Goal: Information Seeking & Learning: Learn about a topic

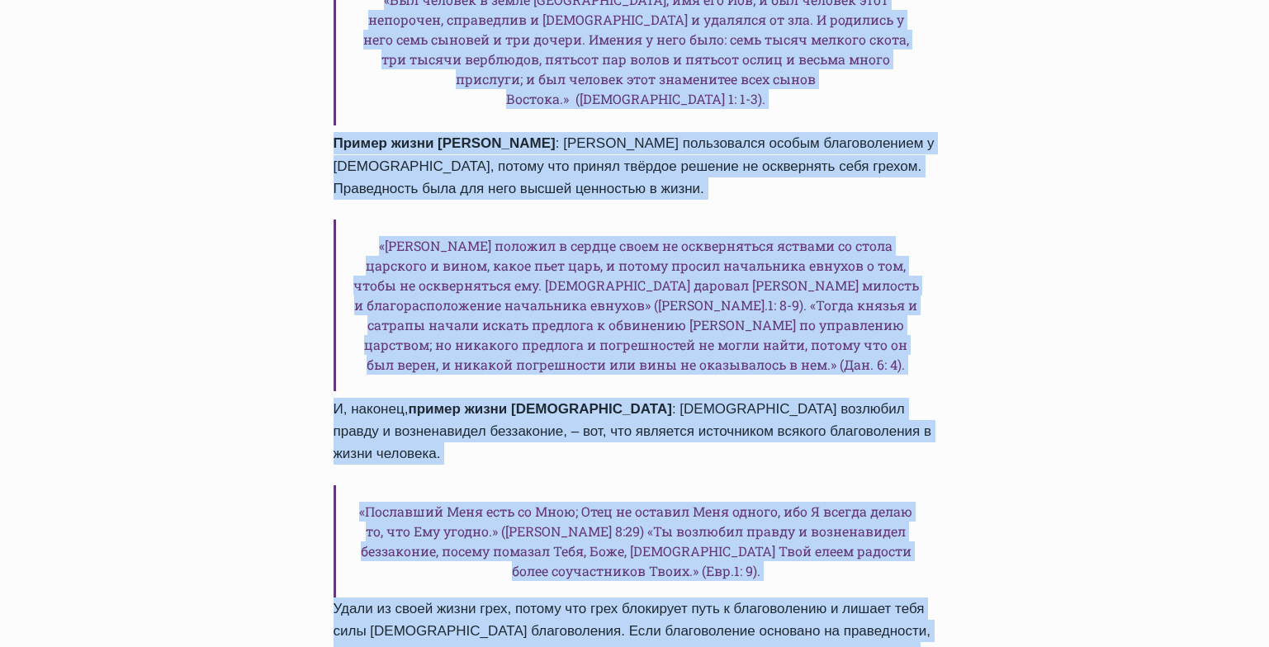
scroll to position [2045, 0]
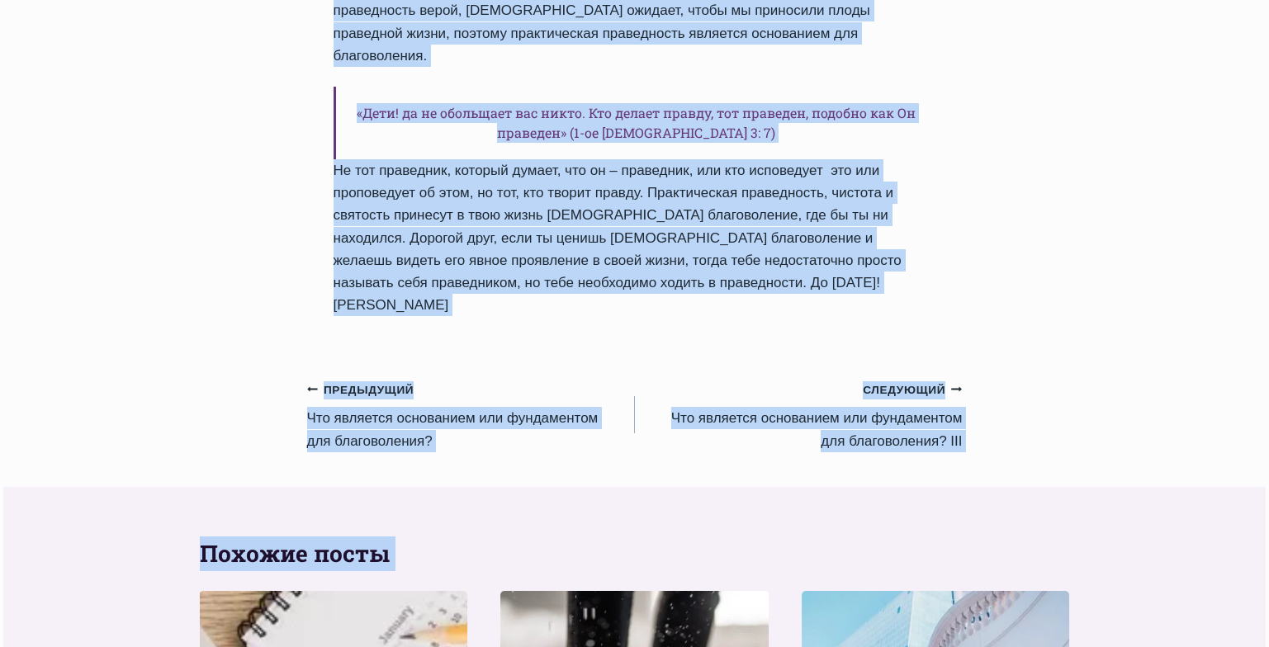
scroll to position [1513, 0]
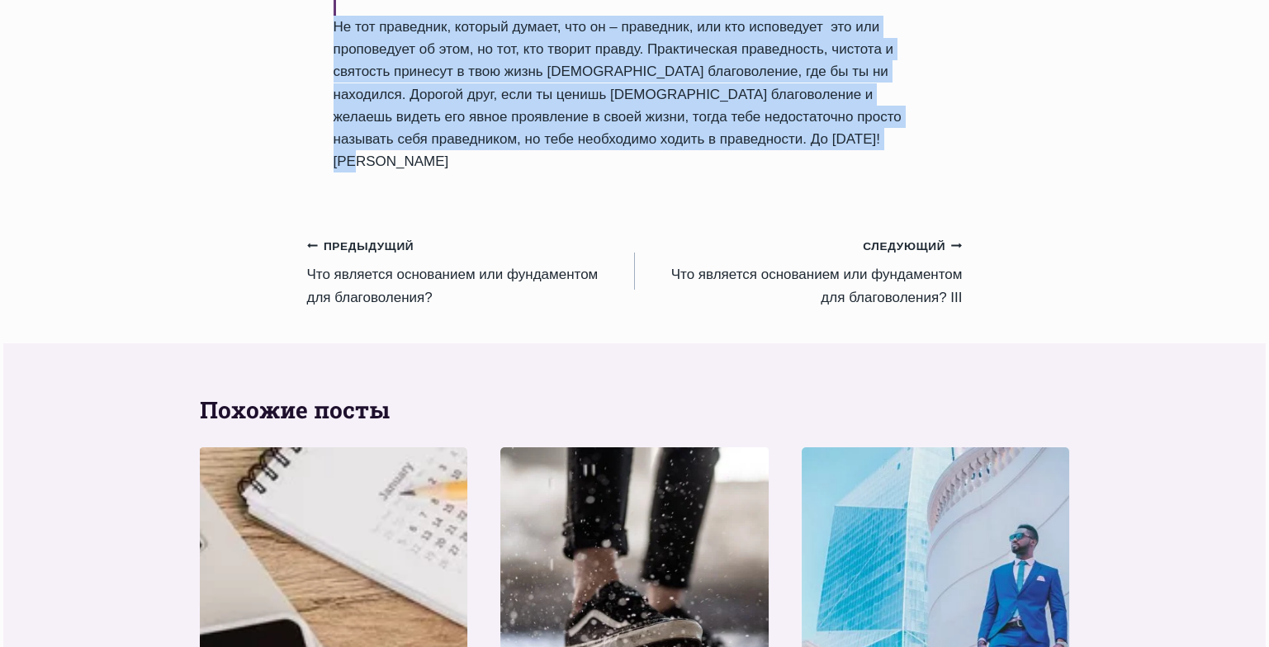
drag, startPoint x: 331, startPoint y: 383, endPoint x: 846, endPoint y: 38, distance: 620.2
copy div "Lor ipsumdol sitametcon adi elitseddoei tem incididuntut? LA Etdol Magnaa Enima…"
click at [442, 235] on link "Предыдущий Предыдущий Что является основанием или фундаментом для благоволения?" at bounding box center [471, 272] width 328 height 74
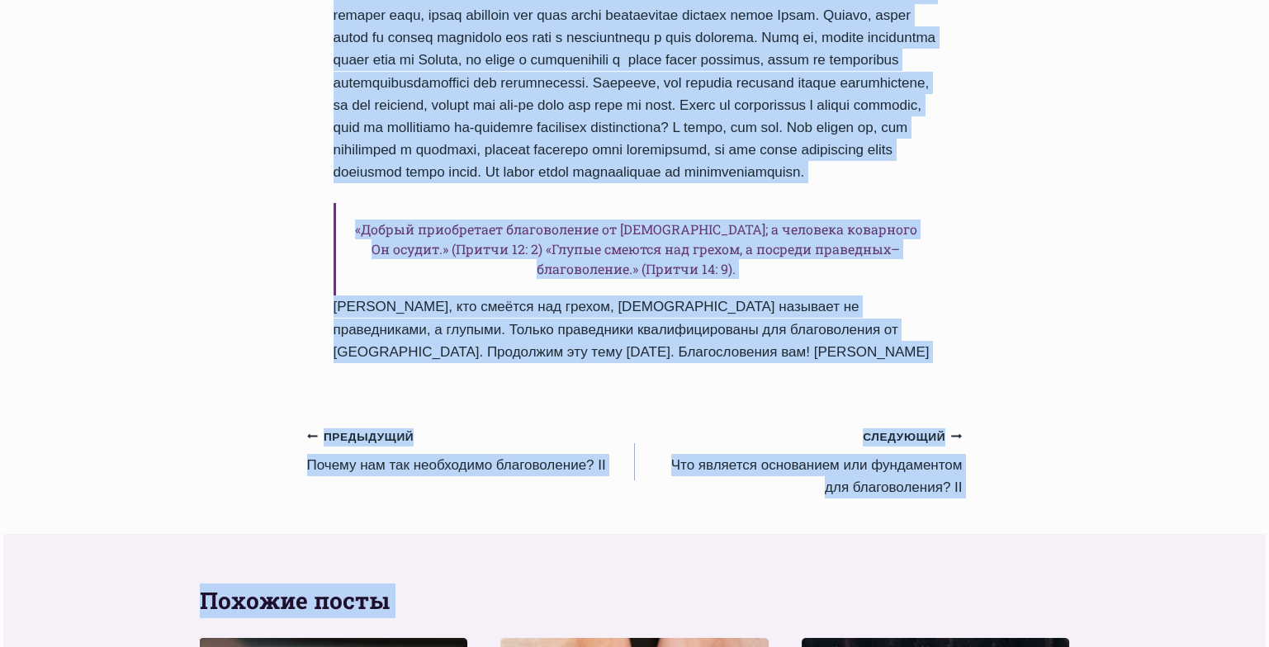
scroll to position [1258, 0]
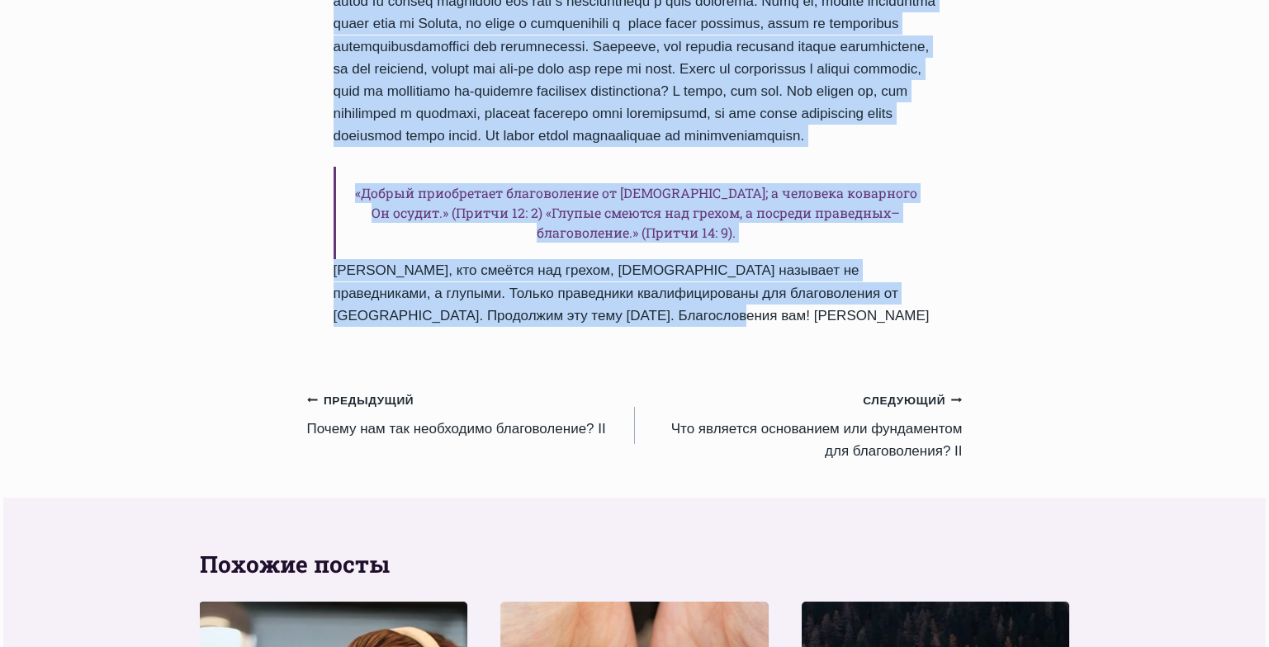
drag, startPoint x: 334, startPoint y: 283, endPoint x: 674, endPoint y: 344, distance: 344.9
copy div "Что является основанием или фундаментом для благоволения? Автор Пастор Руфус Ад…"
click at [448, 429] on link "Предыдущий Предыдущий Почему нам так необходимо благоволение? II" at bounding box center [471, 415] width 328 height 52
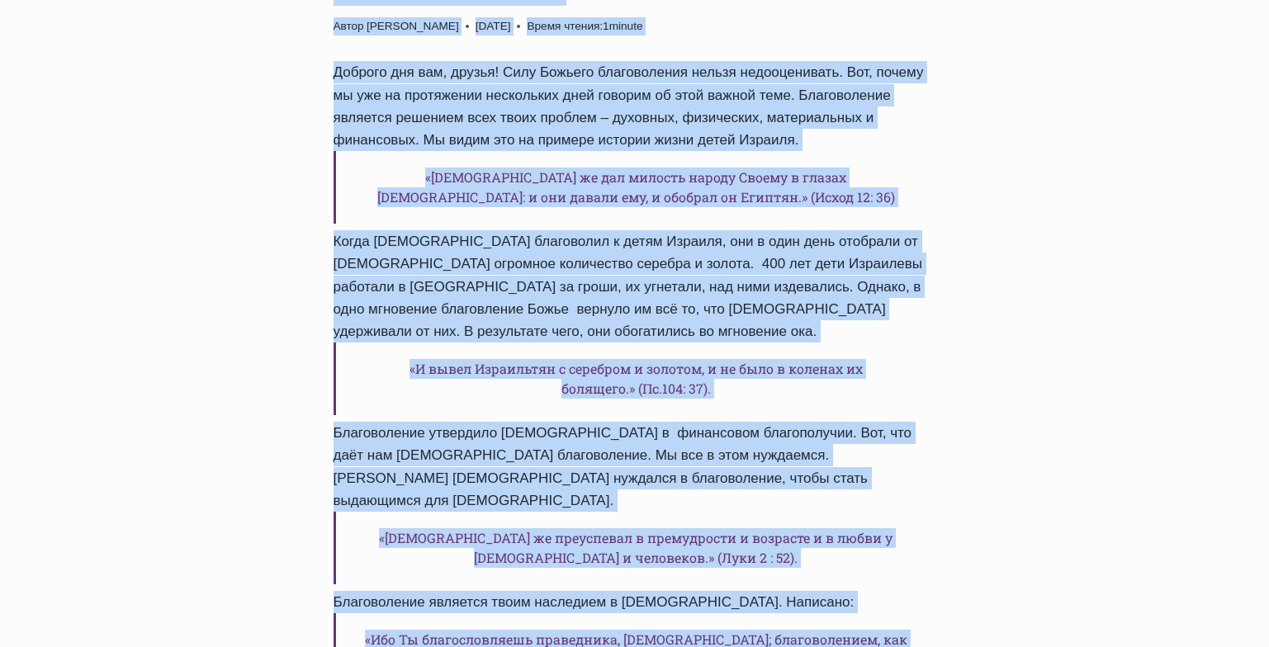
scroll to position [930, 0]
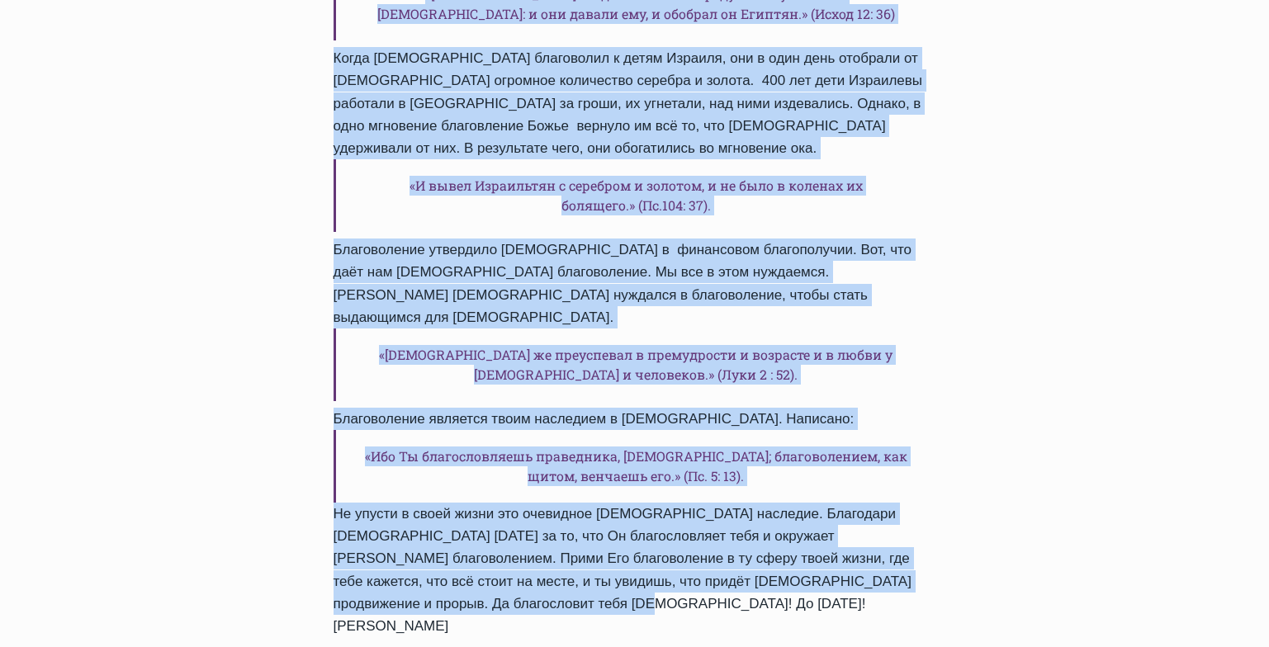
drag, startPoint x: 335, startPoint y: 315, endPoint x: 634, endPoint y: 554, distance: 382.5
click at [634, 554] on div "Ежедневное слово Почему нам так необходимо благоволение? II Автор Пастор Руфус …" at bounding box center [635, 180] width 656 height 968
copy div "Почему нам так необходимо благоволение? II Автор Пастор Руфус Аджибойе 2024-Май…"
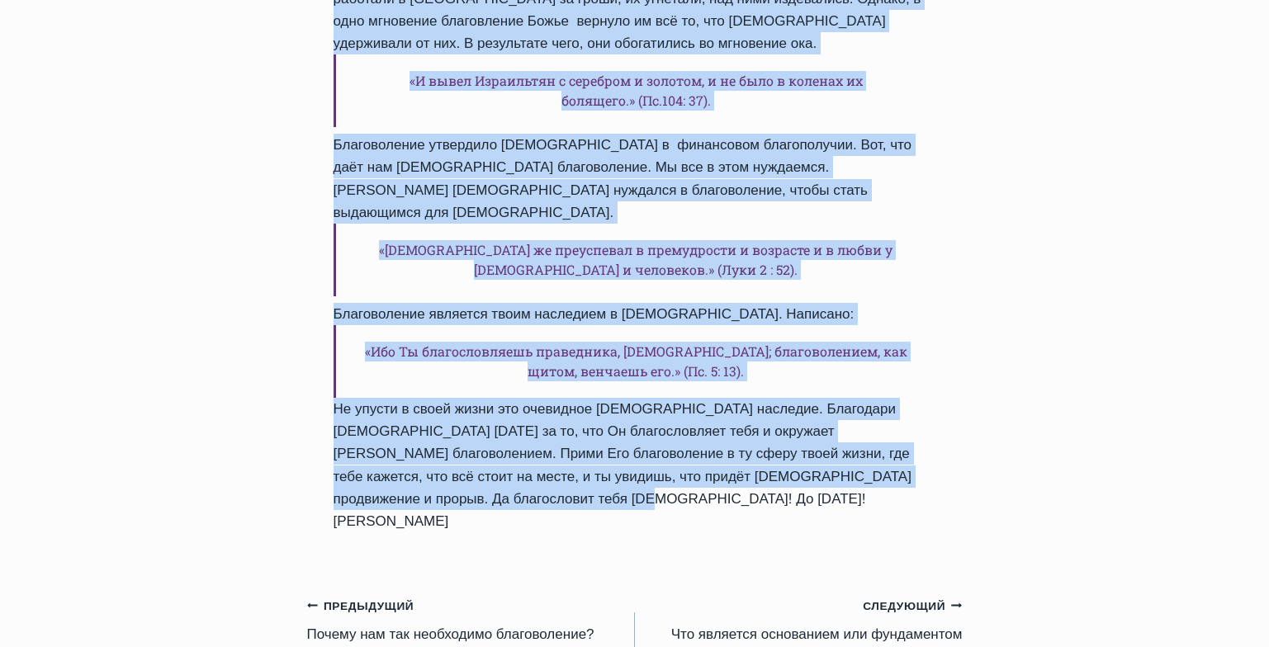
scroll to position [1038, 0]
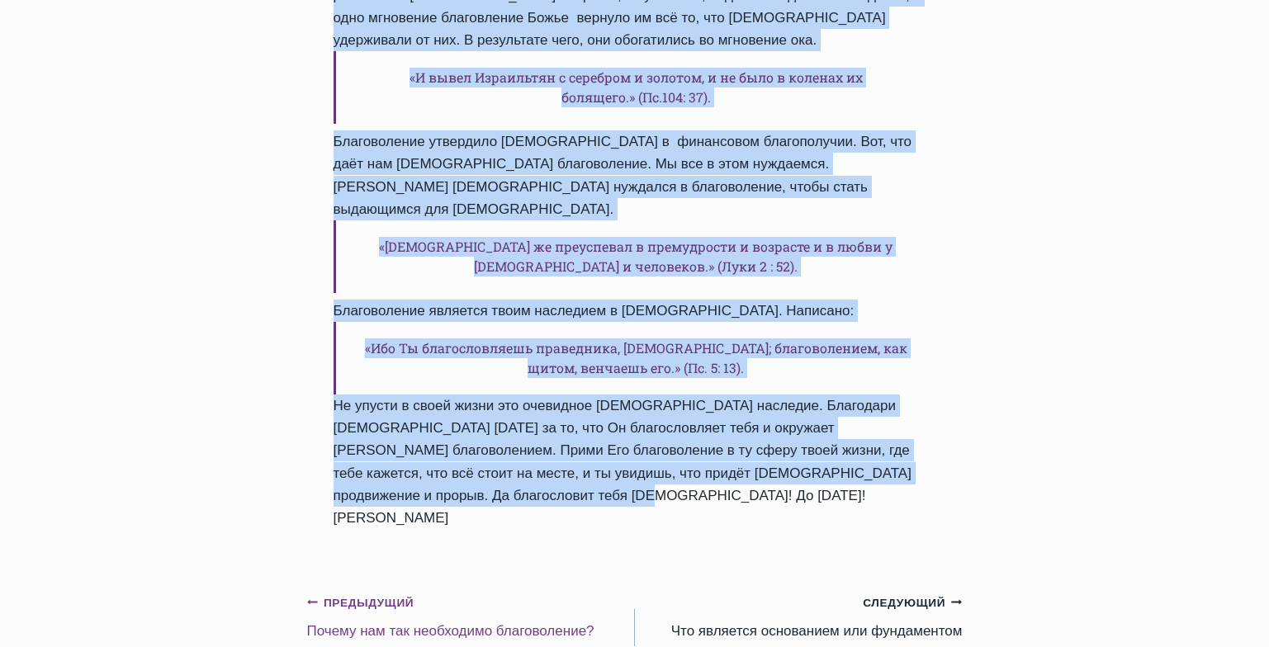
click at [472, 591] on link "Предыдущий Предыдущий Почему нам так необходимо благоволение?" at bounding box center [471, 617] width 328 height 52
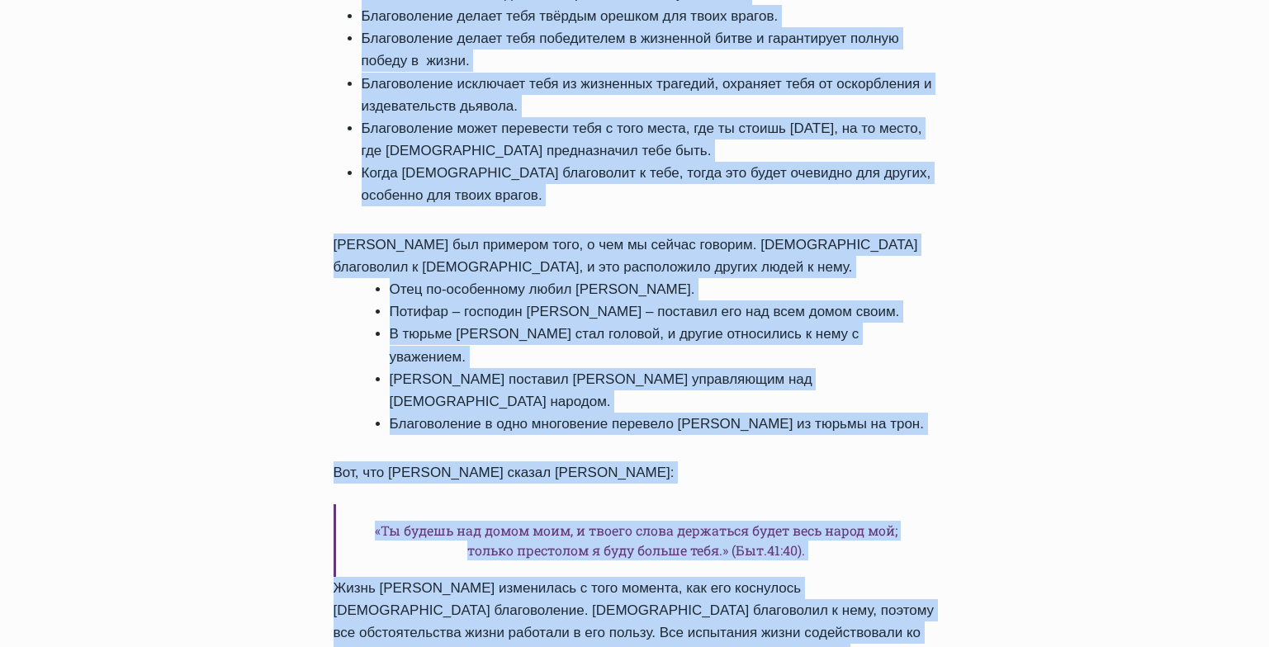
scroll to position [1266, 0]
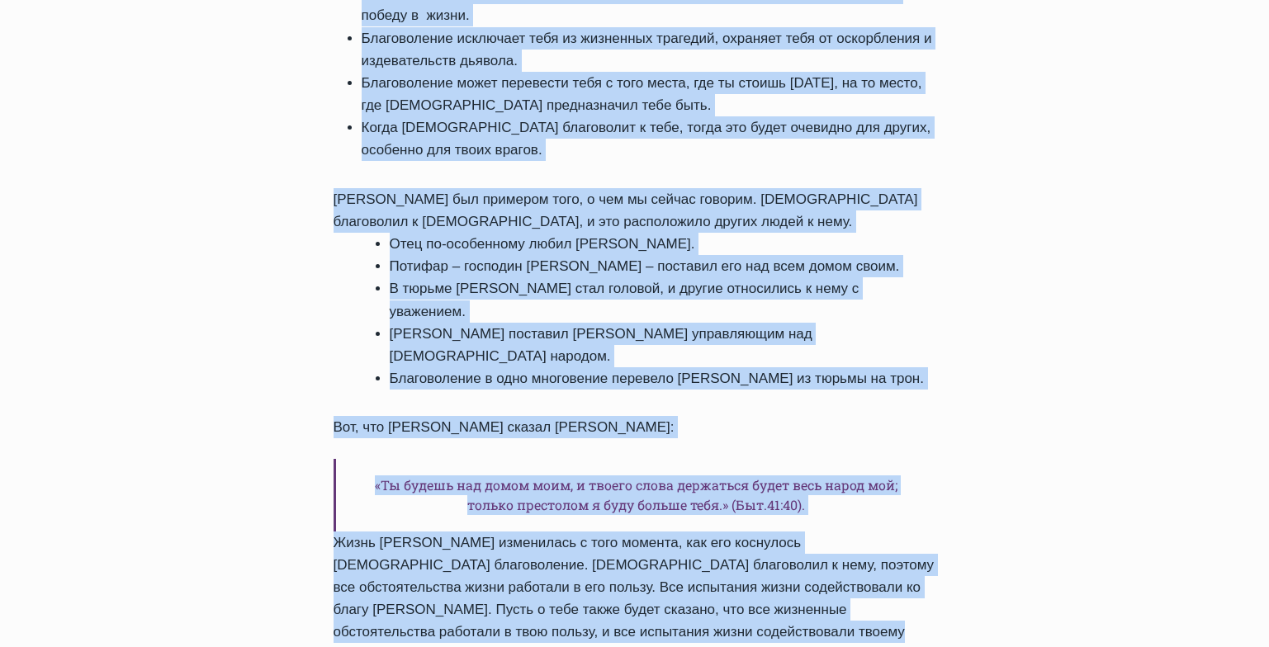
drag, startPoint x: 334, startPoint y: 213, endPoint x: 696, endPoint y: 533, distance: 483.2
click at [696, 533] on div "Ежедневное слово Почему нам так необходимо благоволение? Автор Пастор Руфус Адж…" at bounding box center [635, 26] width 656 height 1333
copy div "Почему нам так необходимо благоволение? Автор Пастор Руфус Аджибойе 2024-Май-27…"
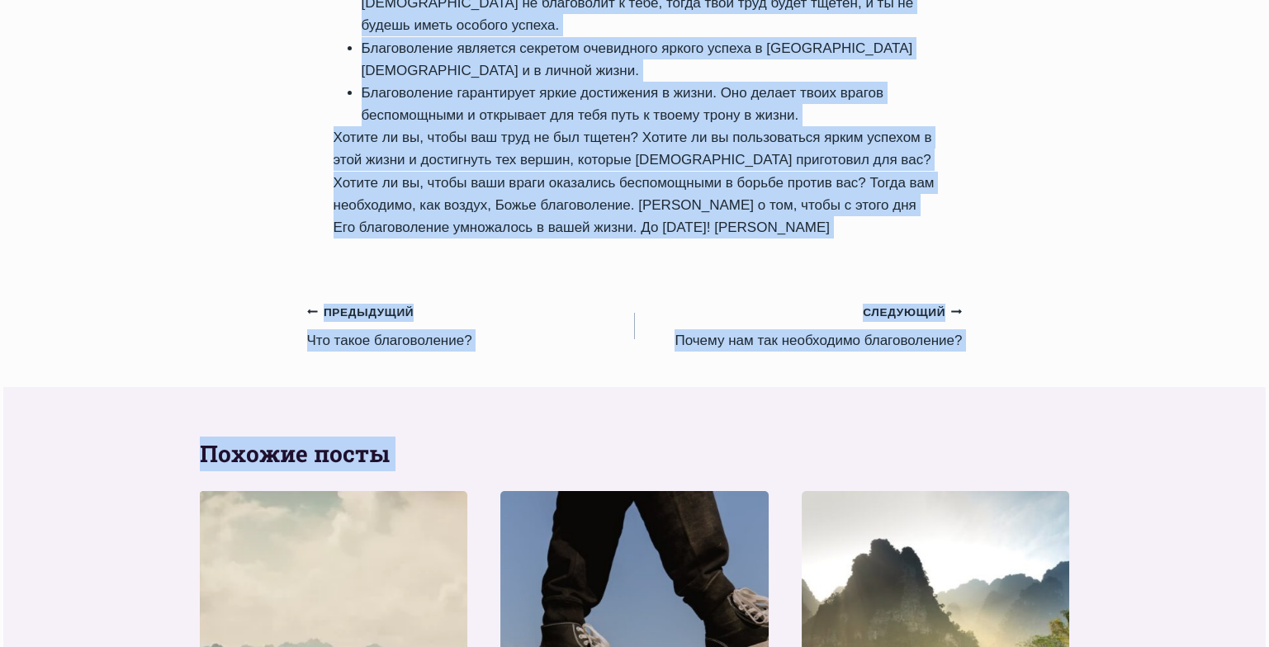
scroll to position [1210, 0]
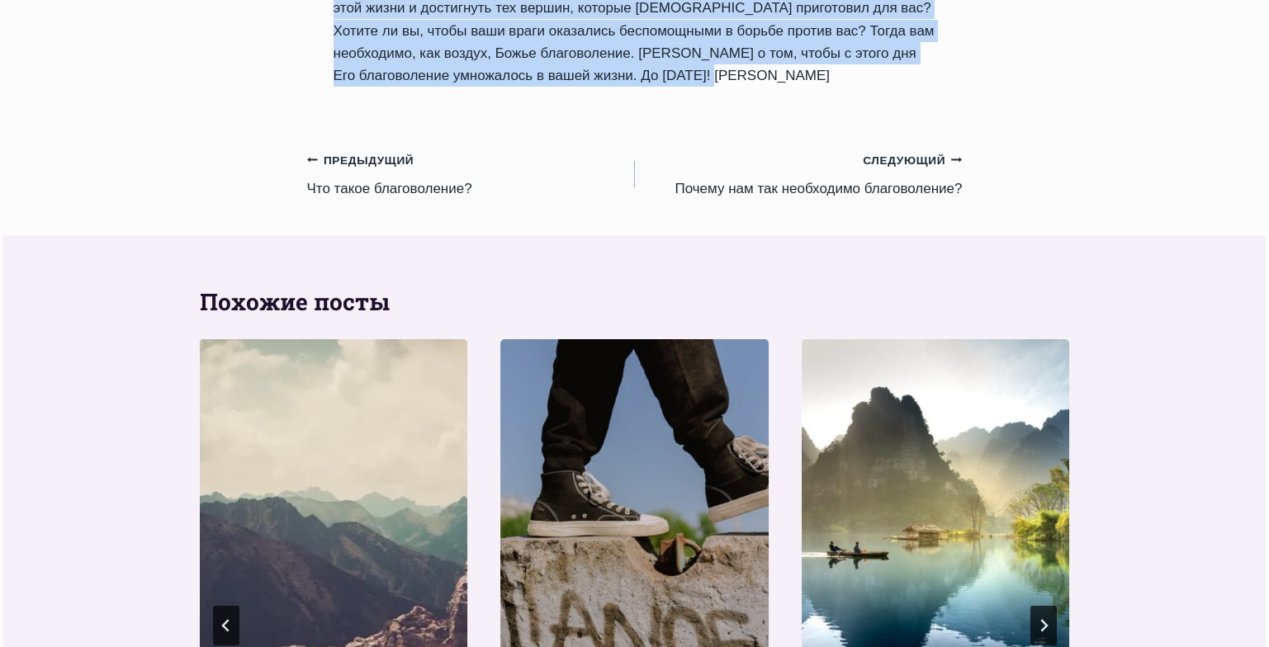
drag, startPoint x: 335, startPoint y: 377, endPoint x: 780, endPoint y: 30, distance: 563.6
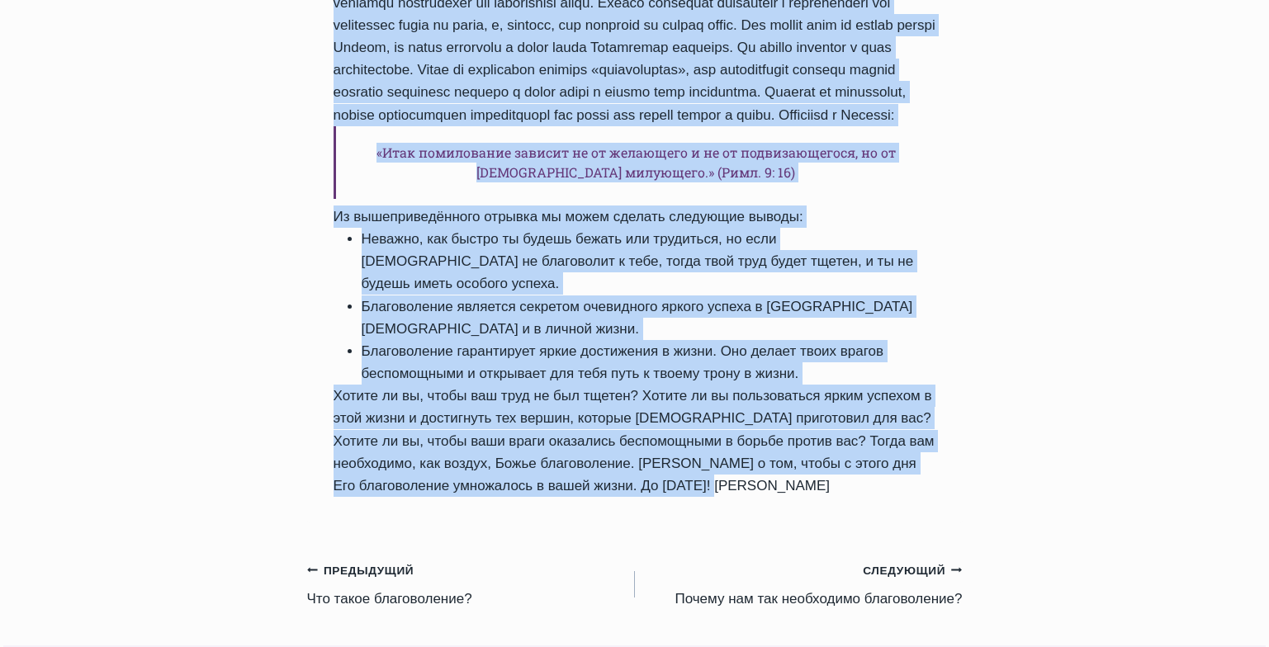
scroll to position [803, 0]
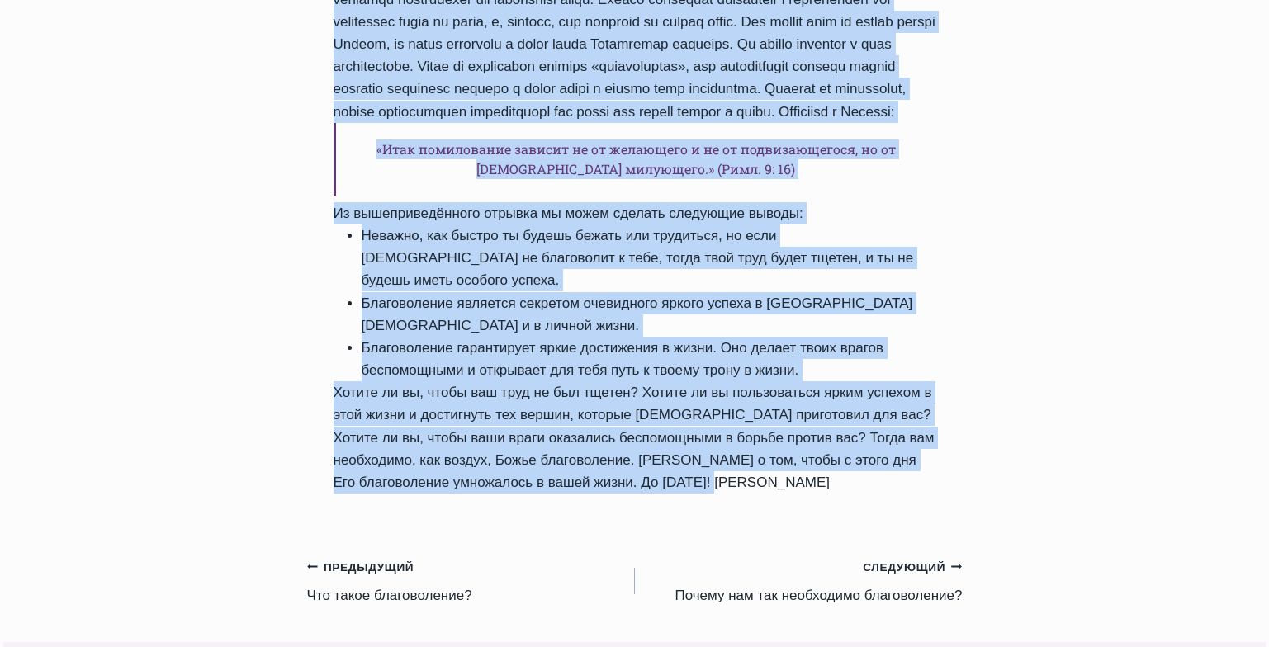
copy div "Что такое благоволение? II Автор Пастор Руфус Аджибойе 2024-Май-26 2016-Апрель-…"
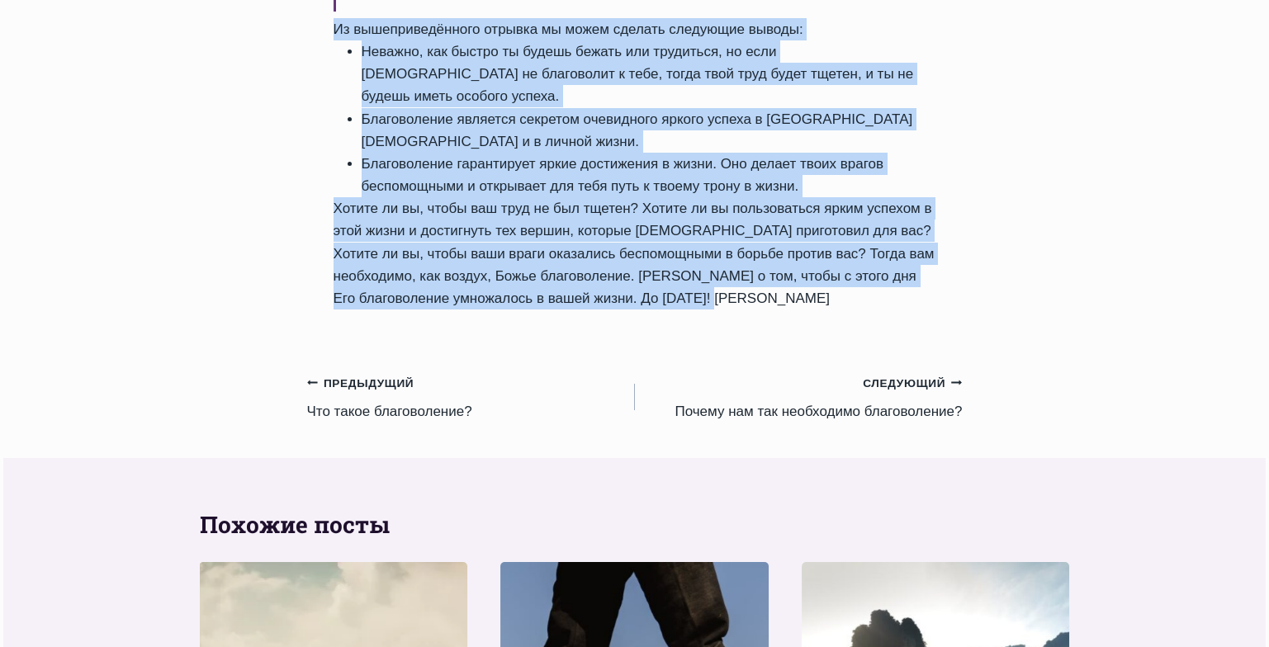
scroll to position [1013, 0]
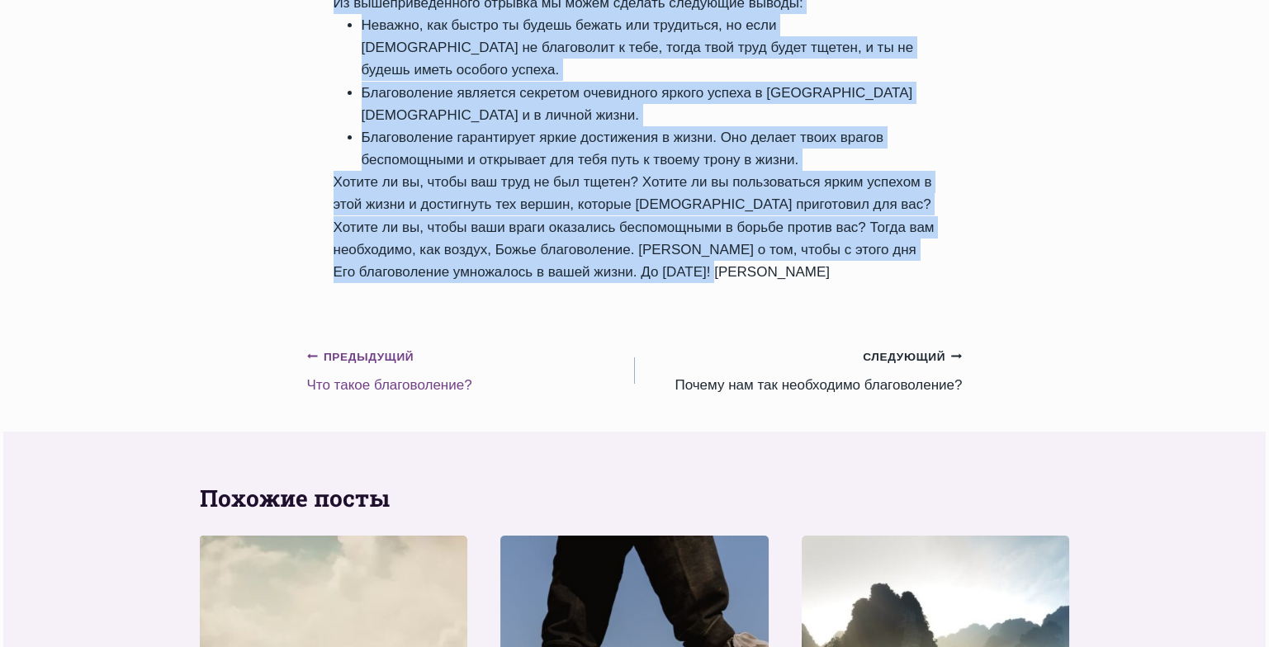
click at [386, 345] on link "Предыдущий Предыдущий Что такое благоволение?" at bounding box center [471, 371] width 328 height 52
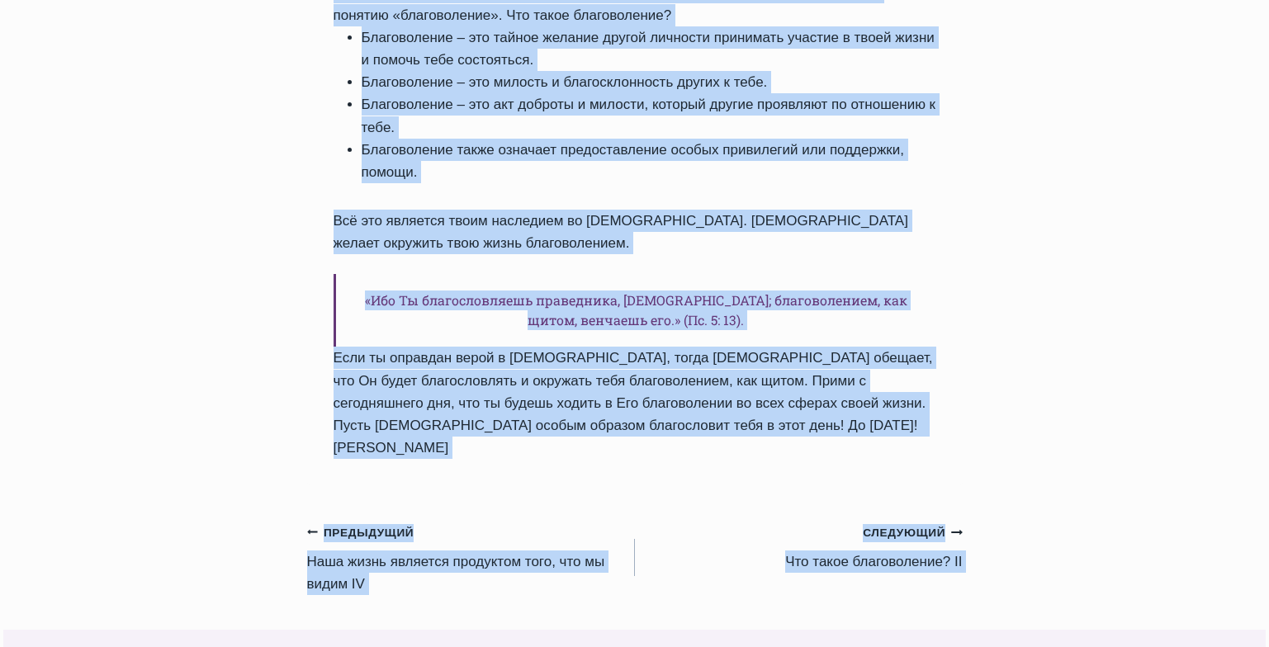
scroll to position [919, 0]
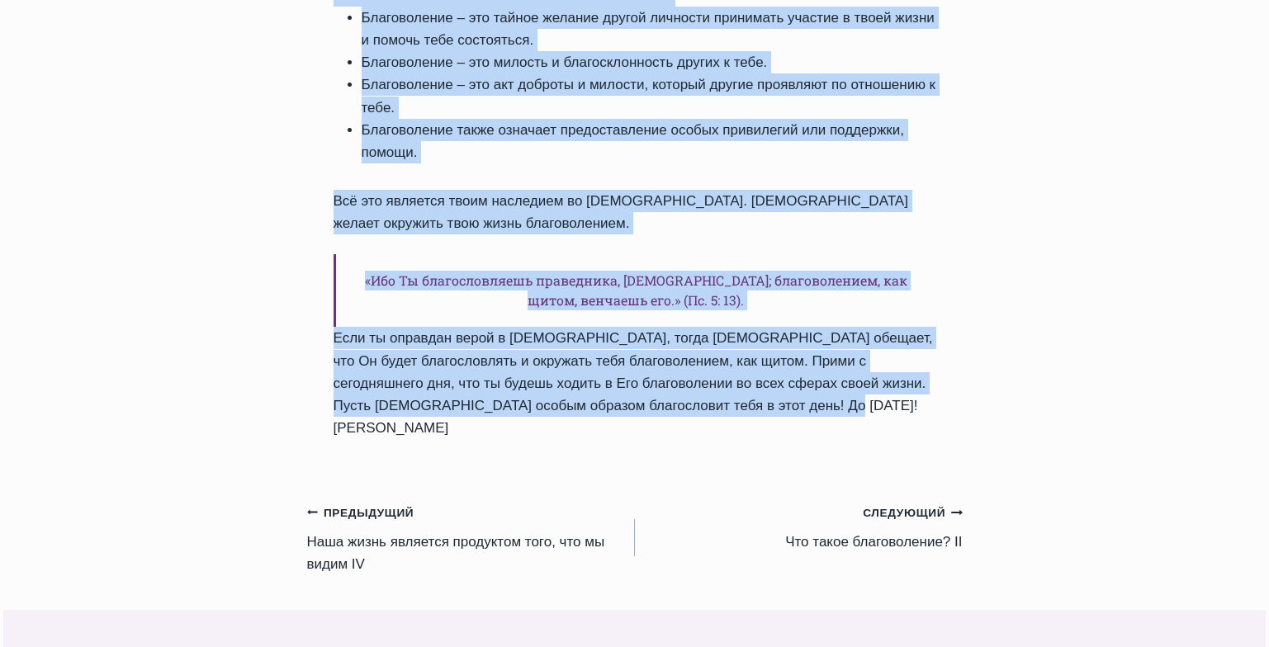
drag, startPoint x: 333, startPoint y: 188, endPoint x: 712, endPoint y: 352, distance: 412.8
click at [712, 352] on div "Ежедневное слово Что такое благоволение? Автор Пастор Руфус Аджибойе 2024-Май-2…" at bounding box center [635, 86] width 656 height 759
copy div "Что такое благоволение? Автор Пастор Руфус Аджибойе 2024-Май-25 2016-Апрель-27 …"
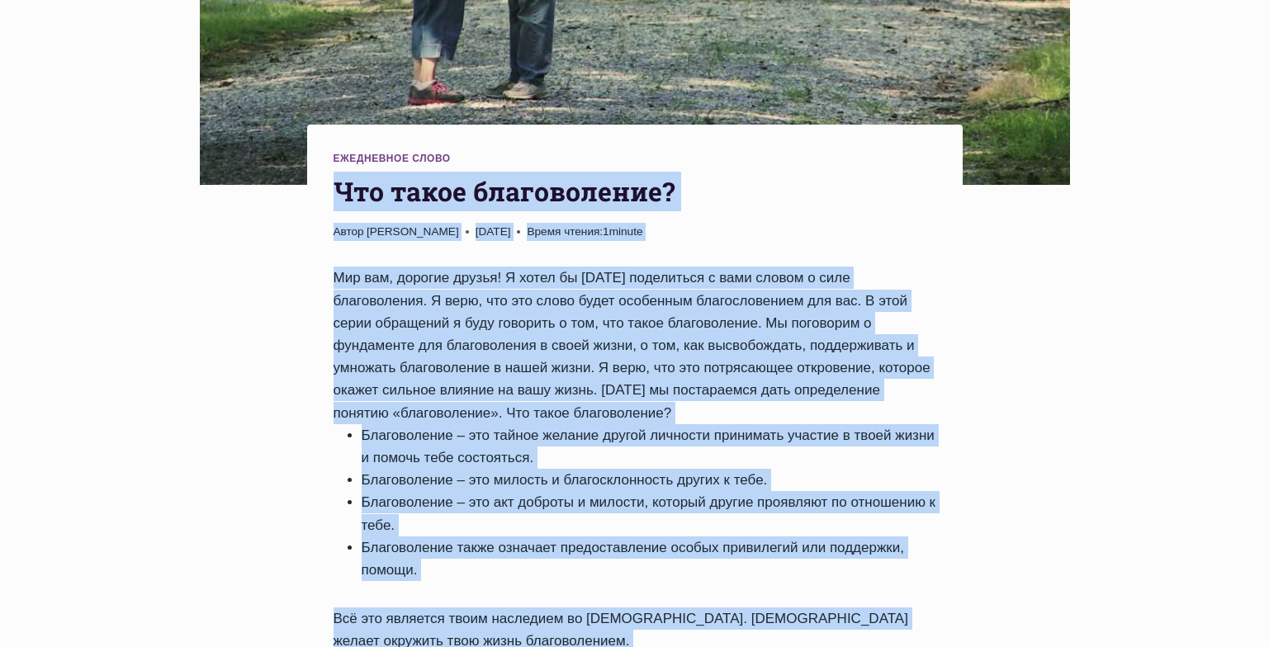
scroll to position [505, 0]
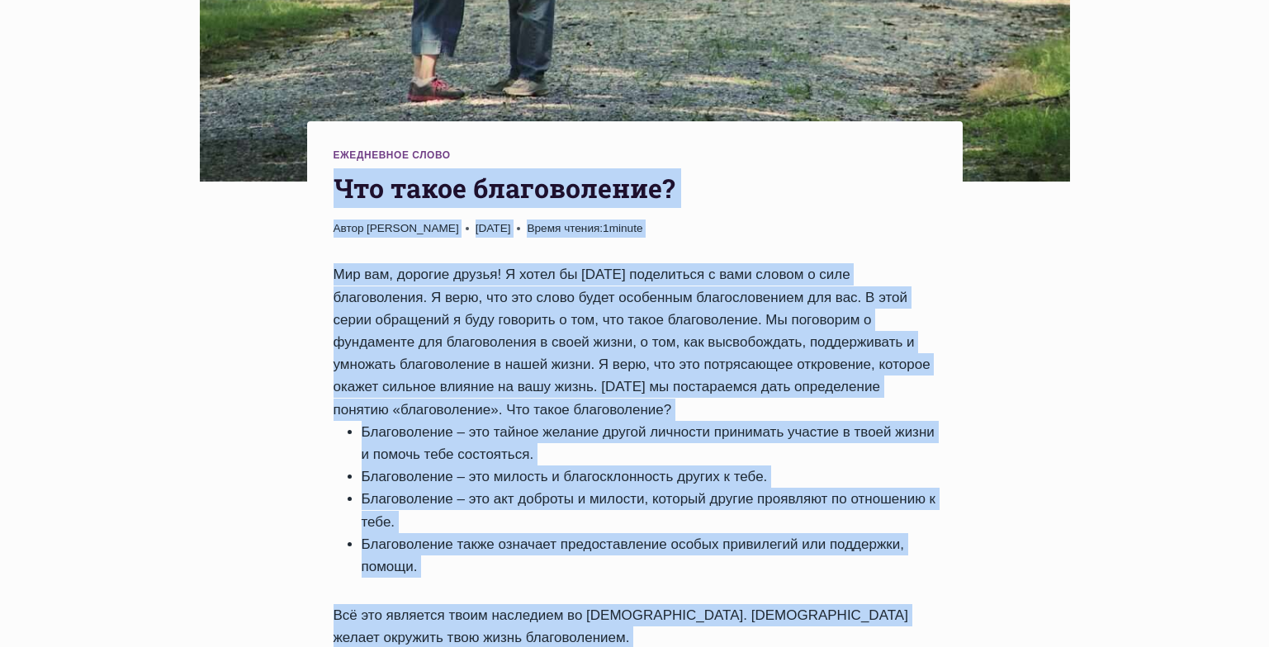
copy div "Что такое благоволение? Автор Пастор Руфус Аджибойе 2024-Май-25 2016-Апрель-27 …"
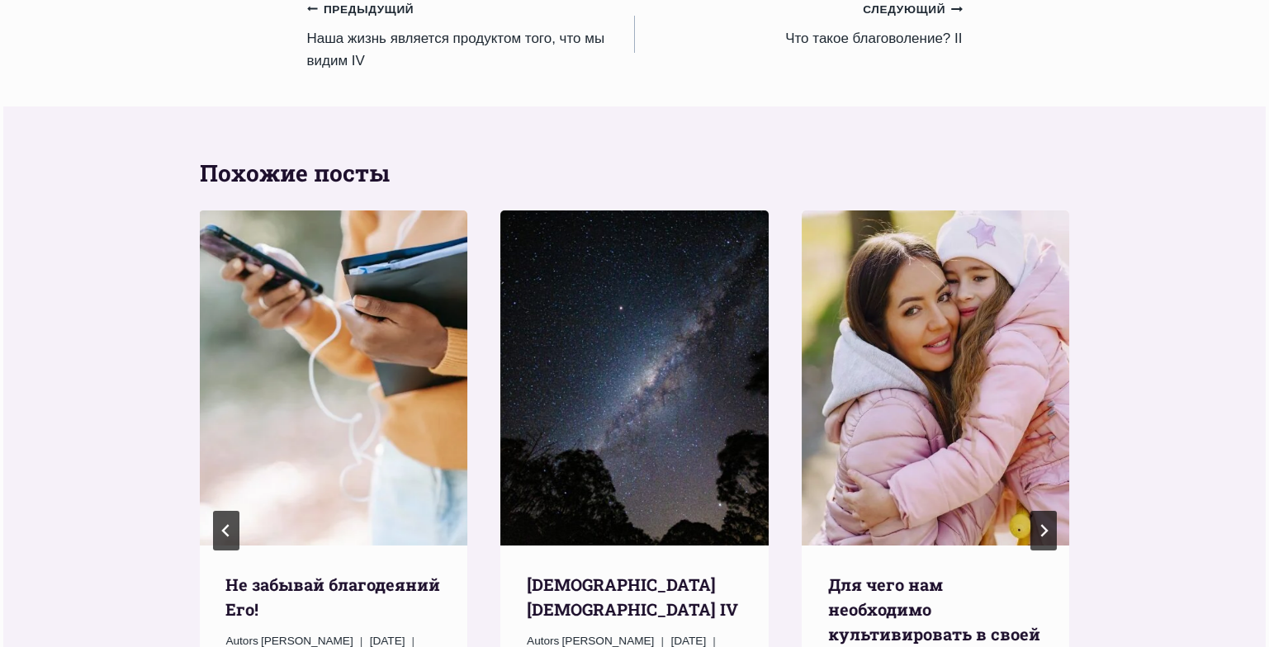
scroll to position [1448, 0]
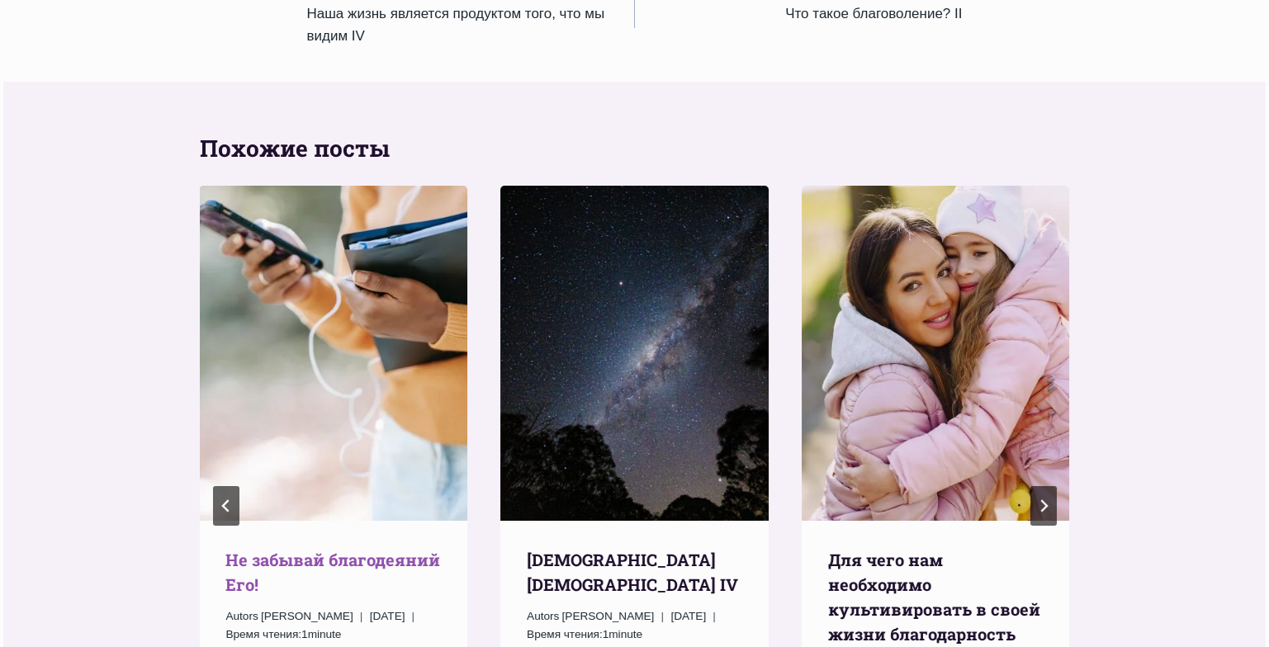
click at [354, 549] on link "Не забывай благодеяний Его!" at bounding box center [332, 572] width 215 height 46
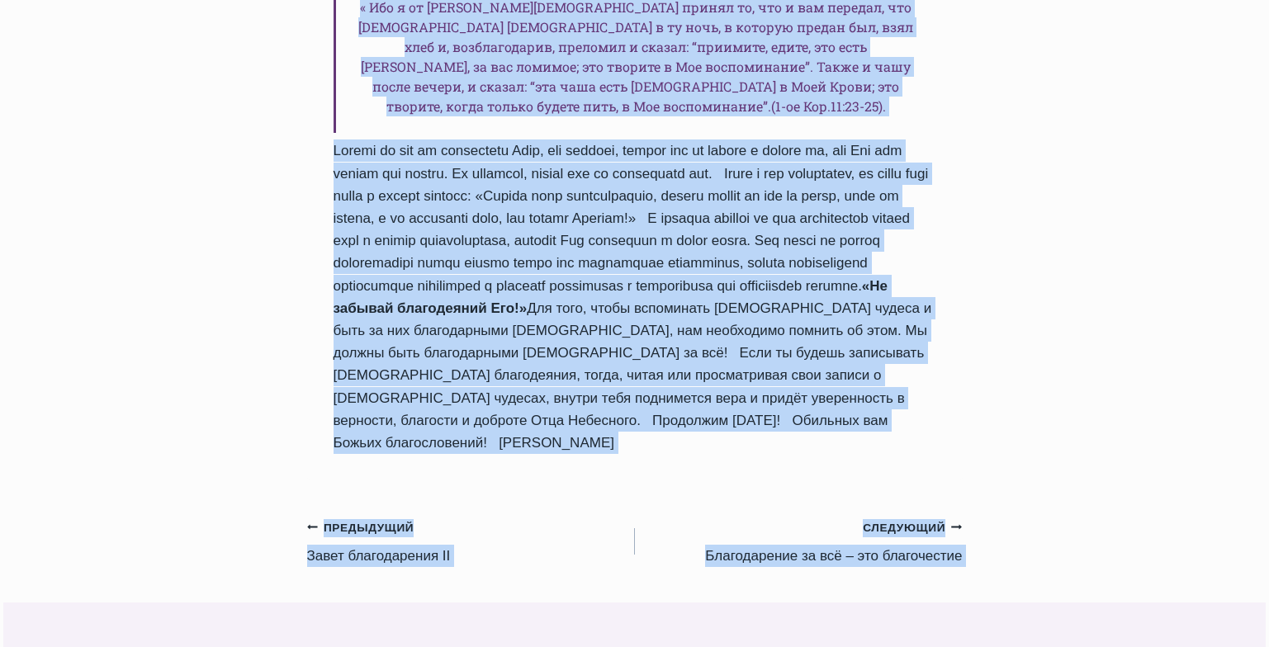
scroll to position [1785, 0]
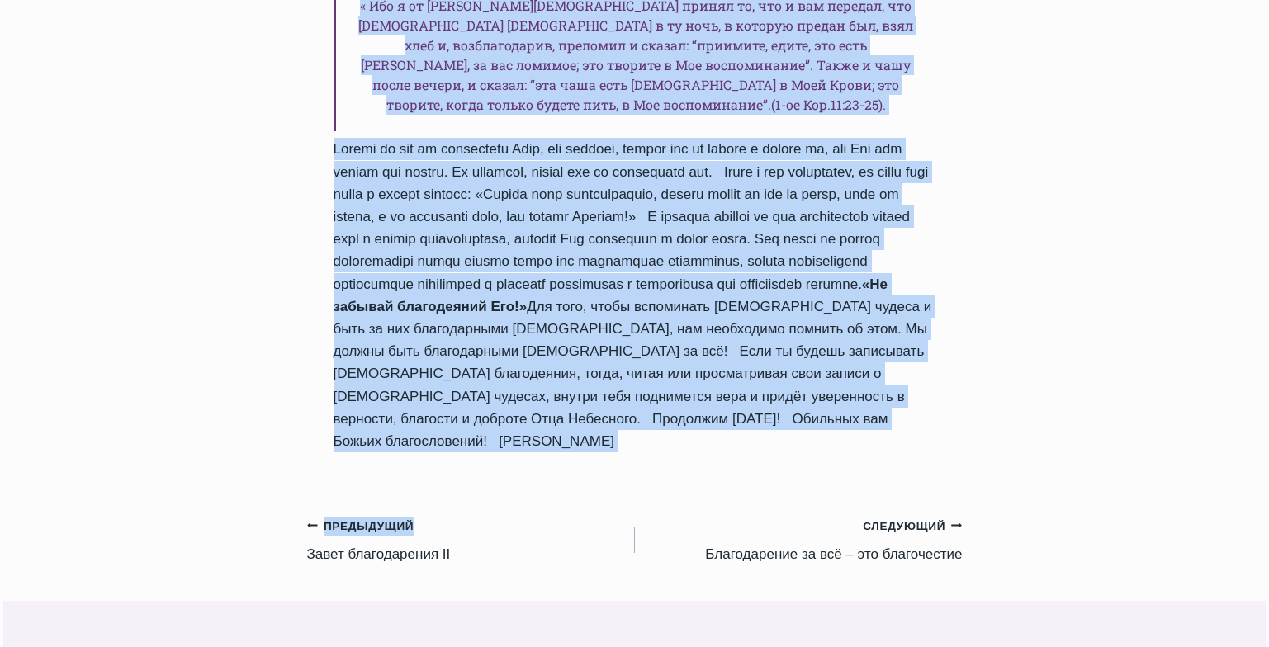
drag, startPoint x: 334, startPoint y: 102, endPoint x: 627, endPoint y: 377, distance: 401.4
copy div "Lo ipsumdo sitametcons Adi! Elits Doeius Tempo Incididu 6114-Utlabo-5 7708-Etdo…"
drag, startPoint x: 548, startPoint y: 256, endPoint x: 580, endPoint y: 269, distance: 34.0
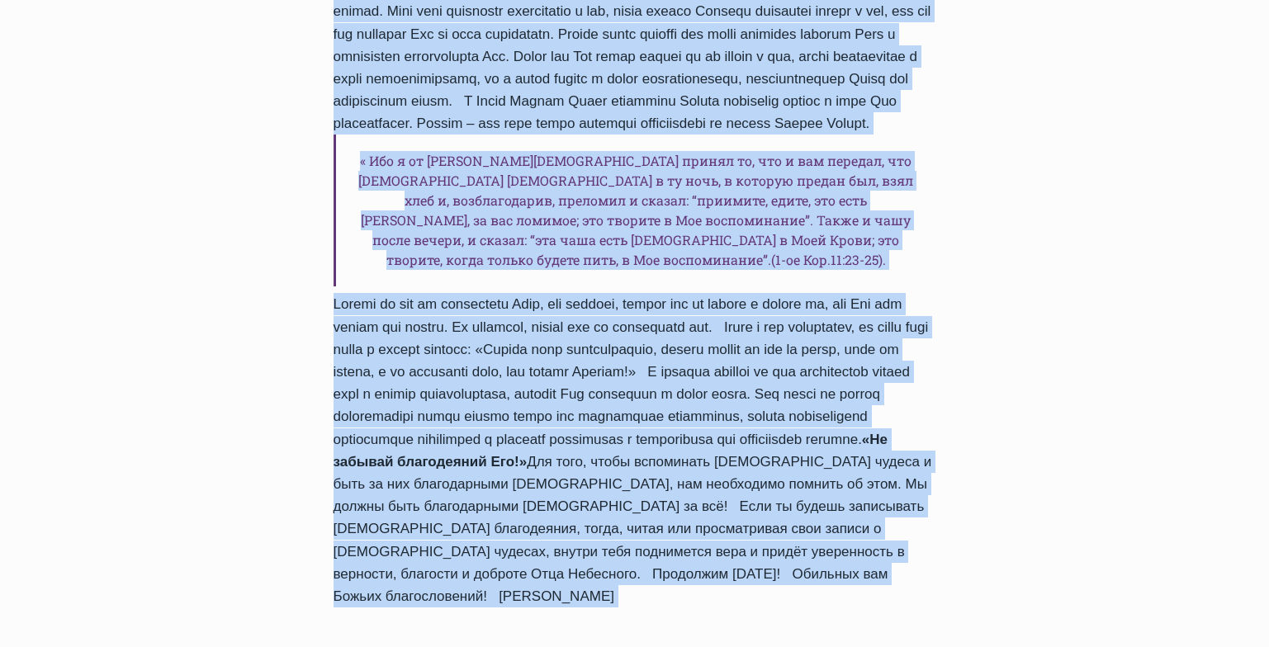
scroll to position [1760, 0]
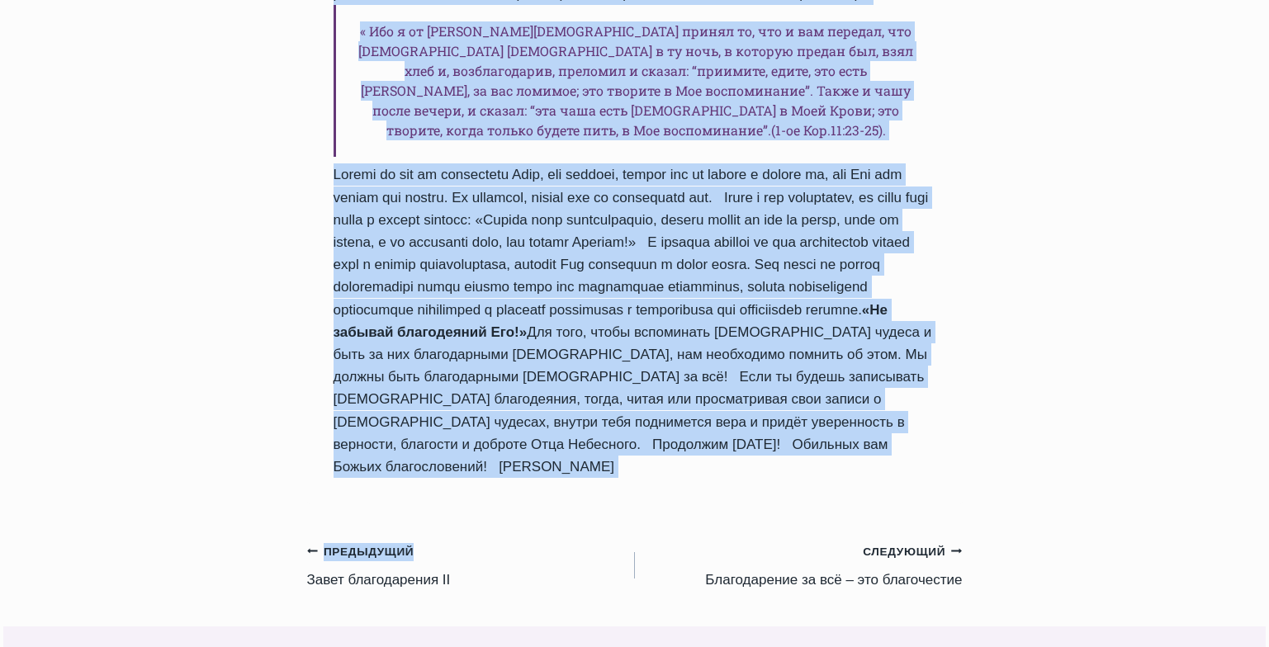
drag, startPoint x: 338, startPoint y: 58, endPoint x: 586, endPoint y: 413, distance: 433.5
copy div "Не забывай благодеяний Его! Автор Пастор Руфус Аджибойе 2023-Ноябрь-6 2015-Сент…"
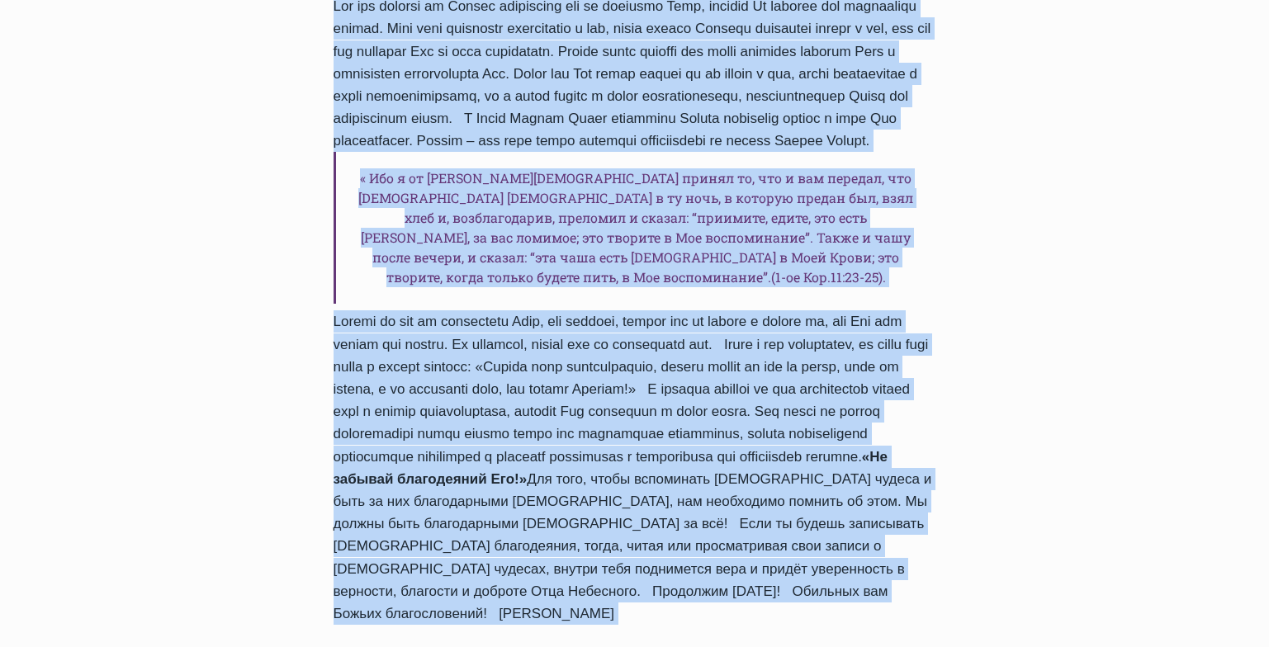
scroll to position [1662, 0]
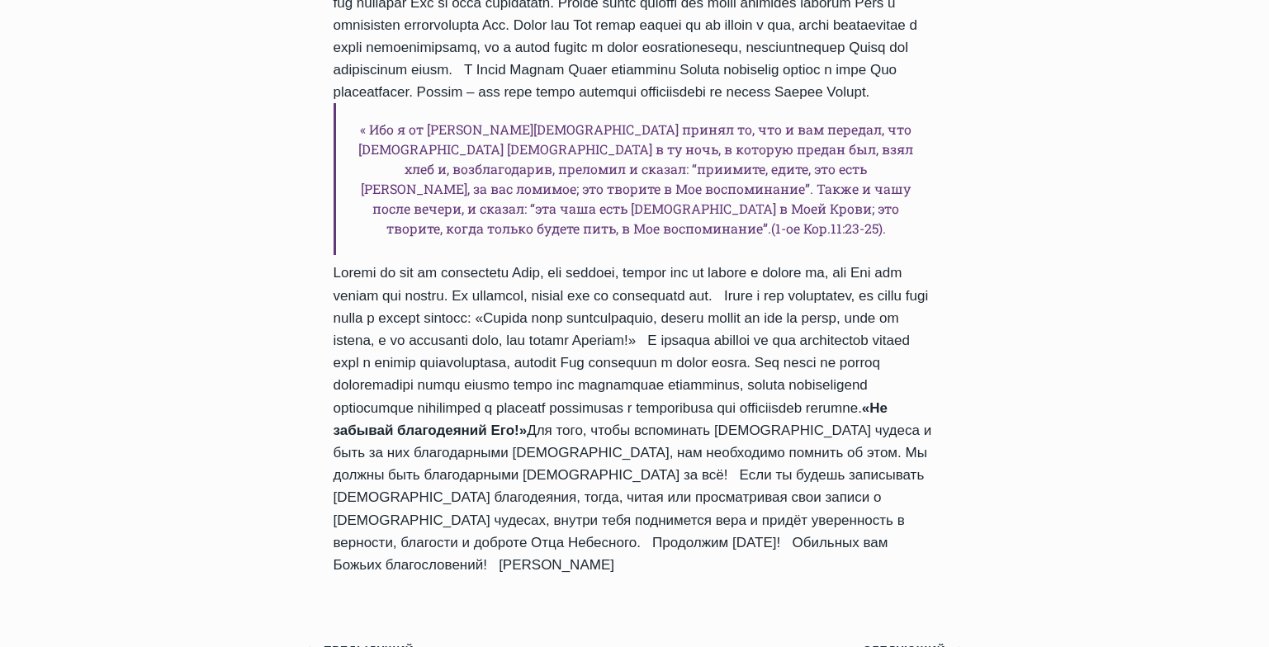
click at [703, 510] on div "Ежедневное слово Не забывай благодеяний Его! Автор Пастор Руфус Аджибойе 2023-Н…" at bounding box center [635, 1] width 656 height 2933
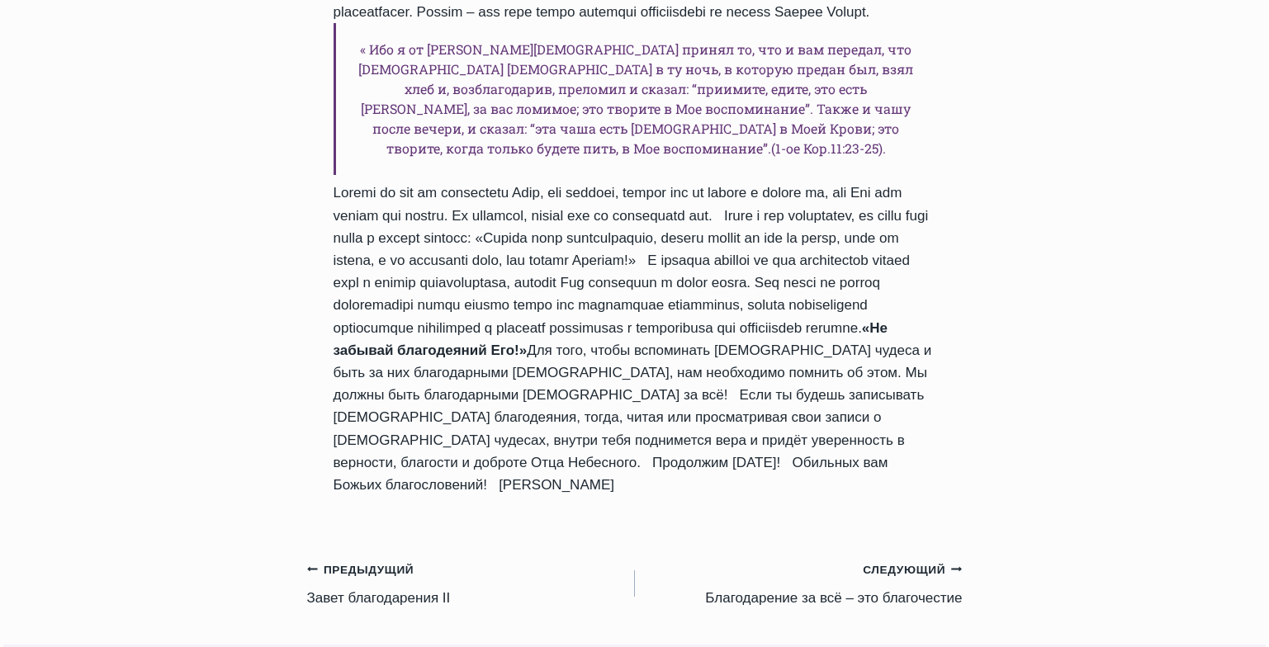
scroll to position [1778, 0]
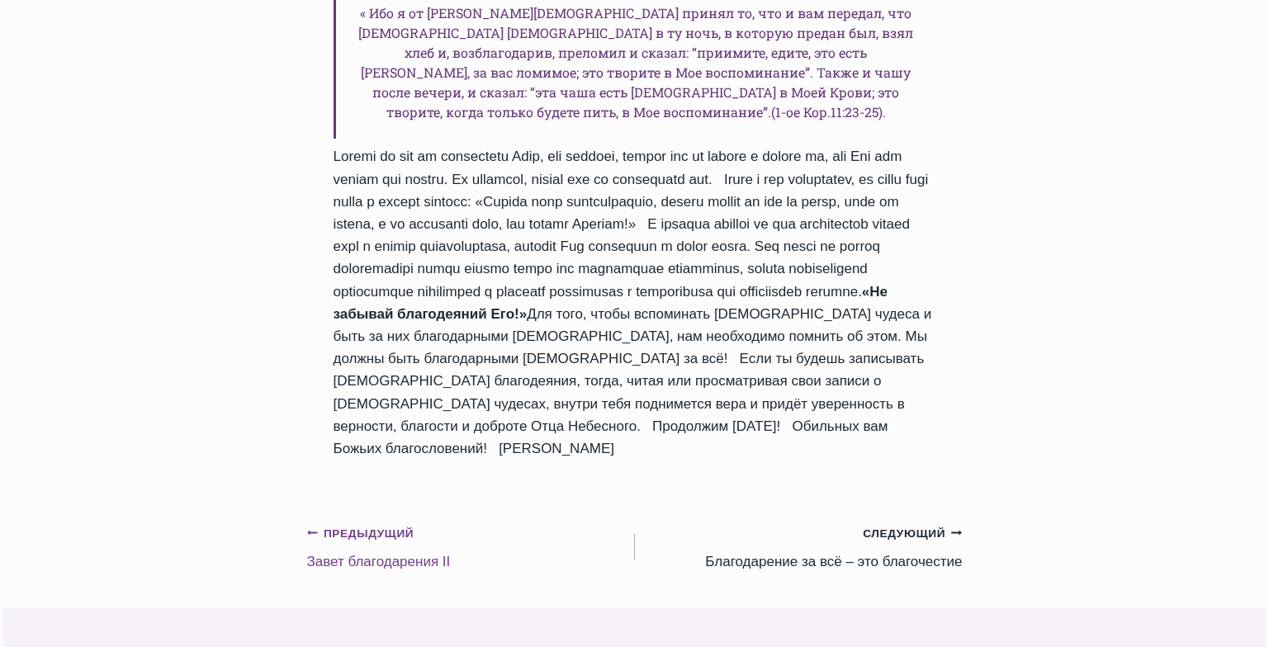
click at [400, 522] on link "Предыдущий Предыдущий Завет благодарения II" at bounding box center [471, 548] width 328 height 52
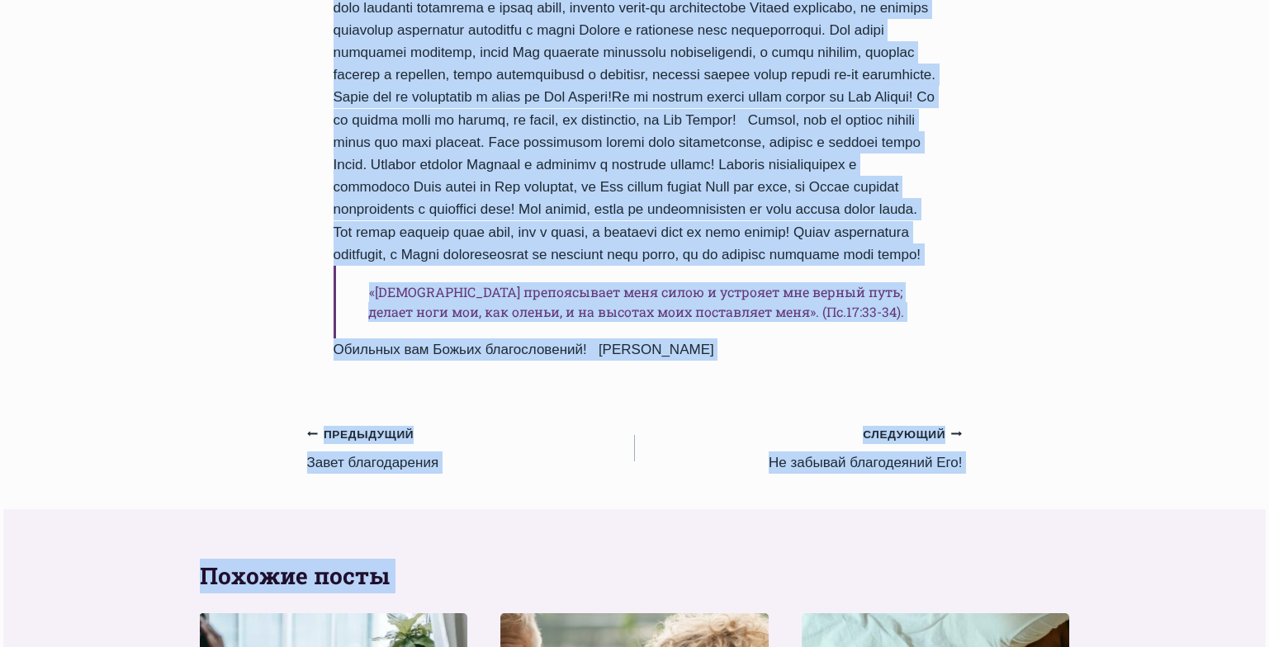
scroll to position [1531, 0]
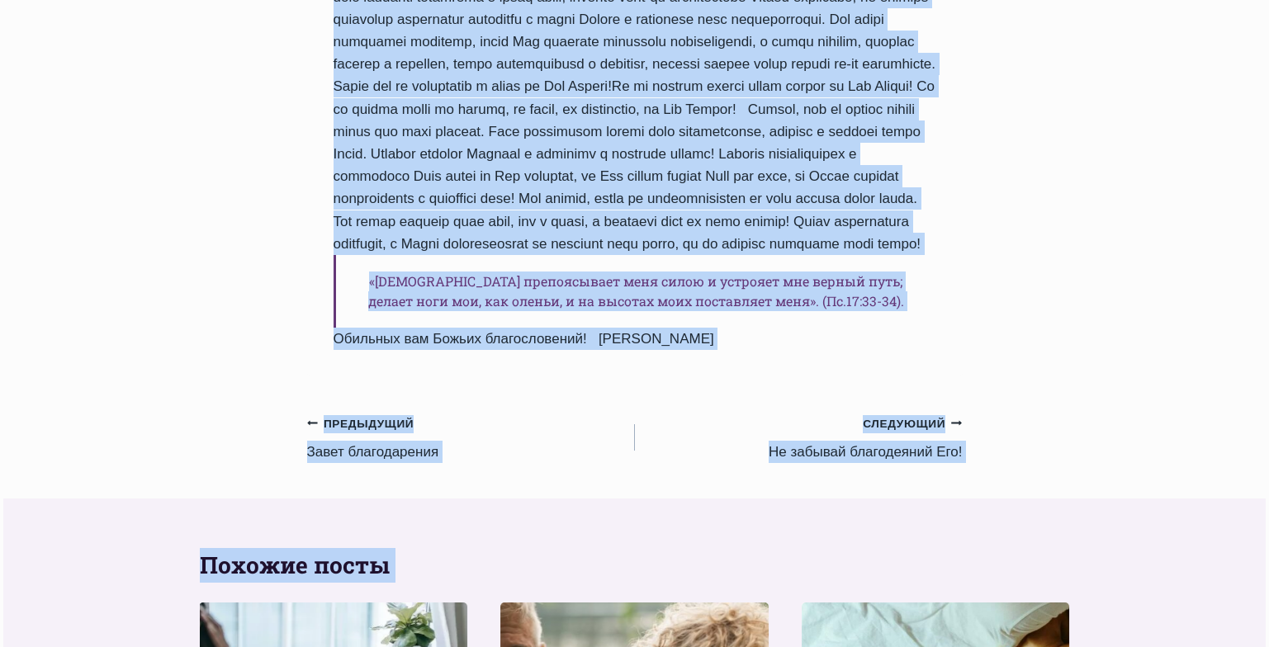
drag, startPoint x: 330, startPoint y: 187, endPoint x: 797, endPoint y: 349, distance: 494.1
copy div "Завет благодарения II Автор Пастор Руфус Аджибойе 2023-Ноябрь-5 2015-Сентябрь-1…"
click at [391, 458] on link "Предыдущий Предыдущий Завет благодарения" at bounding box center [471, 438] width 328 height 52
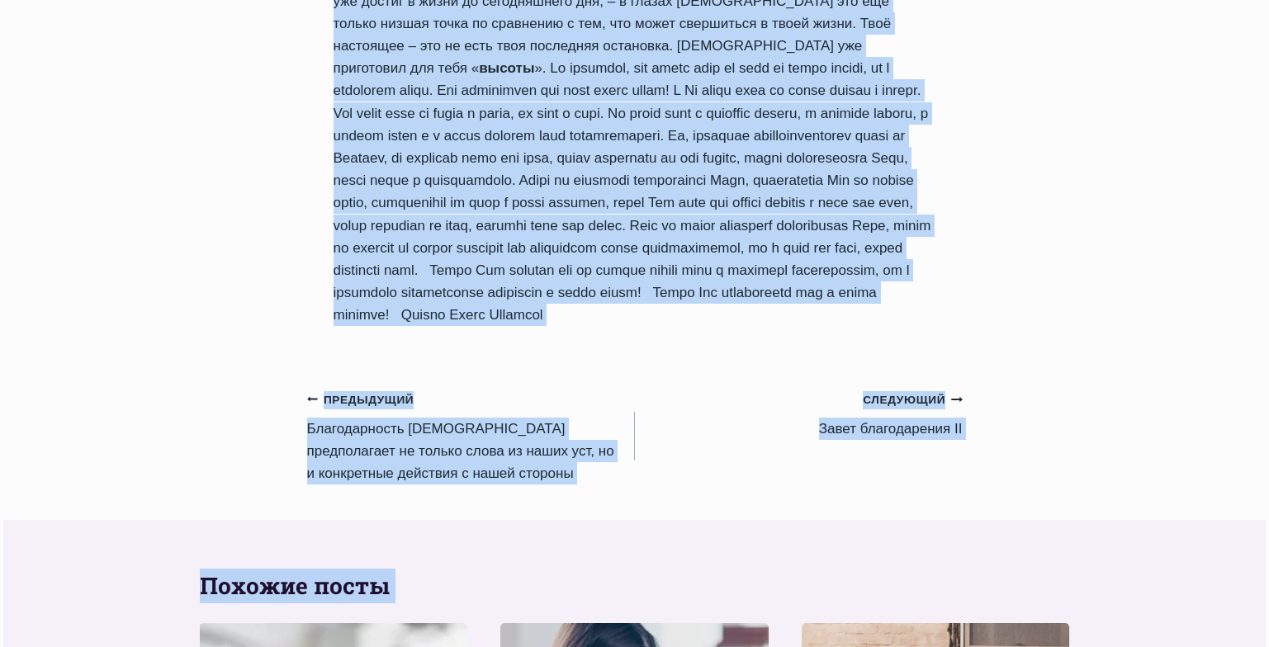
scroll to position [2055, 0]
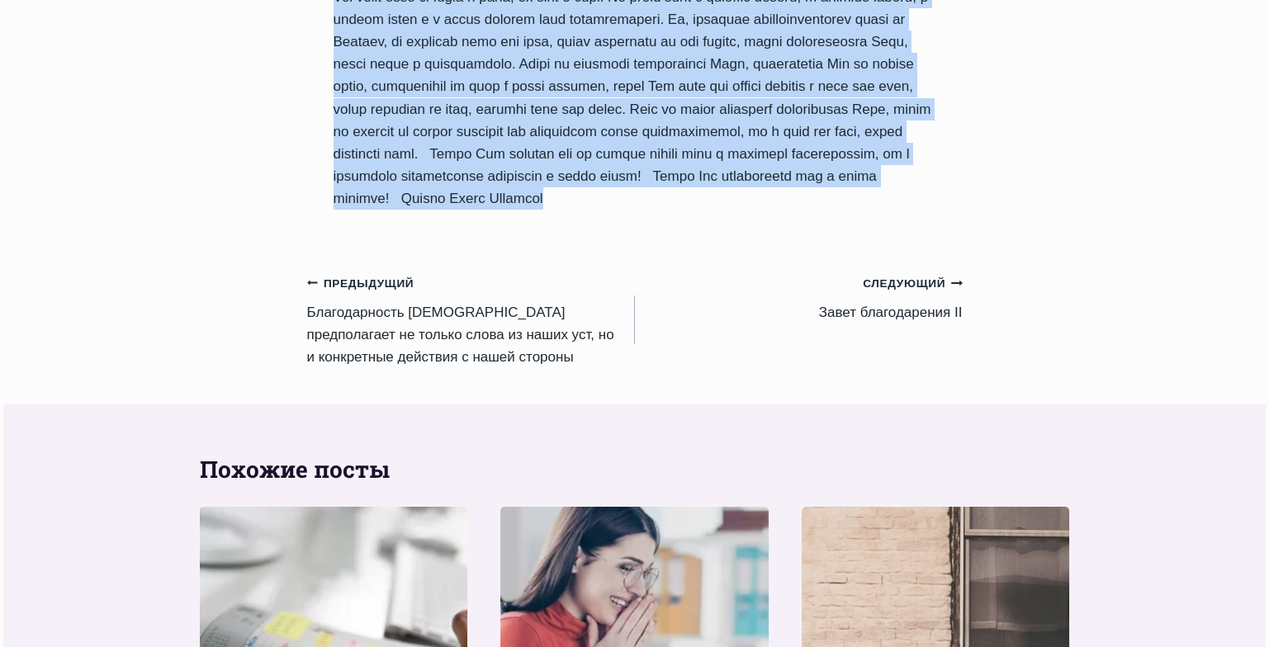
drag, startPoint x: 336, startPoint y: 243, endPoint x: 803, endPoint y: 181, distance: 470.7
copy div "Завет благодарения Автор Пастор Руфус Аджибойе 2023-Ноябрь-4 2015-Сентябрь-15 В…"
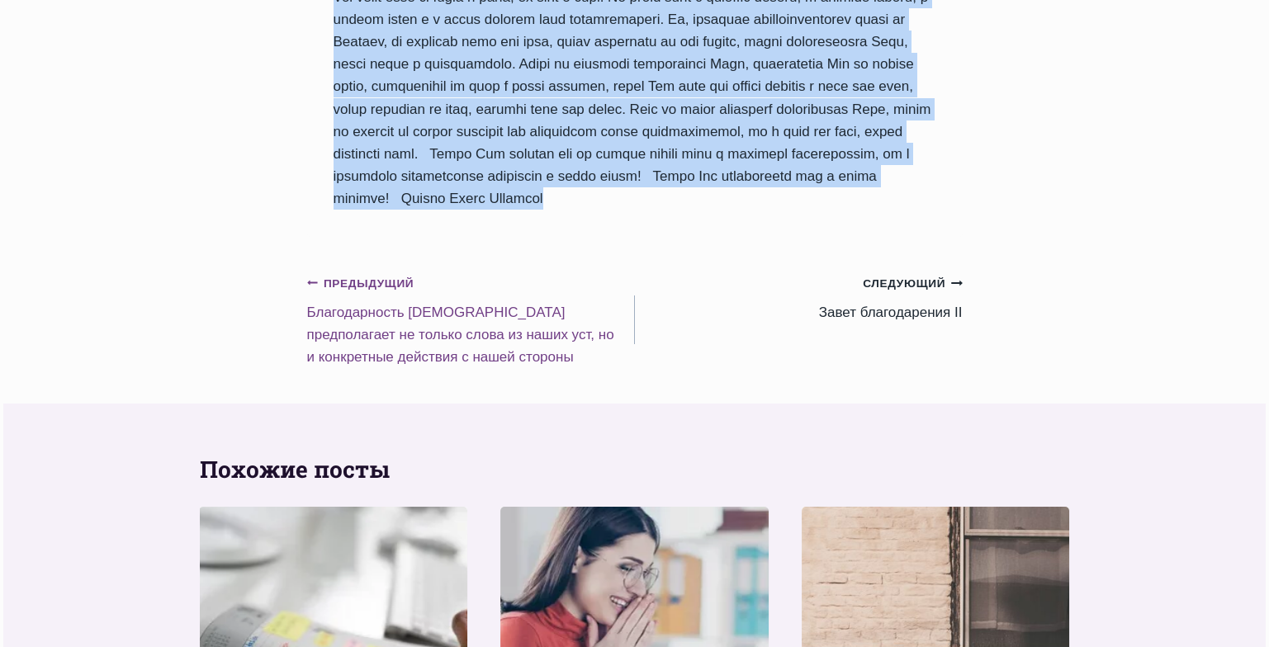
click at [380, 298] on link "Предыдущий Предыдущий Благодарность Богу предполагает не только слова из наших …" at bounding box center [471, 320] width 328 height 97
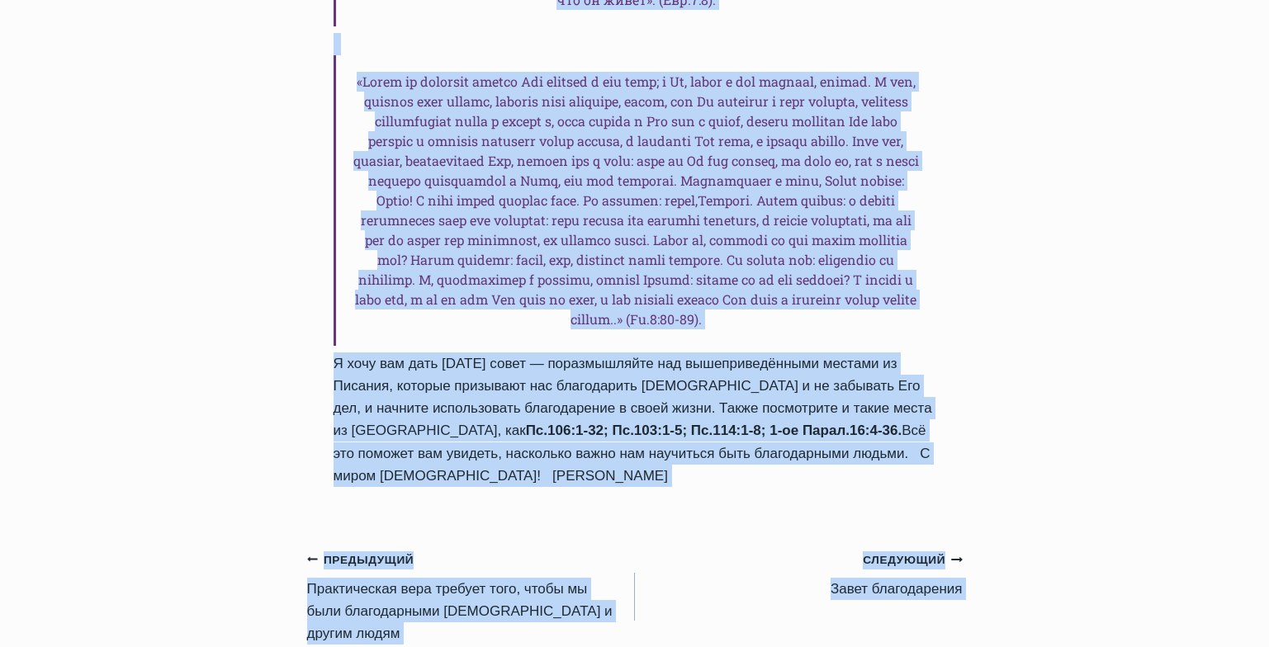
scroll to position [2745, 0]
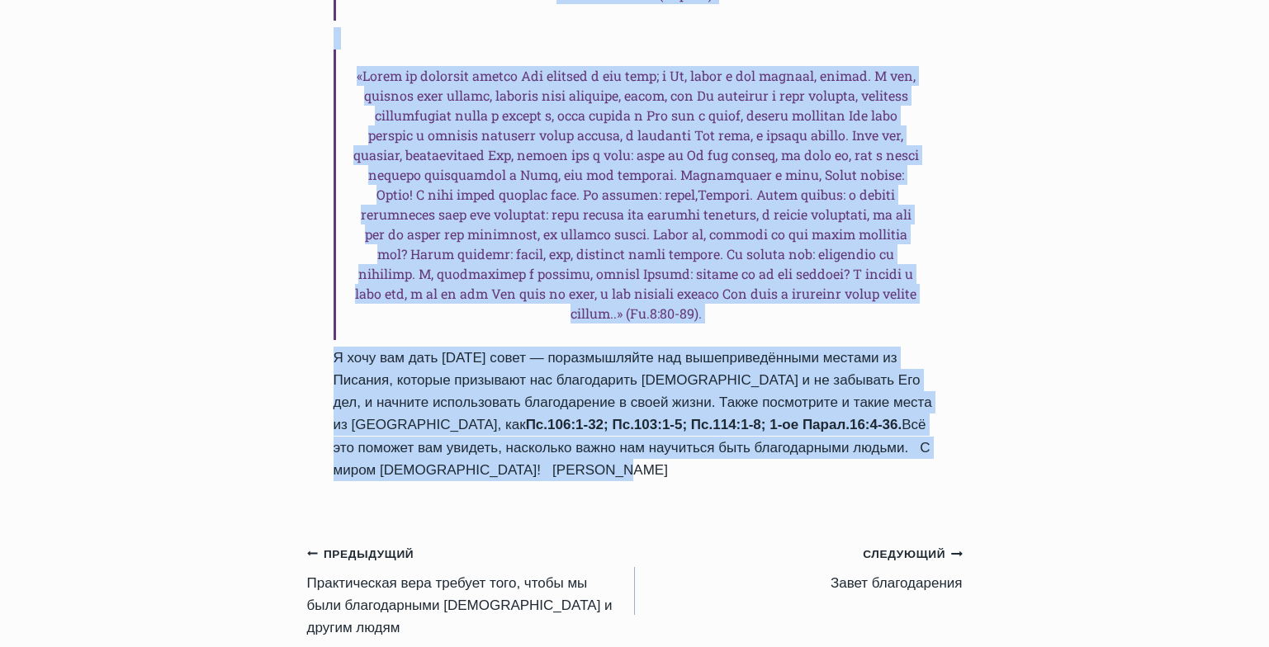
drag, startPoint x: 331, startPoint y: 169, endPoint x: 568, endPoint y: 378, distance: 316.0
copy div "Благодарность Богу предполагает не только слова из наших уст, но и конкретные д…"
click at [437, 543] on link "Предыдущий Предыдущий Практическая вера требует того, чтобы мы были благодарным…" at bounding box center [471, 591] width 328 height 97
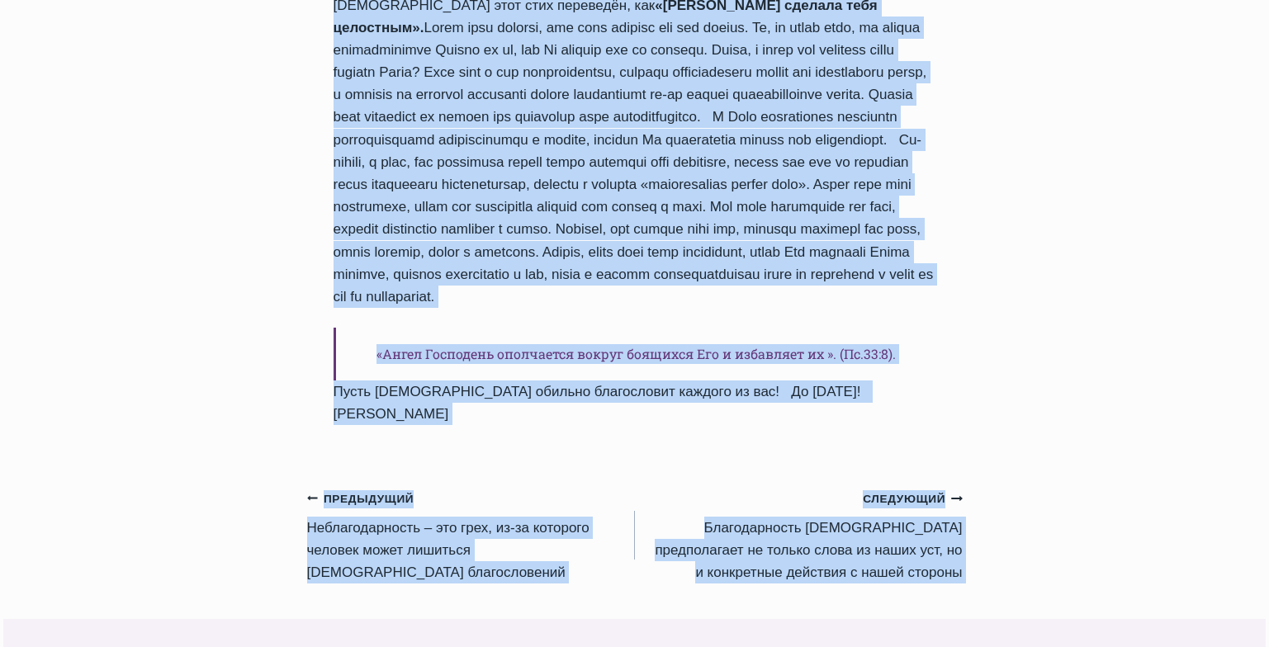
scroll to position [2027, 0]
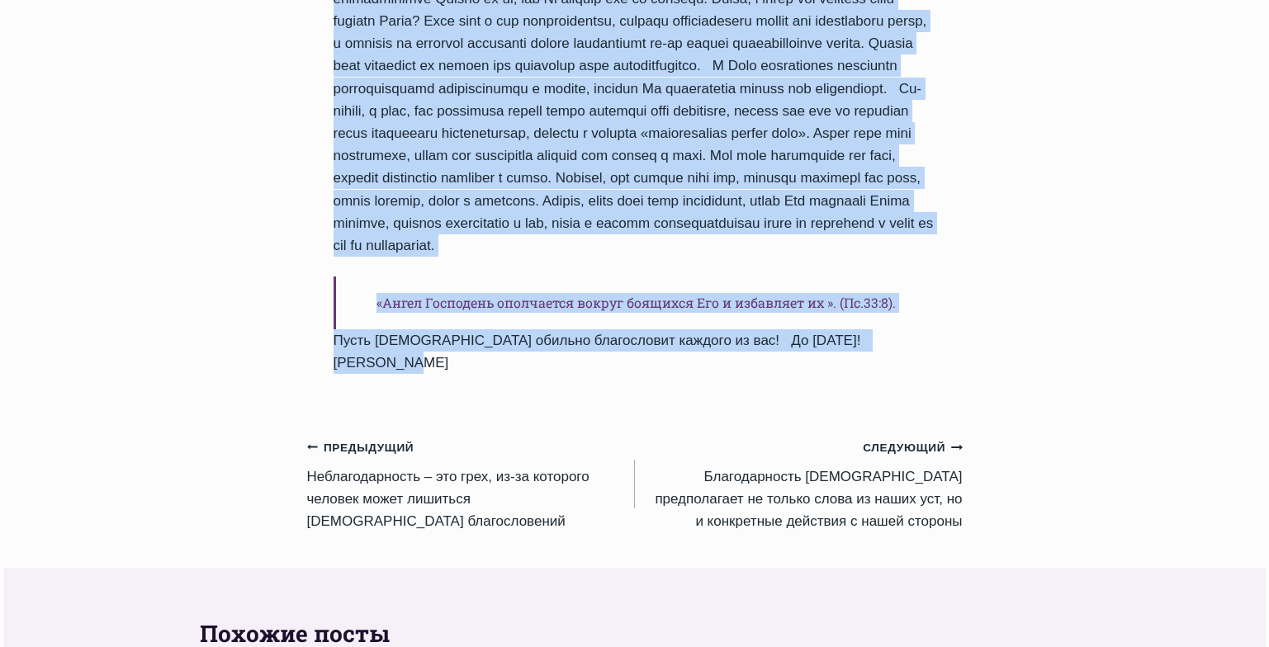
drag, startPoint x: 331, startPoint y: 367, endPoint x: 917, endPoint y: 258, distance: 595.6
copy div "Практическая вера требует того, чтобы мы были благодарными Богу и другим людям …"
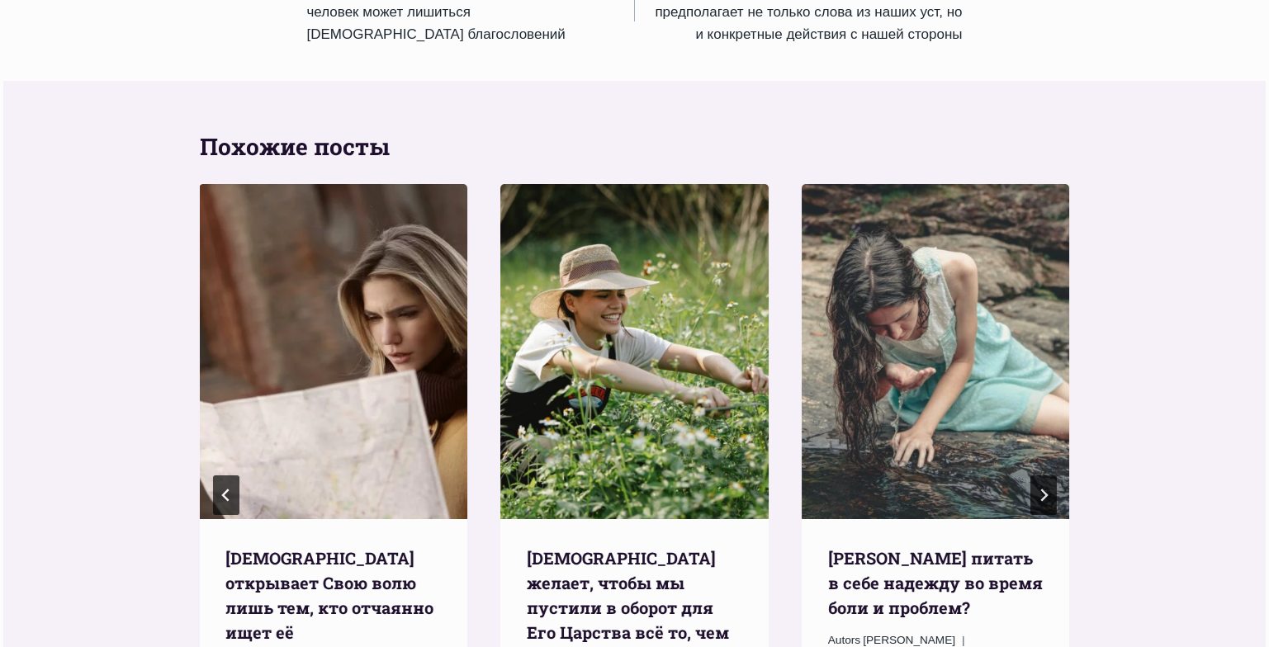
scroll to position [2520, 0]
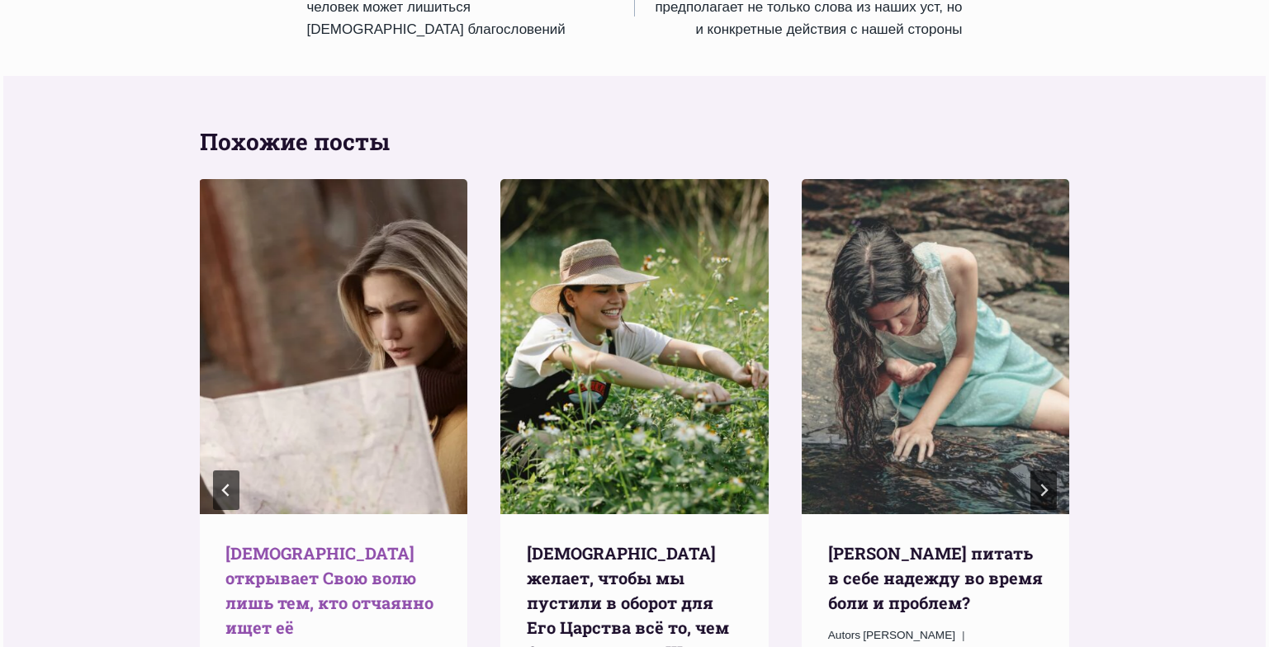
click at [280, 543] on link "Бог открывает Свою волю лишь тем, кто отчаянно ищет её" at bounding box center [329, 591] width 208 height 96
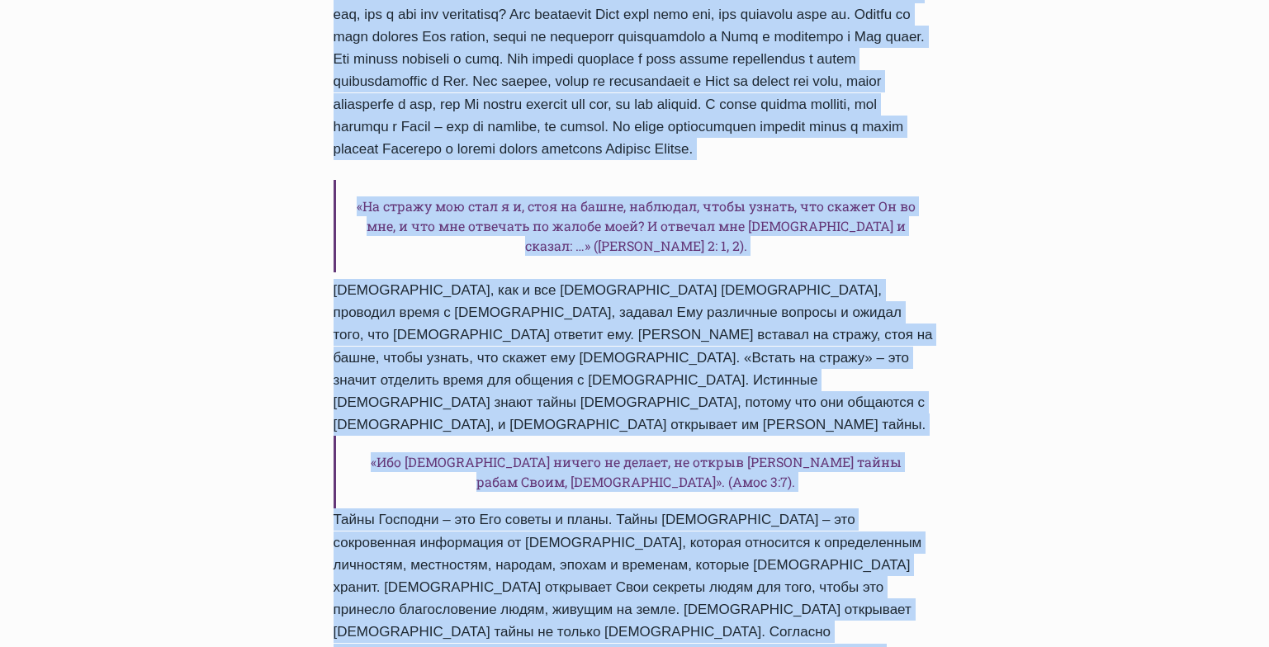
scroll to position [1635, 0]
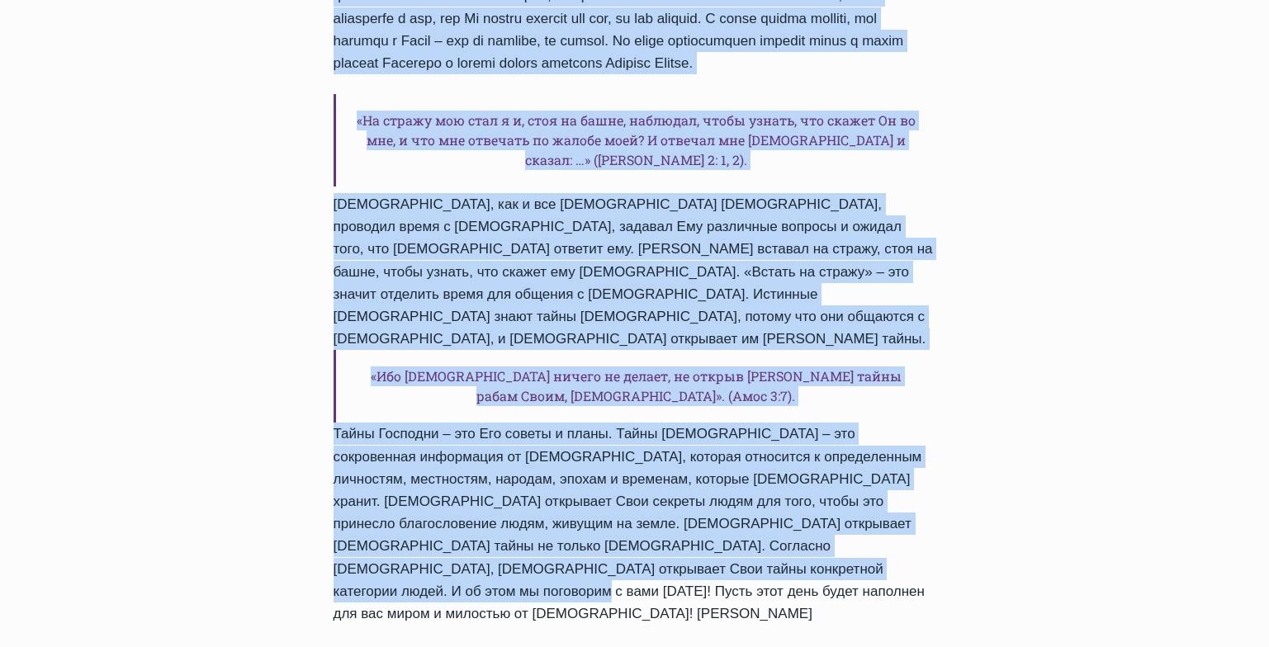
drag, startPoint x: 333, startPoint y: 334, endPoint x: 758, endPoint y: 472, distance: 447.1
copy div "Бог открывает Свою волю лишь тем, кто отчаянно ищет её Автор Пастор Руфус Аджиб…"
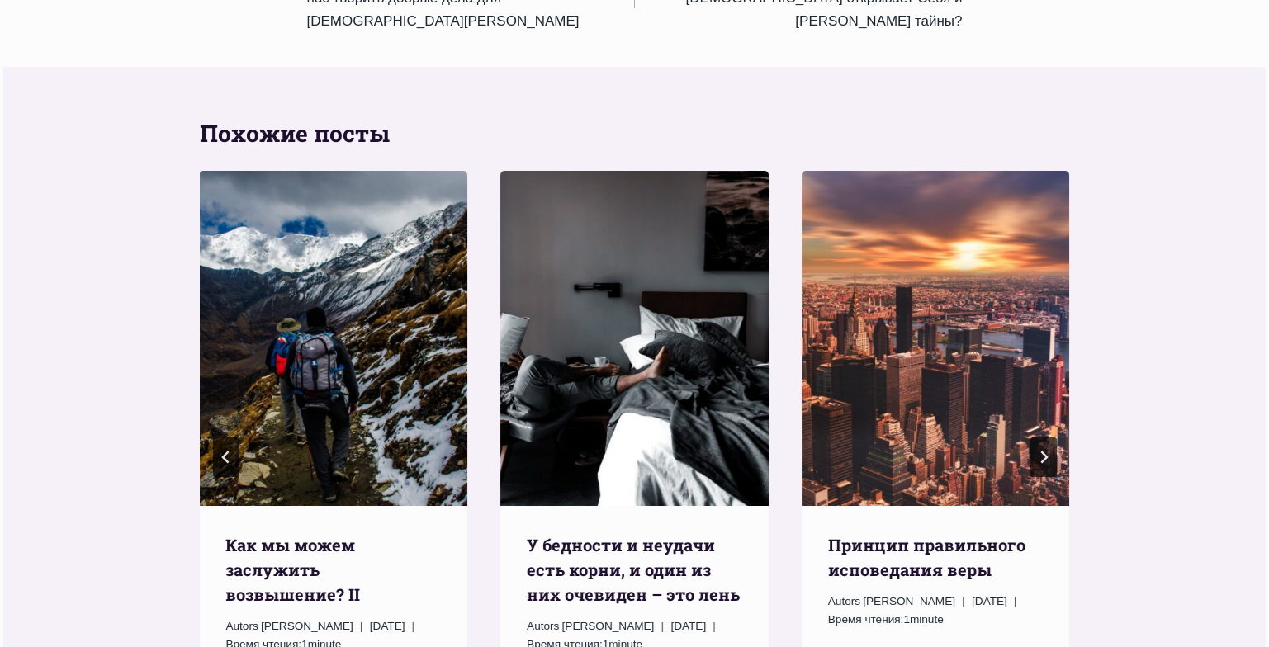
scroll to position [2396, 0]
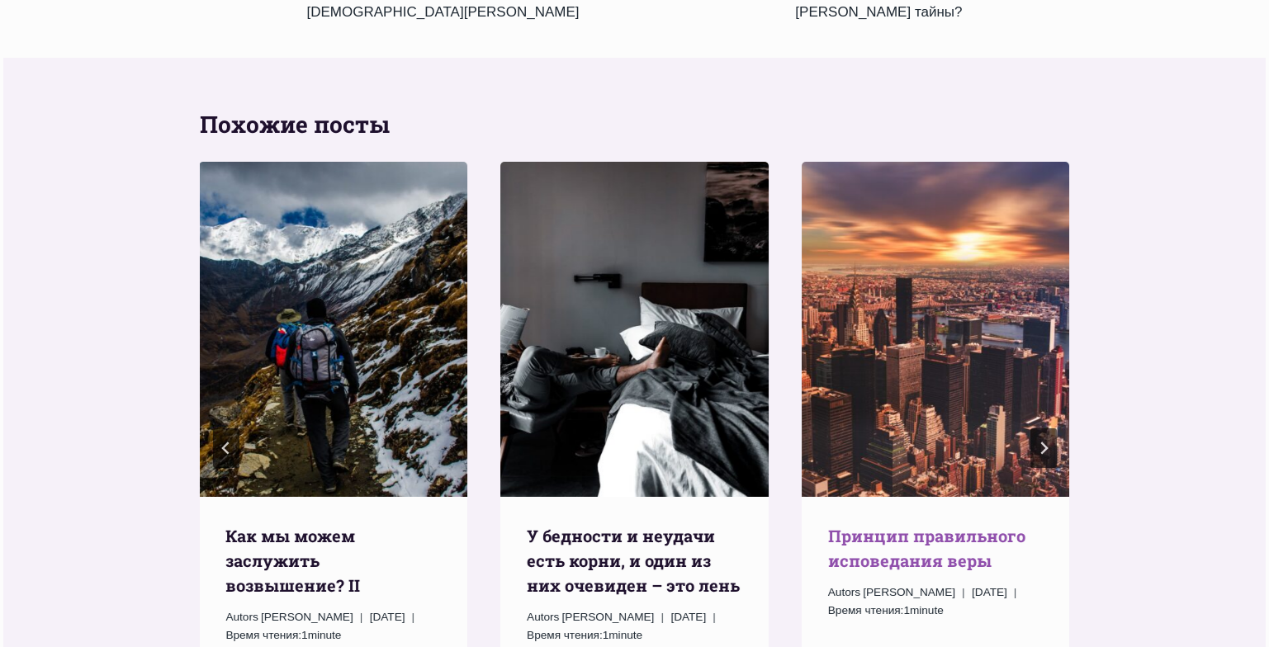
click at [896, 525] on link "Принцип правильного исповедания веры" at bounding box center [926, 548] width 197 height 46
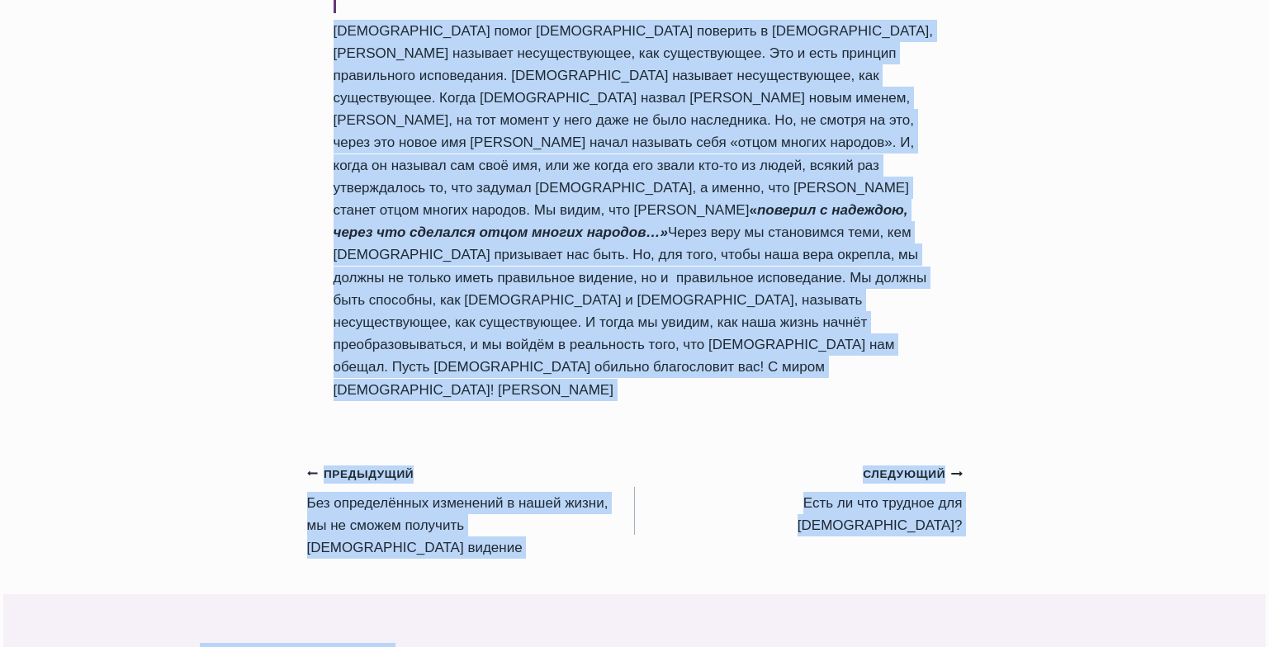
scroll to position [1543, 0]
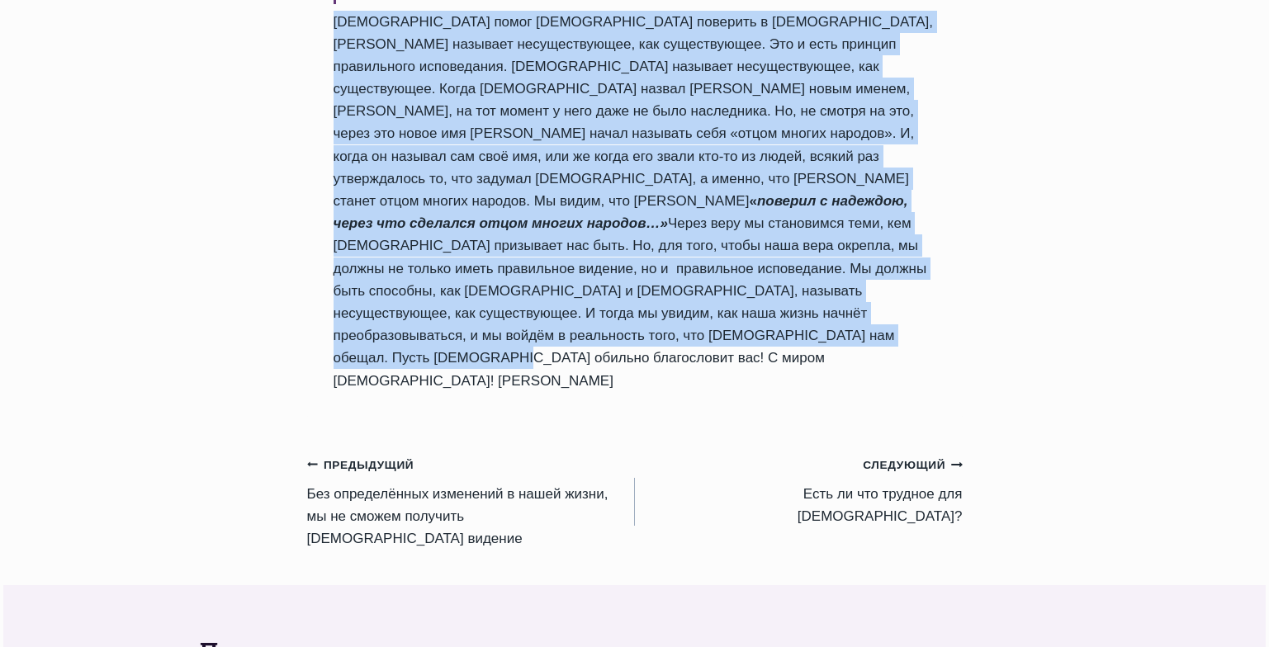
drag, startPoint x: 336, startPoint y: 302, endPoint x: 950, endPoint y: 197, distance: 622.6
copy div "Принцип правильного исповедания веры Автор Пастор Руфус Аджибойе 2024-Март-21 2…"
click at [474, 453] on link "Предыдущий Предыдущий Без определённых изменений в нашей жизни, мы не сможем по…" at bounding box center [471, 501] width 328 height 97
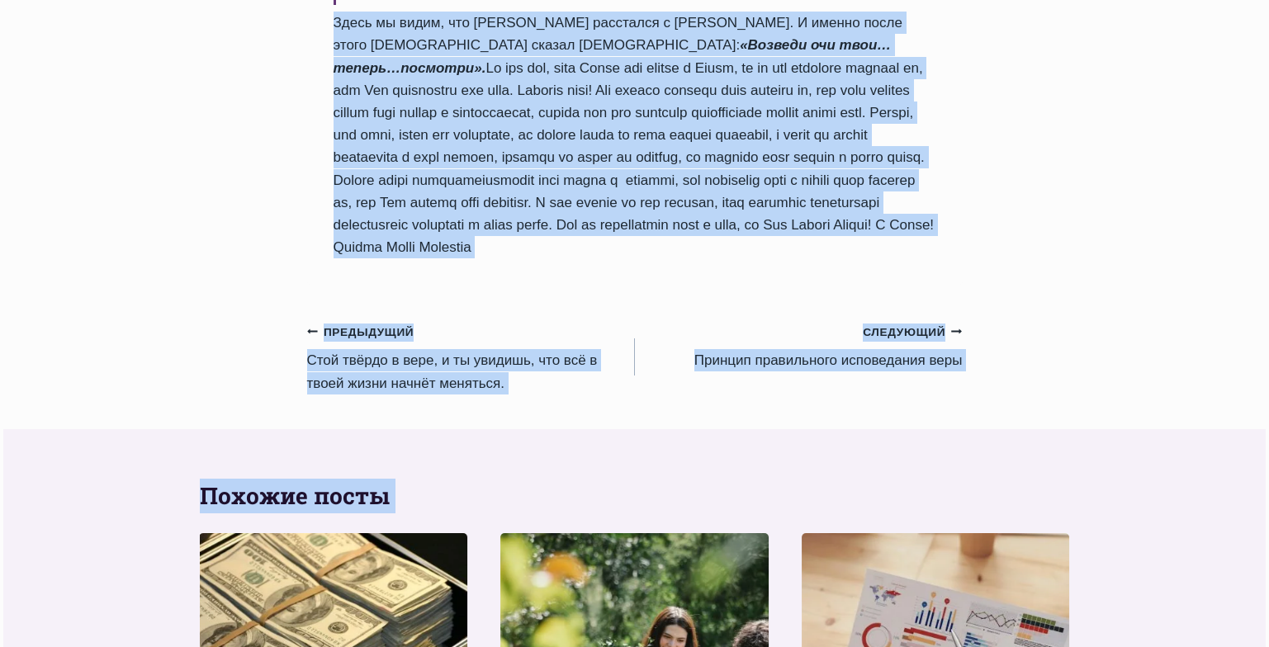
scroll to position [1872, 0]
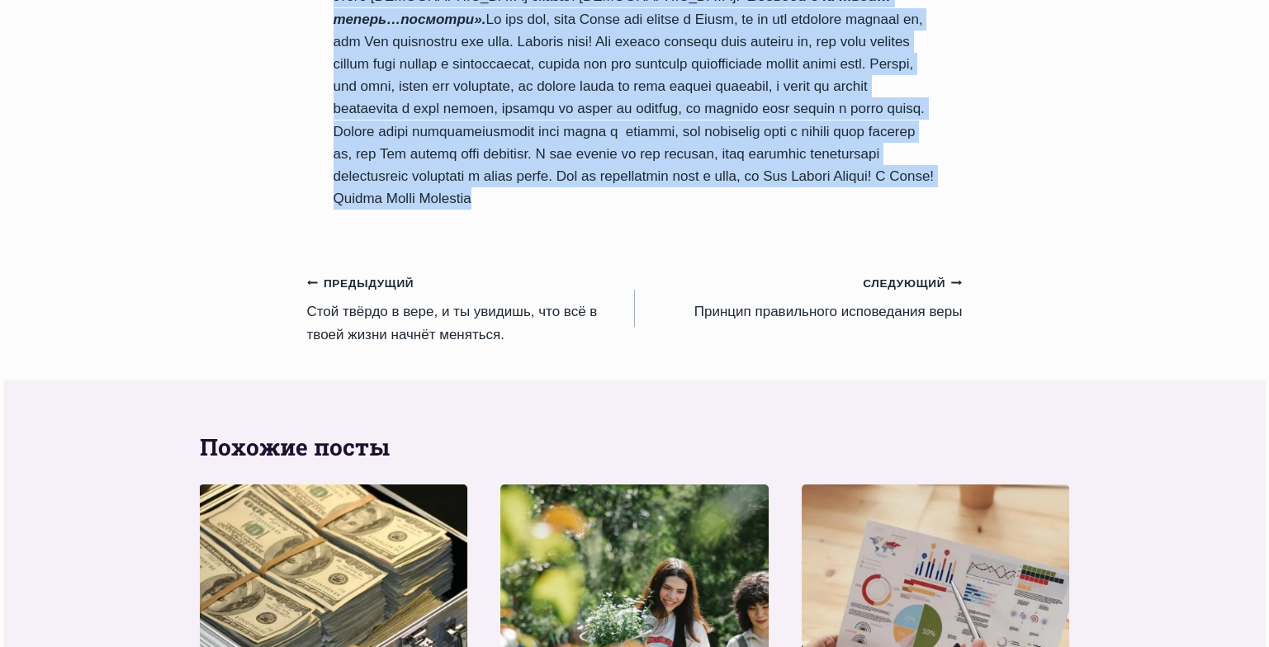
drag, startPoint x: 336, startPoint y: 306, endPoint x: 711, endPoint y: 192, distance: 391.9
copy div "Lor ipsumdolorsi ametconse a elits doeiu, te in utlabo etdolore Magnaaliquae ad…"
click at [369, 291] on link "Предыдущий Предыдущий Стой твёрдо в вере, и ты увидишь, что всё в твоей жизни н…" at bounding box center [471, 309] width 328 height 74
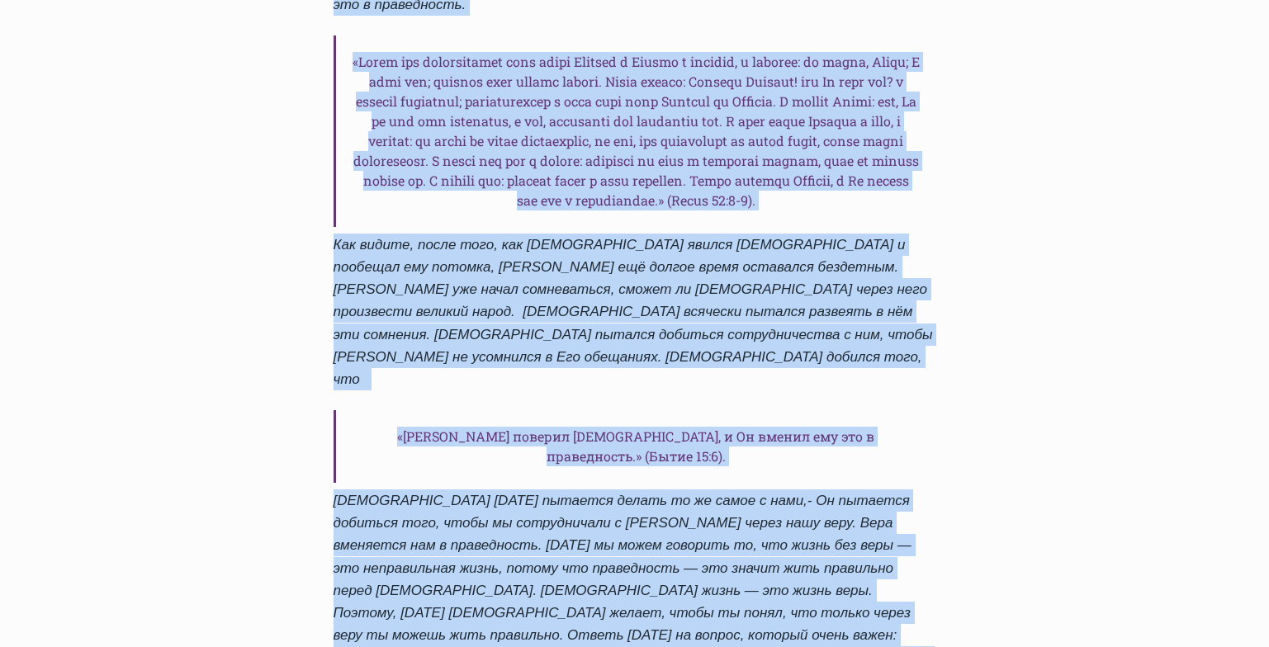
scroll to position [1463, 0]
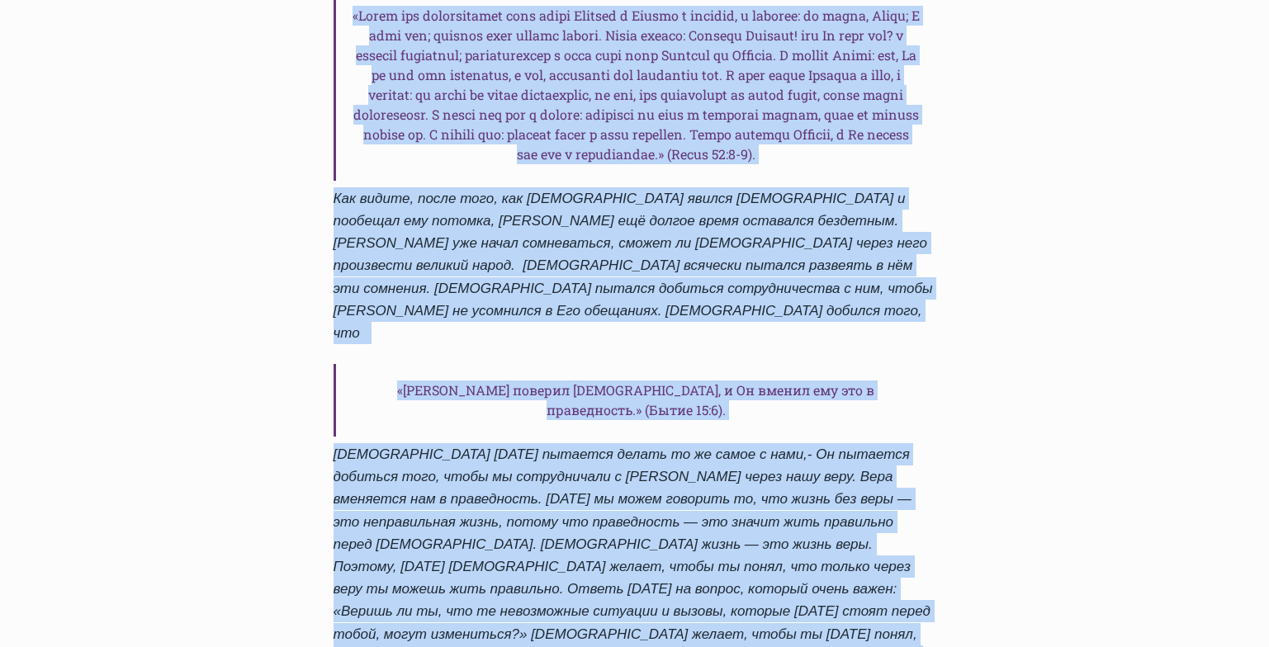
drag, startPoint x: 336, startPoint y: 180, endPoint x: 680, endPoint y: 431, distance: 426.2
copy div "Стой твёрдо в вере, и ты увидишь, что всё в твоей жизни начнёт меняться. Автор …"
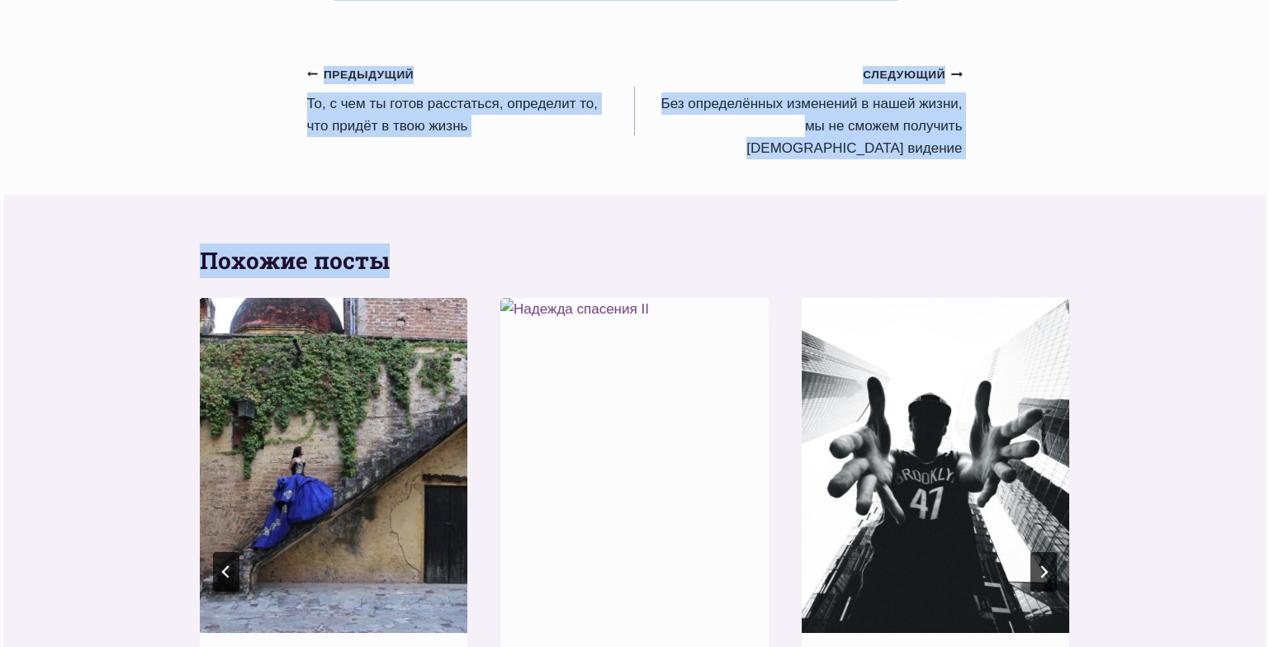
scroll to position [2179, 0]
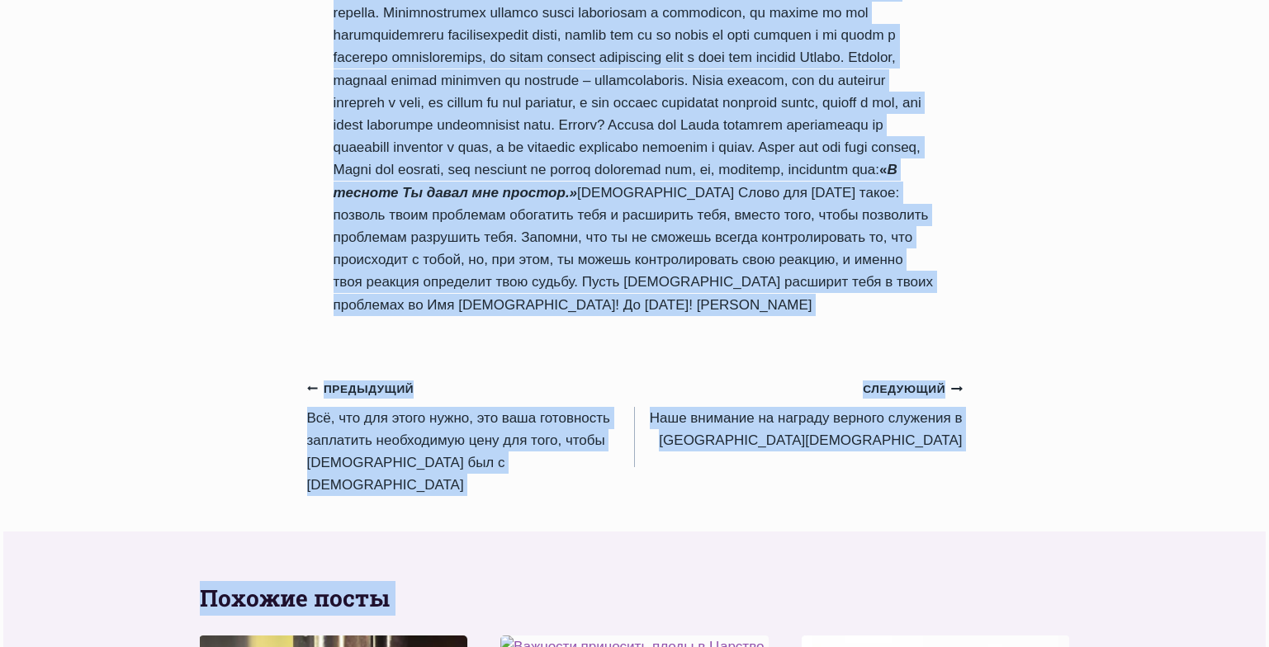
scroll to position [1455, 0]
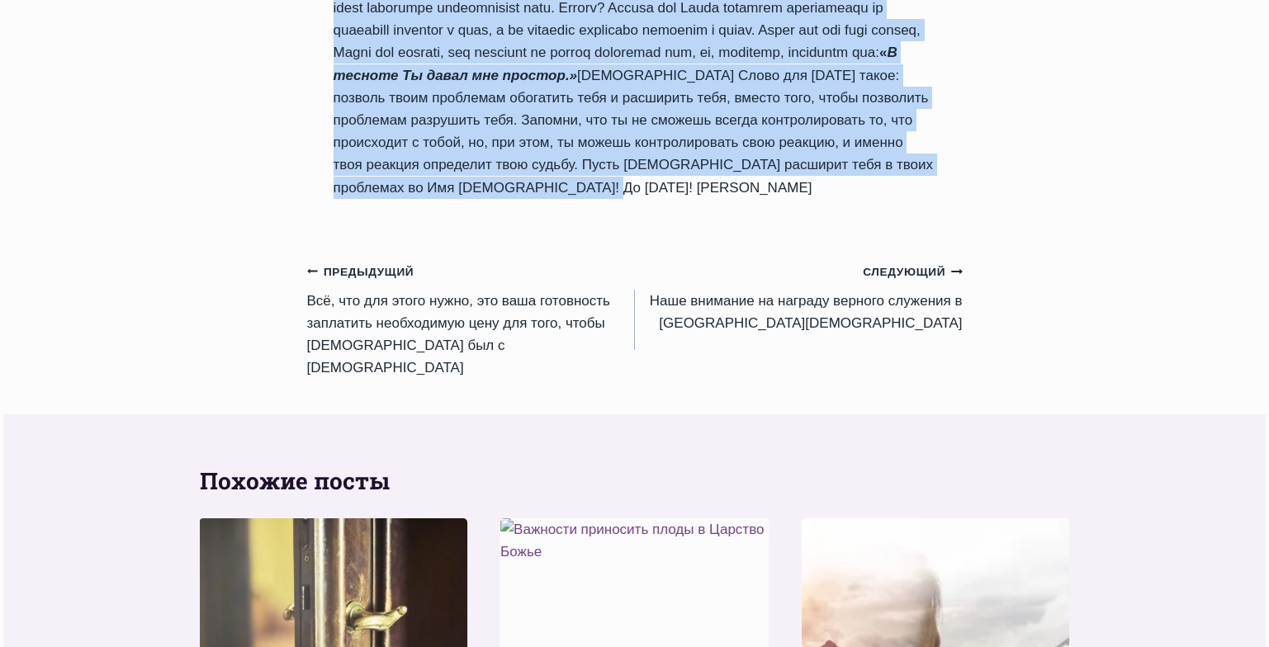
drag, startPoint x: 338, startPoint y: 173, endPoint x: 657, endPoint y: 179, distance: 319.7
copy div "Loremip dolor sitametco adipiscin elit, s do eiusmodte inci Utlab Etdolo Magna …"
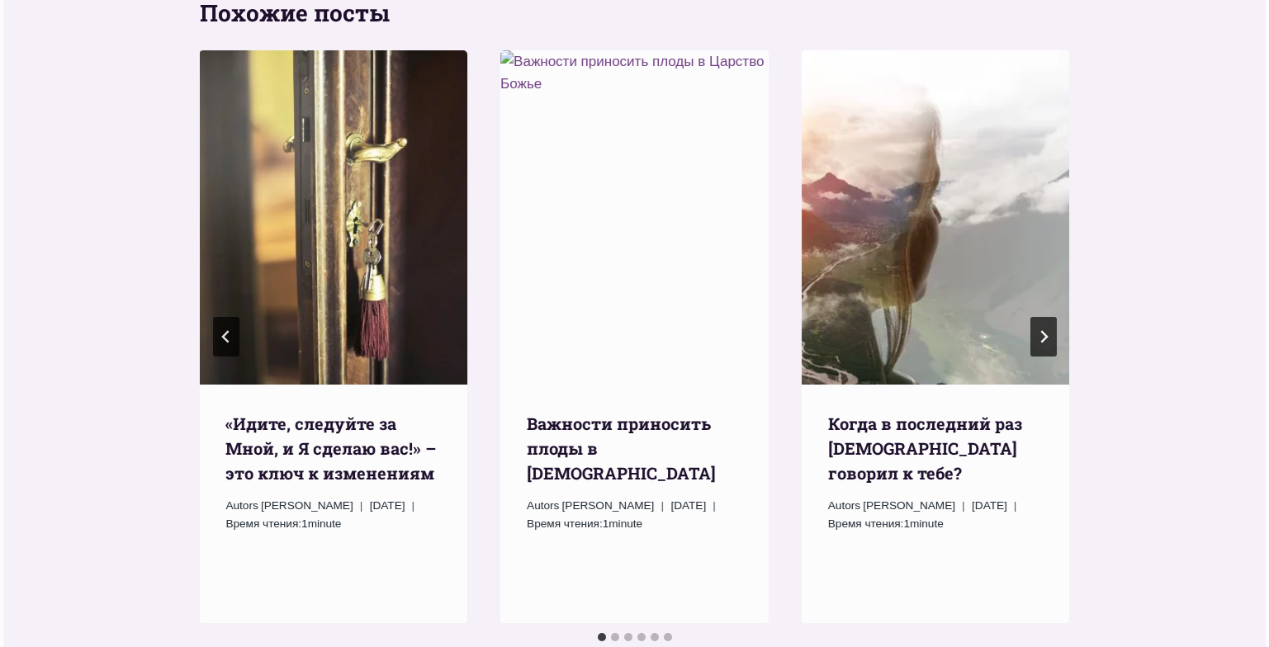
scroll to position [1931, 0]
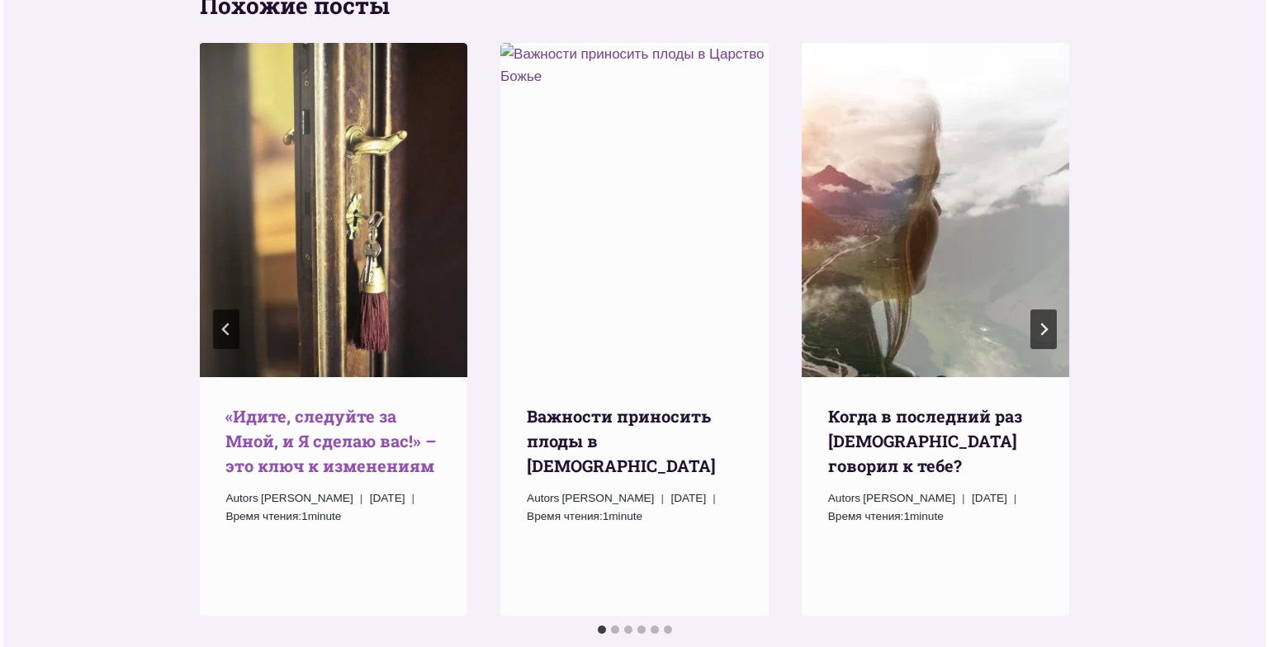
click at [306, 405] on link "«Идите, следуйте за Мной, и Я сделаю вас!» – это ключ к изменениям" at bounding box center [330, 440] width 211 height 71
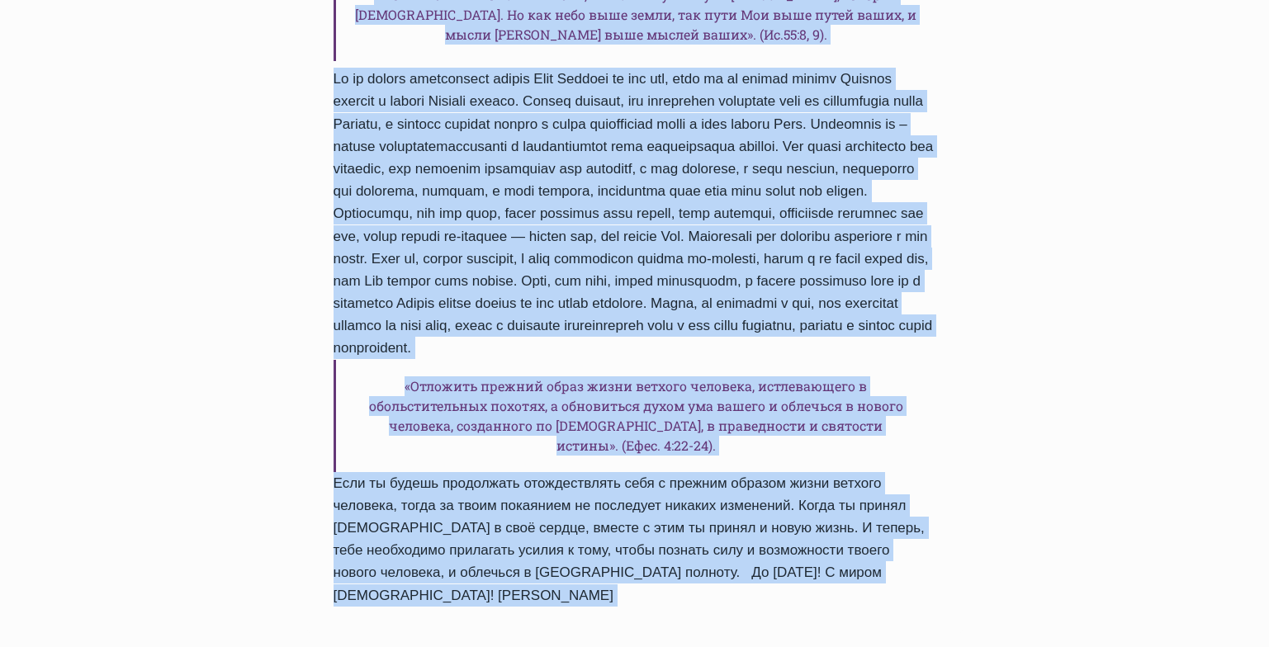
scroll to position [1658, 0]
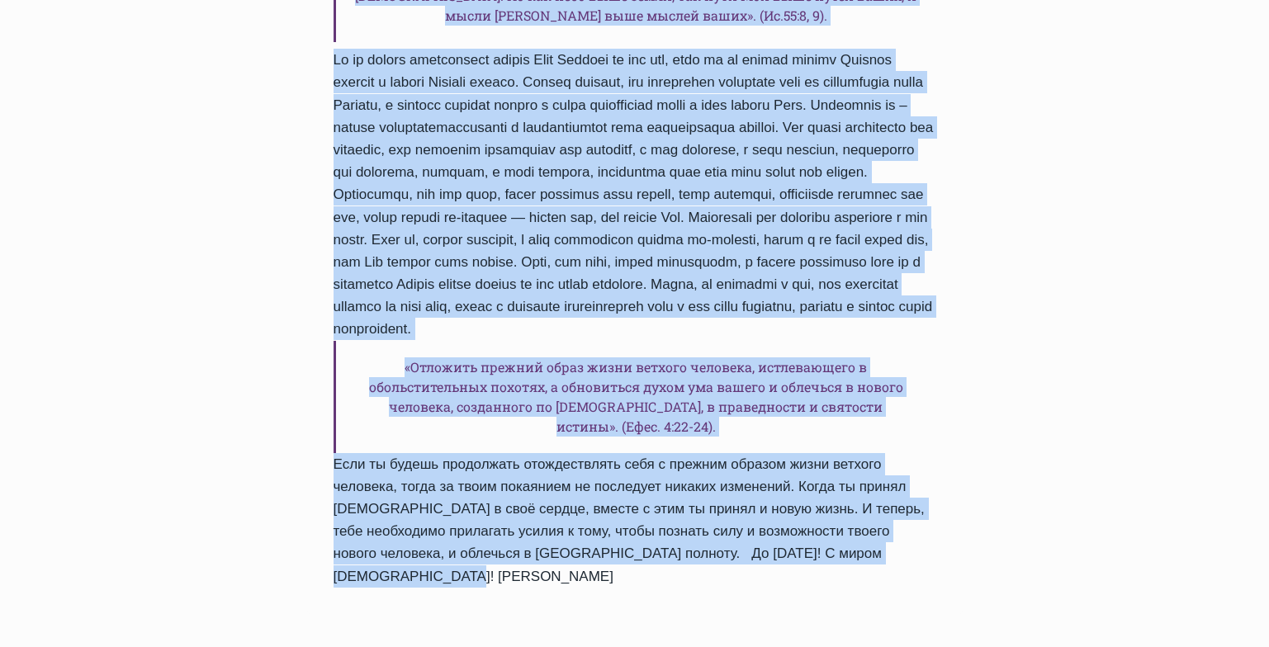
drag, startPoint x: 337, startPoint y: 130, endPoint x: 654, endPoint y: 536, distance: 514.8
copy div "«Идите, следуйте за Мной, и Я сделаю вас!» – это ключ к изменениям Автор Пастор…"
click at [1092, 405] on div "Ежедневное слово «Идите, следуйте за Мной, и Я сделаю вас!» – это ключ к измене…" at bounding box center [634, 108] width 1269 height 3140
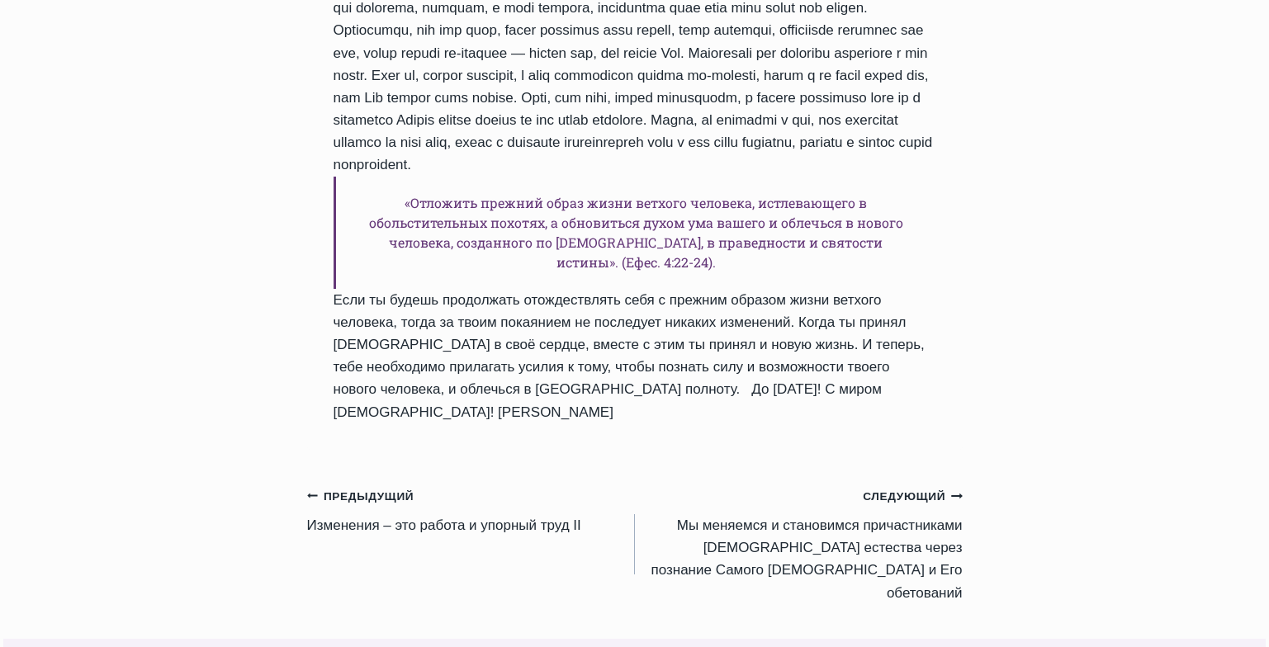
scroll to position [1828, 0]
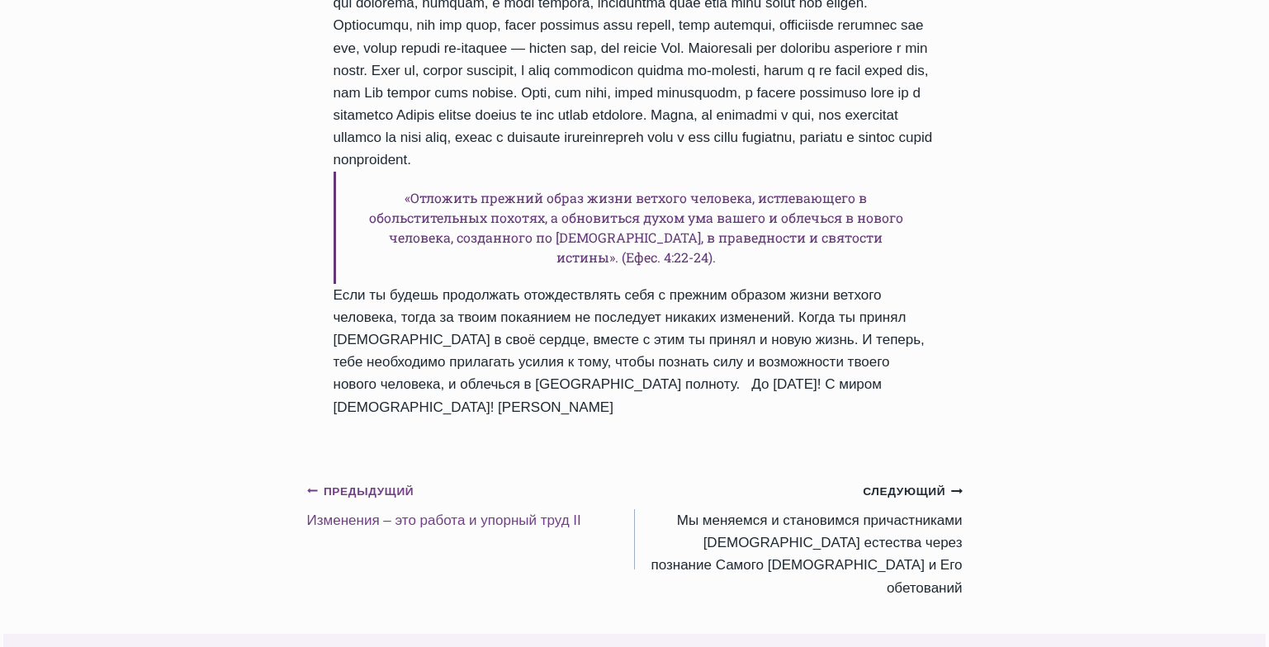
click at [448, 480] on link "Предыдущий Предыдущий Изменения – это работа и упорный труд II" at bounding box center [471, 506] width 328 height 52
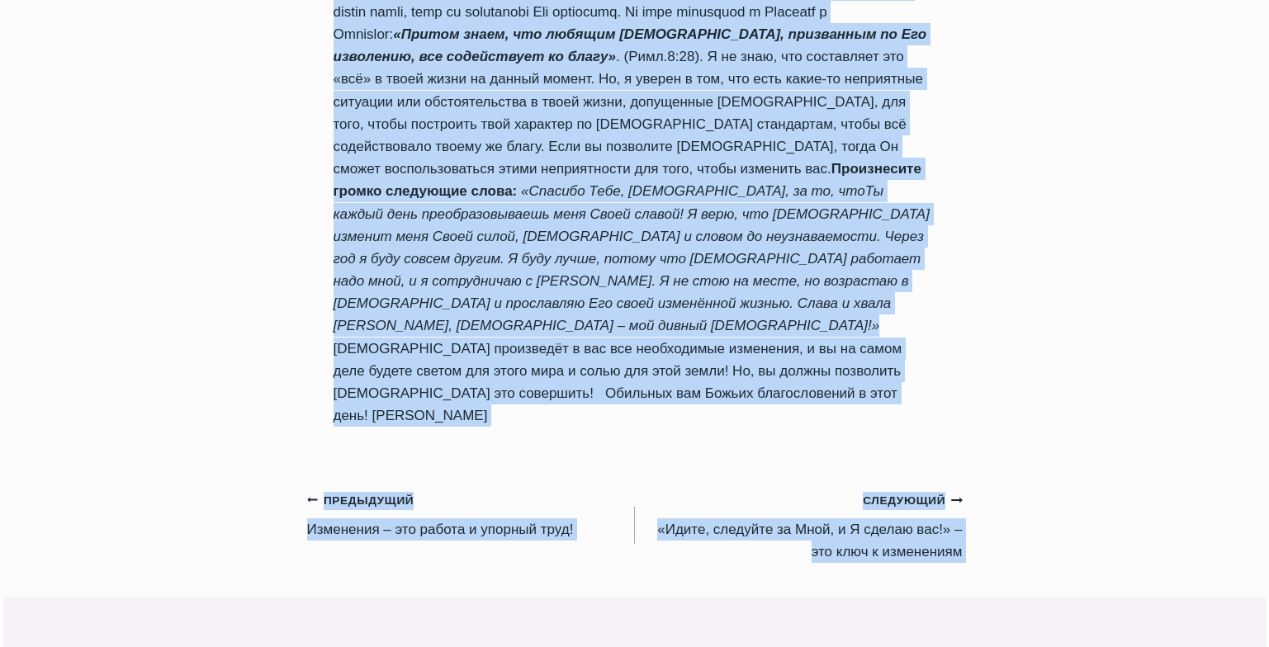
scroll to position [1469, 0]
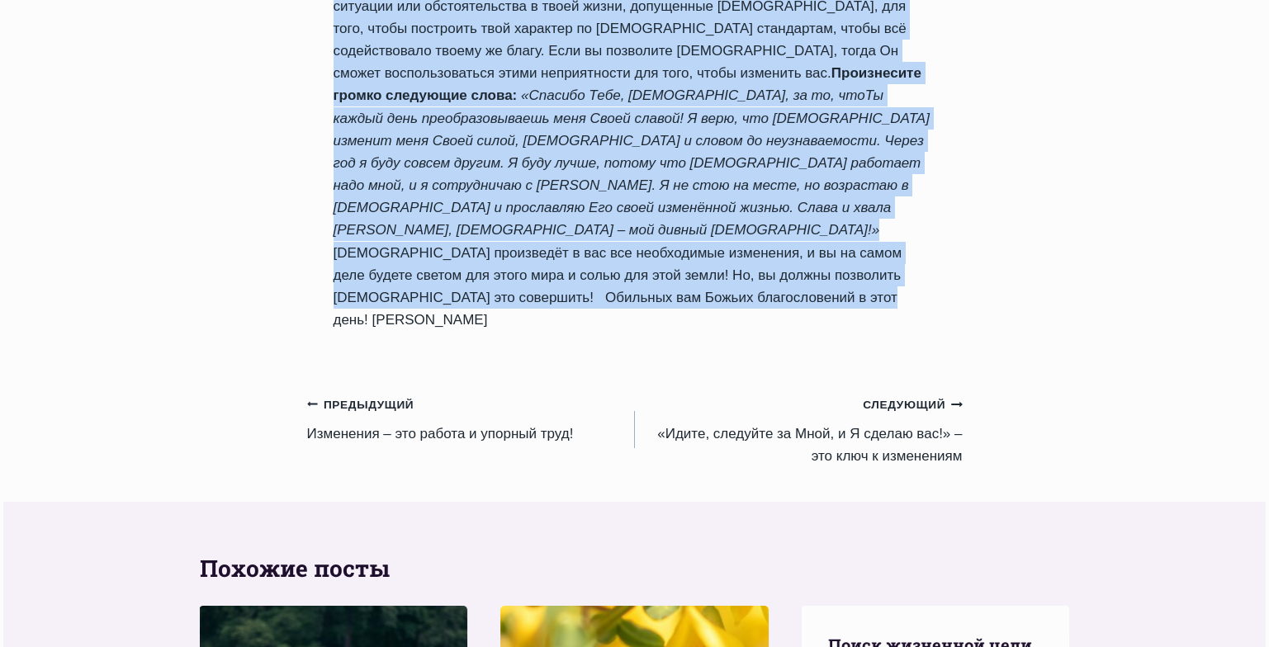
drag, startPoint x: 335, startPoint y: 99, endPoint x: 578, endPoint y: 258, distance: 290.4
copy div "Изменения – это работа и упорный труд II Автор Пастор Руфус Аджибойе 2025-Май-1…"
click at [429, 393] on link "Предыдущий Предыдущий Изменения – это работа и упорный труд!" at bounding box center [471, 419] width 328 height 52
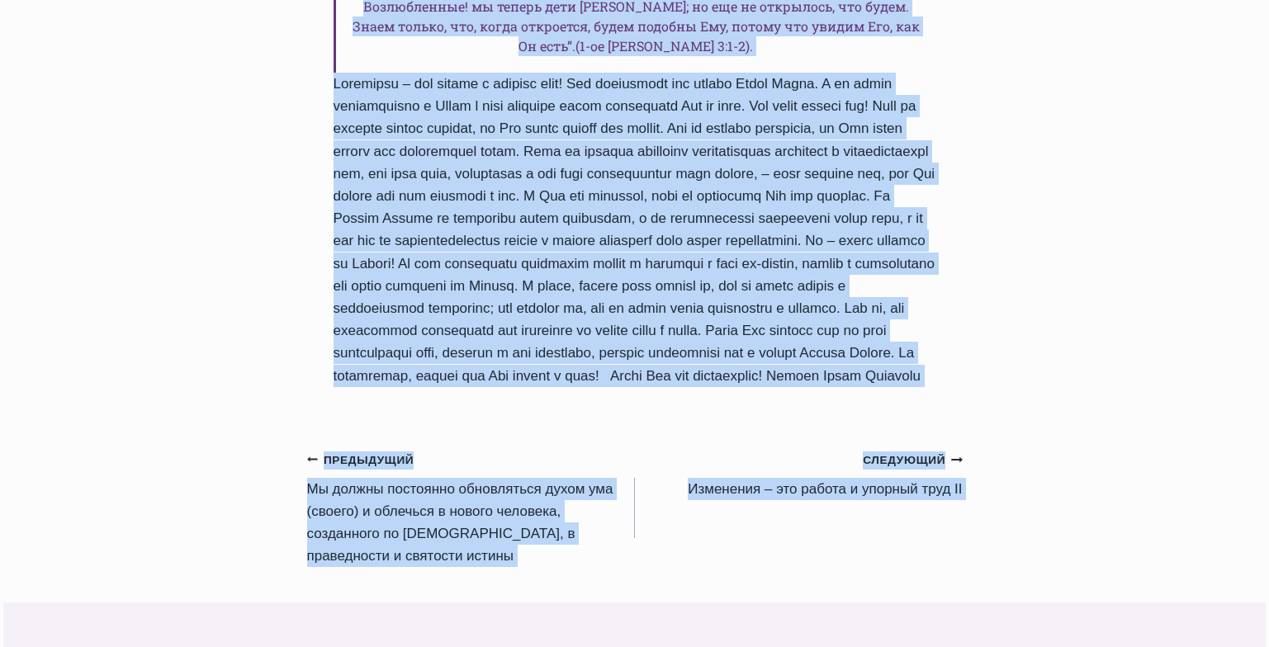
scroll to position [1623, 0]
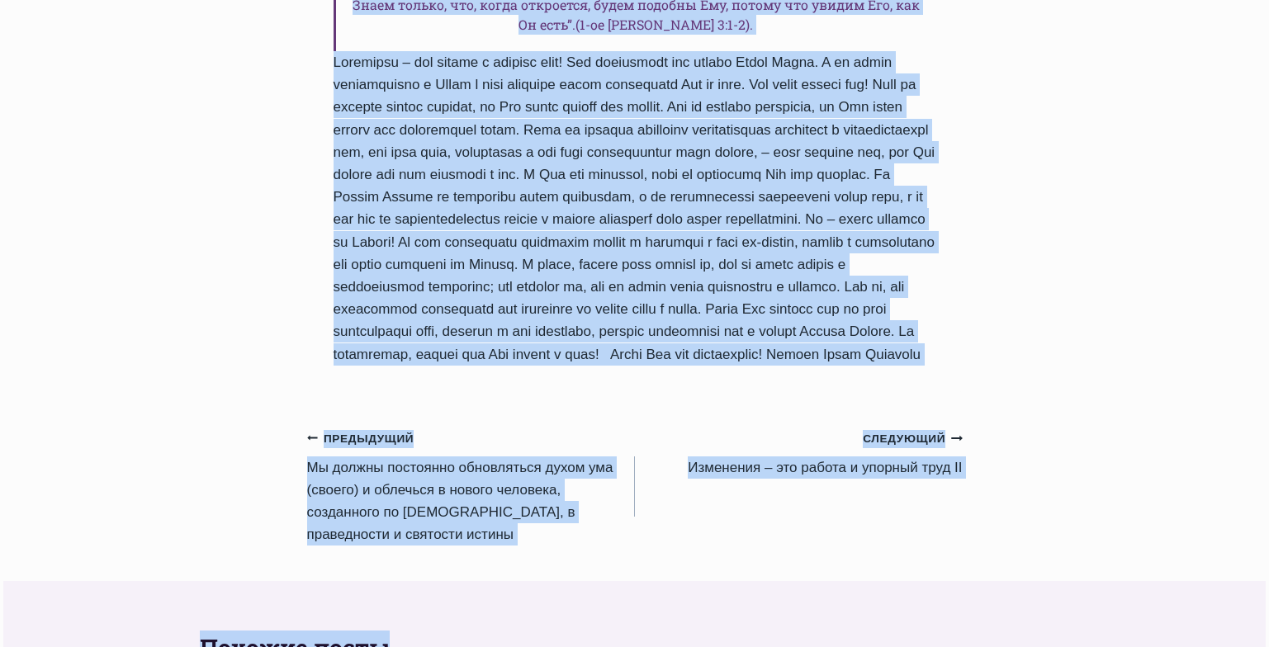
drag, startPoint x: 334, startPoint y: 169, endPoint x: 614, endPoint y: 352, distance: 333.5
copy div "Изменения – это работа и упорный труд! Автор Пастор Руфус Аджибойе 2025-Май-9 2…"
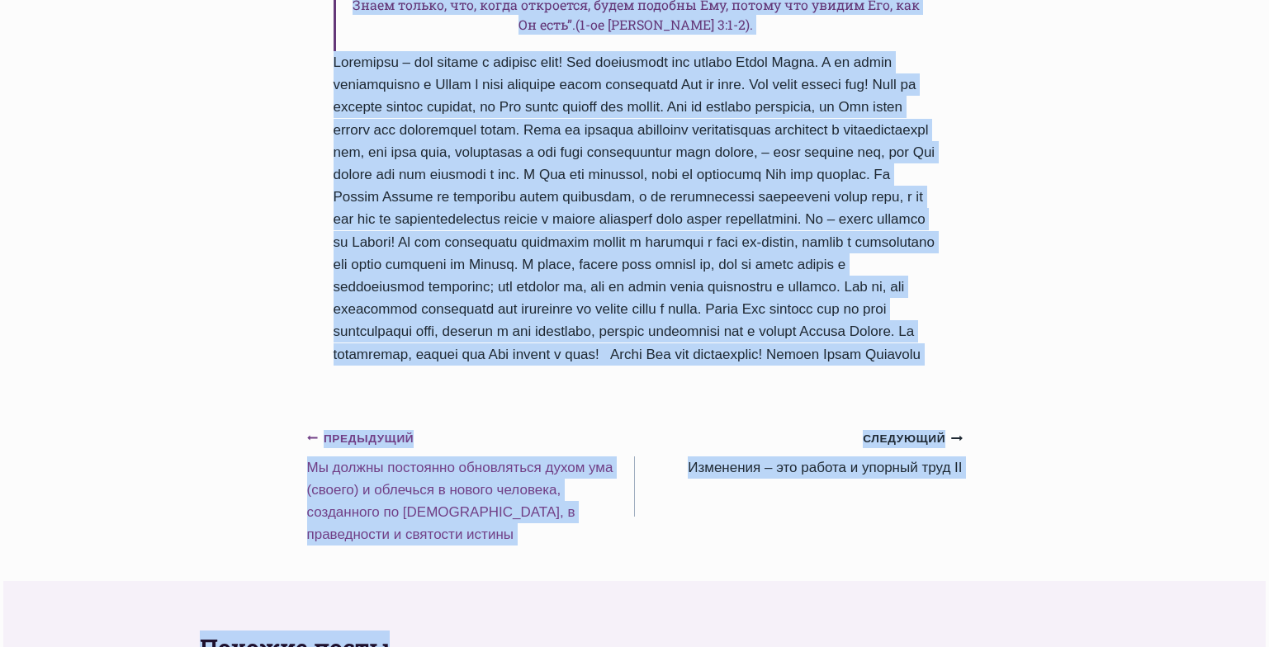
click at [406, 431] on link "Предыдущий Предыдущий Mы должны постоянно обновляться духом ума (своего) и обле…" at bounding box center [471, 486] width 328 height 119
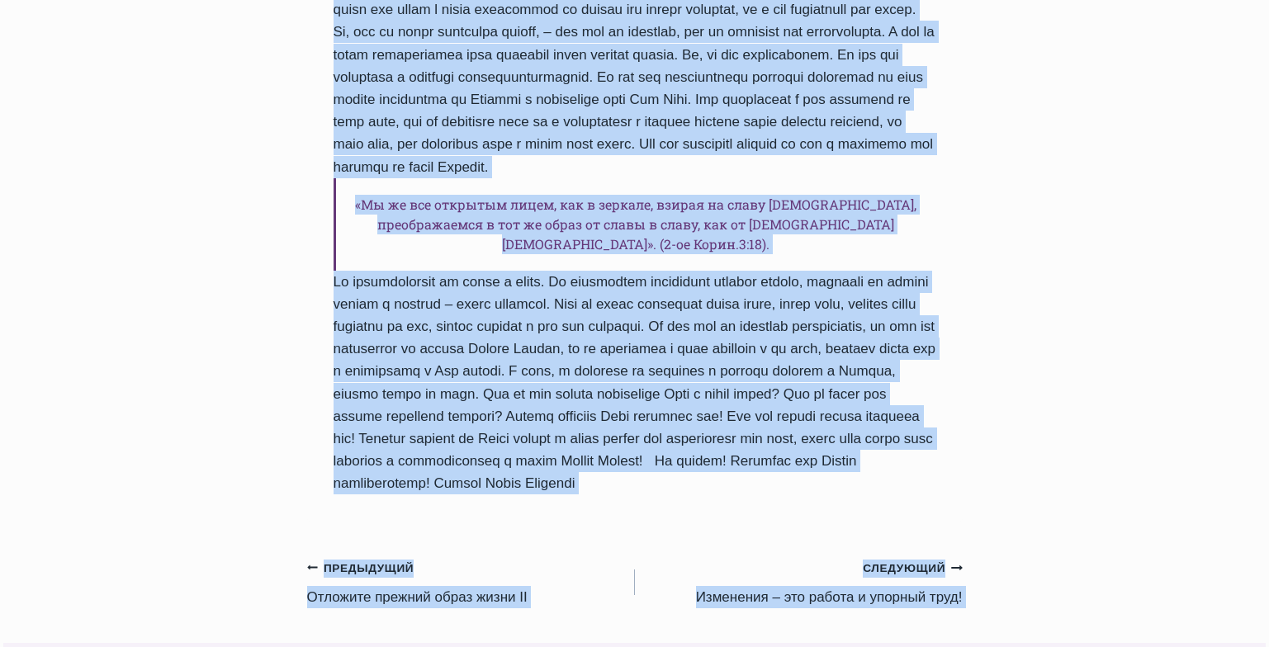
scroll to position [1750, 0]
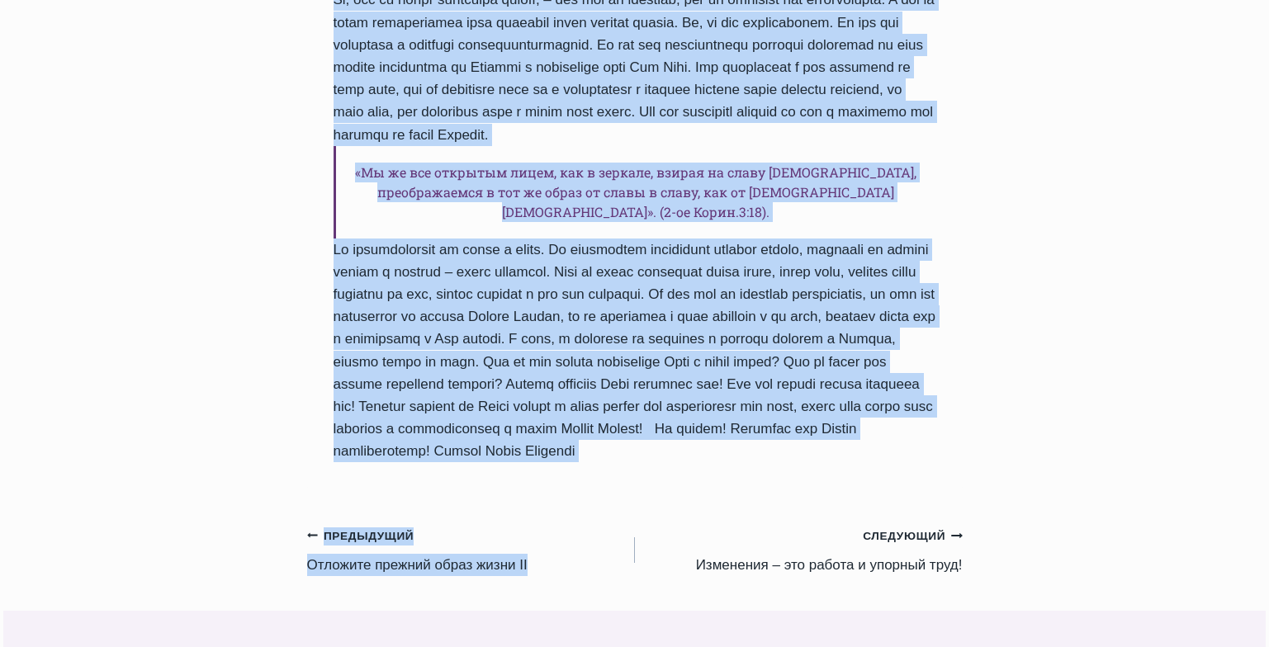
drag, startPoint x: 336, startPoint y: 173, endPoint x: 647, endPoint y: 453, distance: 418.7
copy div "Mы должны постоянно обновляться духом ума (своего) и облечься в нового человека…"
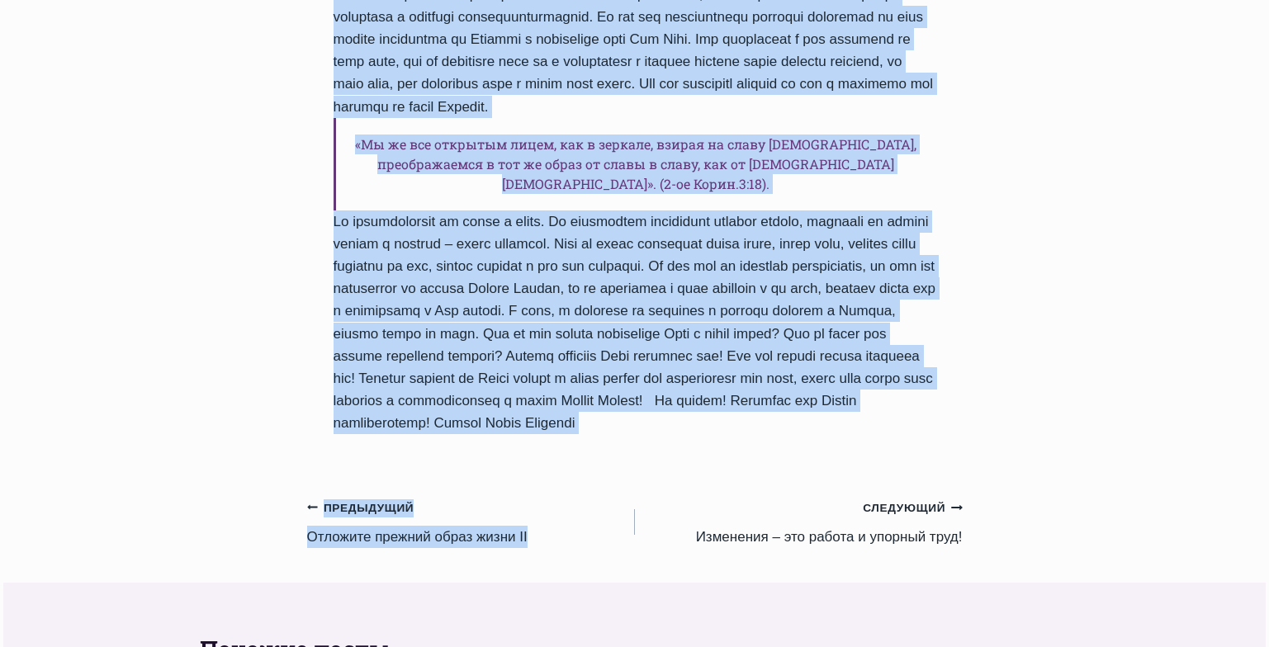
scroll to position [1782, 0]
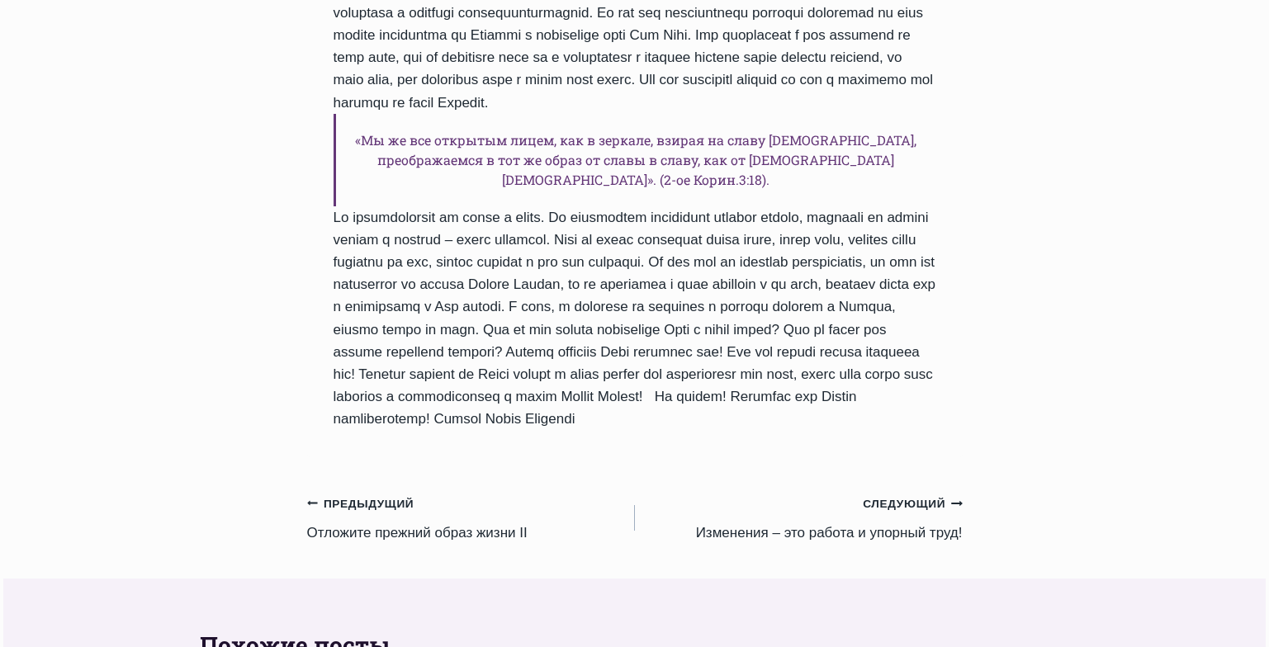
click at [677, 628] on h2 "Похожие посты" at bounding box center [635, 645] width 870 height 35
click at [429, 492] on link "Предыдущий Предыдущий Отложите прежний образ жизни II" at bounding box center [471, 518] width 328 height 52
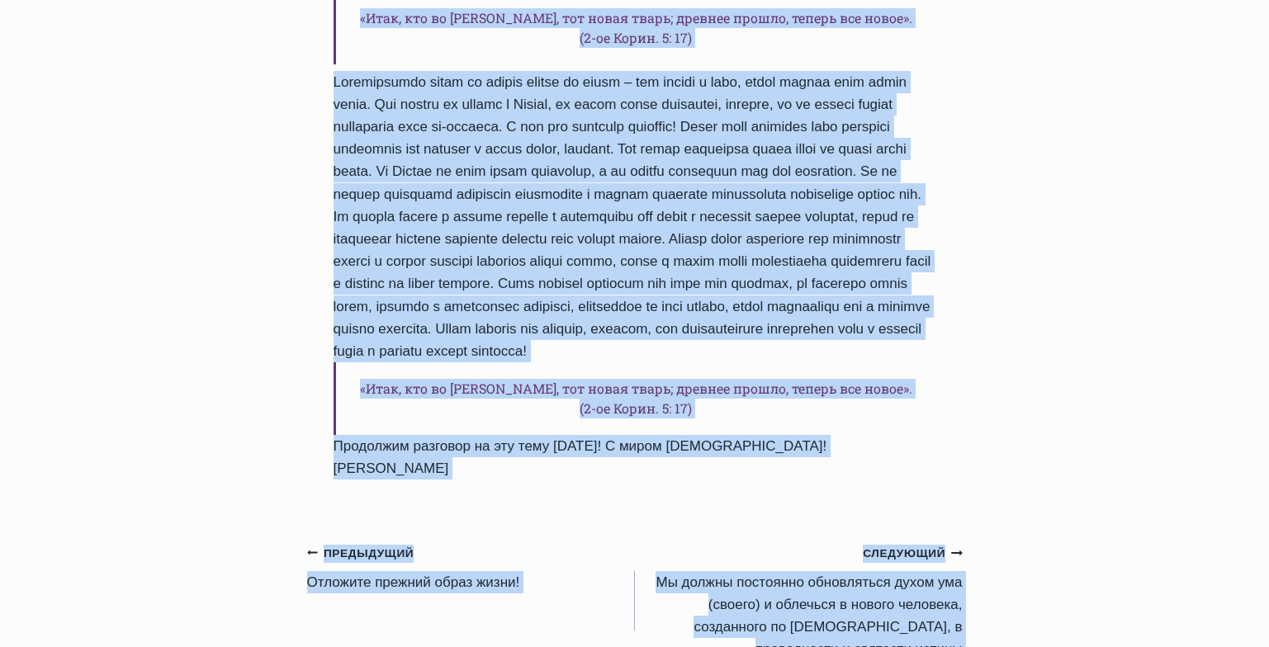
scroll to position [1771, 0]
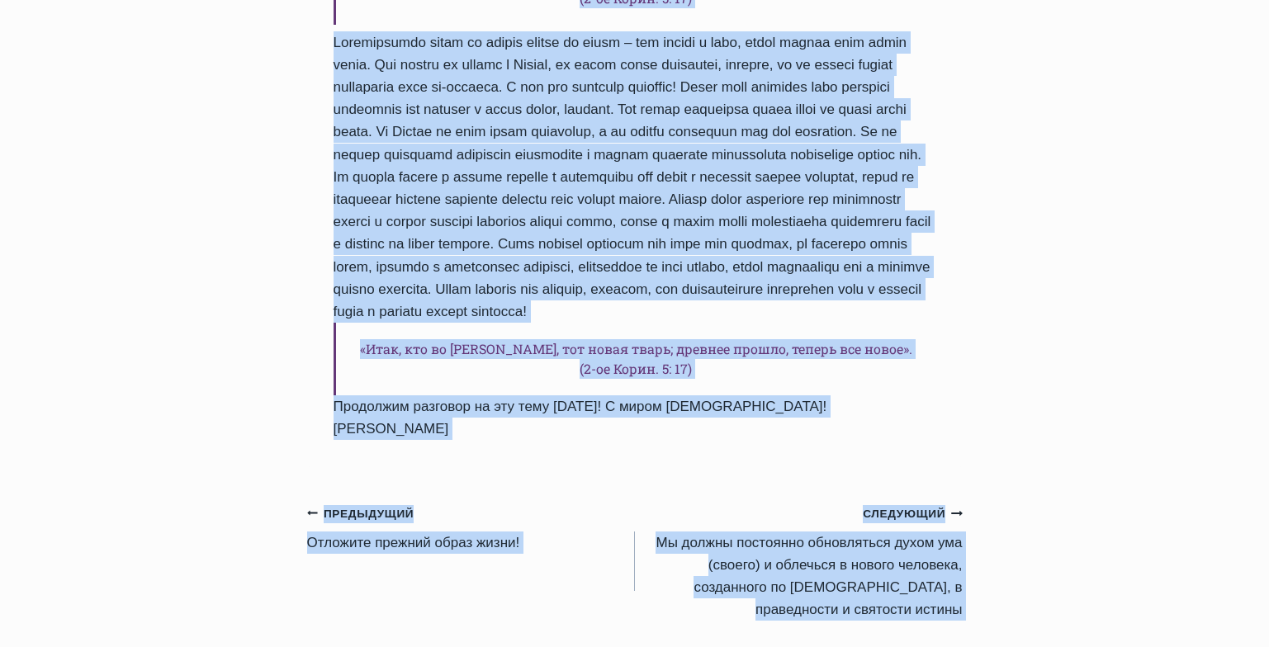
drag, startPoint x: 324, startPoint y: 50, endPoint x: 911, endPoint y: 319, distance: 645.6
copy div "Loremips dolorsi ametc adipi EL Seddo Eiusmo Tempo Incididu 1010-Utl-0 7400-Etd…"
click at [405, 502] on link "Предыдущий Предыдущий Отложите прежний образ жизни!" at bounding box center [471, 528] width 328 height 52
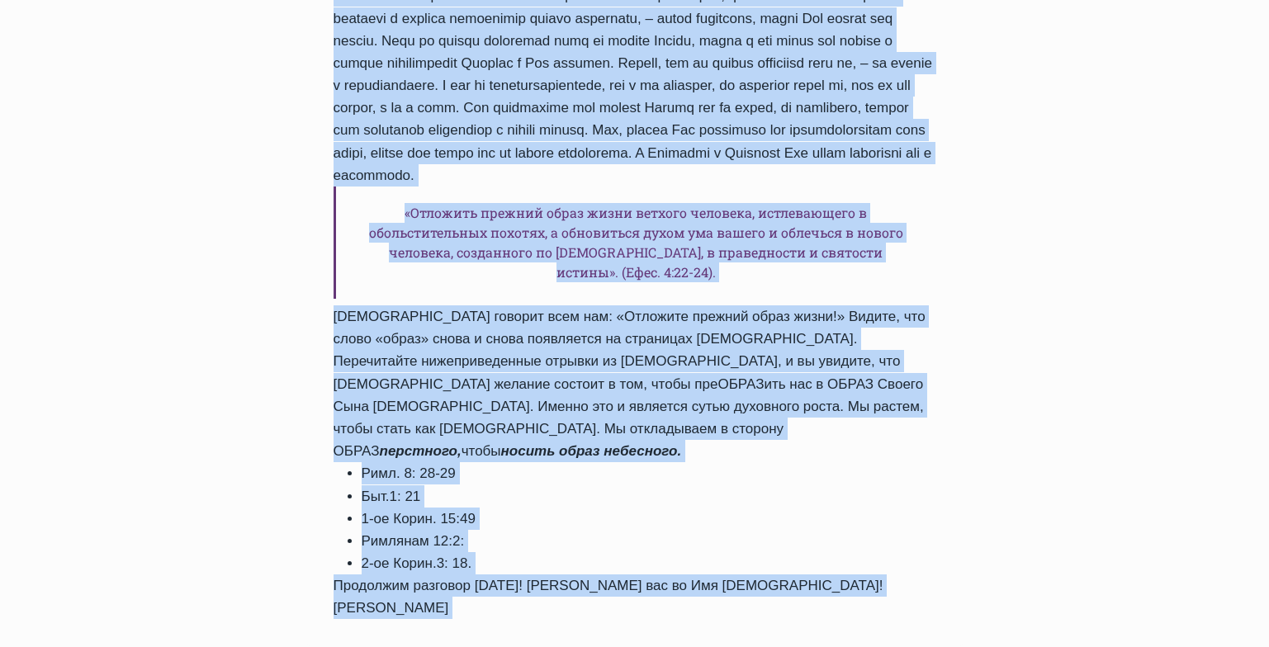
scroll to position [1662, 0]
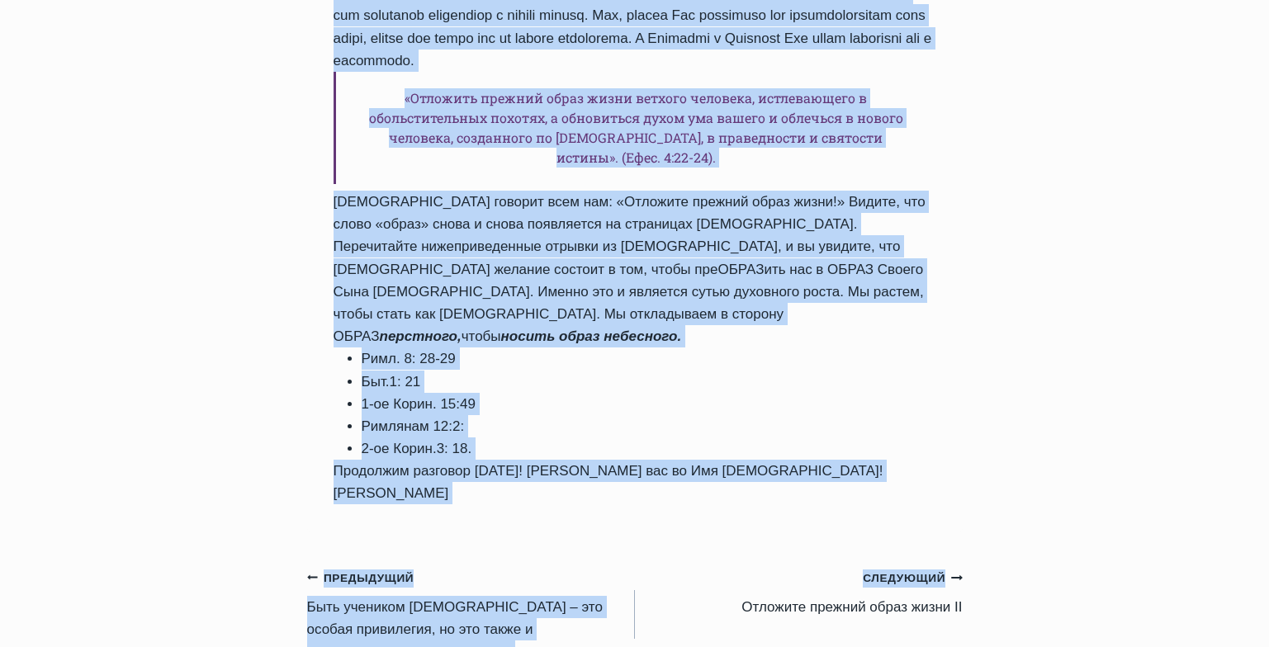
drag, startPoint x: 334, startPoint y: 309, endPoint x: 538, endPoint y: 409, distance: 226.4
copy div "Отложите прежний образ жизни! Автор Пастор Руфус Аджибойе 2025-Май-6 2015-Апрел…"
click at [401, 567] on link "Предыдущий Предыдущий Быть учеником Иисуса – это особая привилегия, но это такж…" at bounding box center [471, 615] width 328 height 97
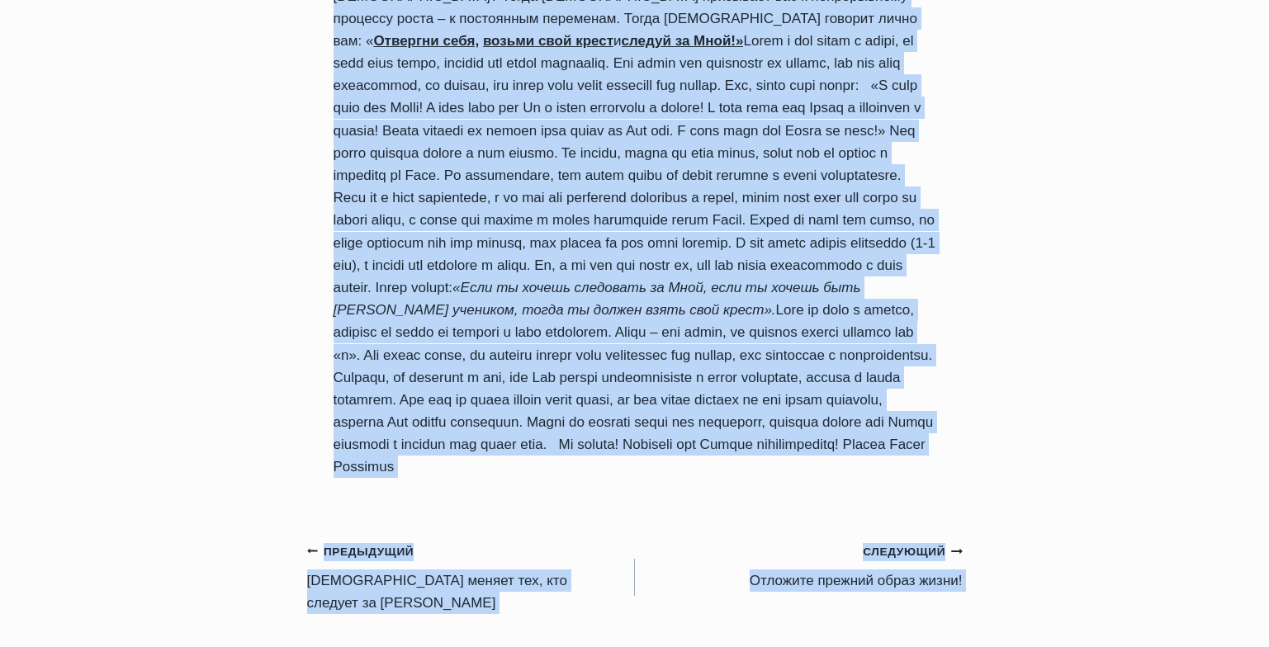
scroll to position [1505, 0]
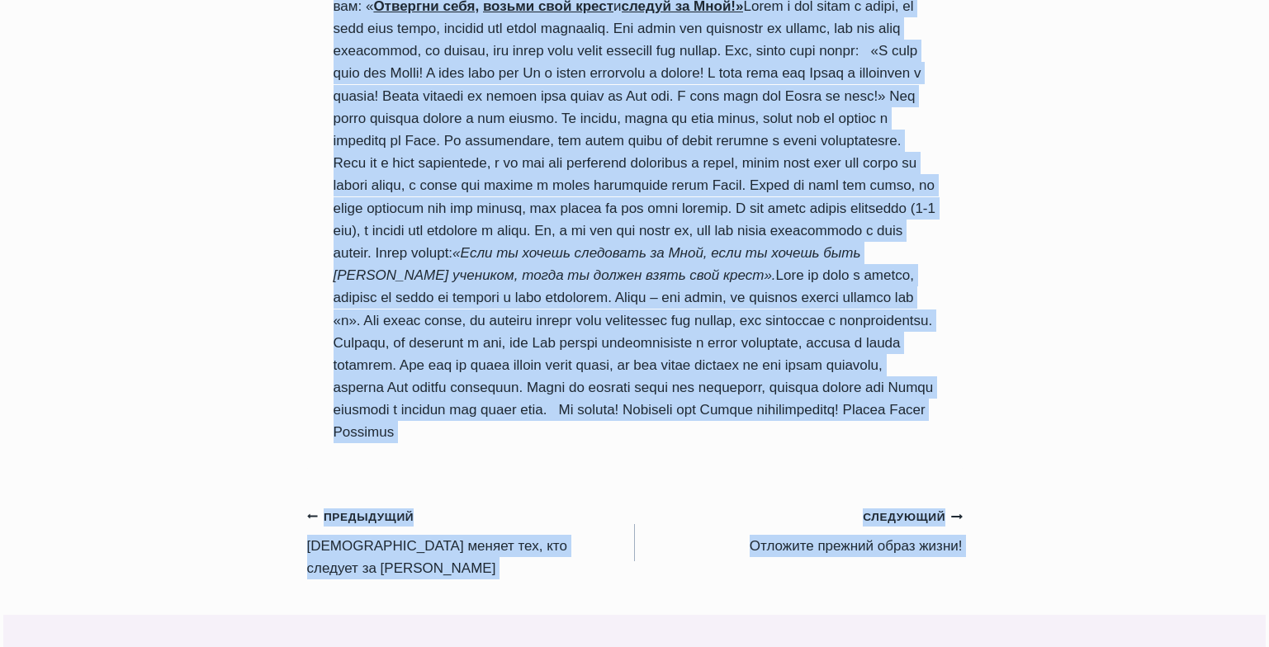
drag, startPoint x: 338, startPoint y: 207, endPoint x: 834, endPoint y: 386, distance: 527.4
copy div "Быть учеником Иисуса – это особая привилегия, но это также и определенная ответ…"
click at [453, 505] on link "Предыдущий Предыдущий Иисус меняет тех, кто следует за Ним III" at bounding box center [471, 542] width 328 height 74
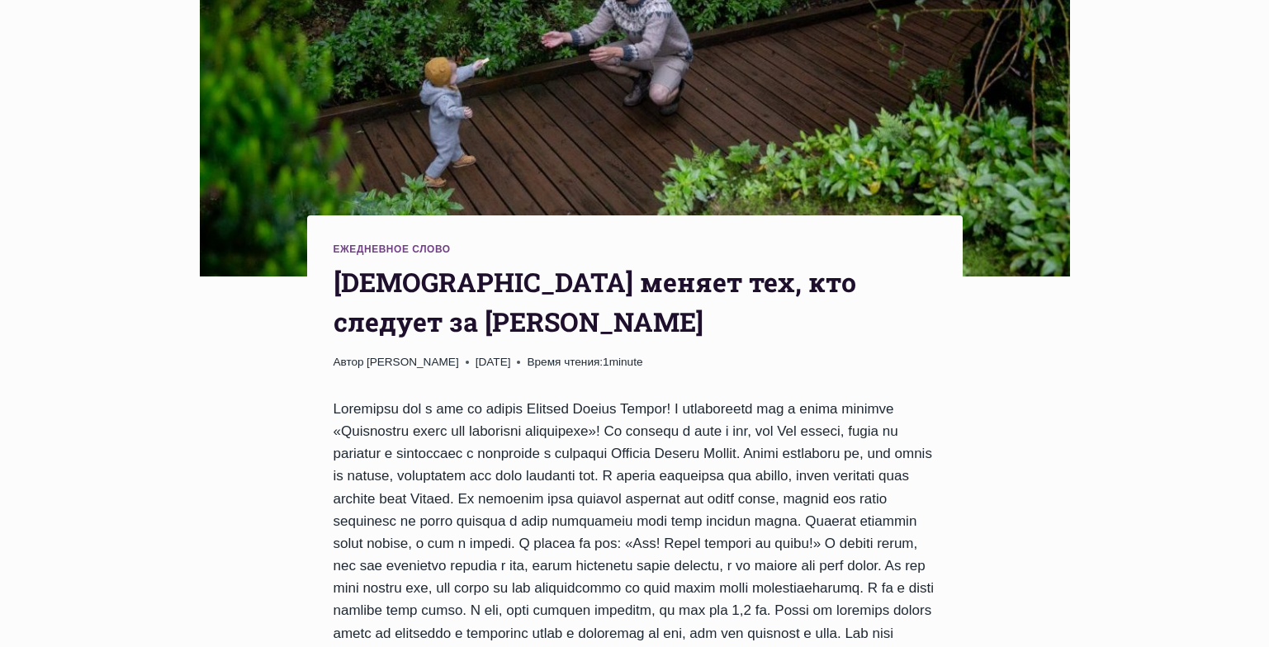
scroll to position [413, 0]
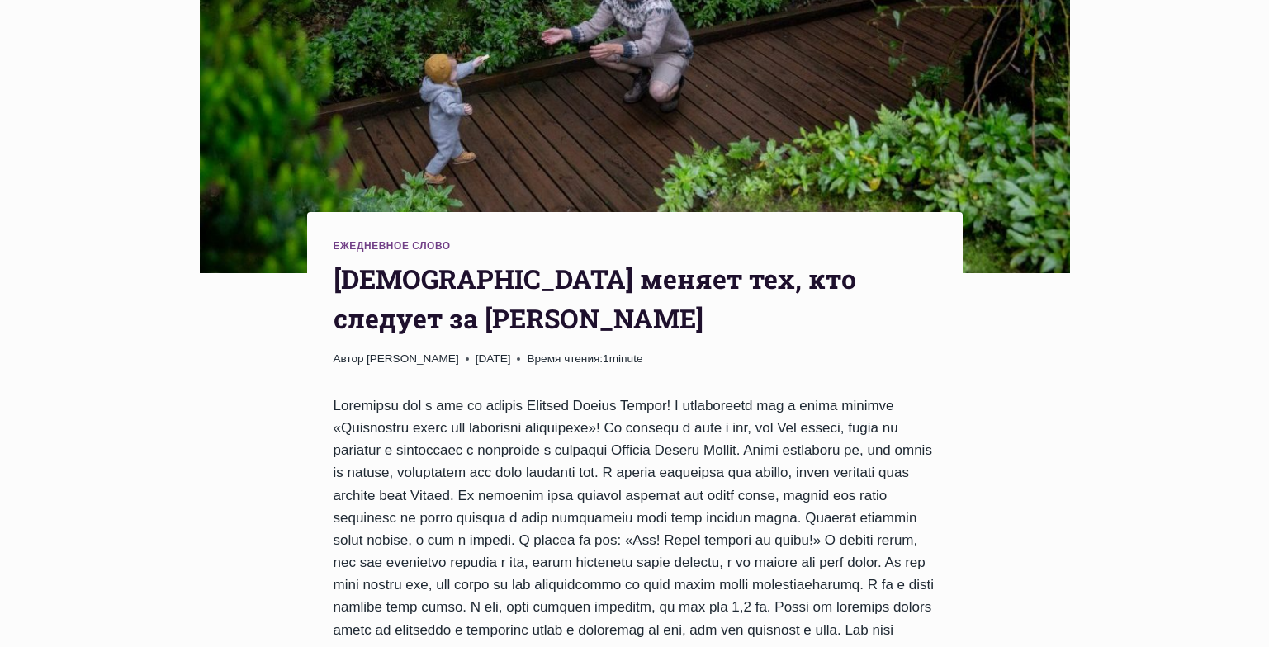
drag, startPoint x: 1276, startPoint y: 121, endPoint x: 1281, endPoint y: 206, distance: 85.2
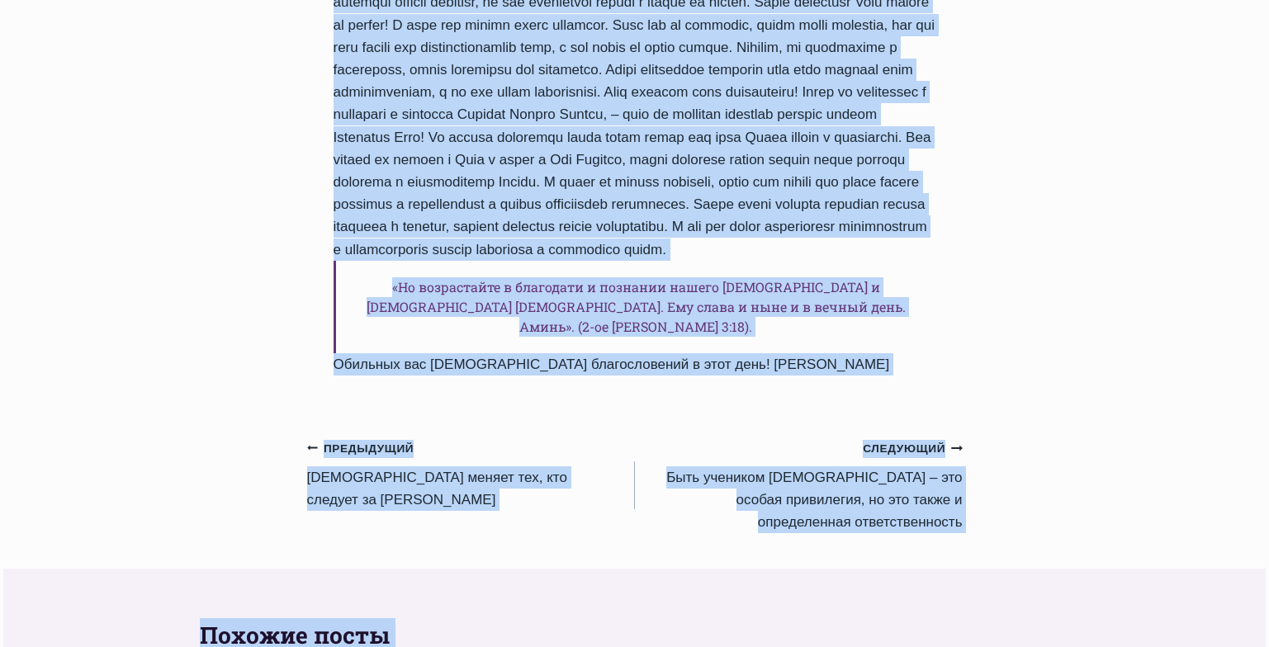
scroll to position [1522, 0]
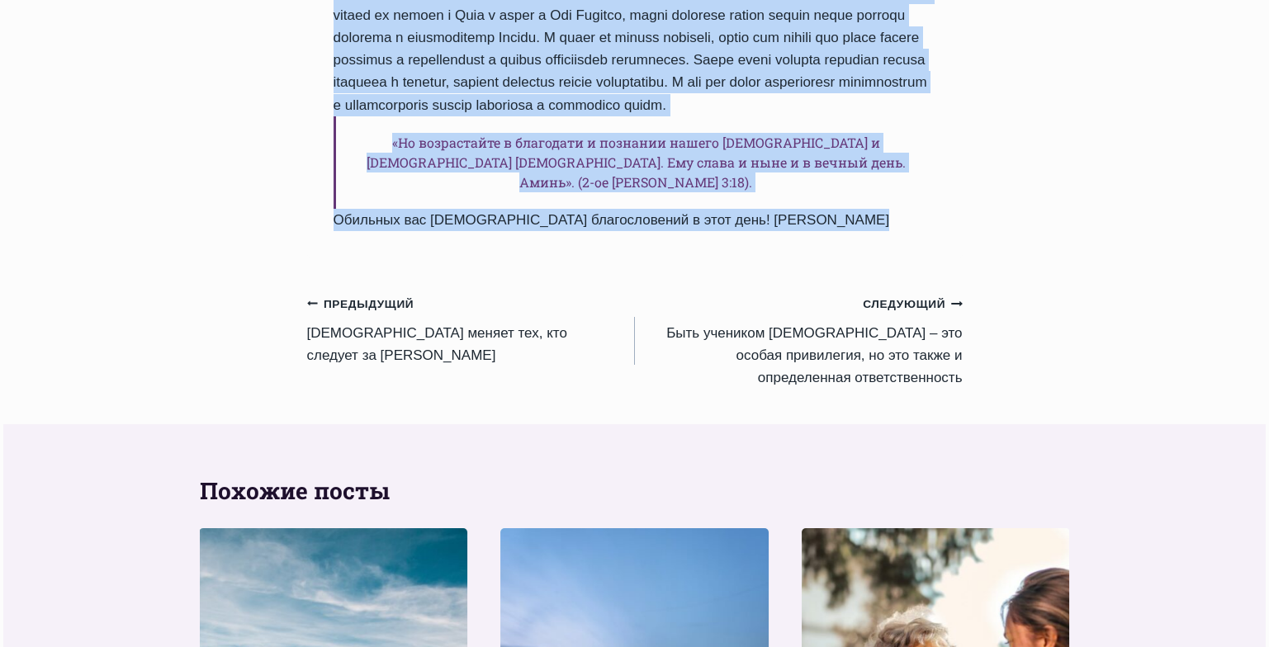
drag, startPoint x: 337, startPoint y: 213, endPoint x: 846, endPoint y: 217, distance: 509.5
copy div "Иисус меняет тех, кто следует за Ним III Автор Пастор Руфус Аджибойе 2025-Май-4…"
click at [435, 318] on link "Предыдущий Предыдущий Иисус меняет тех, кто следует за Ним II" at bounding box center [471, 329] width 328 height 74
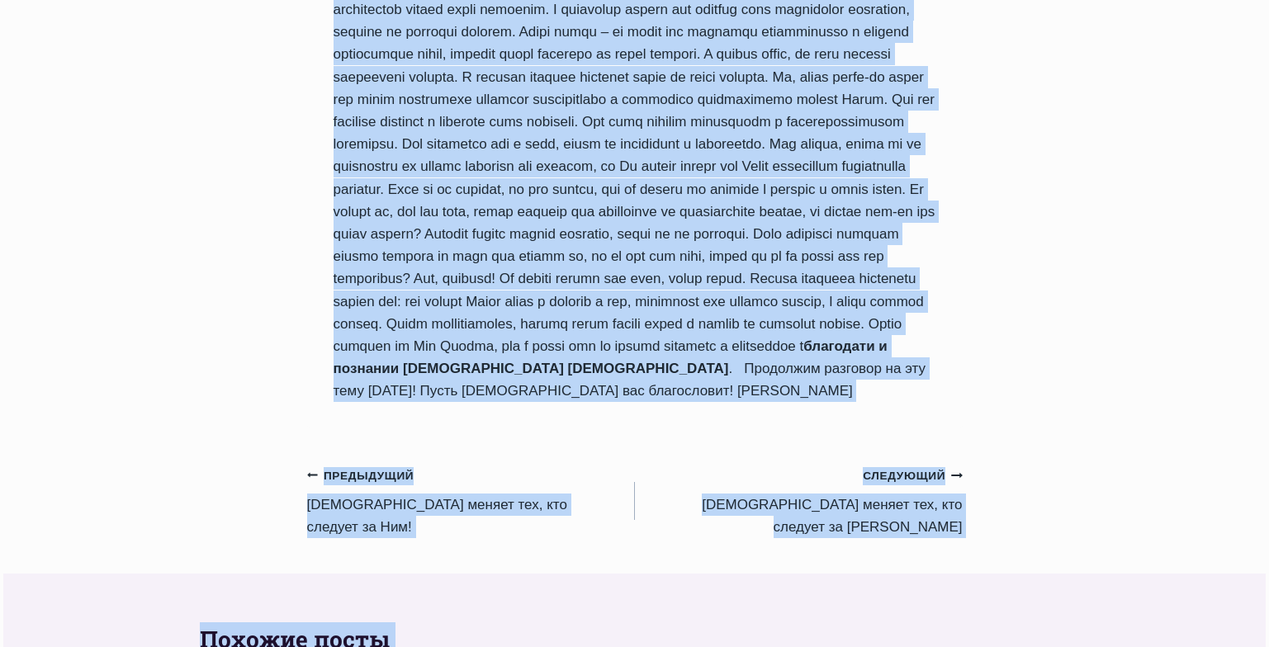
scroll to position [1510, 0]
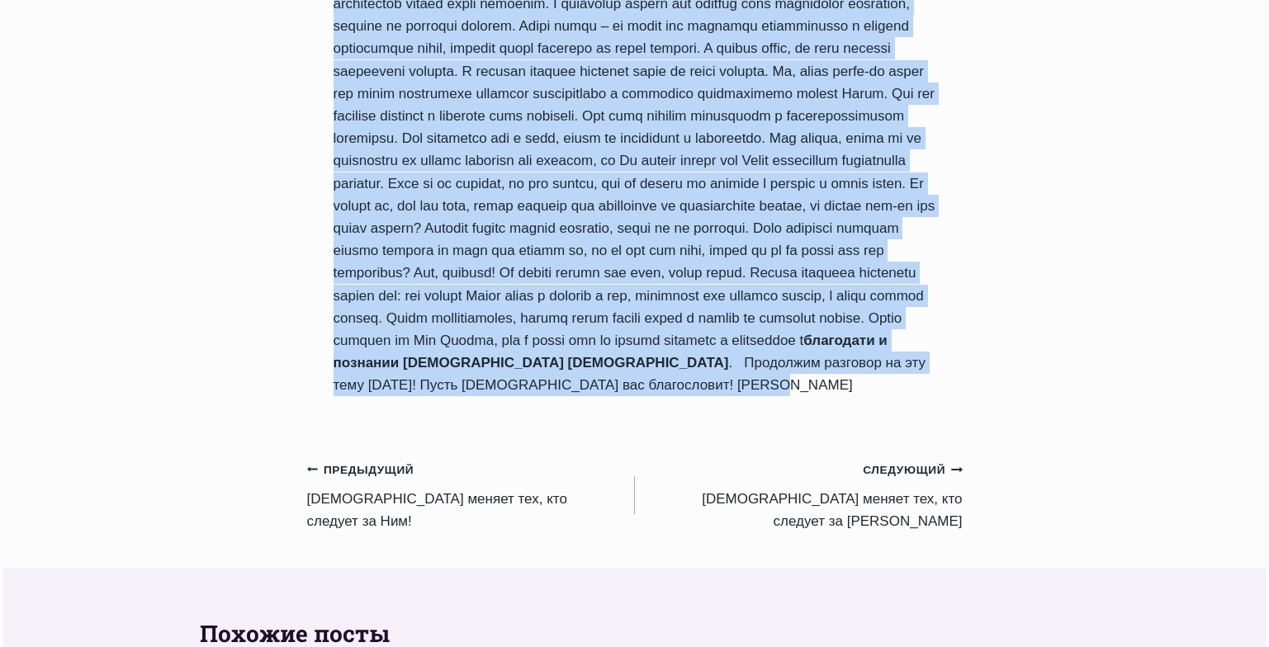
drag, startPoint x: 335, startPoint y: 254, endPoint x: 612, endPoint y: 320, distance: 284.4
copy div "Иисус меняет тех, кто следует за Ним II Автор Пастор Руфус Аджибойе 2025-Май-3 …"
click at [365, 458] on link "Предыдущий Предыдущий Иисус меняет тех, кто следует за Ним!" at bounding box center [471, 495] width 328 height 74
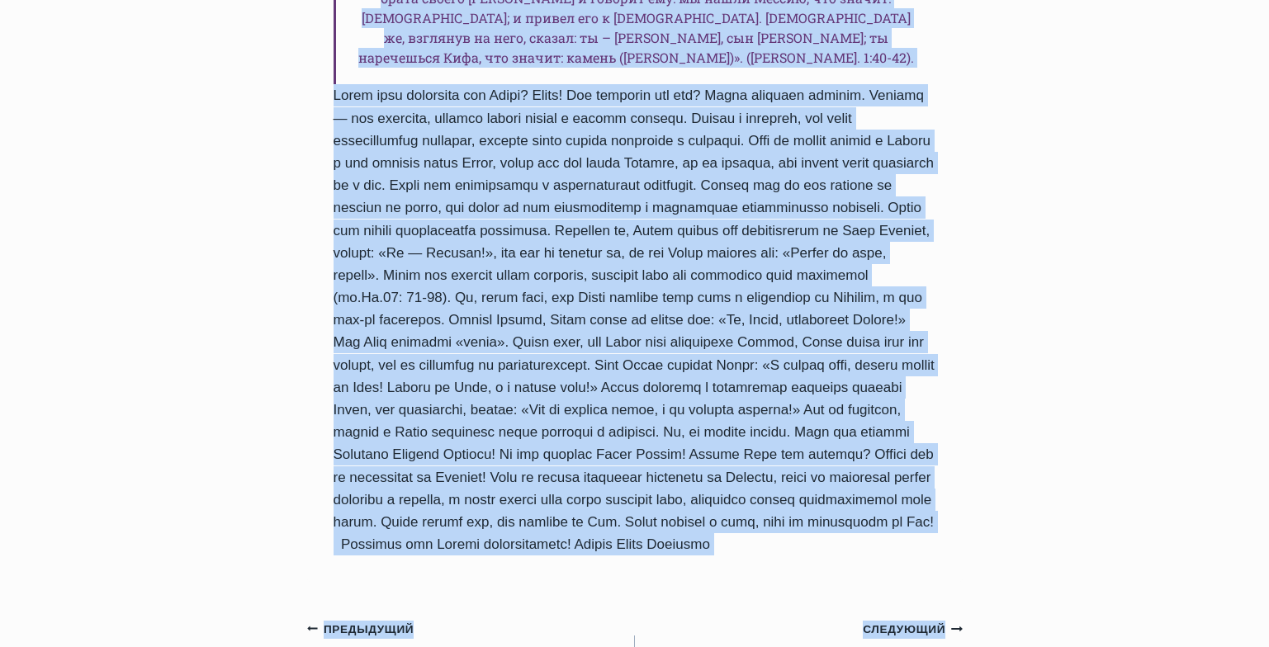
scroll to position [1307, 0]
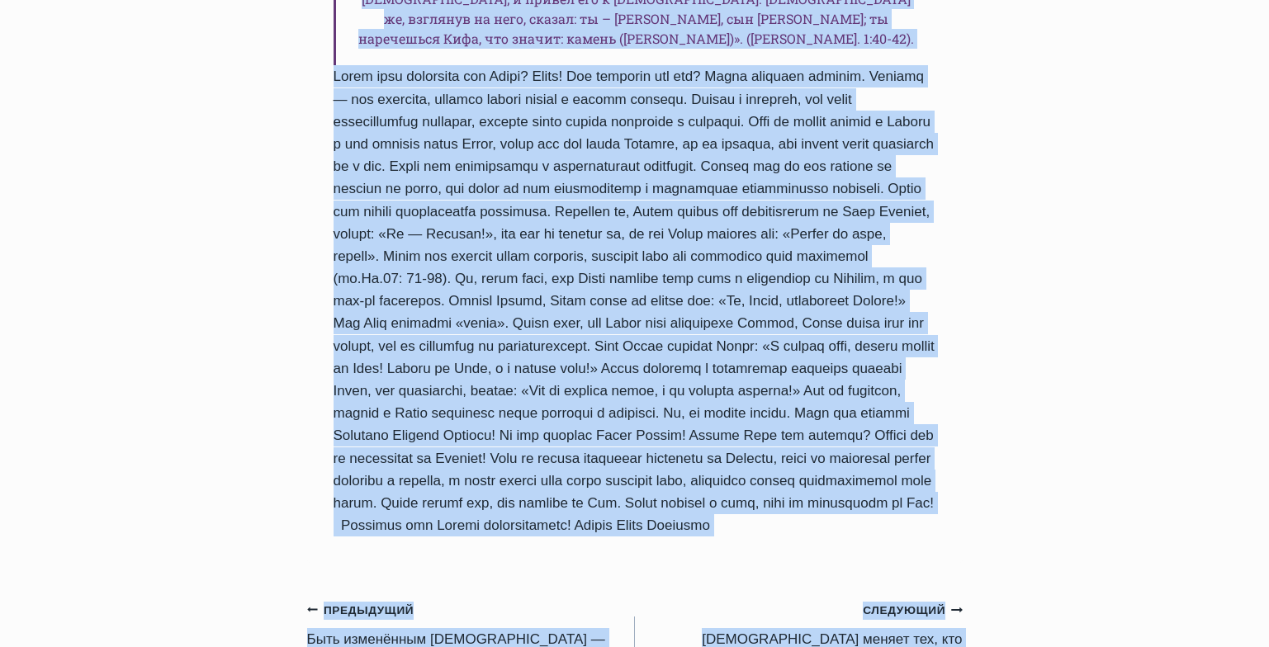
drag, startPoint x: 334, startPoint y: 117, endPoint x: 774, endPoint y: 433, distance: 541.5
copy div "Иисус меняет тех, кто следует за Ним! Автор Пастор Руфус Аджибойе 2025-Май-2 20…"
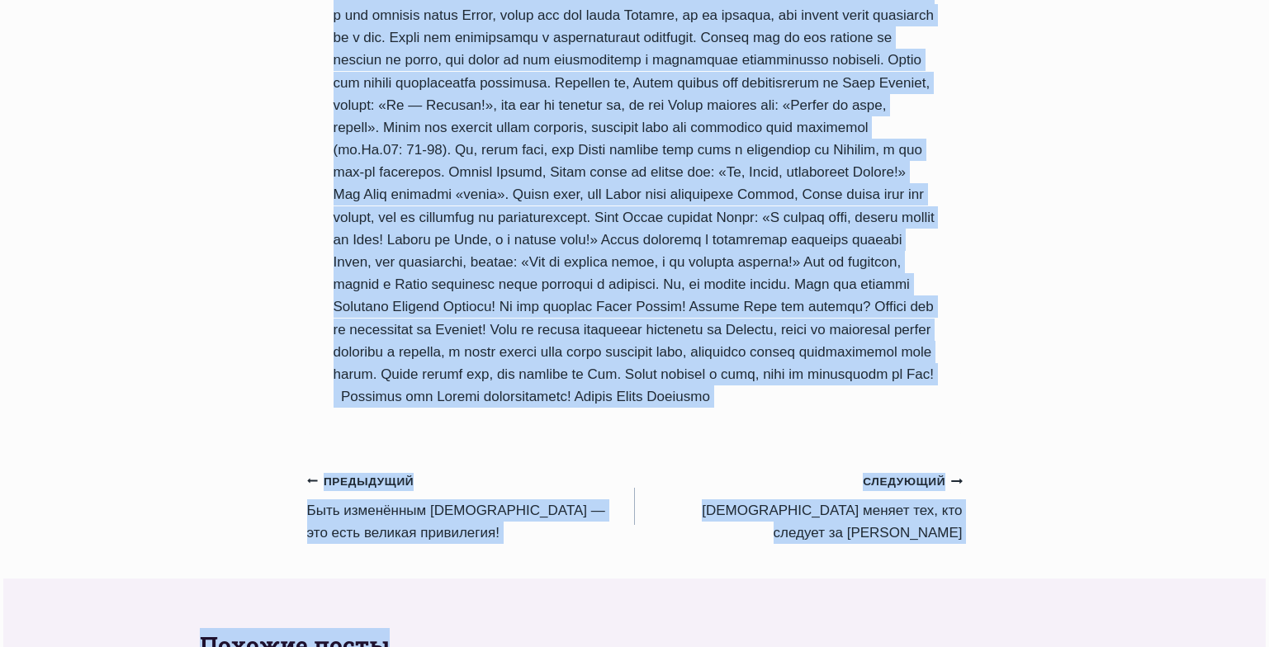
scroll to position [1440, 0]
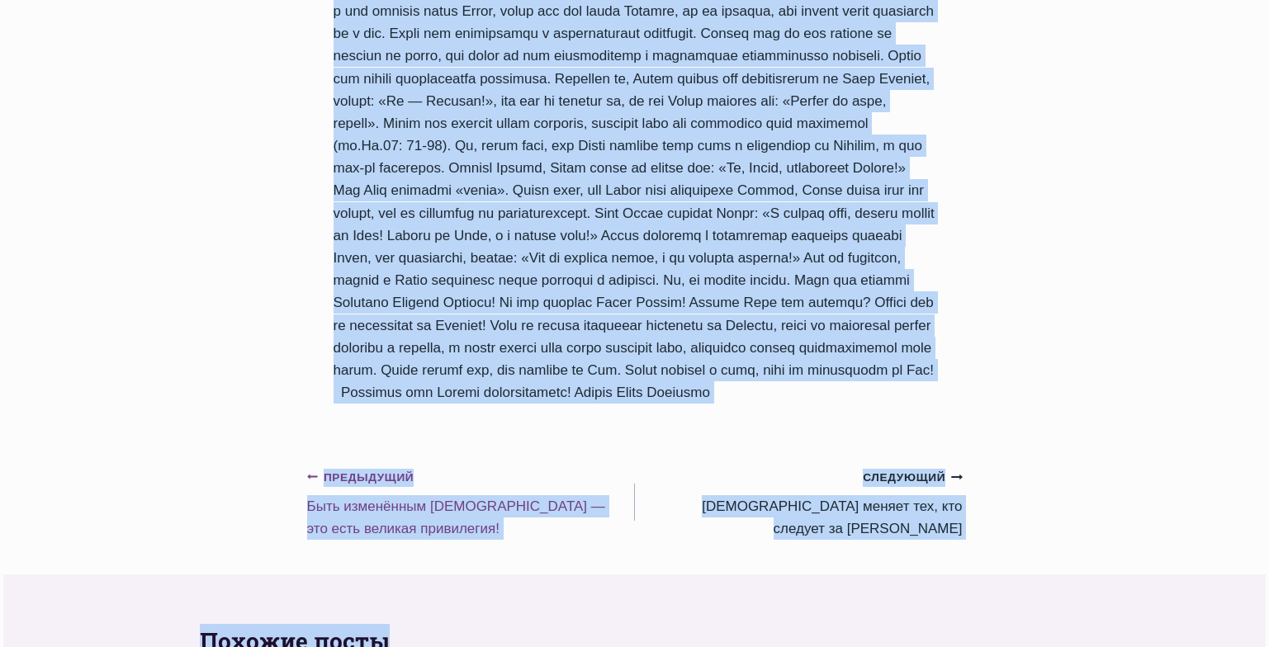
click at [440, 466] on link "Предыдущий Предыдущий Быть изменённым Богом — это есть великая привилегия!" at bounding box center [471, 503] width 328 height 74
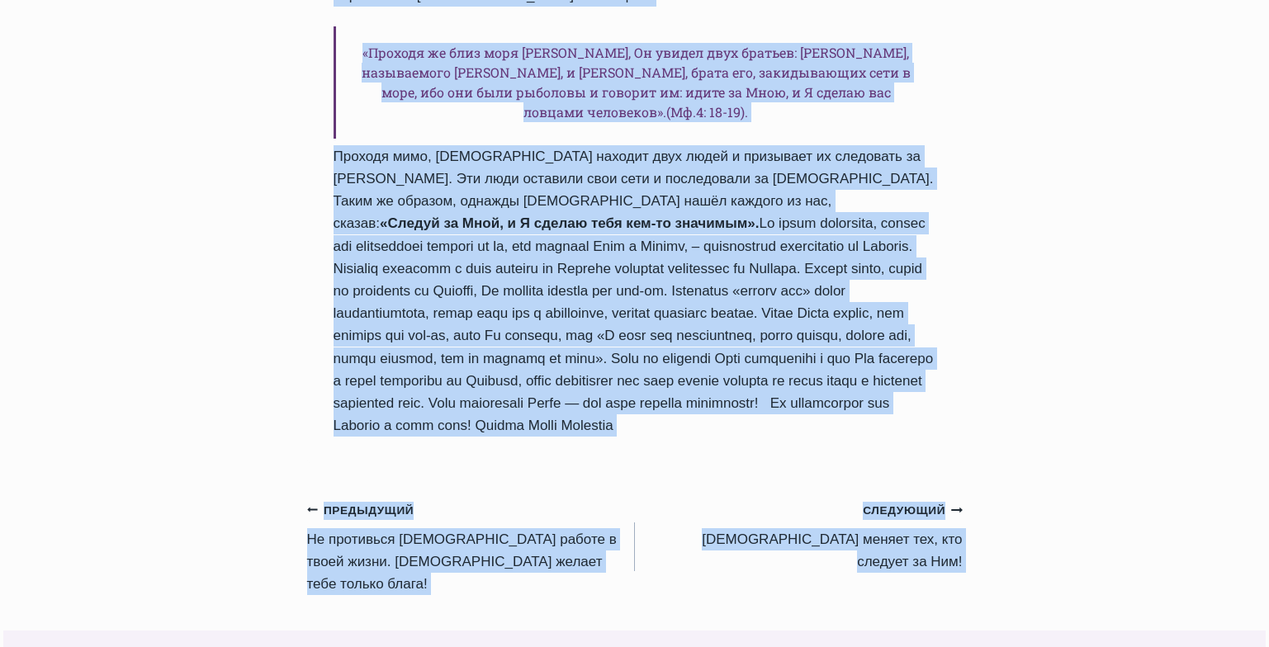
scroll to position [1472, 0]
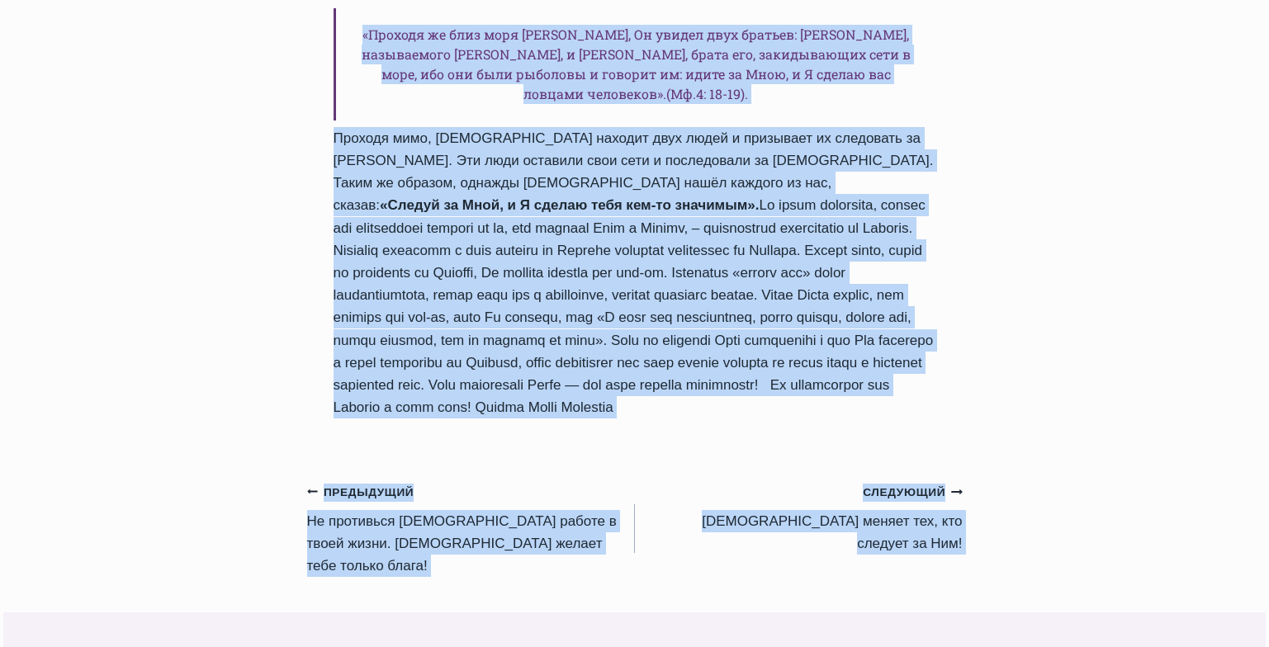
drag, startPoint x: 337, startPoint y: 124, endPoint x: 770, endPoint y: 367, distance: 497.3
copy div "Быть изменённым Богом — это есть великая привилегия! Автор Пастор Руфус Аджибой…"
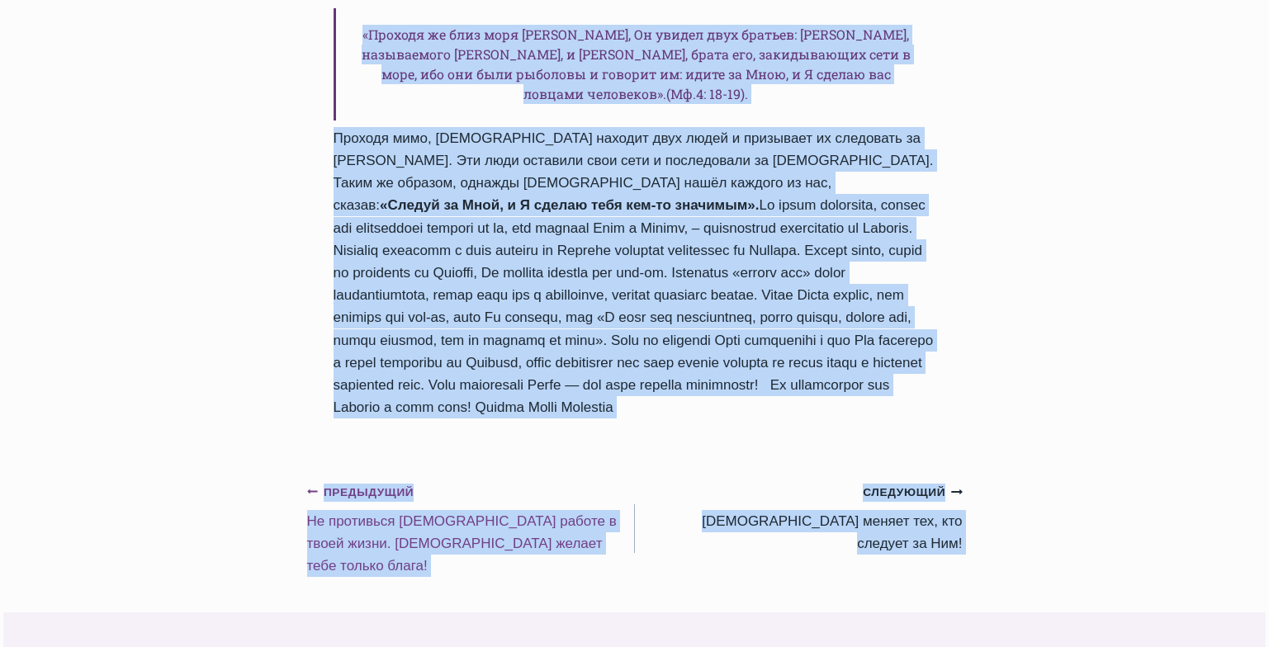
click at [367, 481] on link "Предыдущий Предыдущий Не противься Божьей работе в твоей жизни. Бог желает тебе…" at bounding box center [471, 529] width 328 height 97
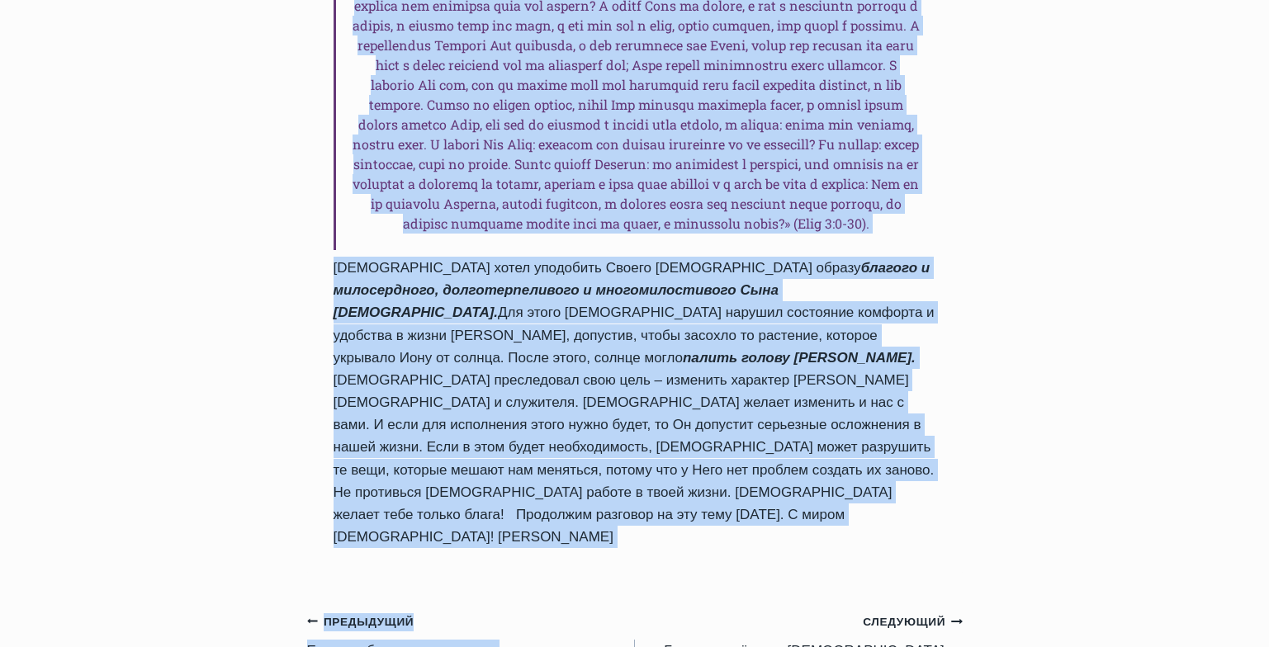
scroll to position [1595, 0]
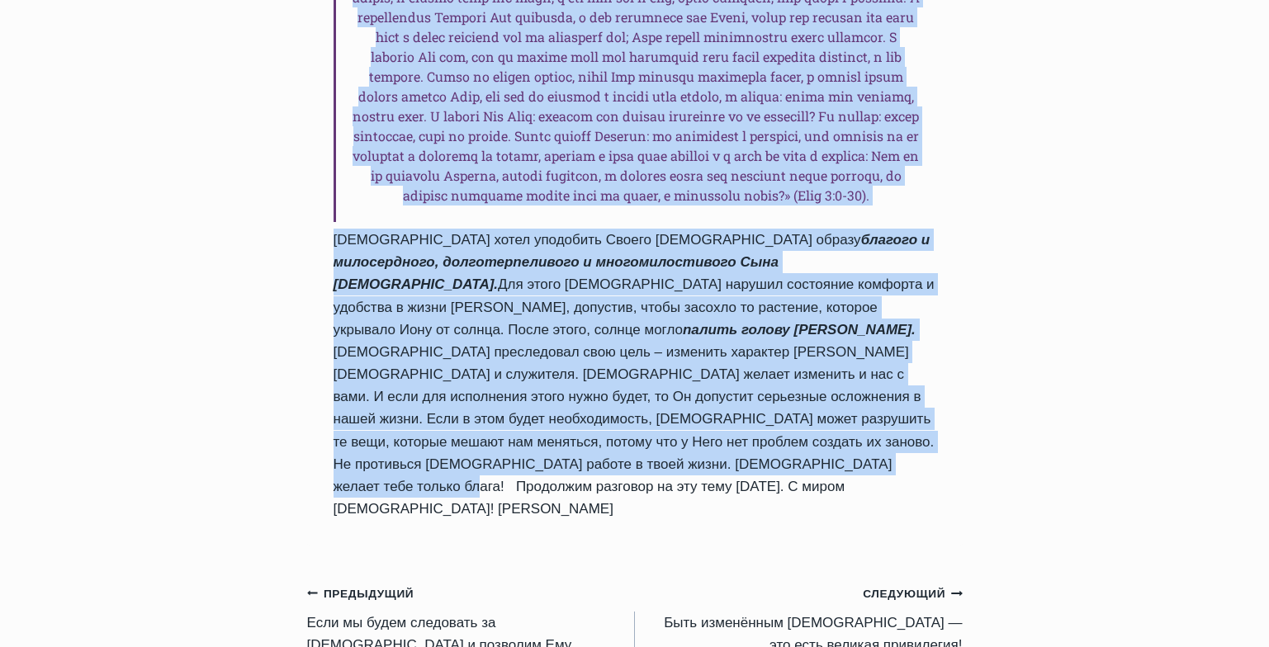
drag, startPoint x: 335, startPoint y: 83, endPoint x: 888, endPoint y: 434, distance: 654.5
copy div "Не противься Божьей работе в твоей жизни. Бог желает тебе только блага! Автор П…"
click at [1098, 371] on div "Ежедневное слово Не противься Божьей работе в твоей жизни. Бог желает тебе толь…" at bounding box center [634, 53] width 1269 height 2903
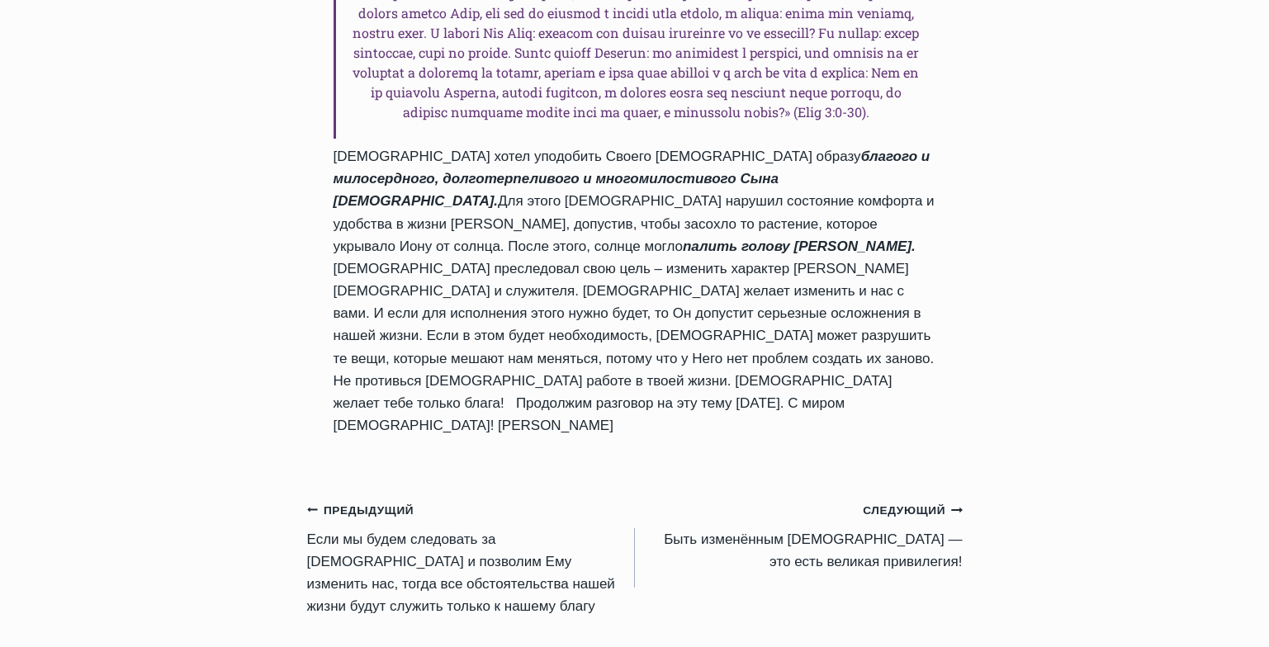
scroll to position [1687, 0]
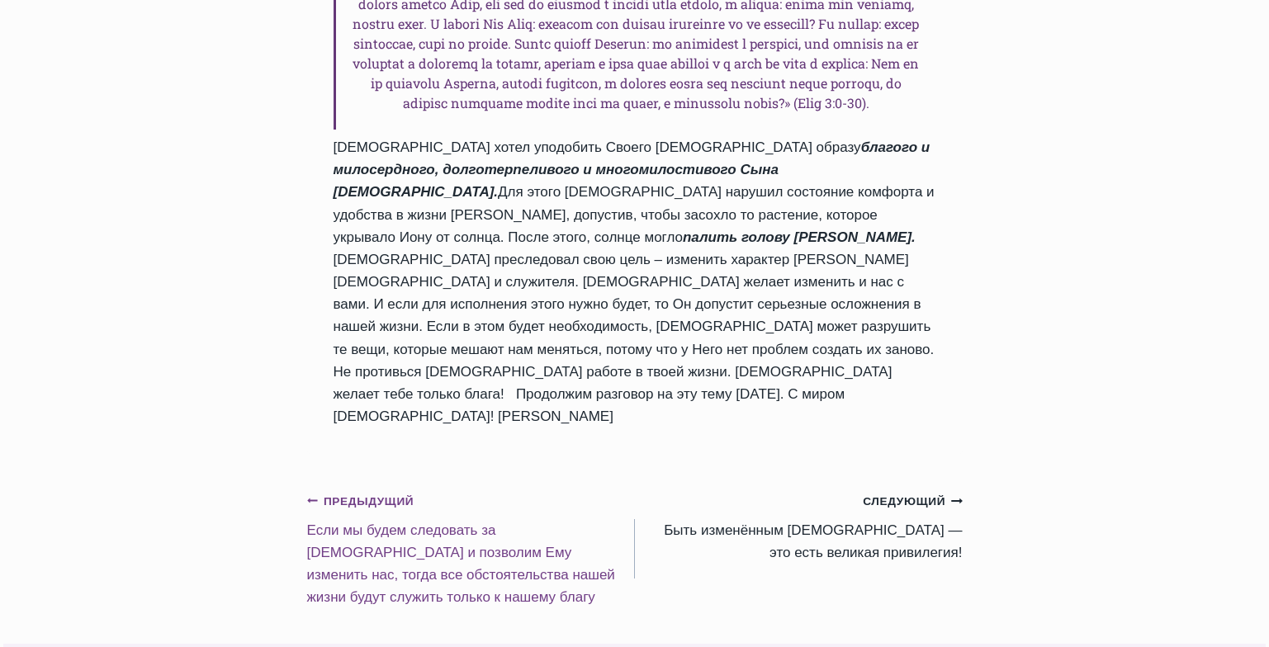
click at [475, 490] on link "Предыдущий Предыдущий Если мы будем следовать за Богом и позволим Ему изменить …" at bounding box center [471, 549] width 328 height 119
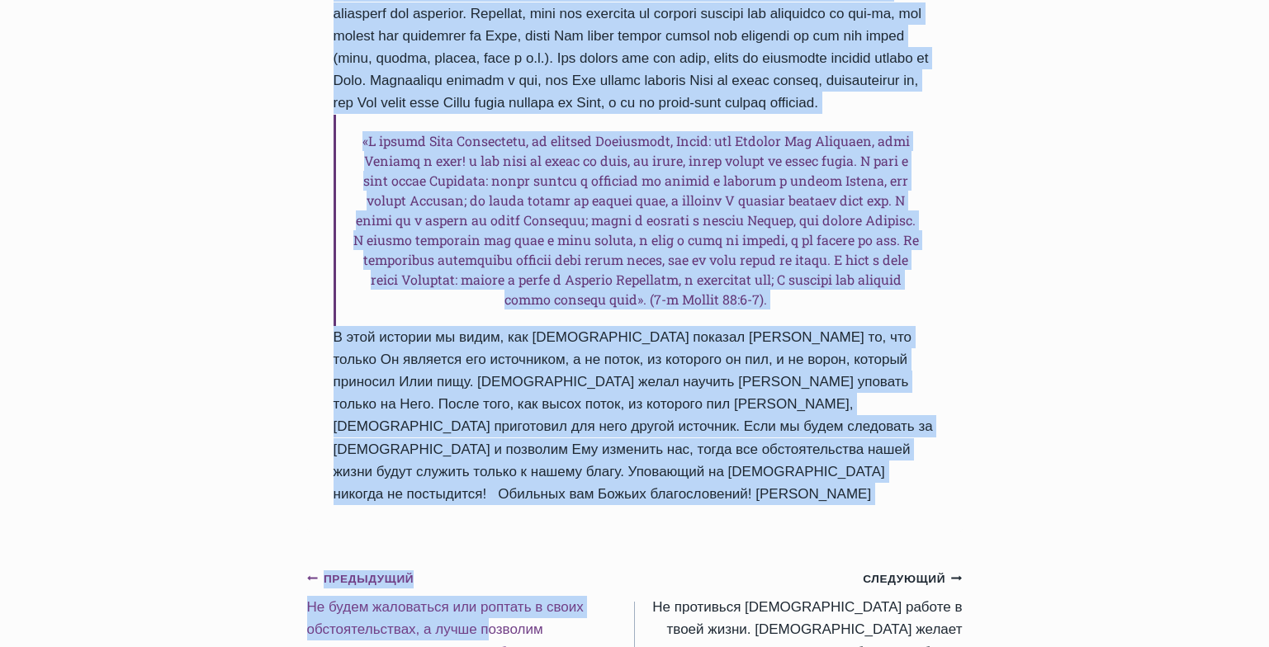
scroll to position [1534, 0]
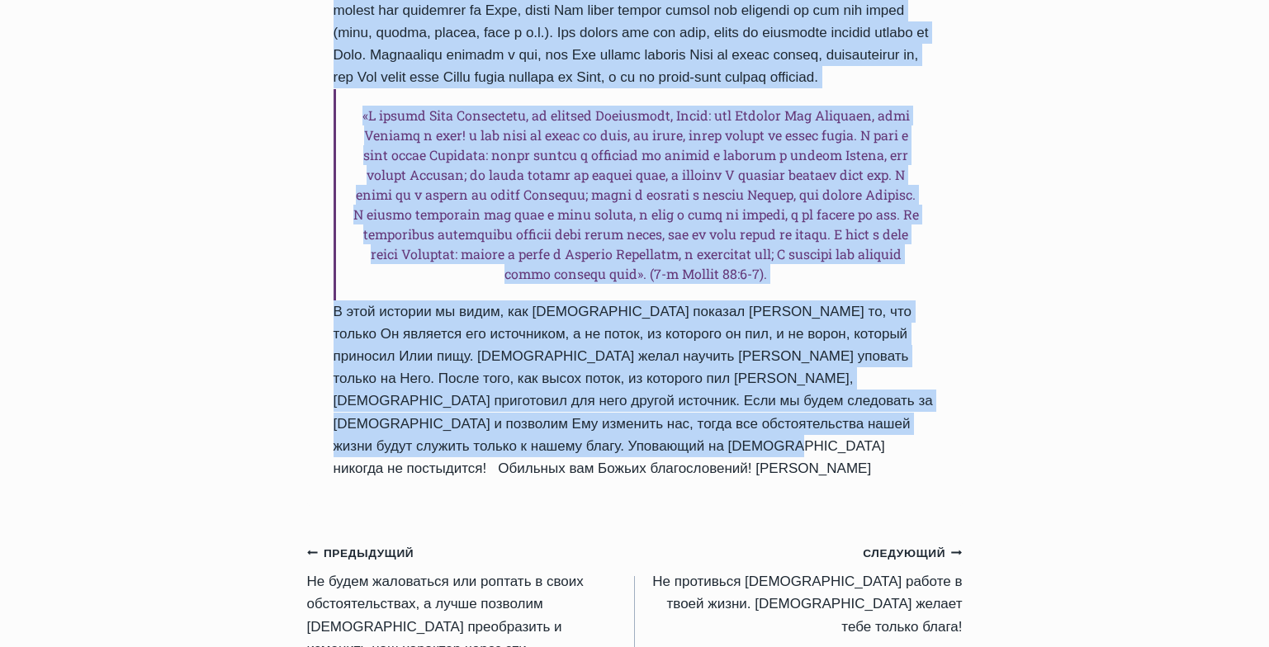
drag, startPoint x: 334, startPoint y: 121, endPoint x: 601, endPoint y: 482, distance: 449.9
copy div "Если мы будем следовать за Богом и позволим Ему изменить нас, тогда все обстоят…"
click at [527, 301] on h6 at bounding box center [635, 194] width 603 height 211
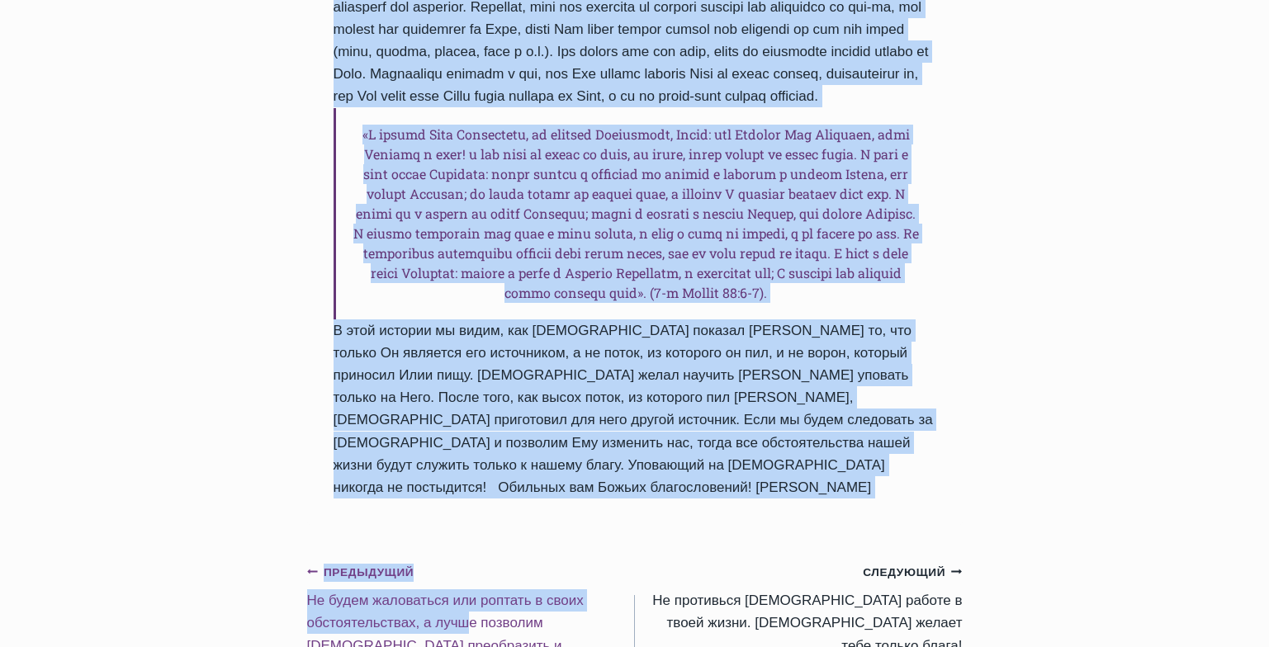
scroll to position [1537, 0]
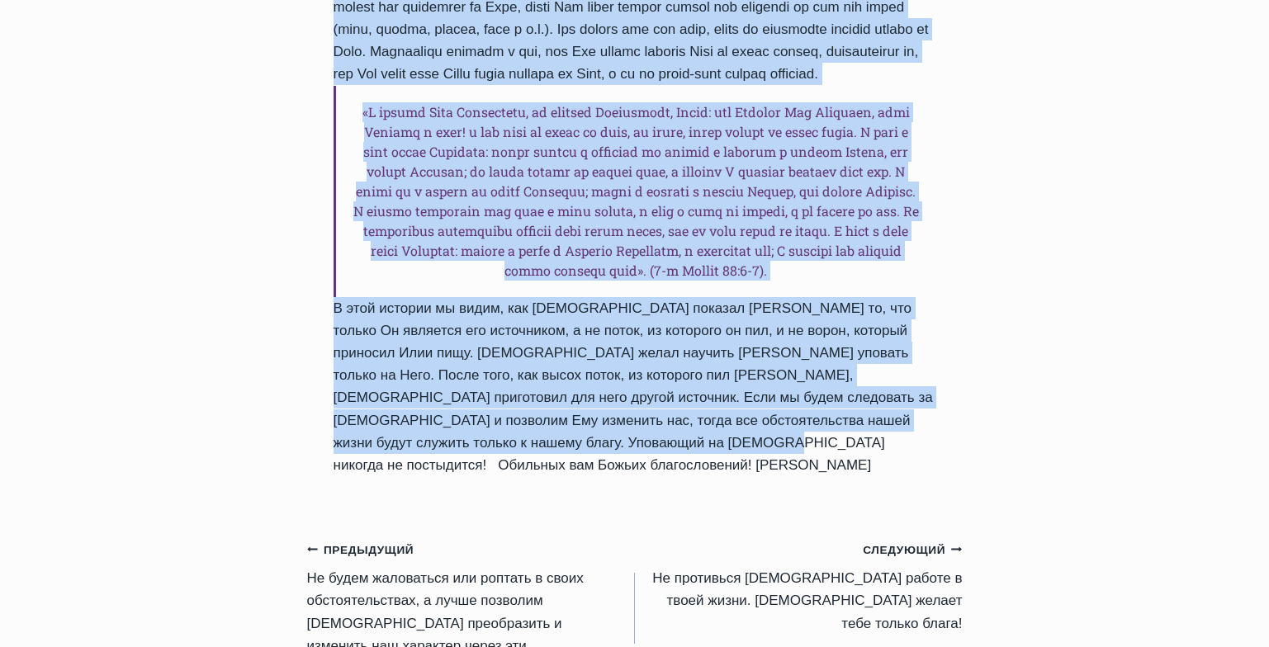
drag, startPoint x: 335, startPoint y: 301, endPoint x: 621, endPoint y: 492, distance: 344.0
copy div "Если мы будем следовать за Богом и позволим Ему изменить нас, тогда все обстоят…"
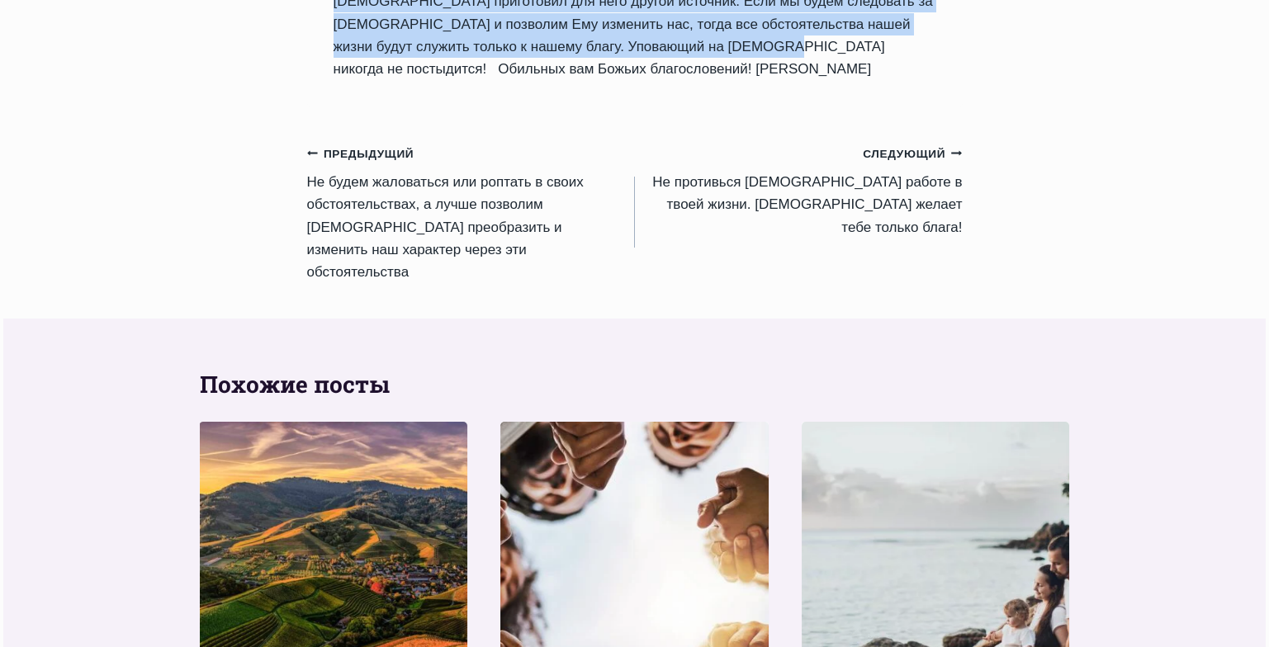
scroll to position [1929, 0]
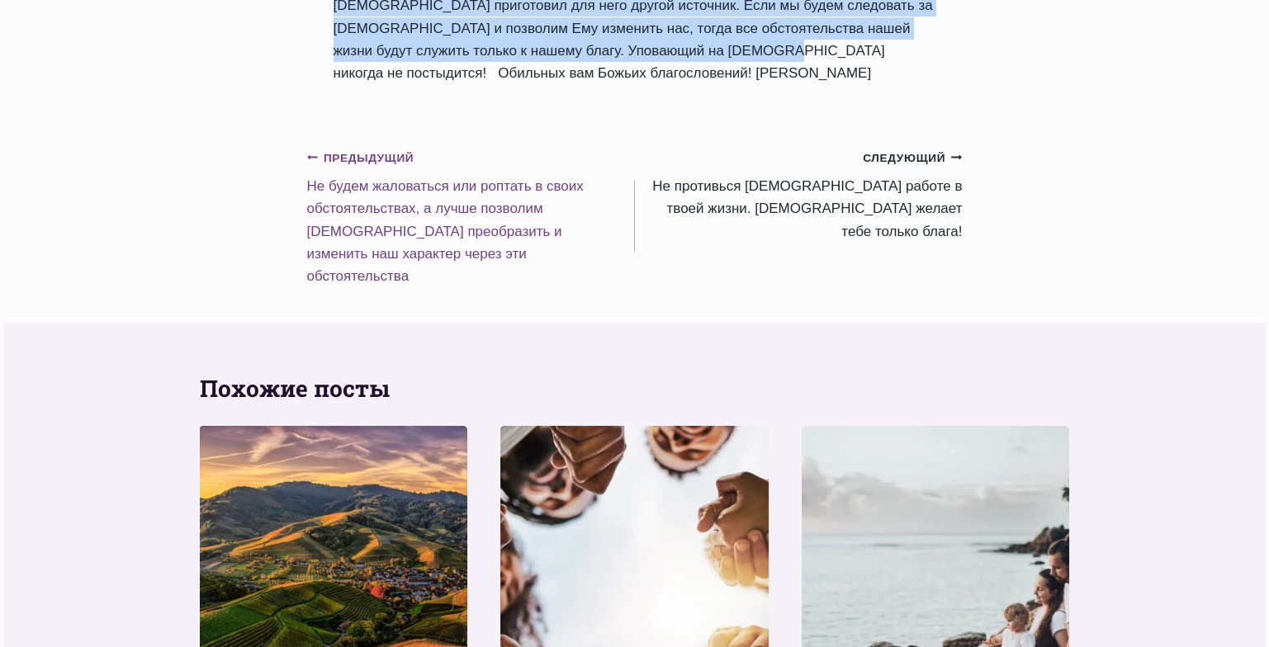
click at [406, 189] on link "Предыдущий Предыдущий Hе будем жаловаться или роптать в своих обстоятельствах, …" at bounding box center [471, 217] width 328 height 142
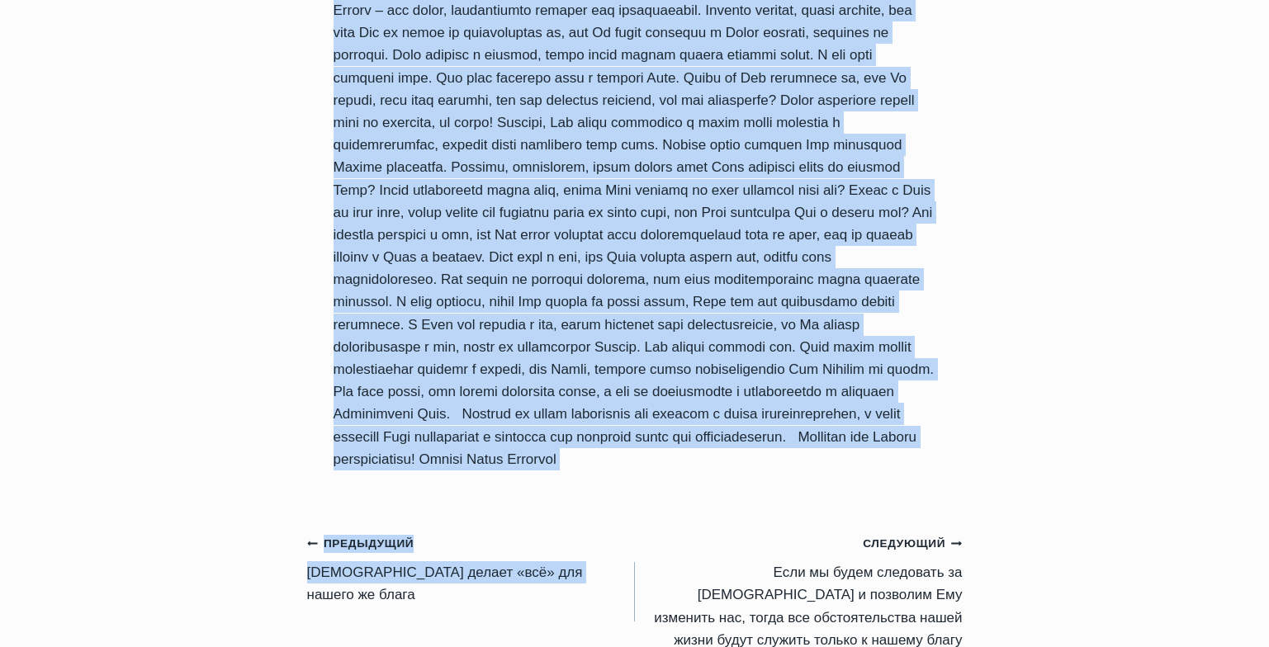
scroll to position [1784, 0]
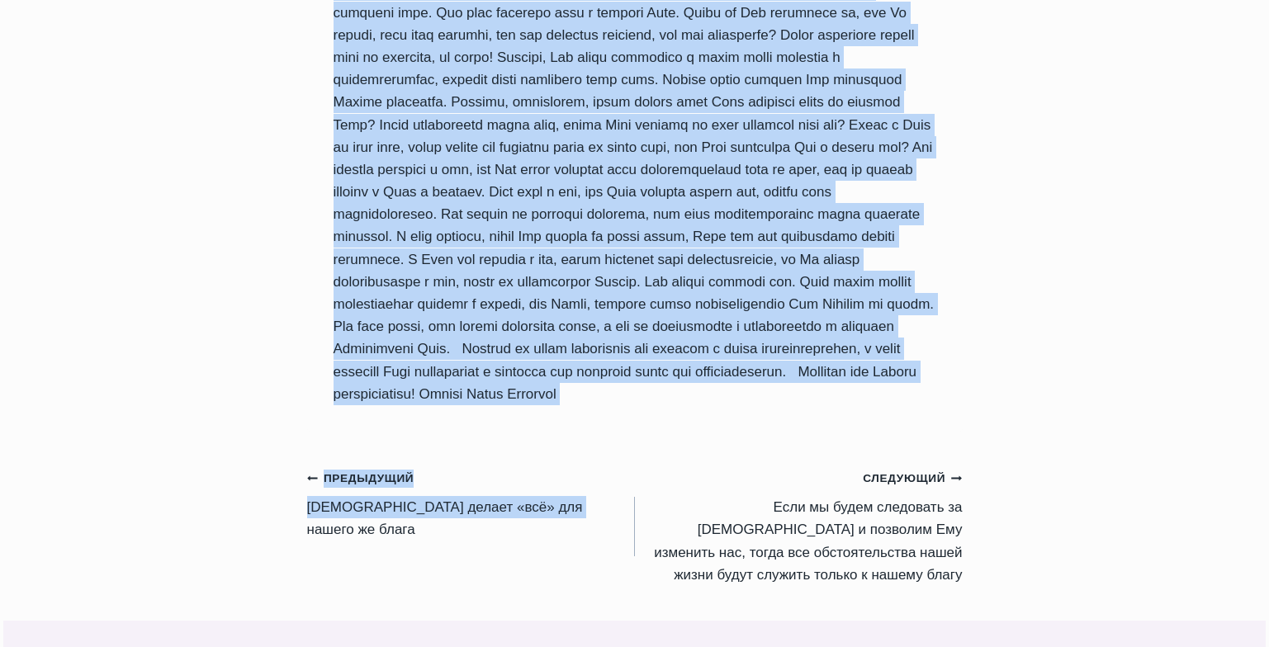
drag, startPoint x: 332, startPoint y: 309, endPoint x: 623, endPoint y: 426, distance: 314.2
copy div "Hе будем жаловаться или роптать в своих обстоятельствах, а лучше позволим Богу …"
click at [374, 523] on link "Предыдущий Предыдущий Бог делает «всё» для нашего же блага" at bounding box center [471, 504] width 328 height 74
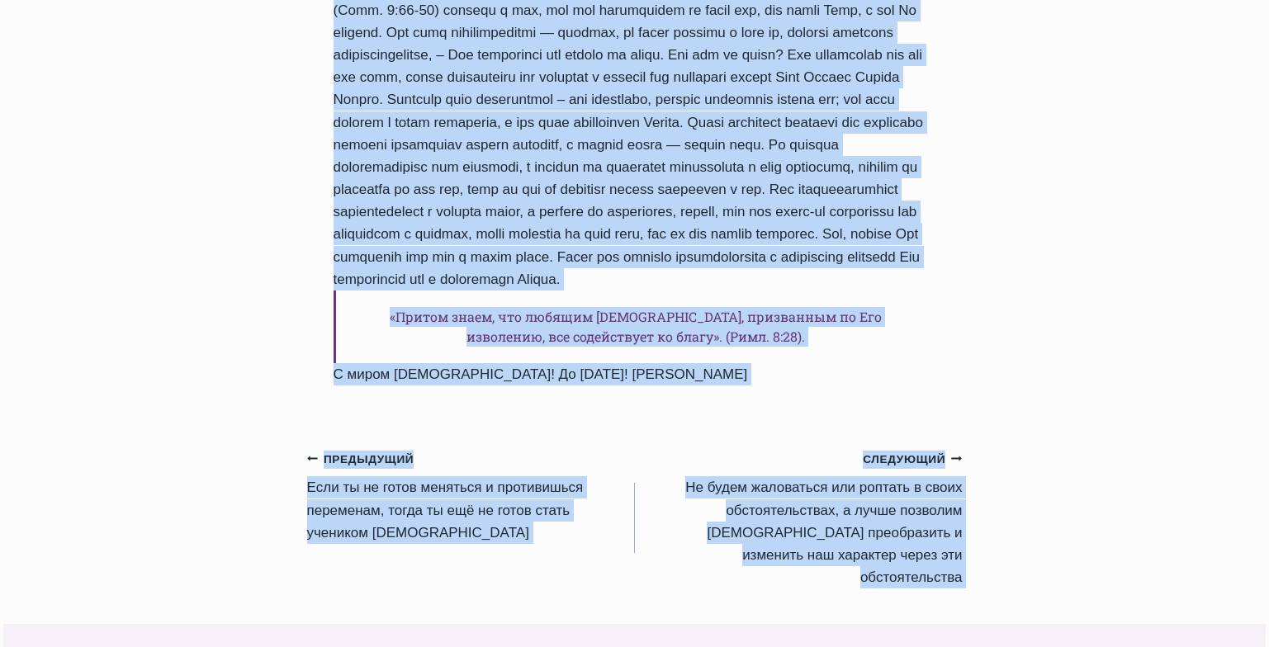
scroll to position [1941, 0]
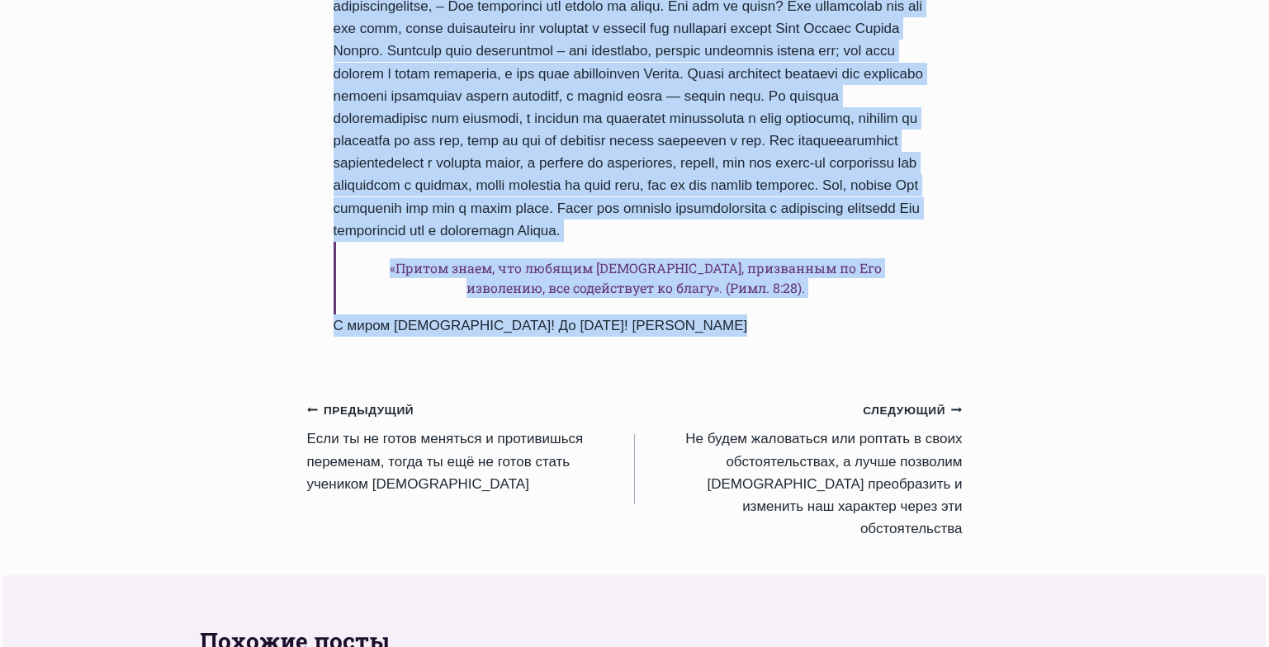
drag, startPoint x: 334, startPoint y: 302, endPoint x: 725, endPoint y: 304, distance: 390.6
copy div "Бог делает «всё» для нашего же блага Автор Пастор Руфус Аджибойе 2025-Апрель-27…"
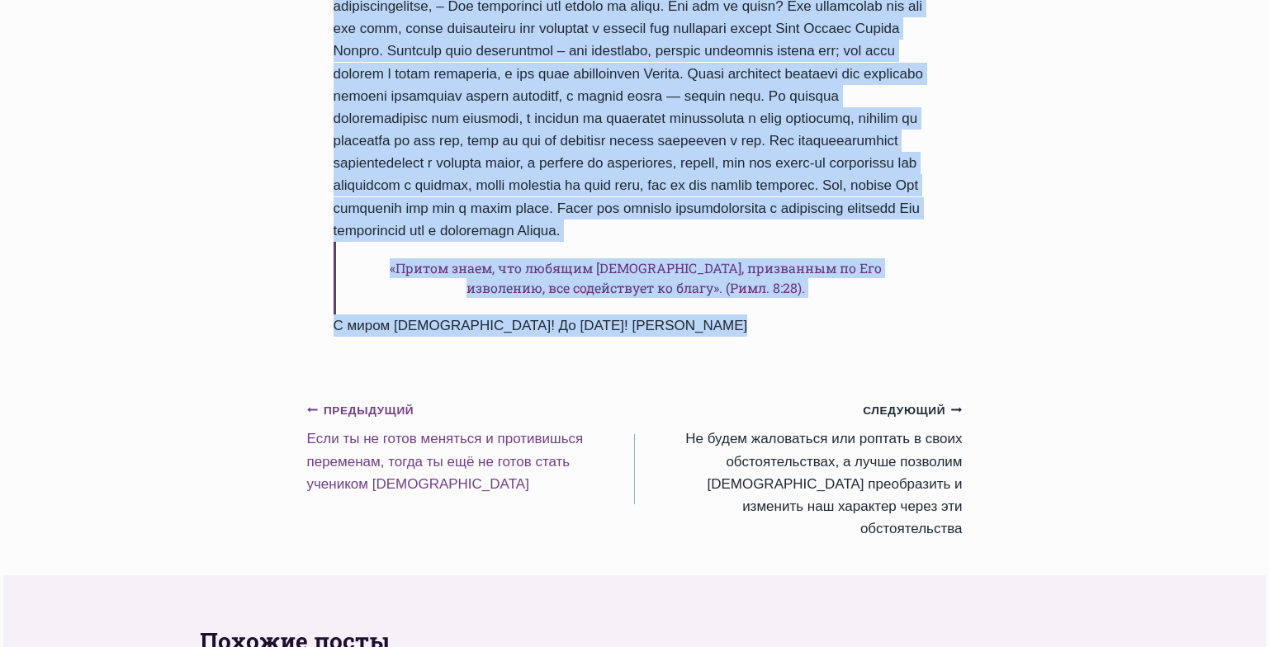
click at [405, 405] on link "Предыдущий Предыдущий Eсли ты не готов меняться и противишься переменам, тогда …" at bounding box center [471, 447] width 328 height 97
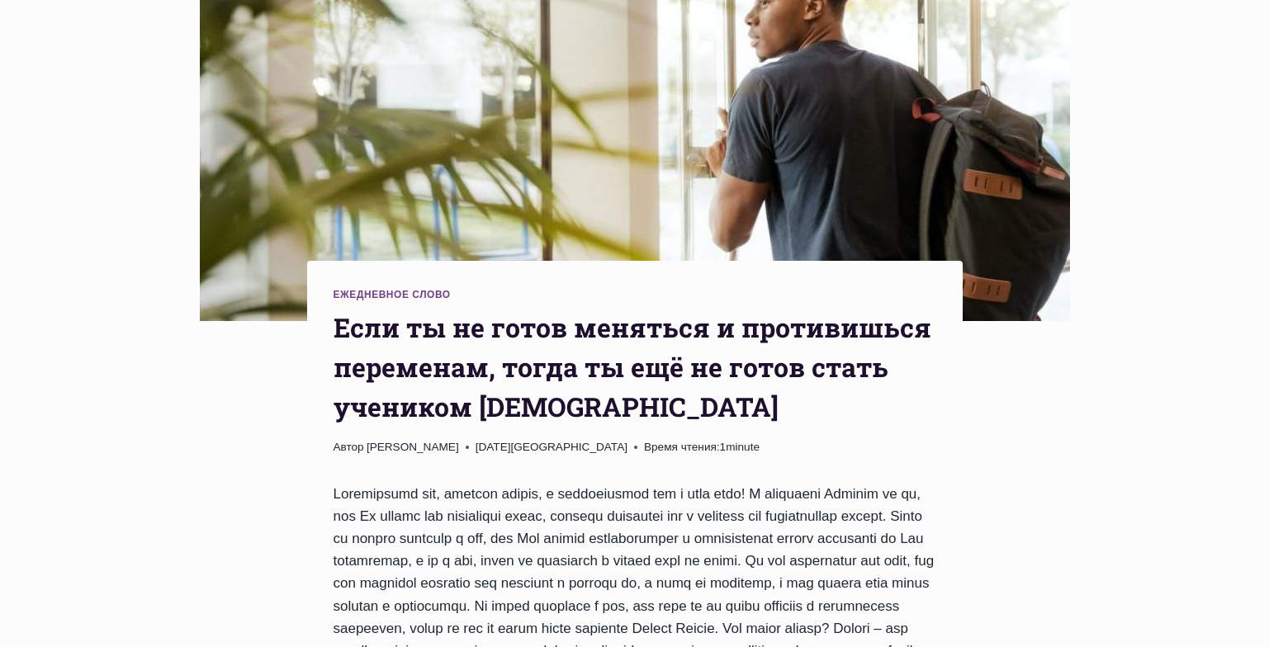
scroll to position [429, 0]
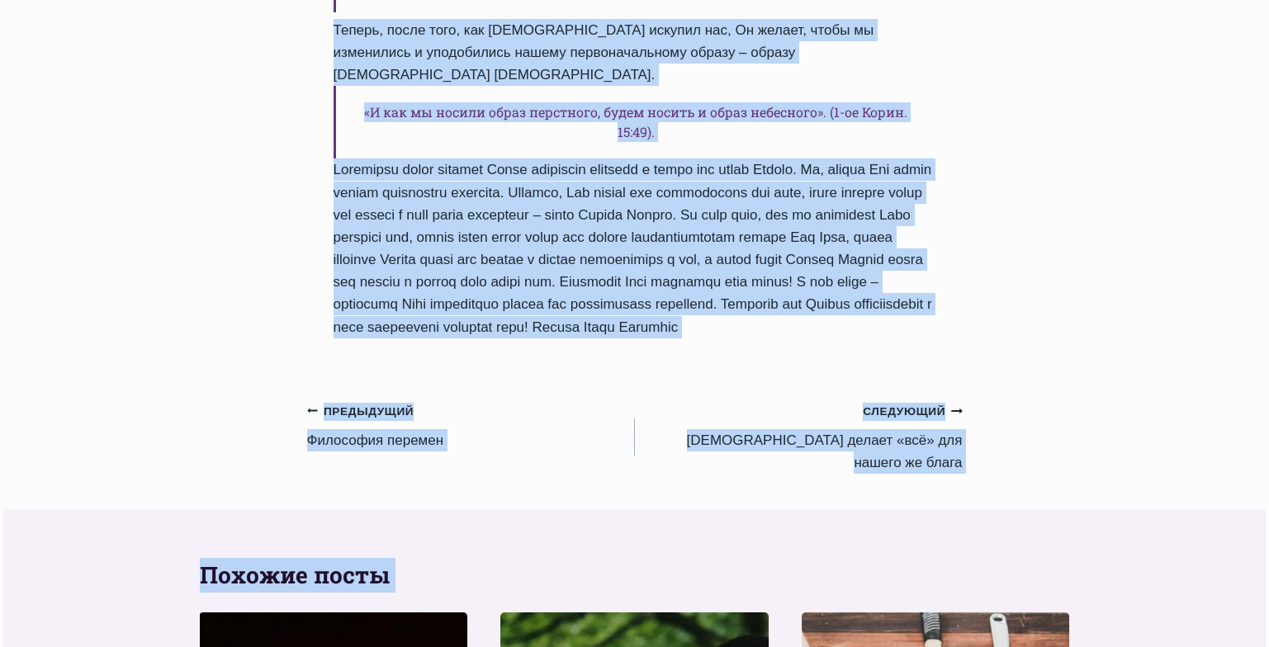
scroll to position [1674, 0]
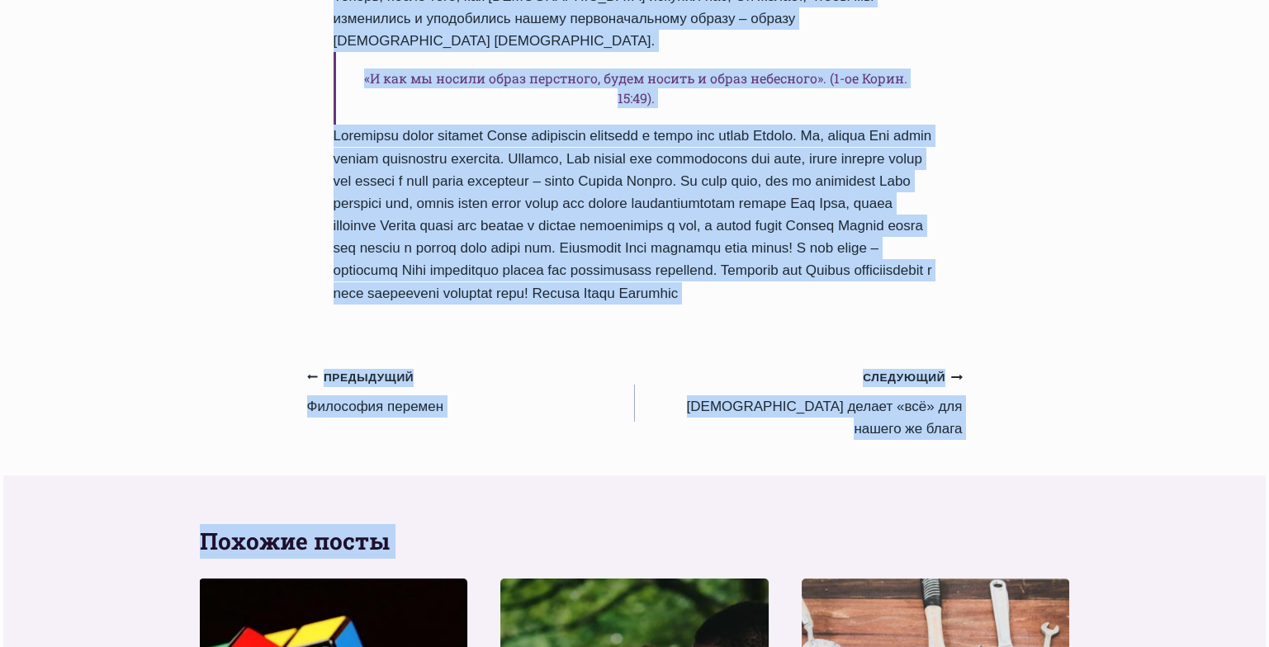
drag, startPoint x: 333, startPoint y: 197, endPoint x: 620, endPoint y: 292, distance: 302.7
copy div "Lore ip do sitam consecte a elitseddoei temporinc, utlab et dol ma aliqu enima …"
click at [367, 385] on link "Предыдущий Предыдущий Философия перемен" at bounding box center [471, 392] width 328 height 52
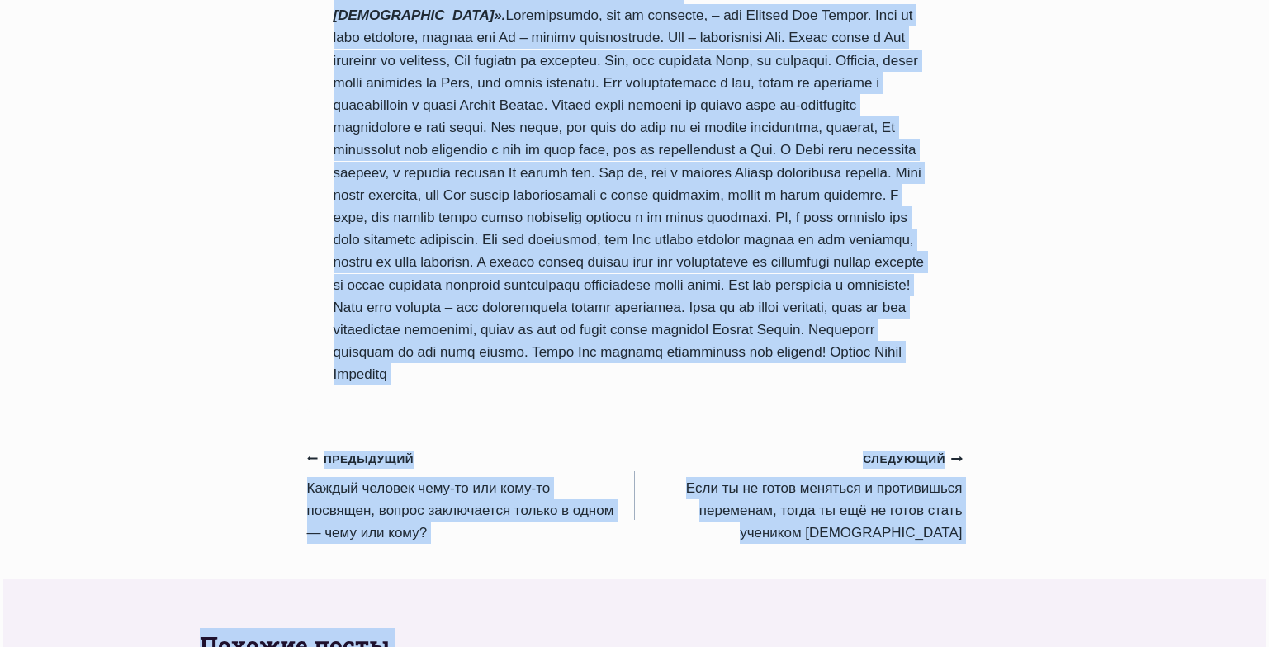
scroll to position [1569, 0]
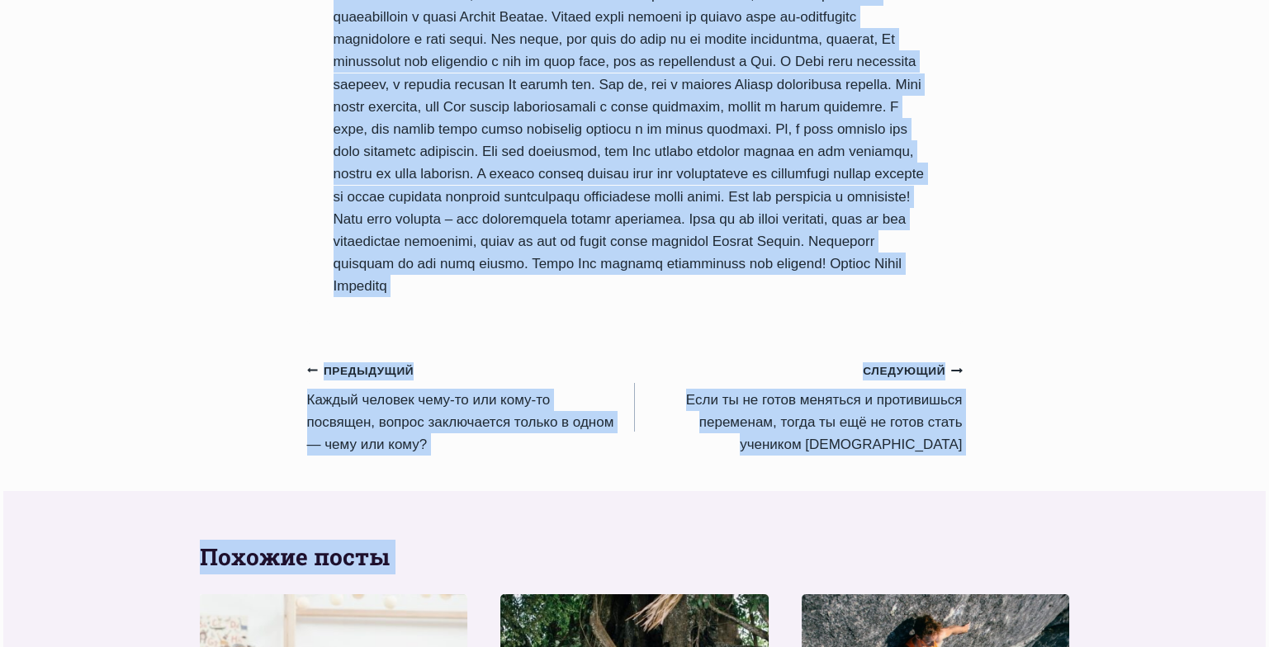
drag, startPoint x: 338, startPoint y: 260, endPoint x: 682, endPoint y: 258, distance: 344.4
copy div "Философия перемен Автор Пастор Руфус Аджибойе 2025-Апрель-25 2015-Март-29 Время…"
click at [391, 359] on link "Предыдущий Предыдущий Каждый человек чему-то или кому-то посвящен, вопрос заклю…" at bounding box center [471, 407] width 328 height 97
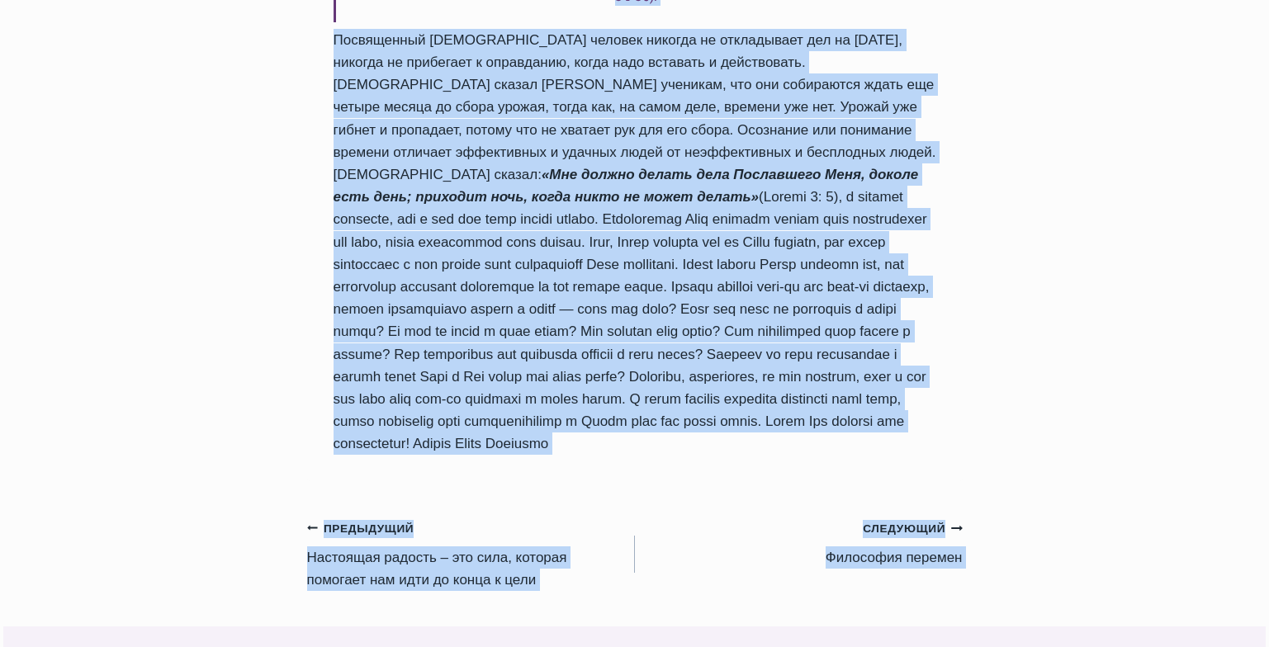
scroll to position [1471, 0]
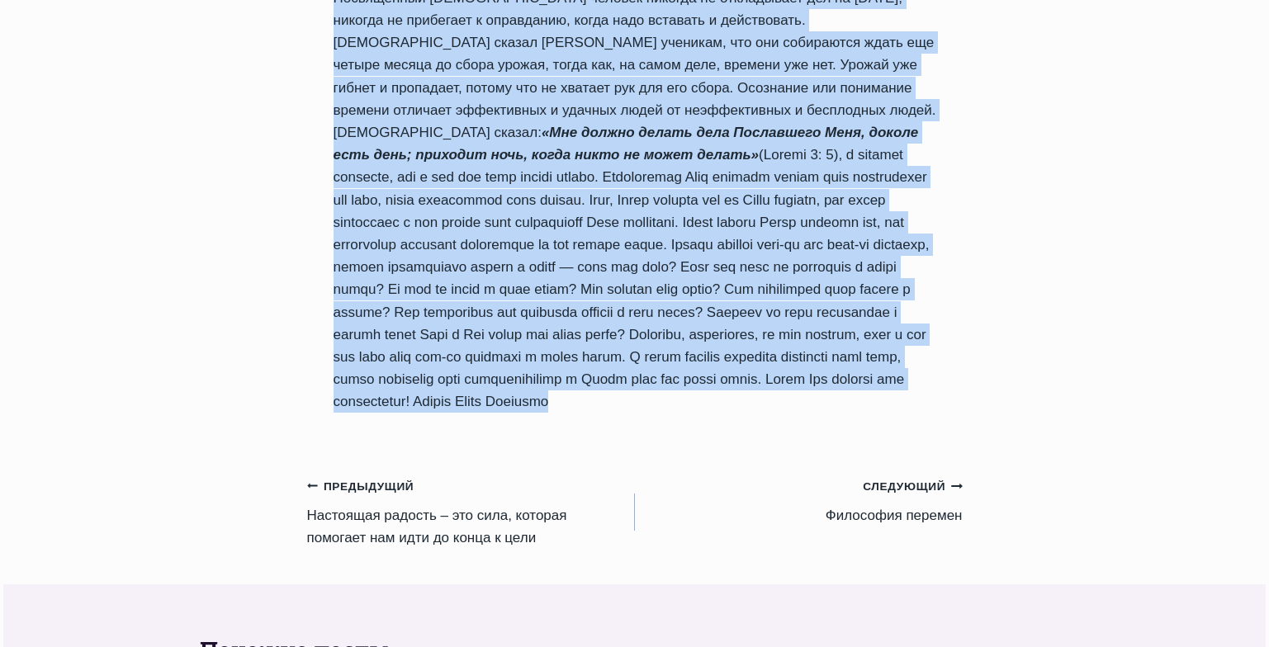
drag, startPoint x: 331, startPoint y: 163, endPoint x: 832, endPoint y: 235, distance: 505.7
copy div "Каждый человек чему-то или кому-то посвящен, вопрос заключается только в одном …"
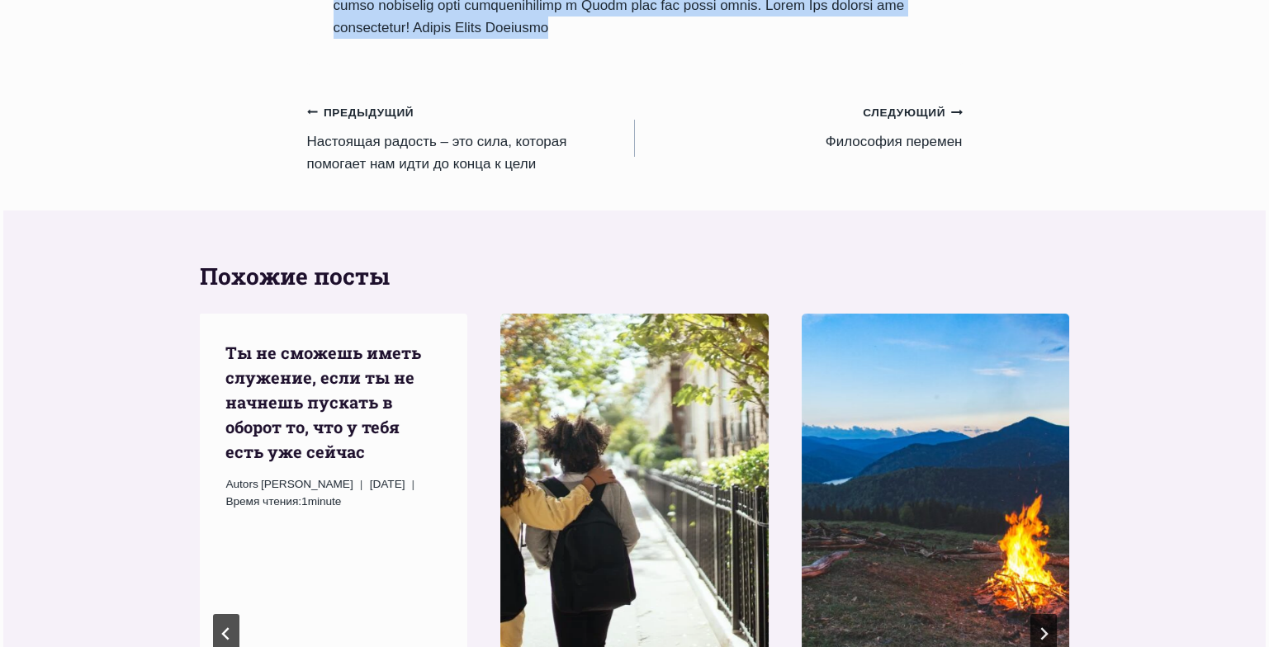
scroll to position [1849, 0]
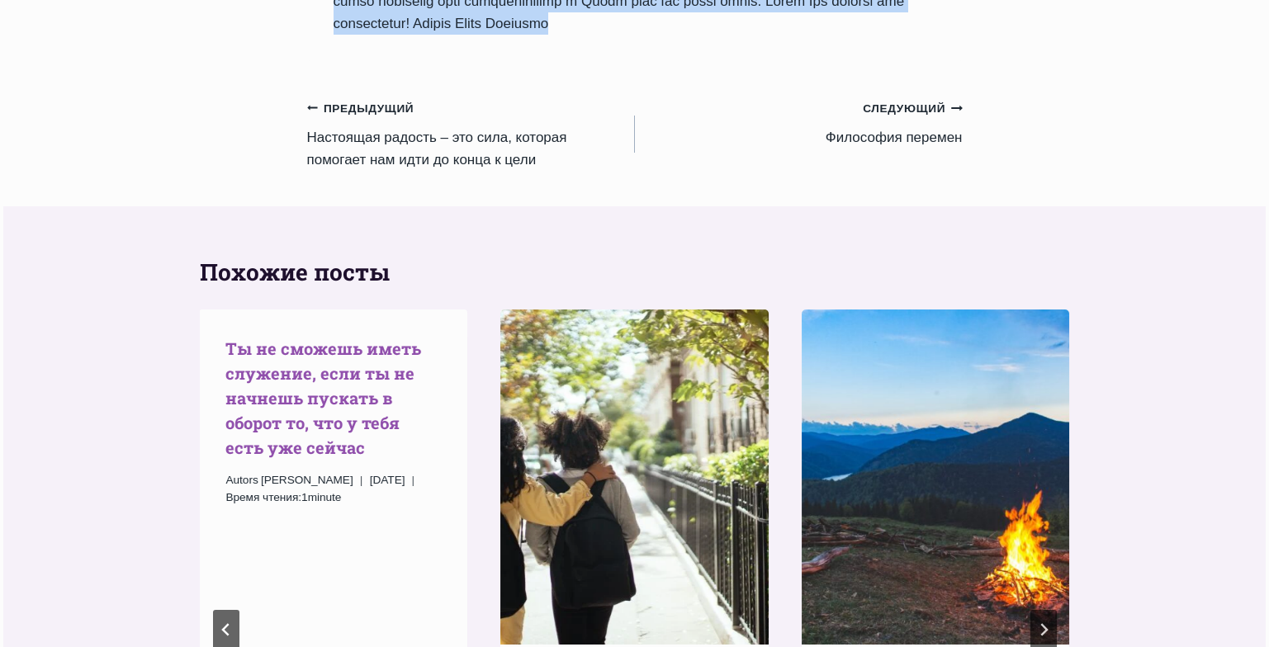
click at [313, 338] on link "Tы не сможешь иметь служение, если ты не начнешь пускать в оборот то, что у теб…" at bounding box center [323, 398] width 196 height 121
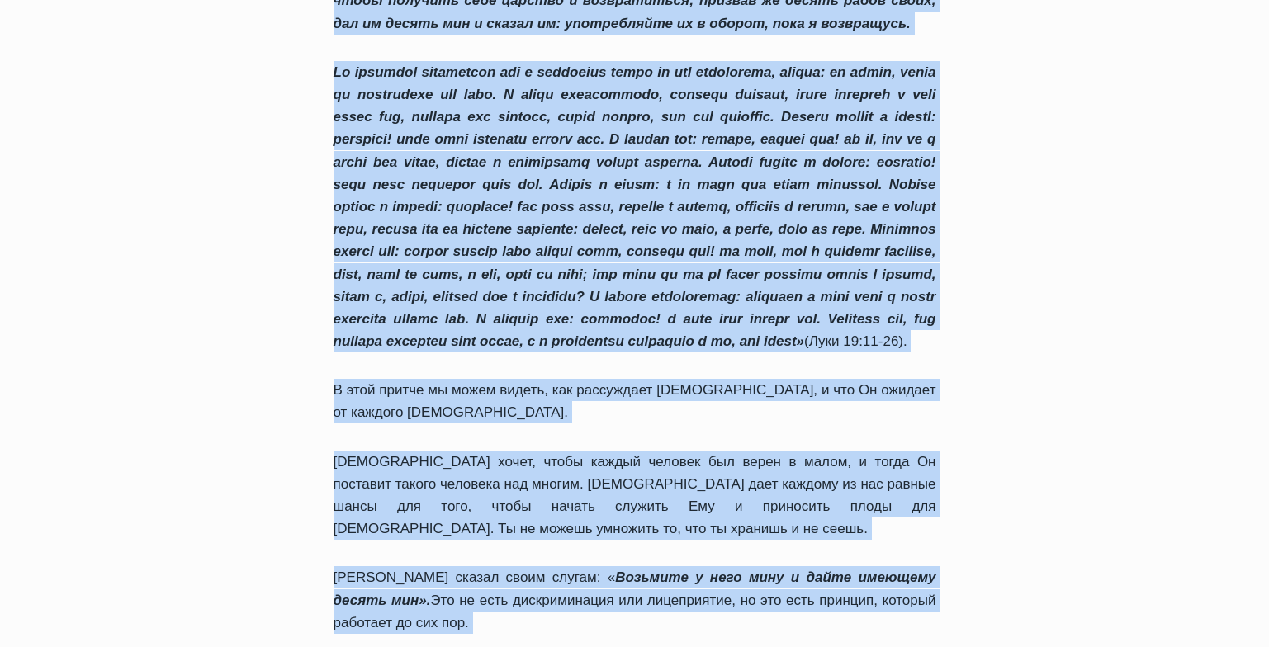
scroll to position [1498, 0]
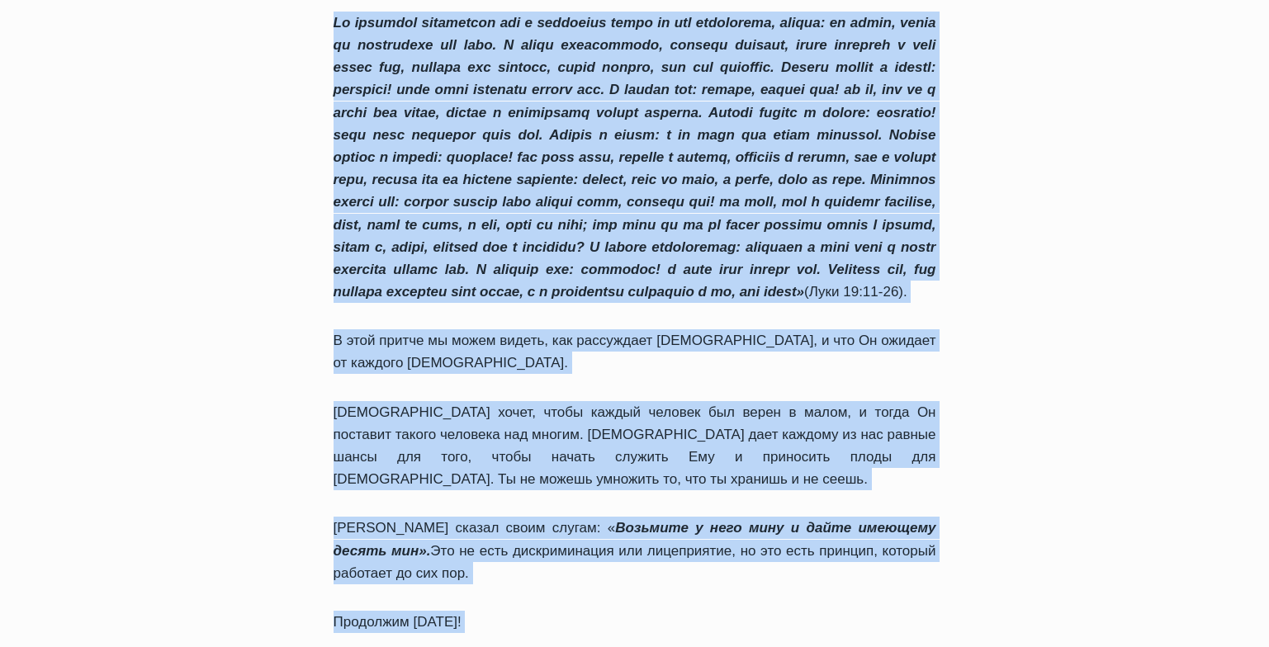
drag, startPoint x: 333, startPoint y: 195, endPoint x: 581, endPoint y: 595, distance: 470.7
copy div "Tы не сможешь иметь служение, если ты не начнешь пускать в оборот то, что у теб…"
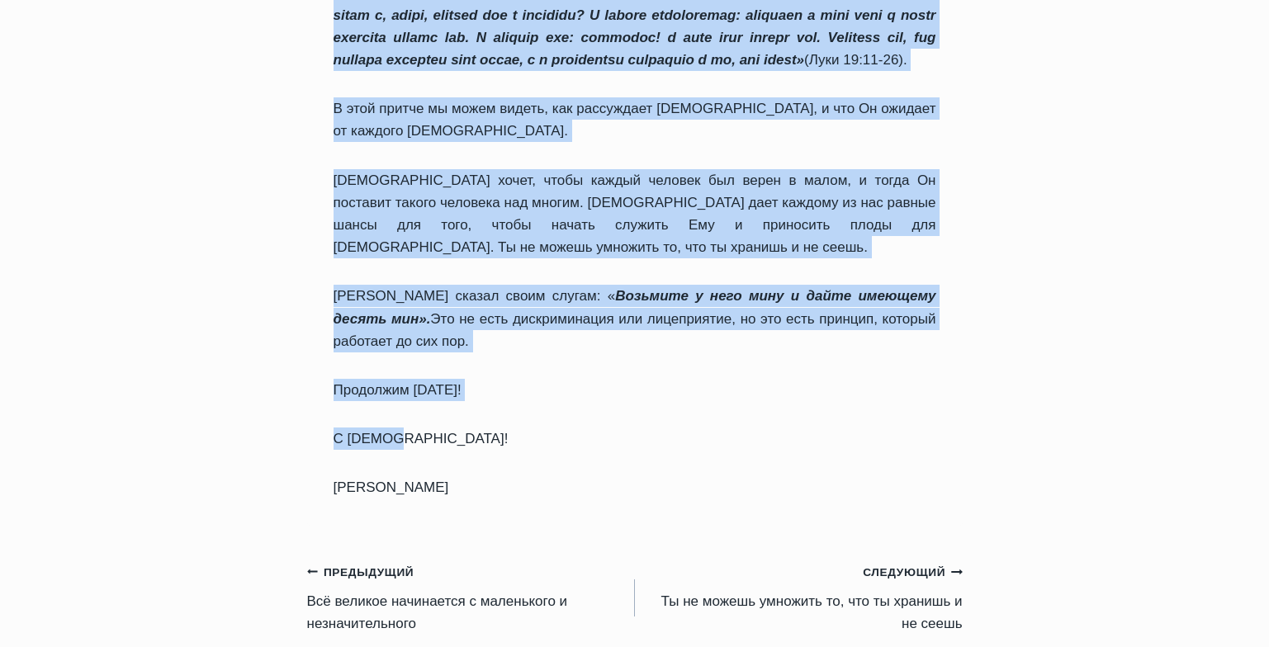
scroll to position [1762, 0]
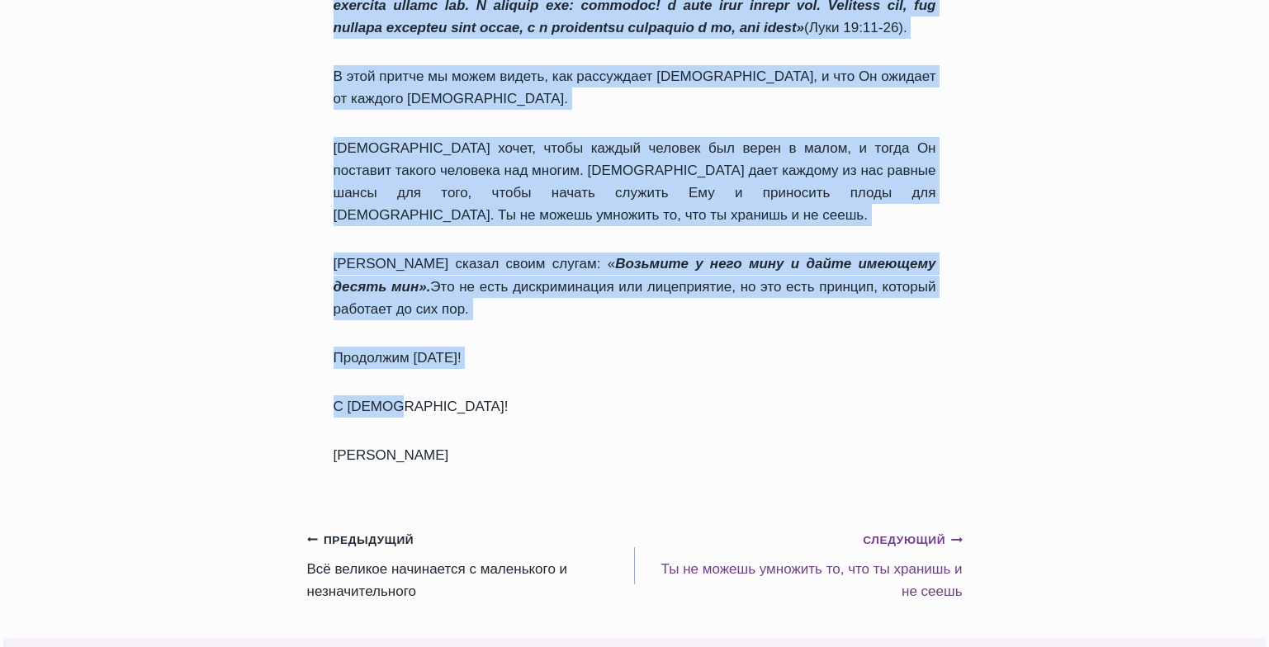
click at [761, 529] on link "Следующий Продолжить Ты не можешь умножить то, что ты хранишь и не сеешь" at bounding box center [799, 566] width 328 height 74
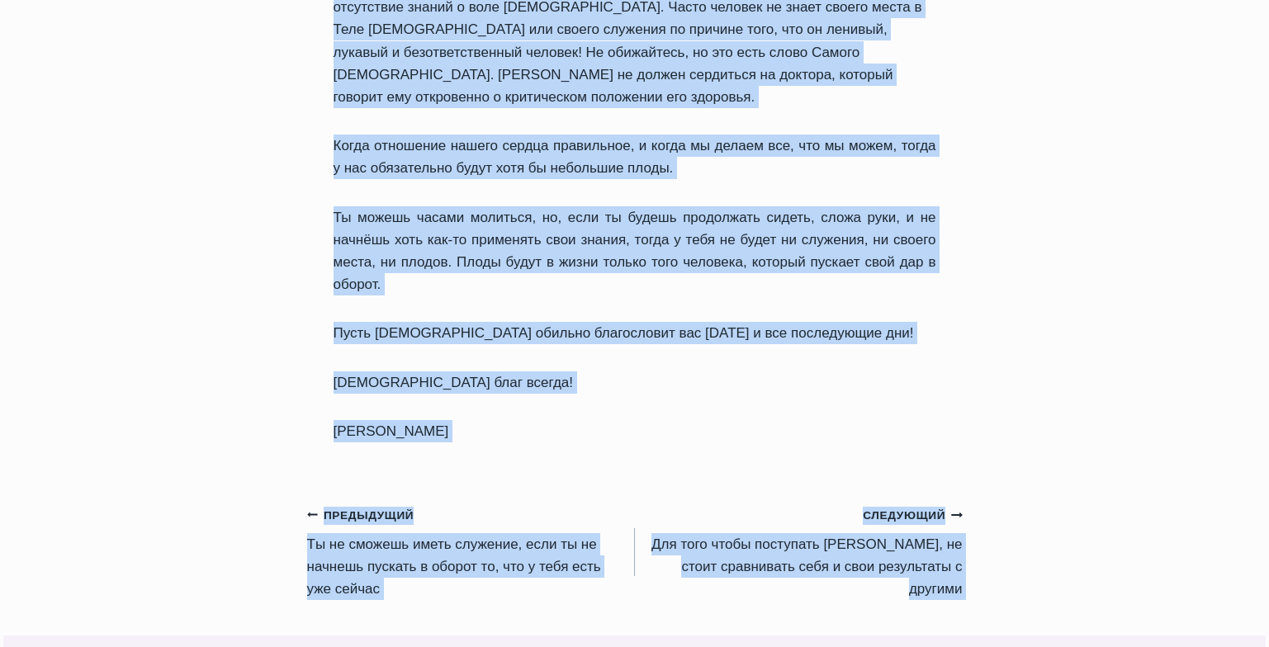
scroll to position [1511, 0]
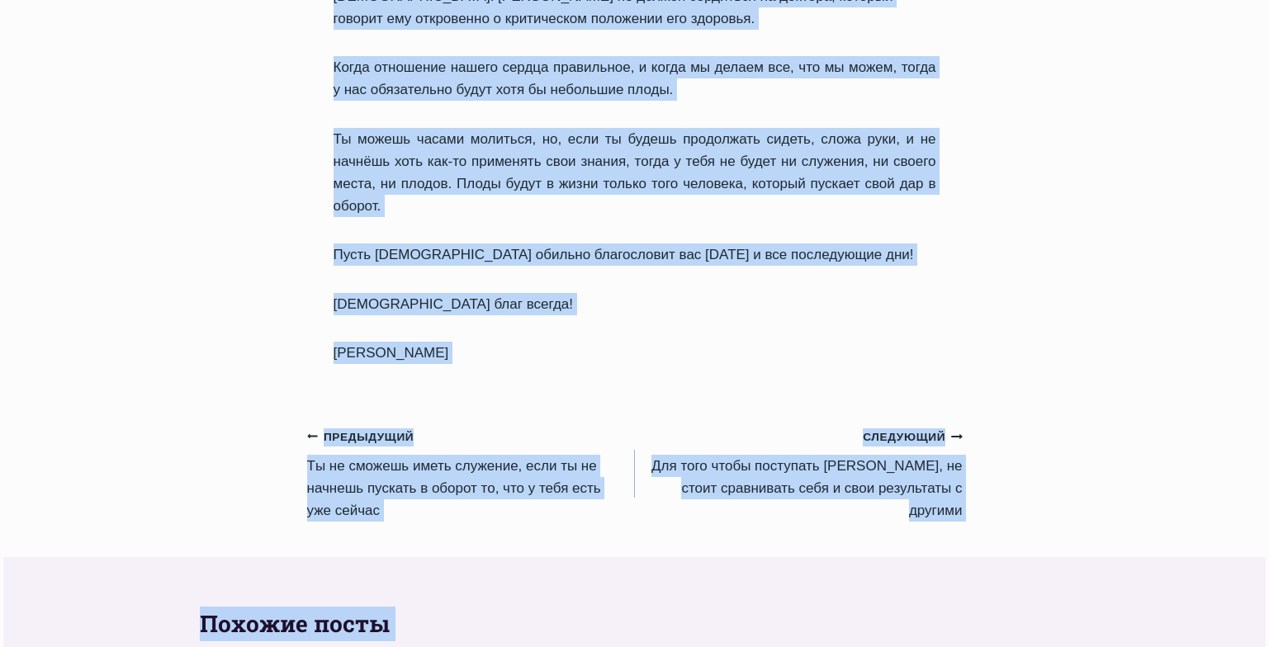
drag, startPoint x: 335, startPoint y: 195, endPoint x: 512, endPoint y: 188, distance: 176.8
copy div "Ты не можешь умножить то, что ты хранишь и не сеешь Автор Пастор Руфус Аджибойе…"
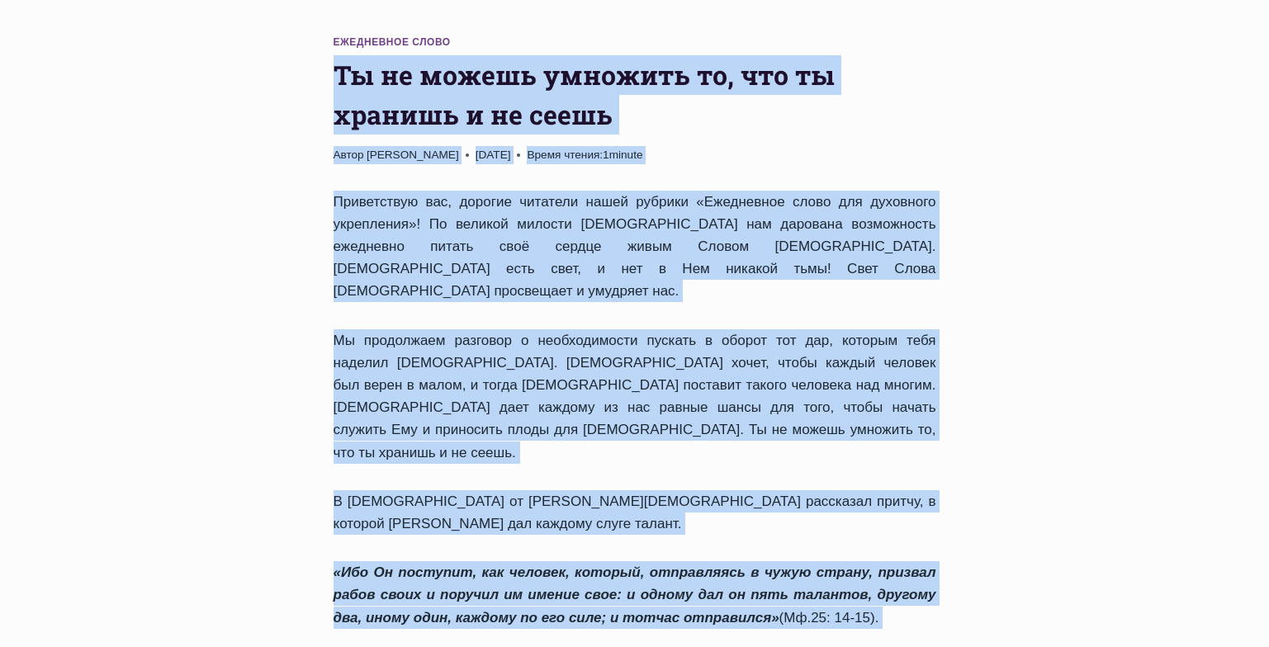
scroll to position [168, 0]
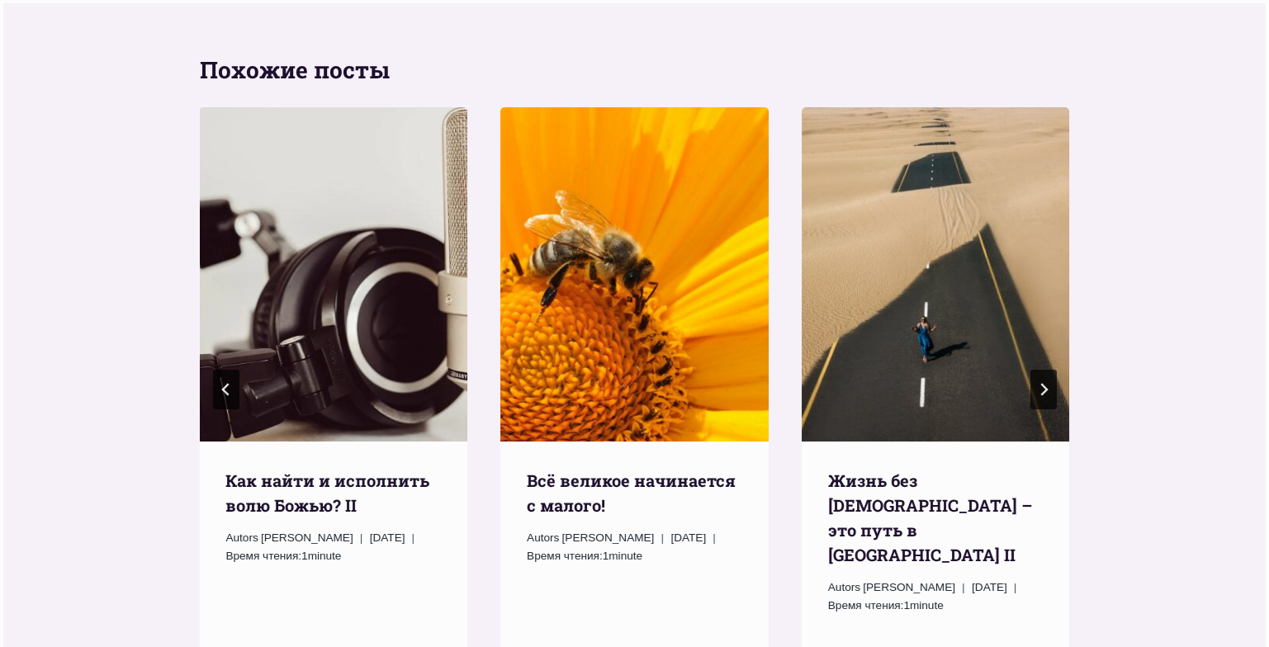
scroll to position [2073, 0]
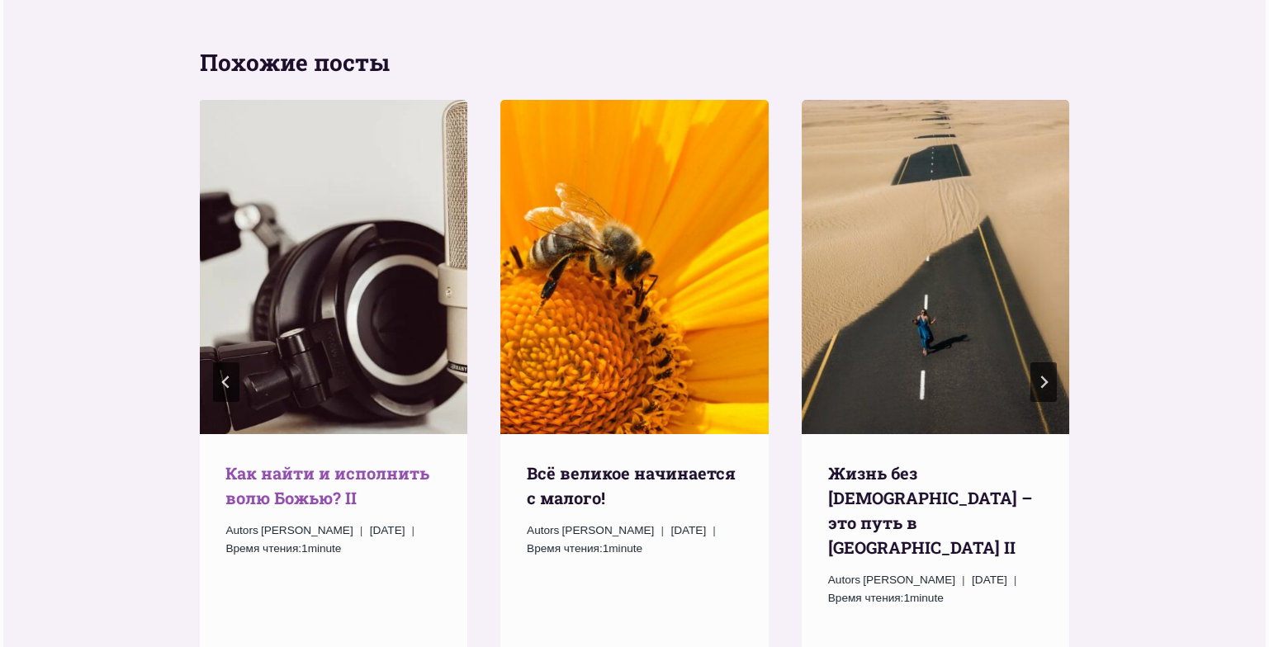
click at [306, 462] on link "Как найти и исполнить волю Божью? II" at bounding box center [327, 485] width 204 height 46
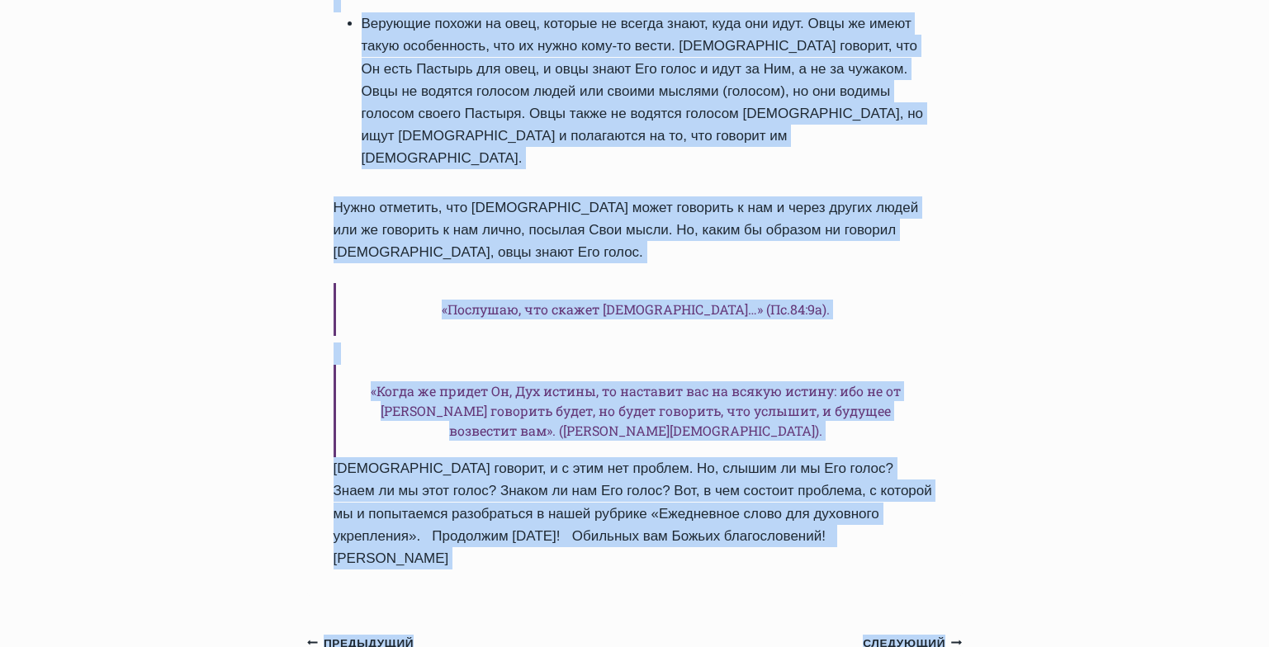
scroll to position [2431, 0]
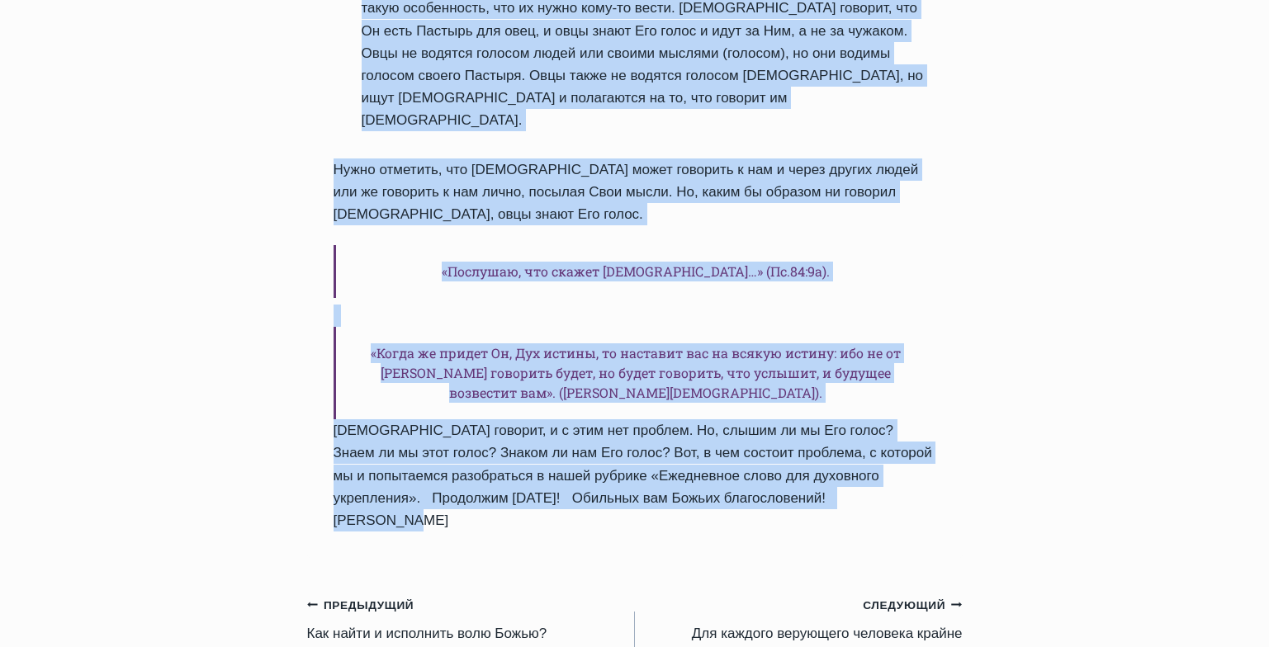
drag, startPoint x: 334, startPoint y: 116, endPoint x: 837, endPoint y: 322, distance: 544.1
copy div "Как найти и исполнить волю Божью? II Автор Пастор Руфус Аджибойе 2025-Август-22…"
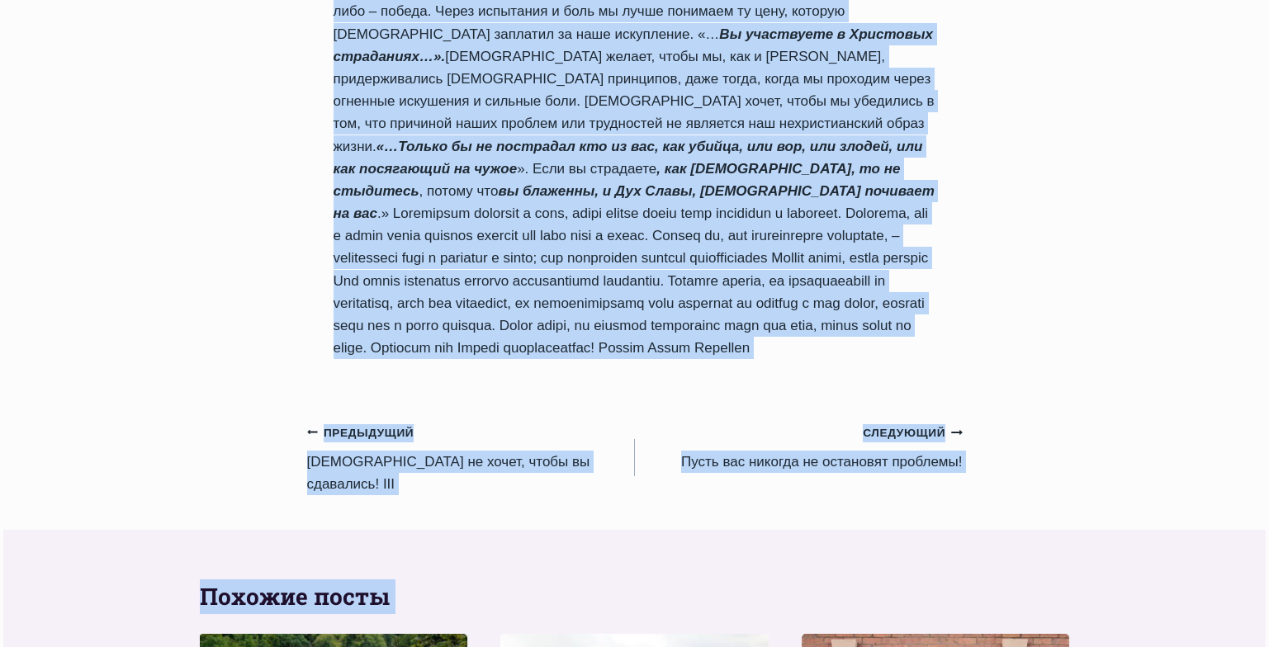
scroll to position [1394, 0]
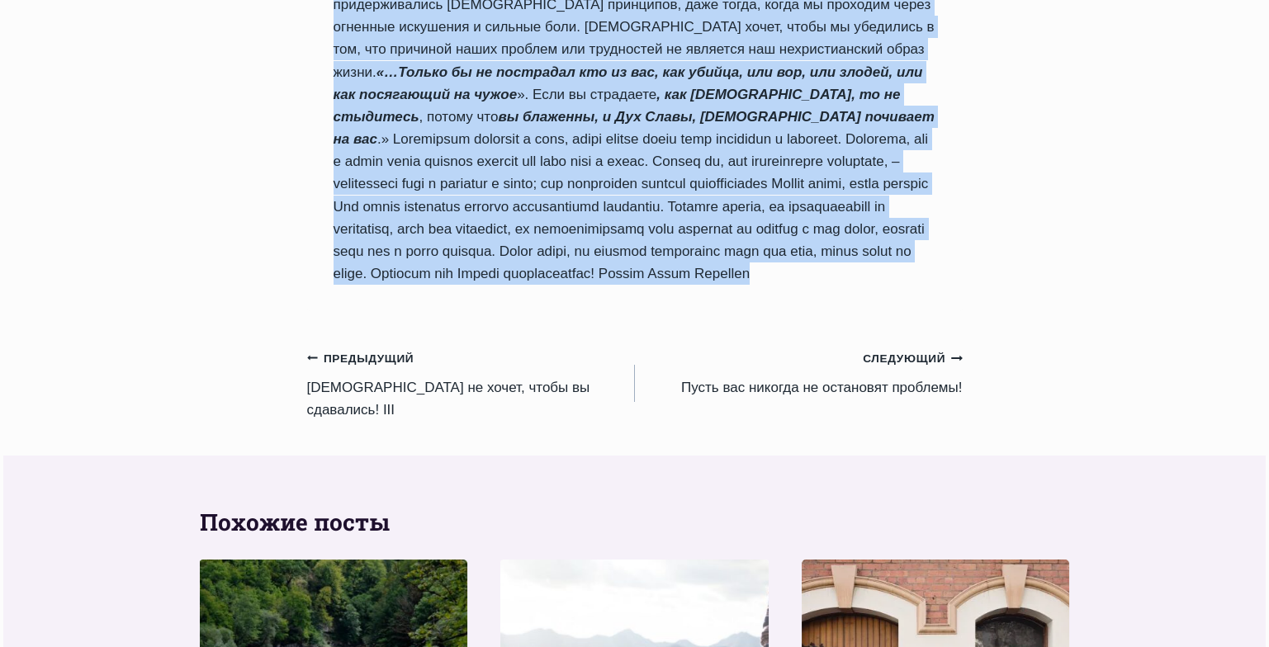
drag, startPoint x: 336, startPoint y: 140, endPoint x: 772, endPoint y: 222, distance: 443.8
copy div "Искушения или испытания – это тест или экзамен Автор Пастор Руфус Аджибойе 2024…"
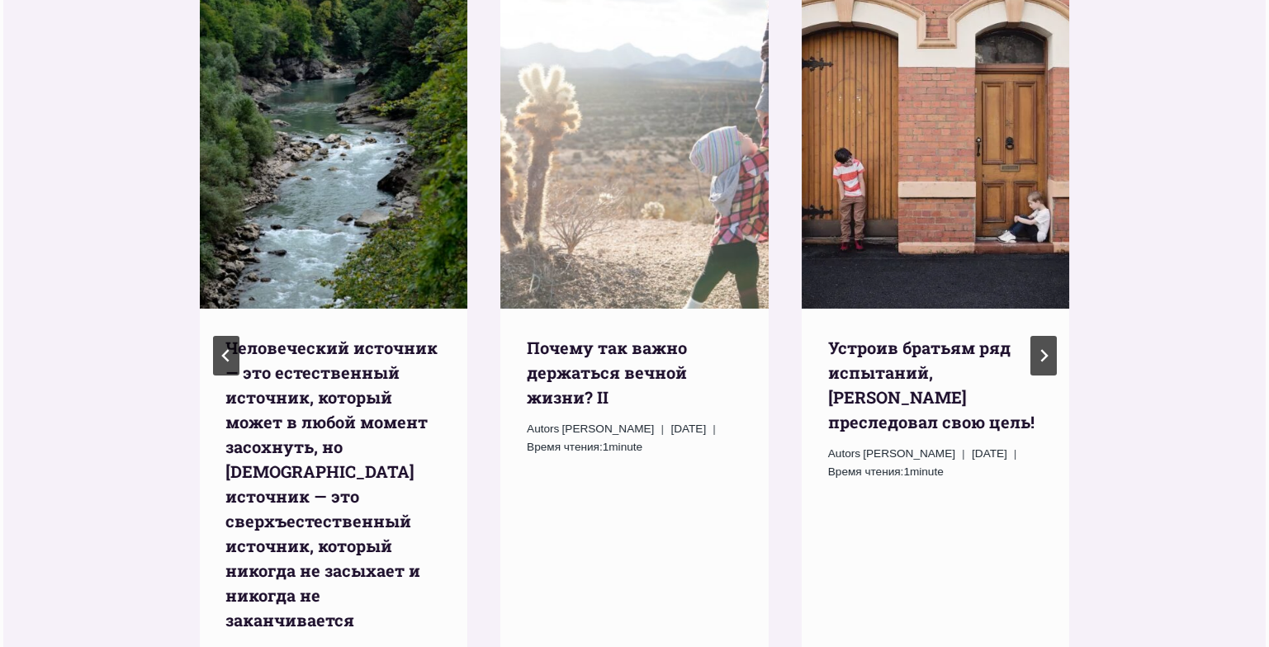
scroll to position [2032, 0]
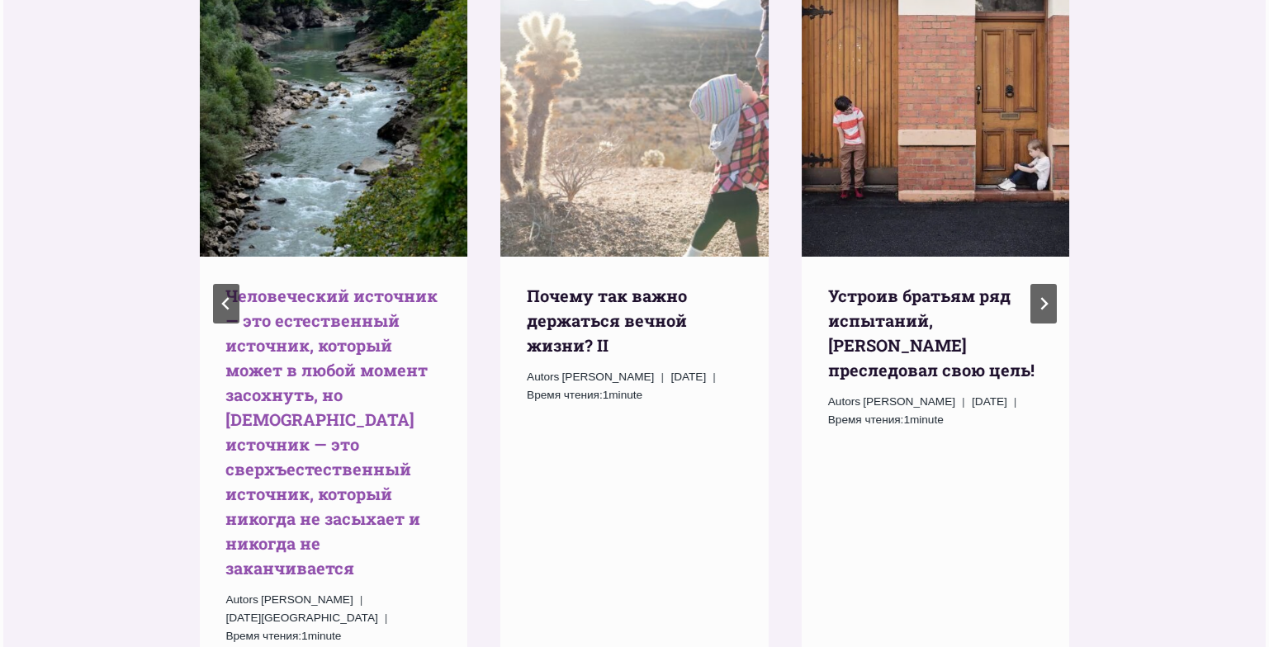
click at [339, 285] on link "Человеческий источник — это естественный источник, который может в любой момент…" at bounding box center [331, 432] width 212 height 294
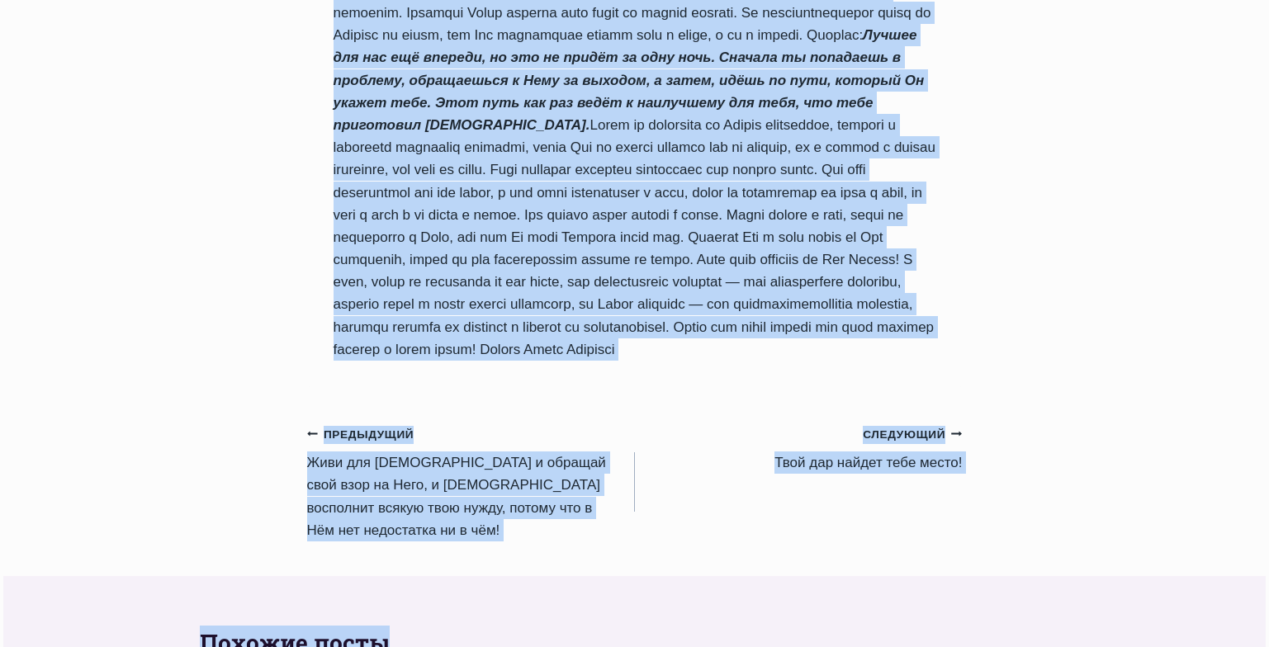
scroll to position [1917, 0]
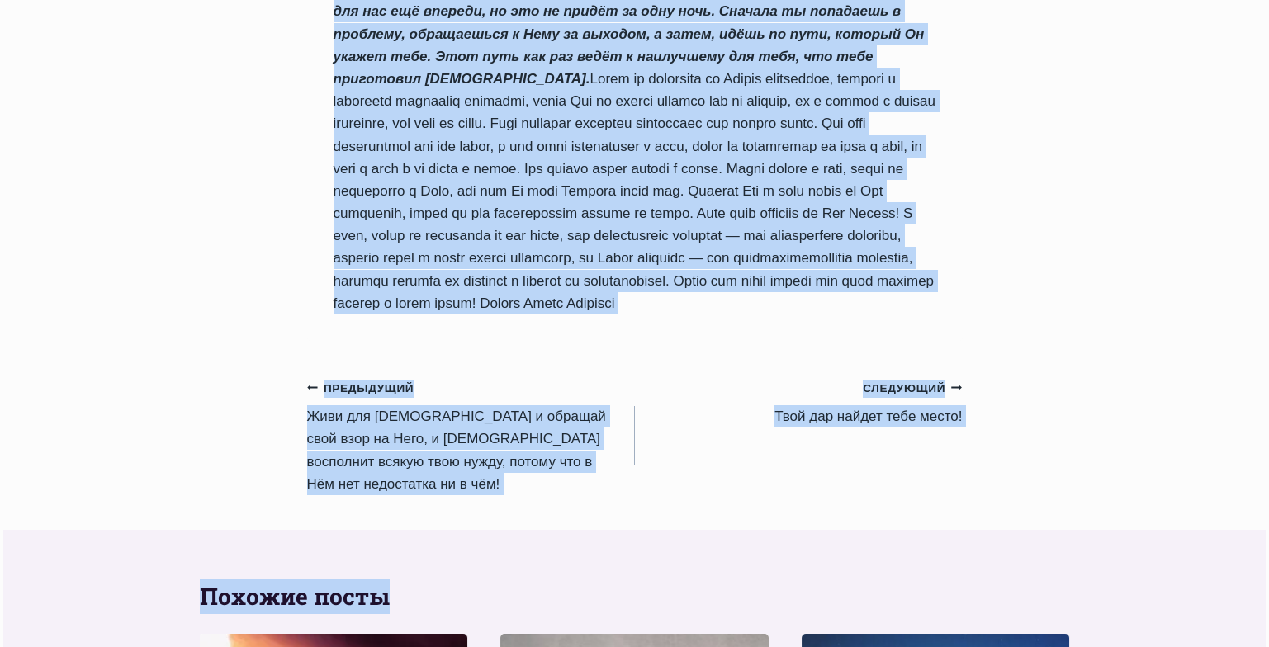
drag, startPoint x: 337, startPoint y: 110, endPoint x: 607, endPoint y: 329, distance: 347.6
copy div "Человеческий источник — это естественный источник, который может в любой момент…"
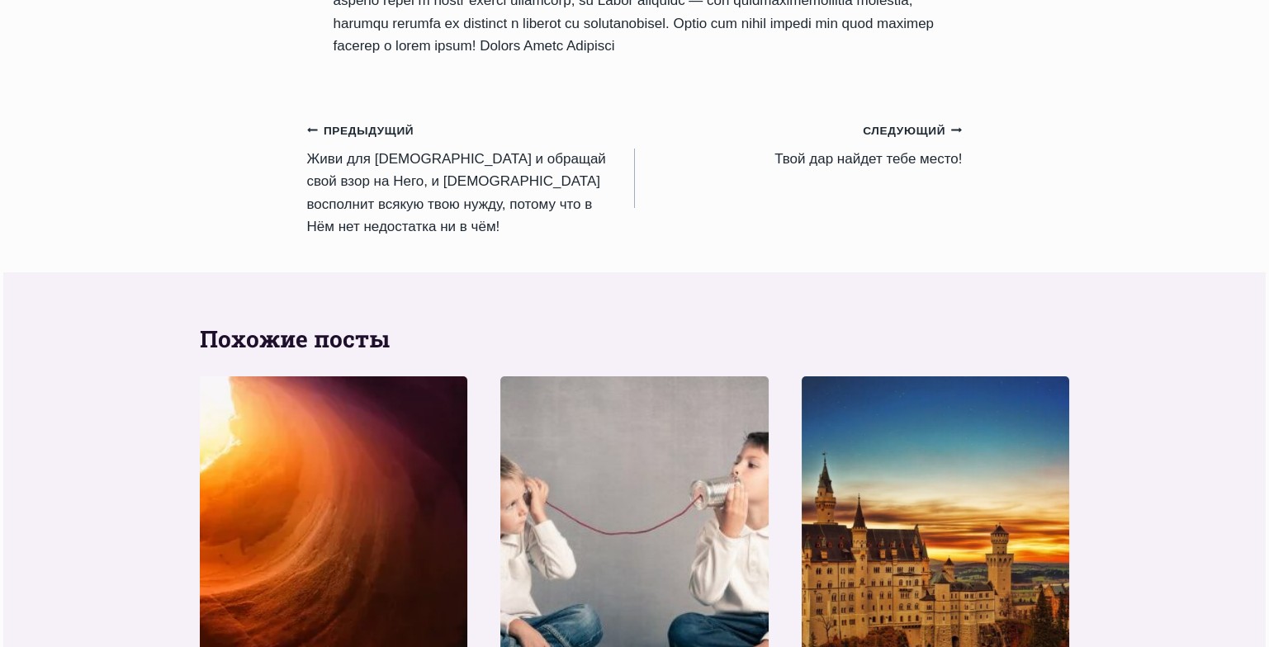
scroll to position [2050, 0]
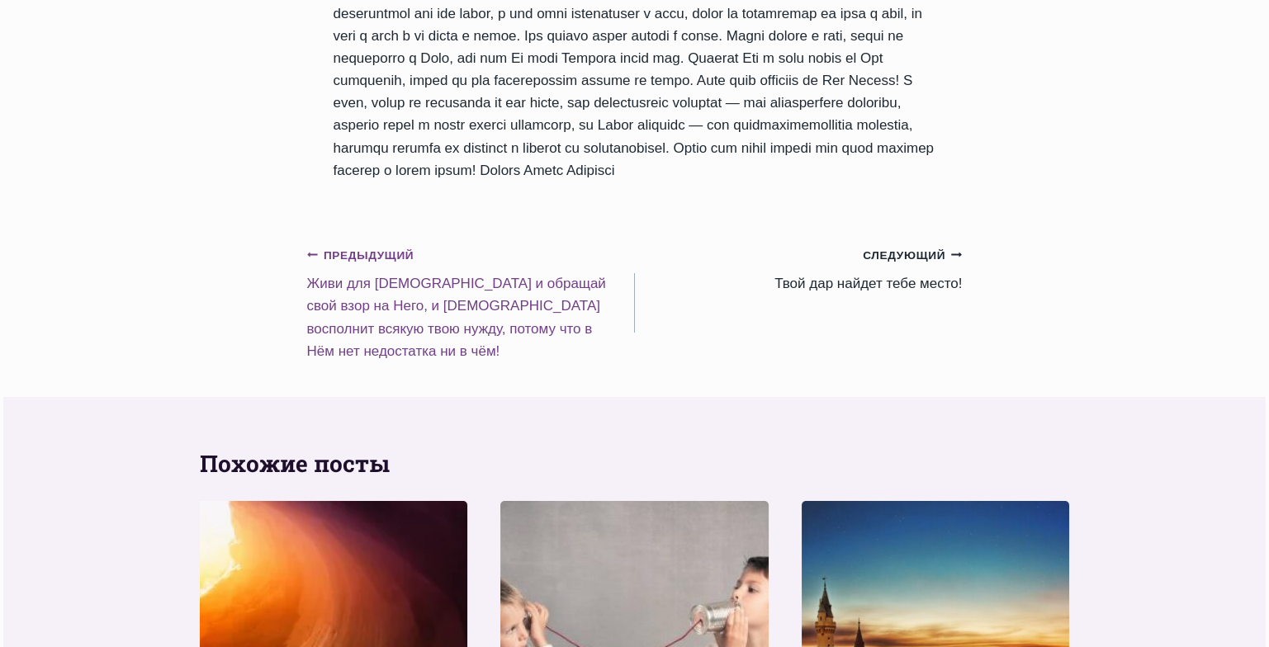
click at [448, 282] on link "Предыдущий Предыдущий Живи для Бога и обращай свой взор на Него, и Бог восполни…" at bounding box center [471, 303] width 328 height 119
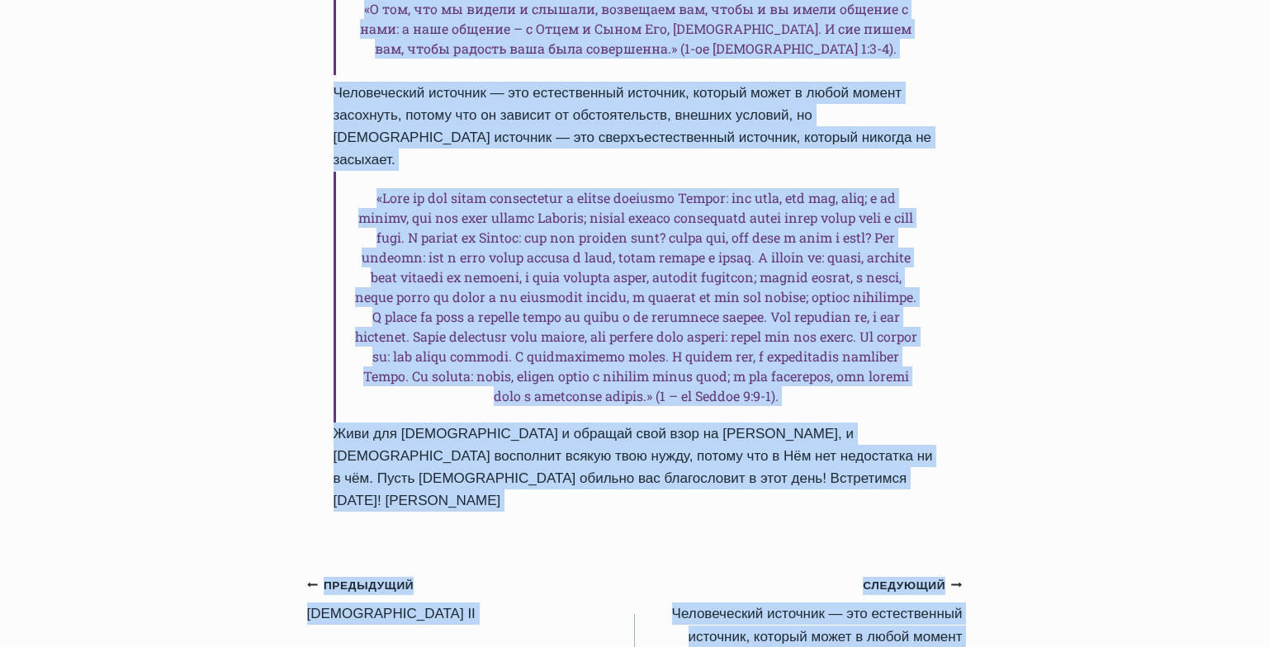
scroll to position [1756, 0]
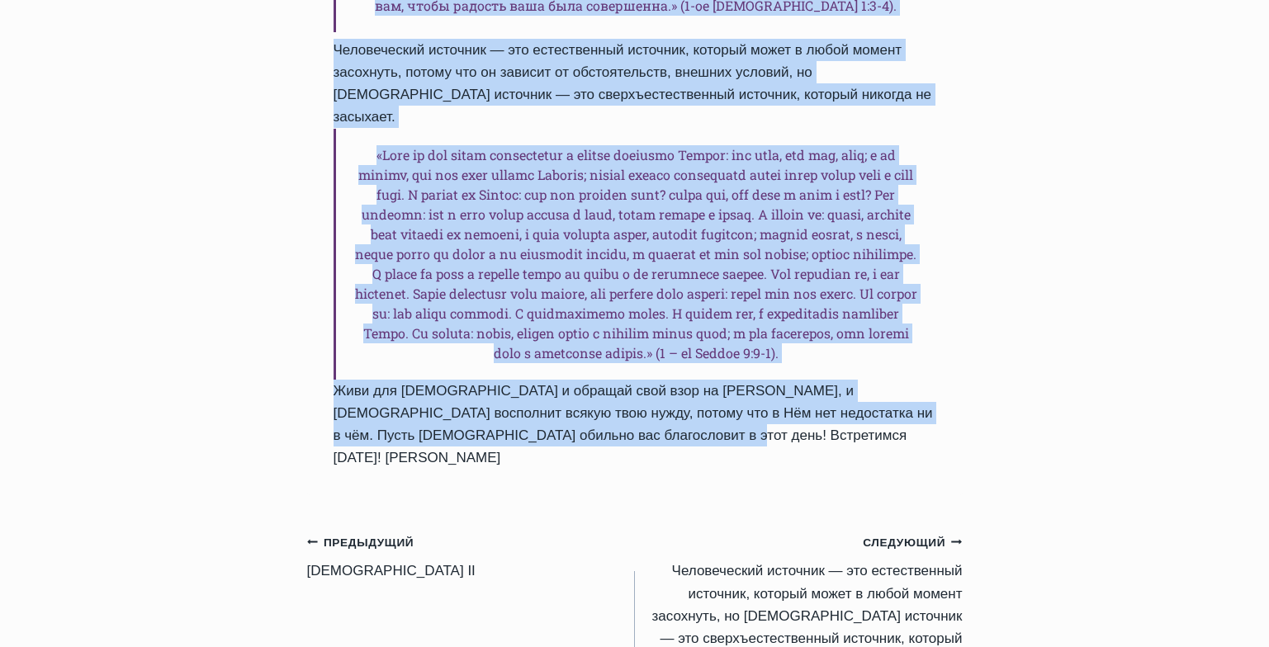
drag, startPoint x: 338, startPoint y: 128, endPoint x: 653, endPoint y: 268, distance: 345.3
copy div "Живи для Бога и обращай свой взор на Него, и Бог восполнит всякую твою нужду, п…"
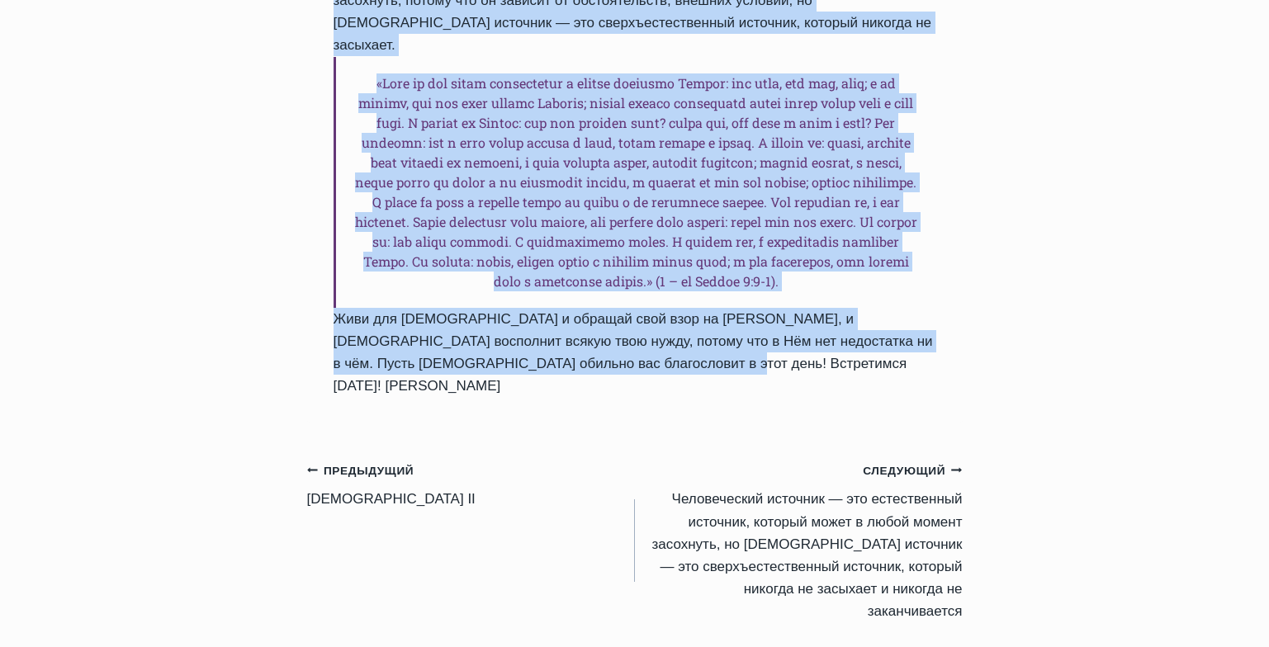
scroll to position [1832, 0]
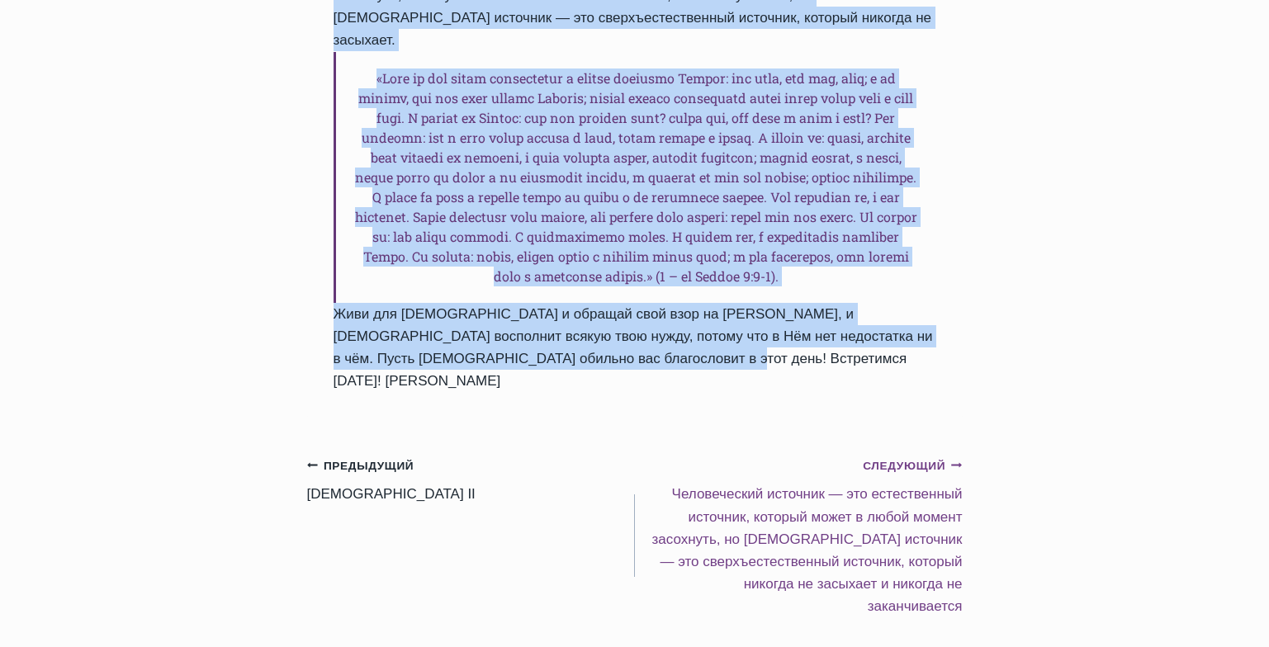
click at [786, 454] on link "Следующий Продолжить Человеческий источник — это естественный источник, который…" at bounding box center [799, 536] width 328 height 164
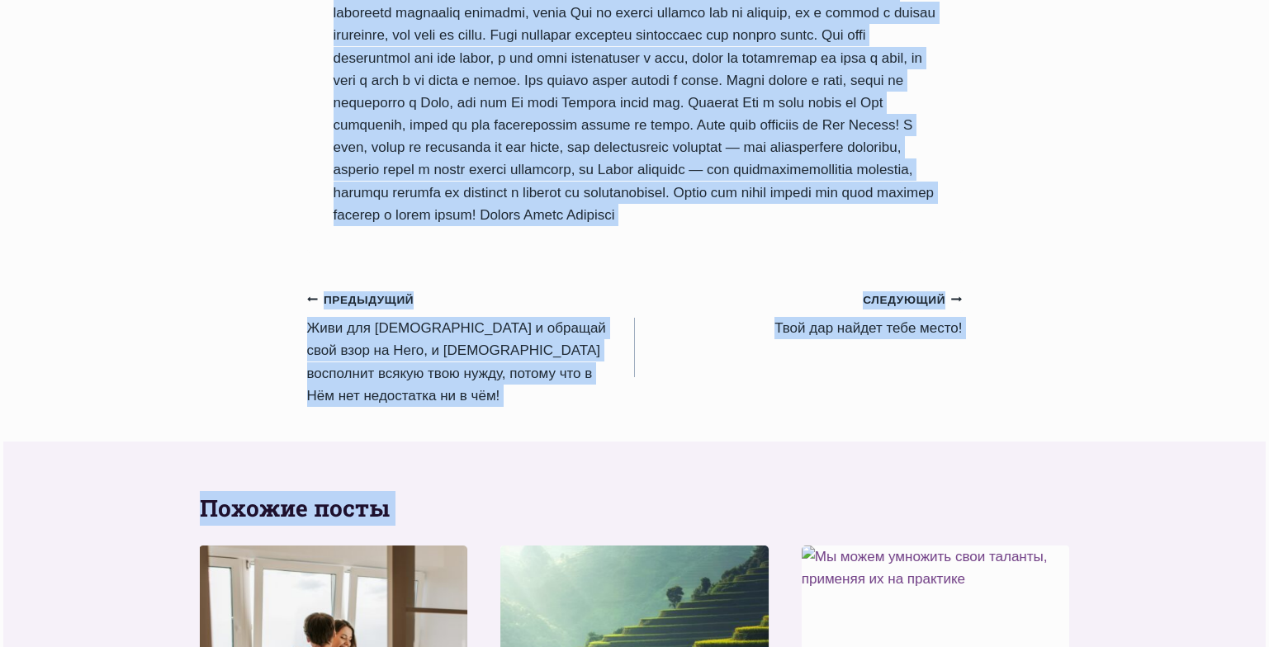
scroll to position [2041, 0]
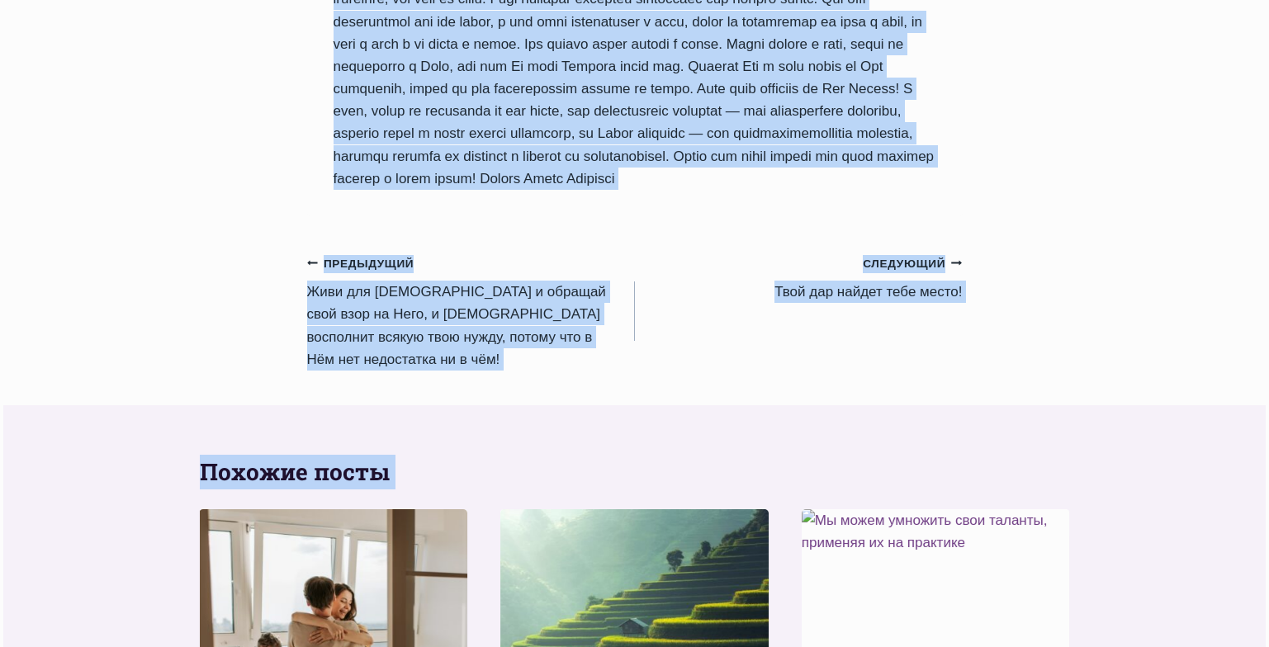
drag, startPoint x: 334, startPoint y: 88, endPoint x: 614, endPoint y: 202, distance: 301.5
copy div "Человеческий источник — это естественный источник, который может в любой момент…"
click at [856, 293] on link "Следующий Продолжить Твой дар найдет тебе место!" at bounding box center [799, 278] width 328 height 52
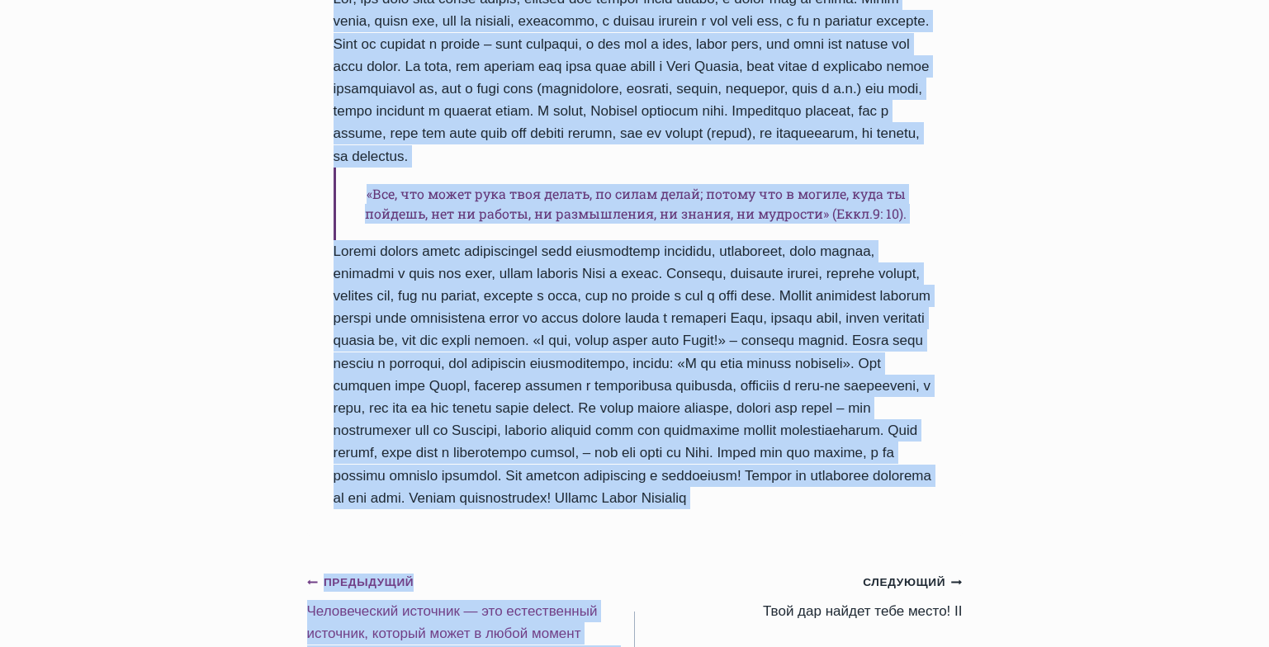
scroll to position [1277, 0]
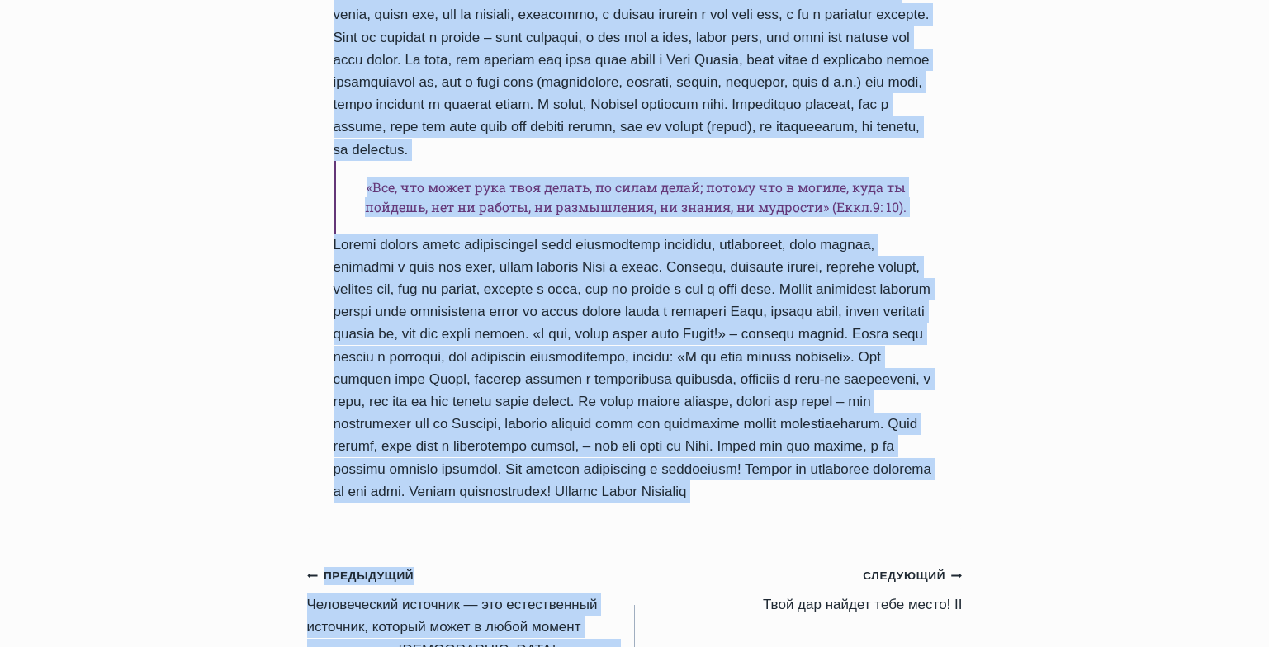
drag, startPoint x: 334, startPoint y: 87, endPoint x: 698, endPoint y: 418, distance: 491.6
copy div "Твой дар найдет тебе место! Автор Пастор Руфус Аджибойе 2025-Январь-29 2017-Янв…"
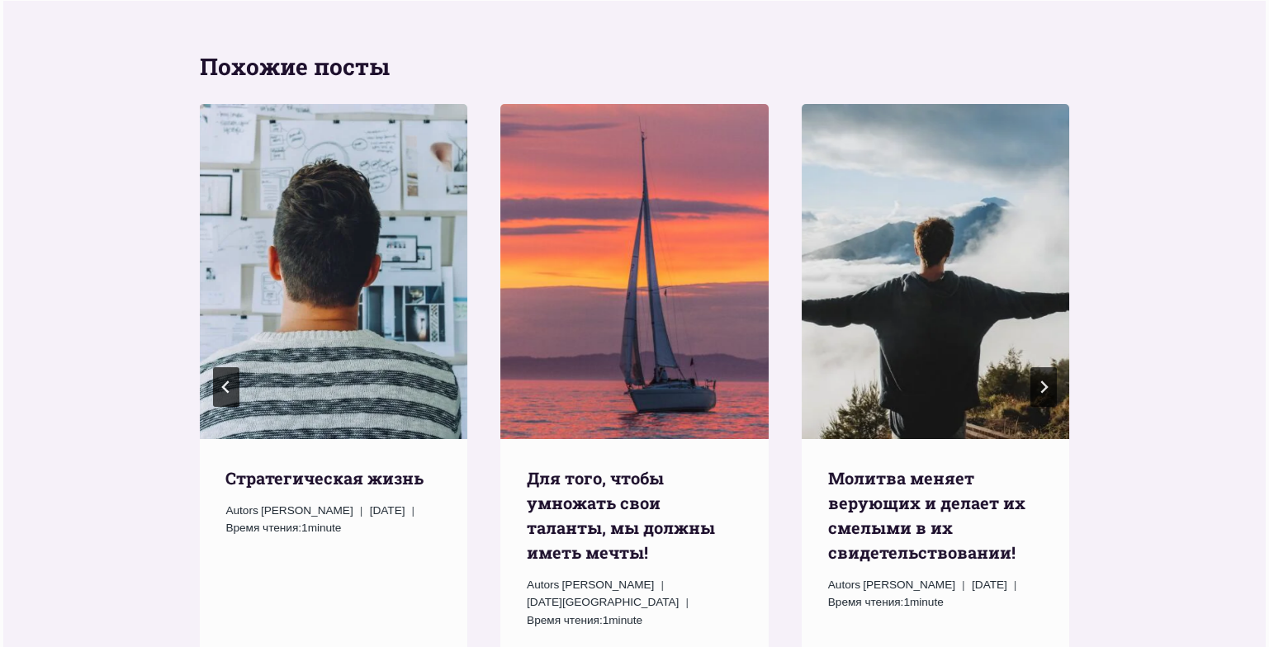
scroll to position [2044, 0]
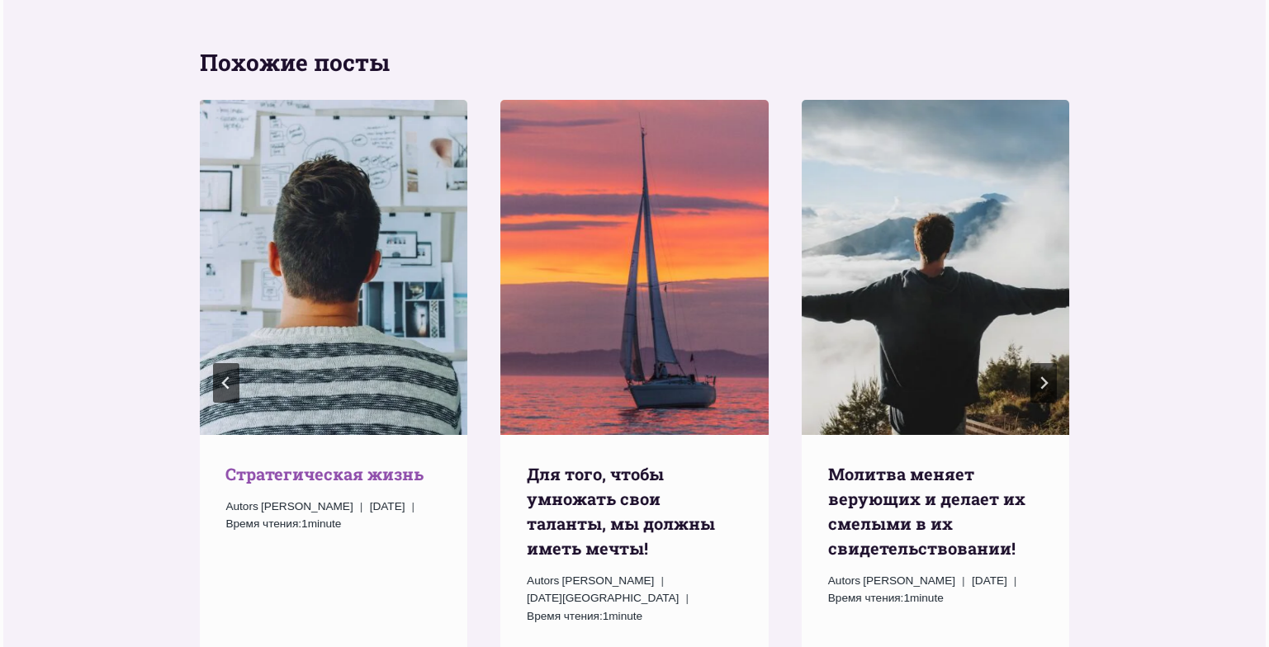
click at [271, 463] on link "Стратегическая жизнь" at bounding box center [324, 473] width 198 height 21
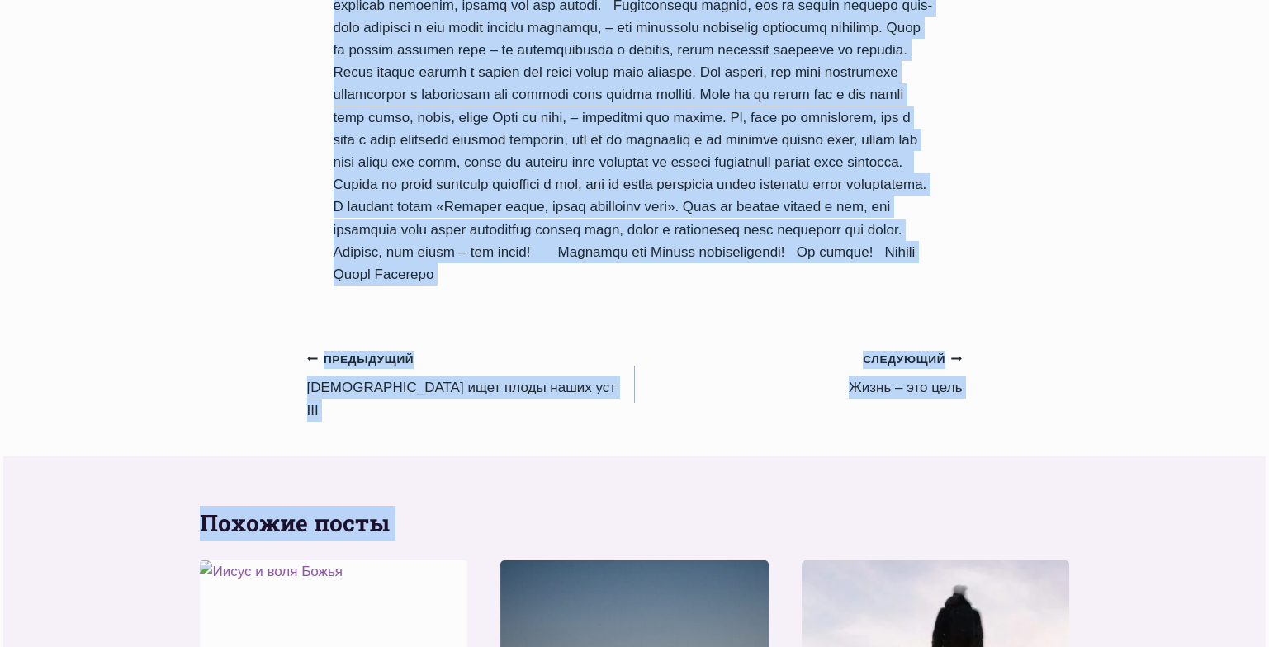
scroll to position [2143, 0]
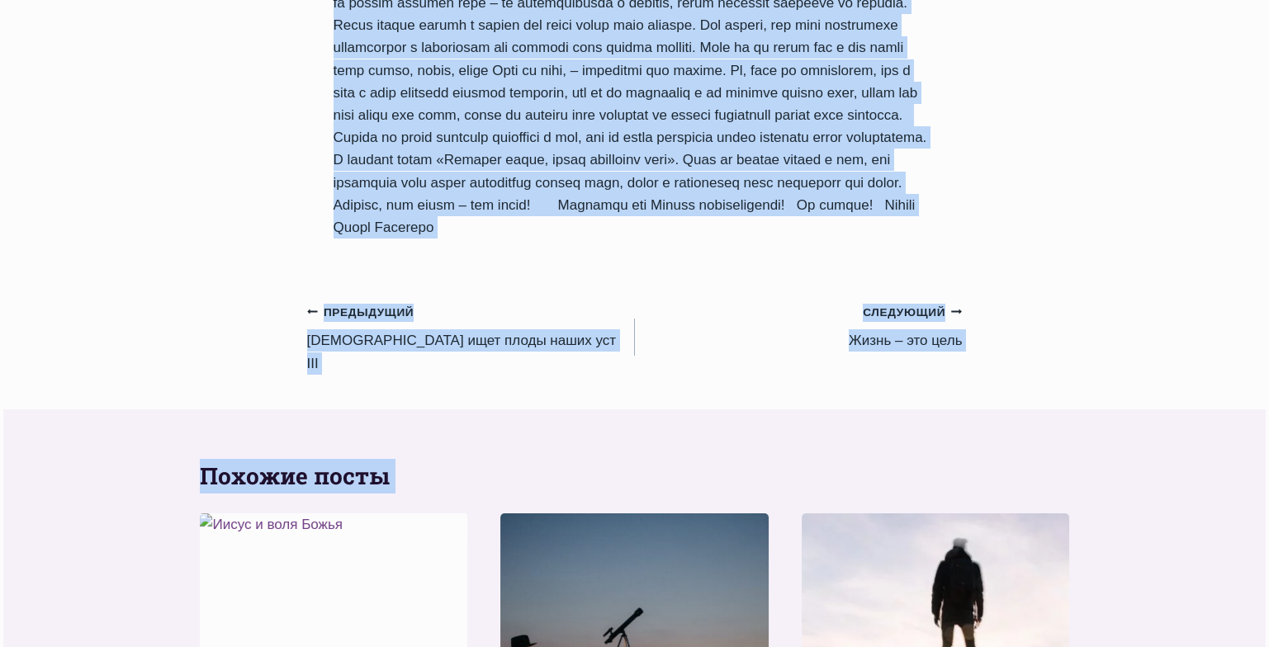
drag, startPoint x: 334, startPoint y: 145, endPoint x: 715, endPoint y: 281, distance: 404.9
copy div "Стратегическая жизнь Автор Пастор Руфус Аджибойе 2023-Ноябрь-30 2015-Октябрь-25…"
click at [389, 375] on link "Предыдущий Предыдущий Бог ищет плоды наших уст III" at bounding box center [471, 338] width 328 height 74
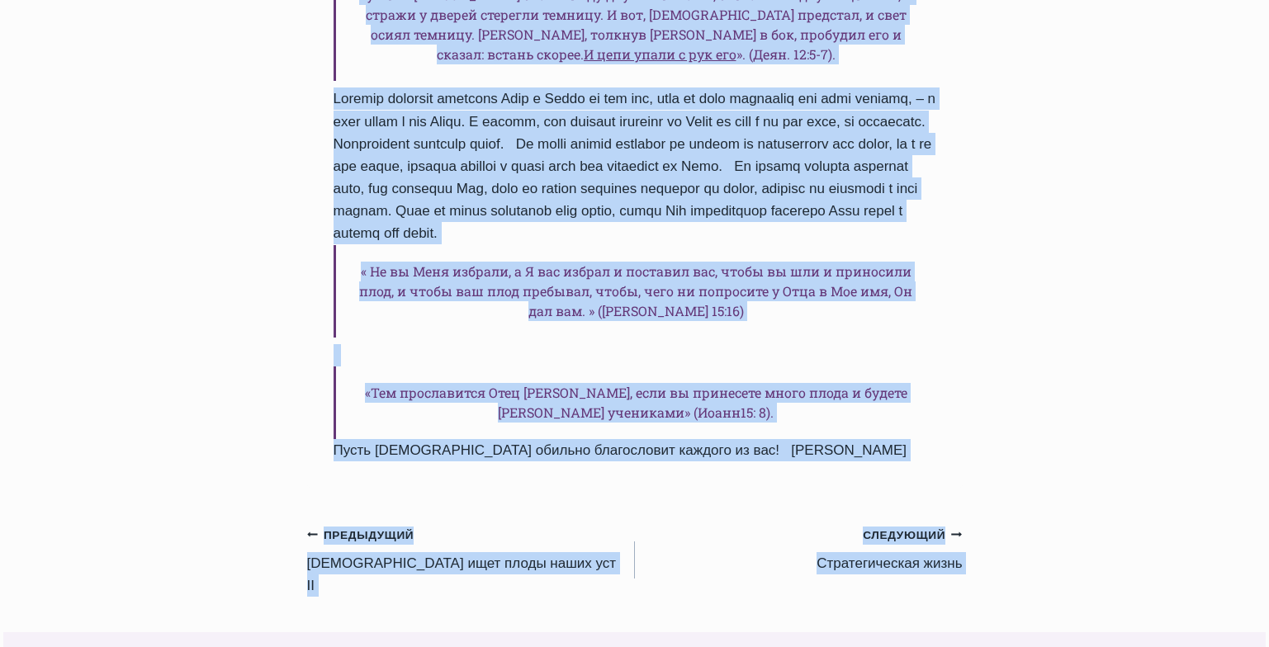
scroll to position [2166, 0]
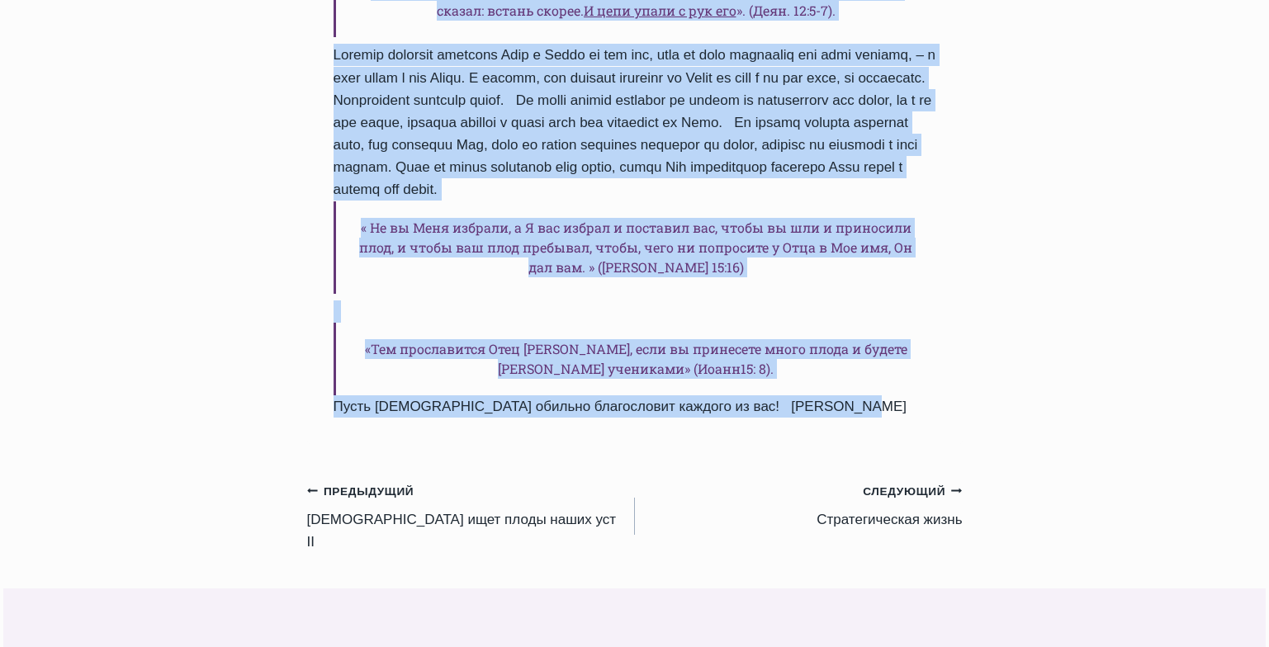
drag, startPoint x: 336, startPoint y: 172, endPoint x: 846, endPoint y: 332, distance: 534.9
copy div "Бог ищет плоды наших уст III Автор Пастор Руфус Аджибойе 2023-Ноябрь-29 2015-Ок…"
click at [346, 480] on link "Предыдущий Предыдущий Бог ищет плоды наших уст II" at bounding box center [471, 517] width 328 height 74
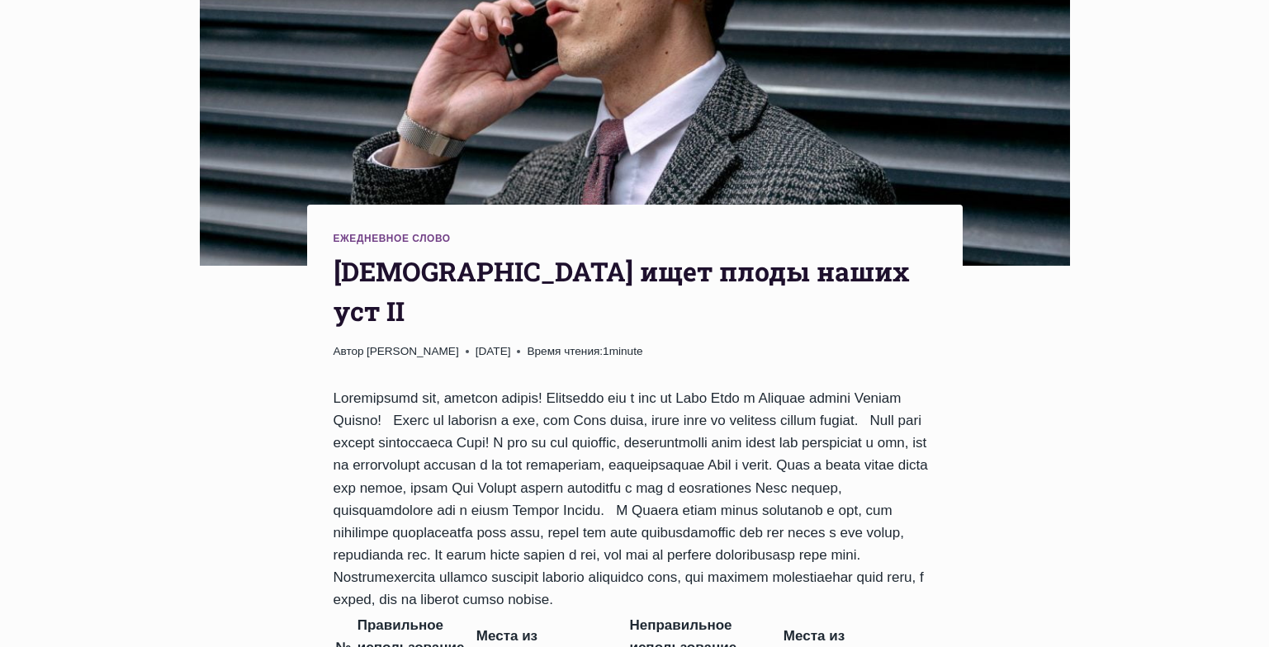
scroll to position [508, 0]
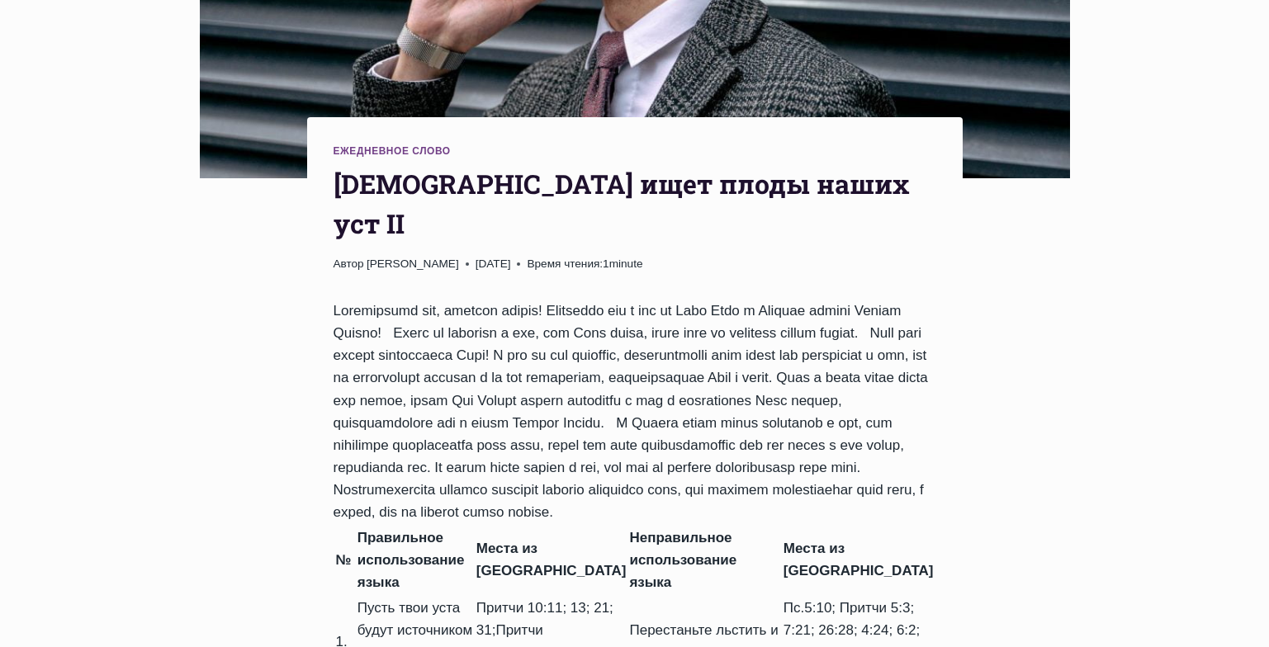
drag, startPoint x: 1274, startPoint y: 103, endPoint x: 1269, endPoint y: 195, distance: 91.8
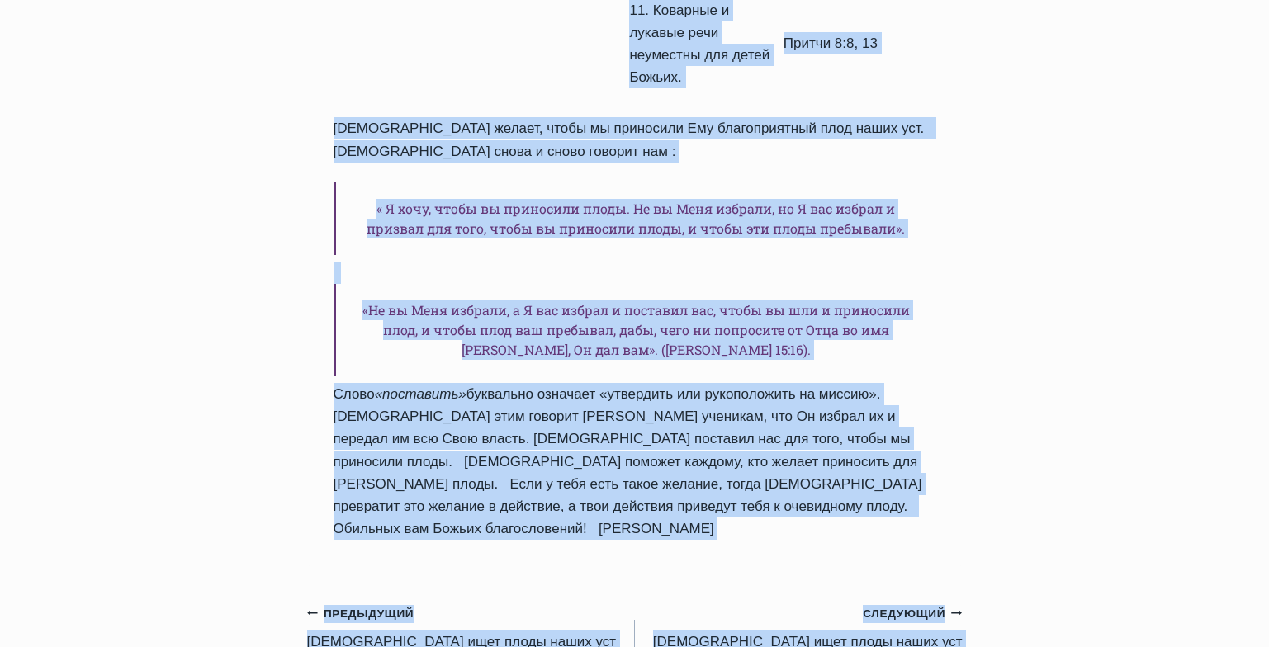
scroll to position [1799, 0]
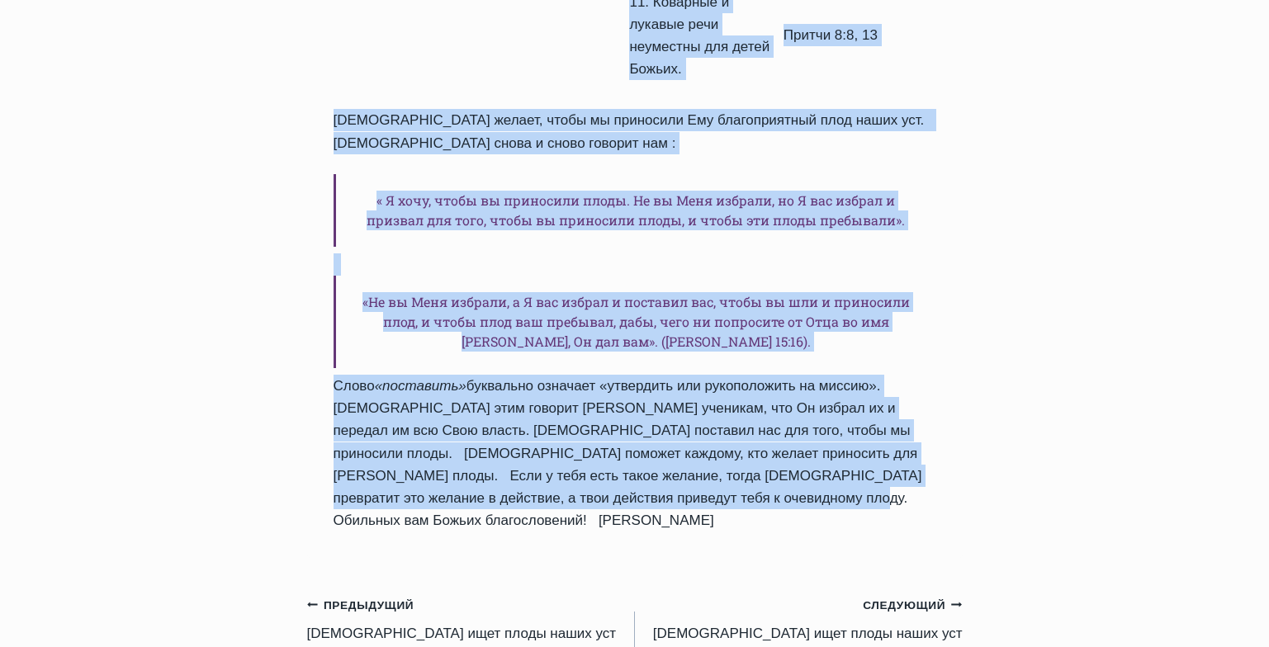
drag, startPoint x: 339, startPoint y: 118, endPoint x: 671, endPoint y: 393, distance: 431.7
copy div "Бог ищет плоды наших уст II Автор Пастор Руфус Аджибойе 2023-Ноябрь-28 2015-Окт…"
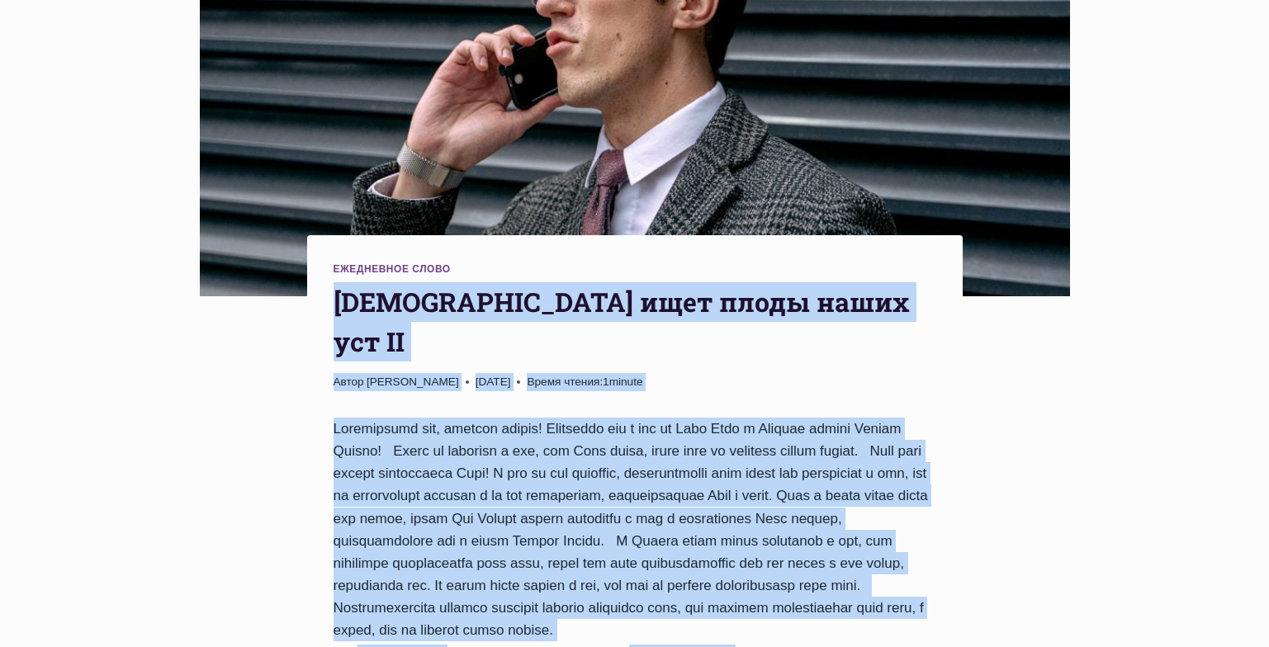
scroll to position [399, 0]
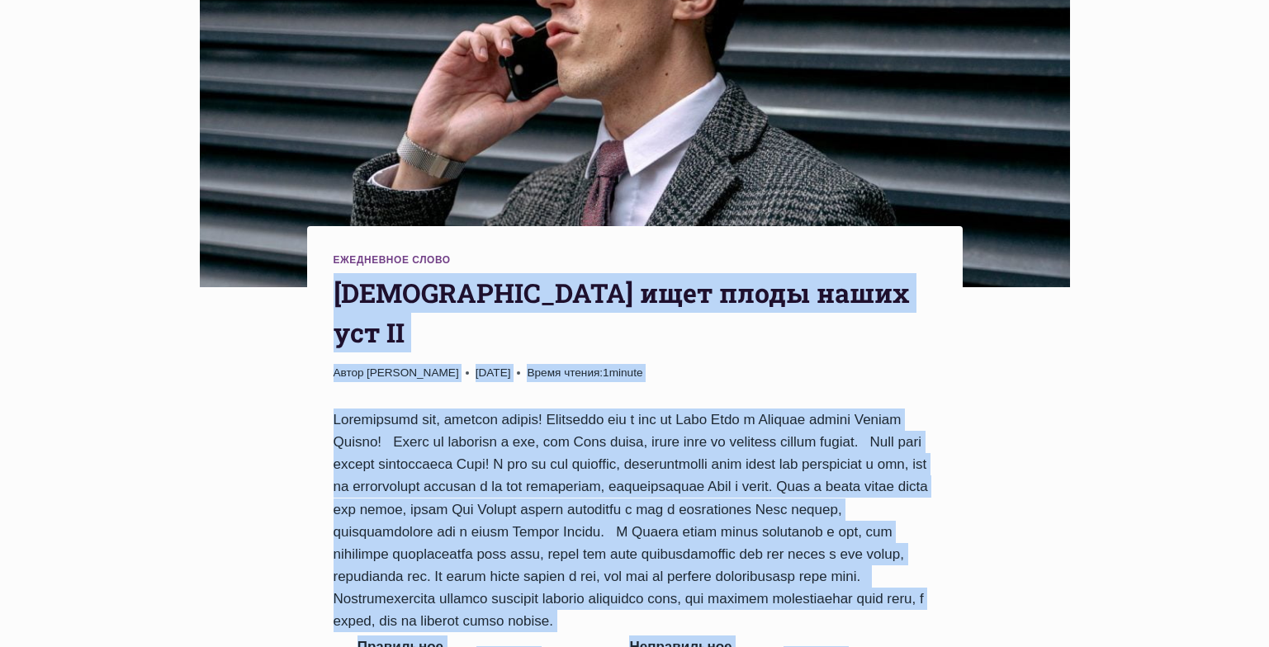
copy div "Бог ищет плоды наших уст II Автор Пастор Руфус Аджибойе 2023-Ноябрь-28 2015-Окт…"
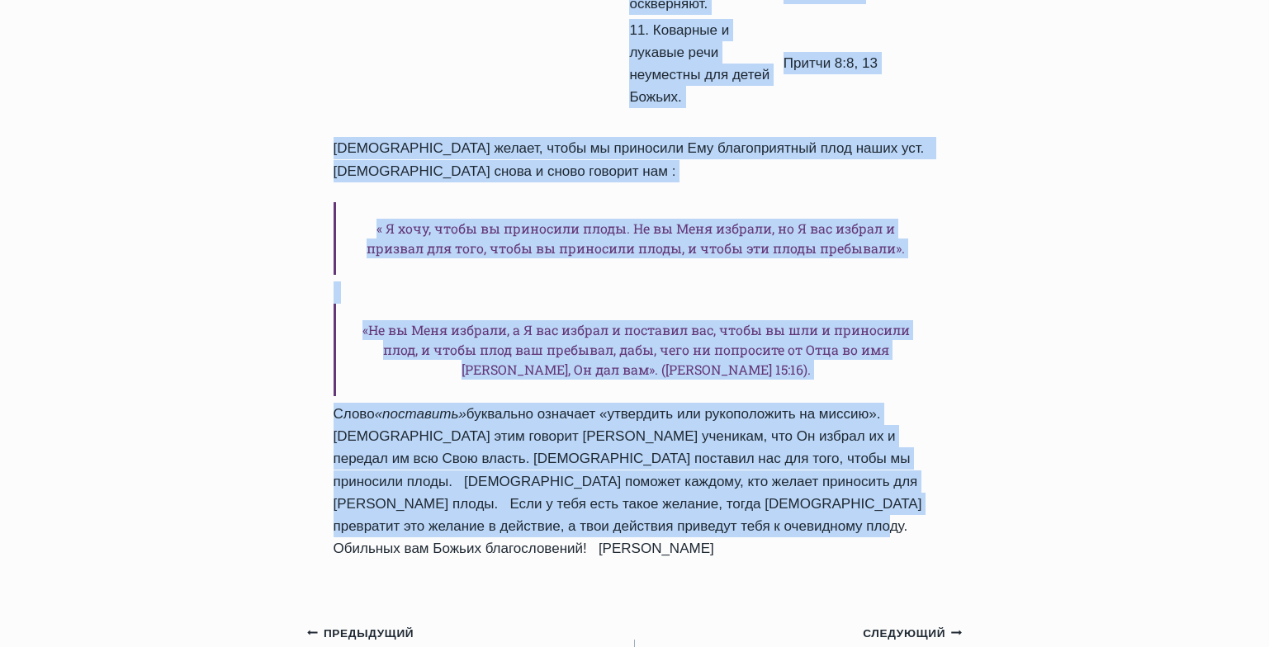
scroll to position [1817, 0]
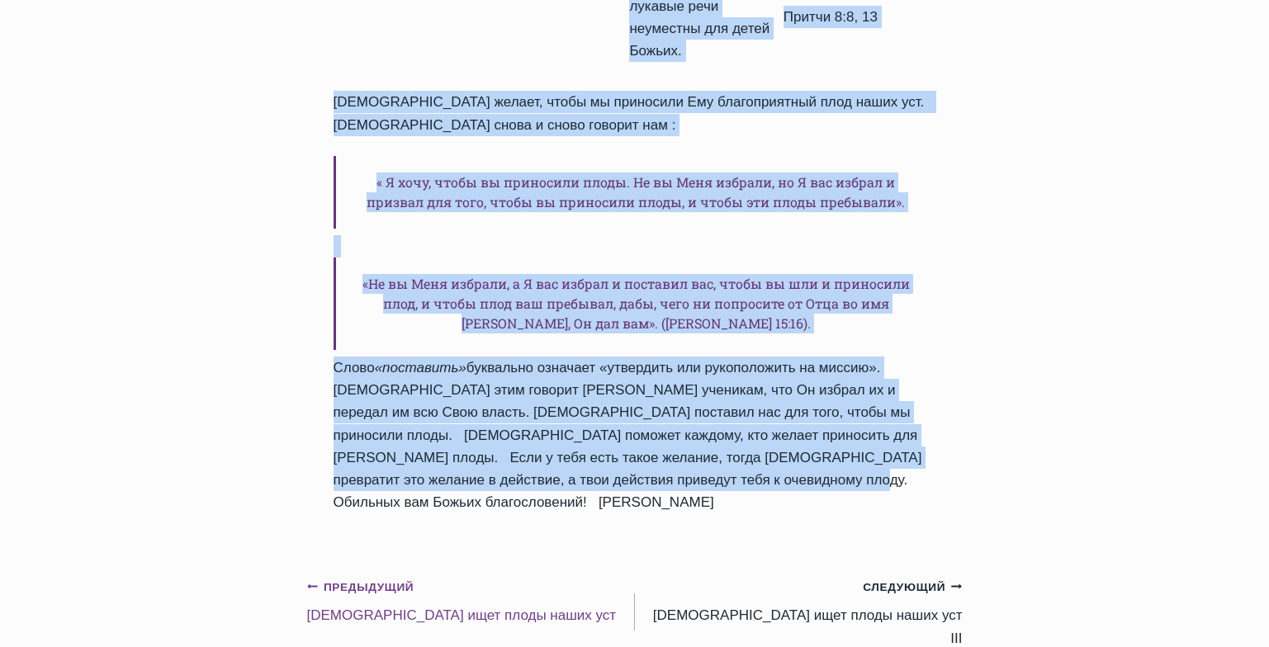
click at [411, 576] on link "Предыдущий Предыдущий Бог ищет плоды наших уст" at bounding box center [471, 602] width 328 height 52
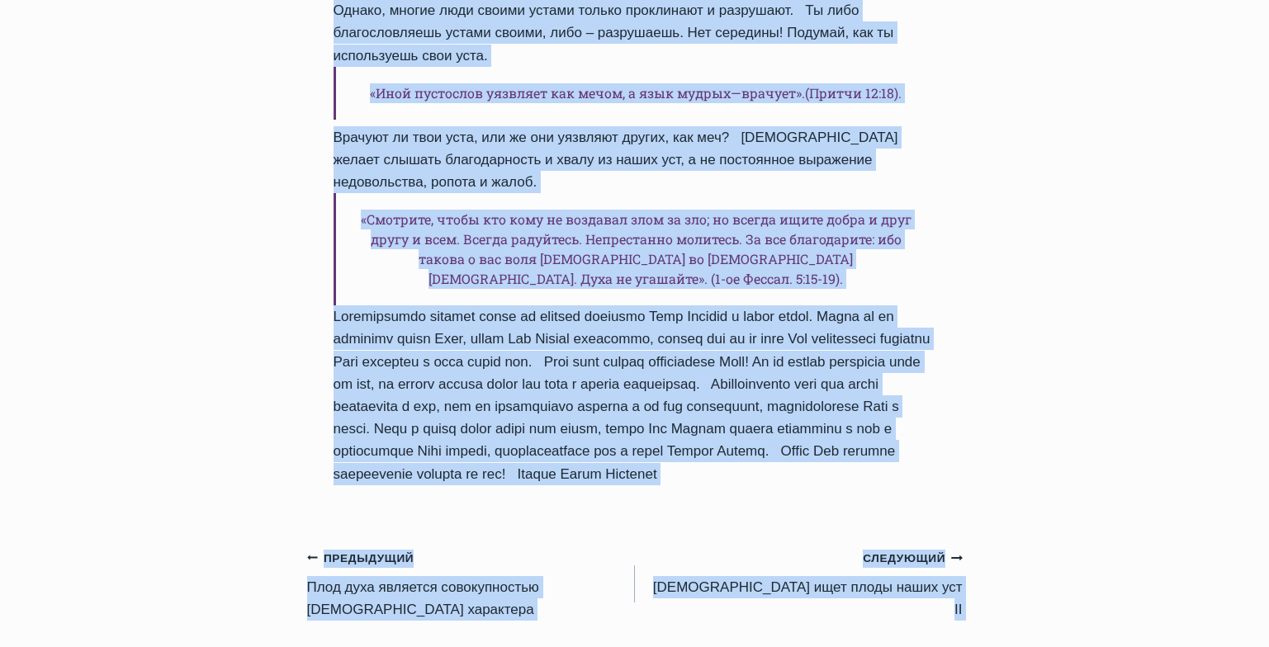
scroll to position [1965, 0]
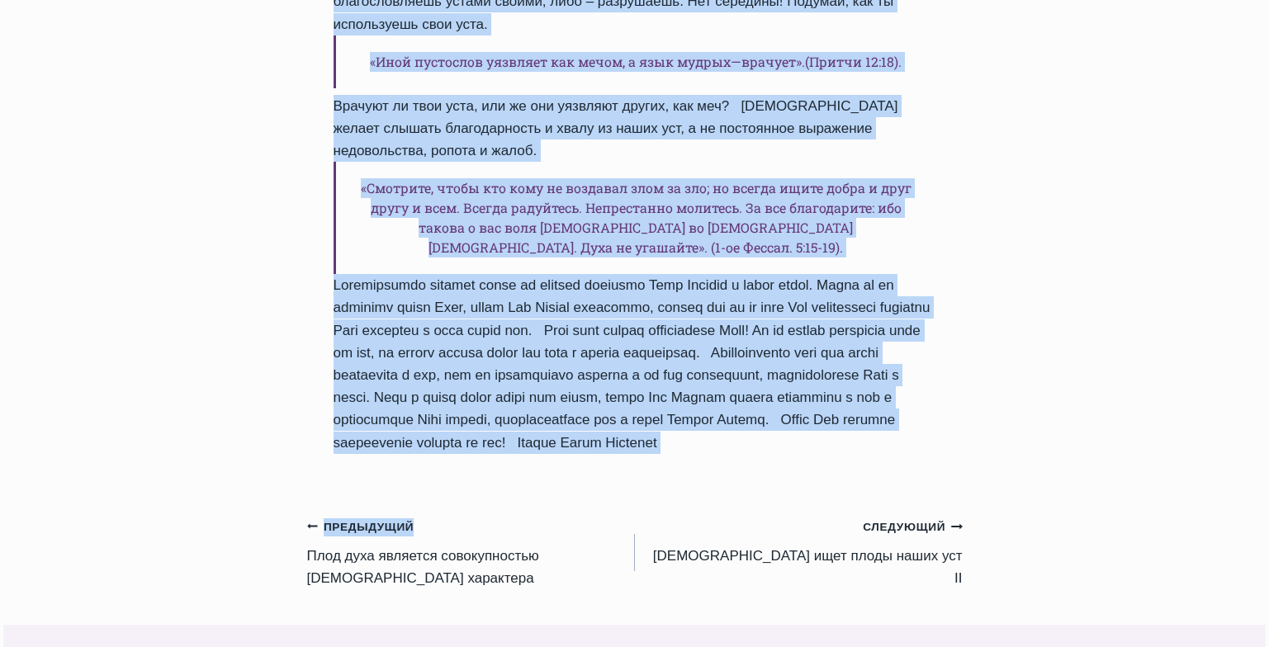
drag, startPoint x: 334, startPoint y: 173, endPoint x: 567, endPoint y: 353, distance: 293.9
copy div "Бог ищет плоды наших уст Автор Пастор Руфус Аджибойе 2023-Ноябрь-27 2015-Октябр…"
click at [403, 515] on link "Предыдущий Предыдущий Плод духа является совокупностью Божьего характера" at bounding box center [471, 552] width 328 height 74
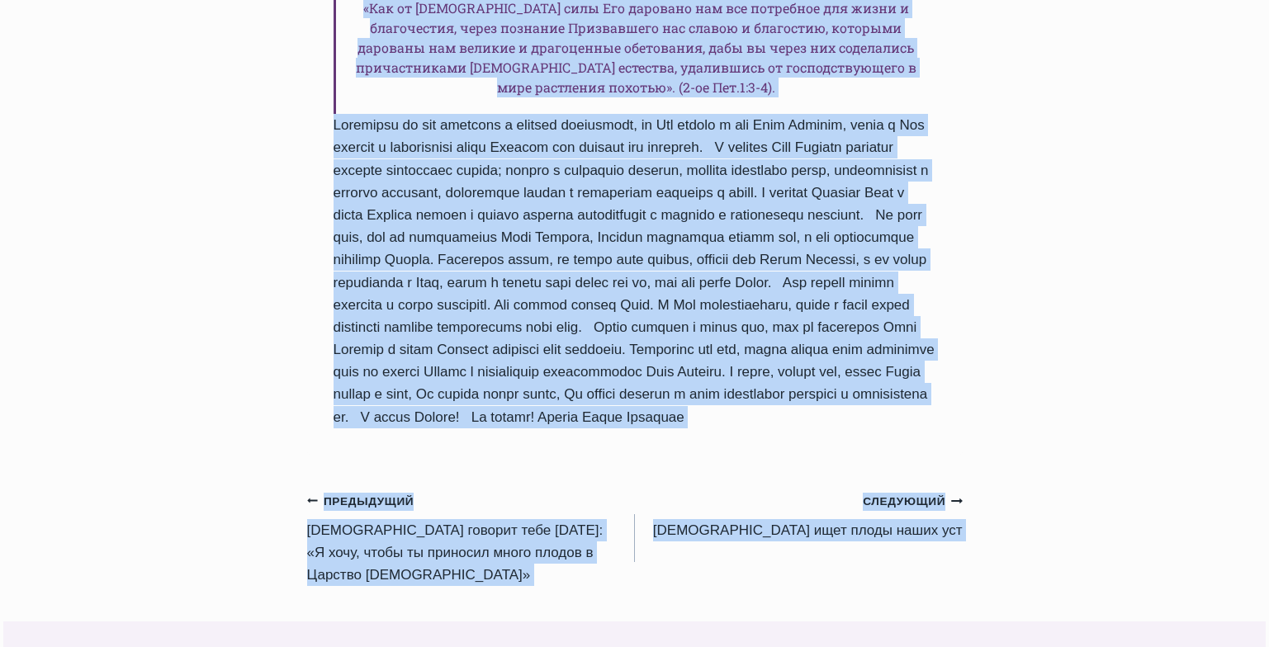
scroll to position [1711, 0]
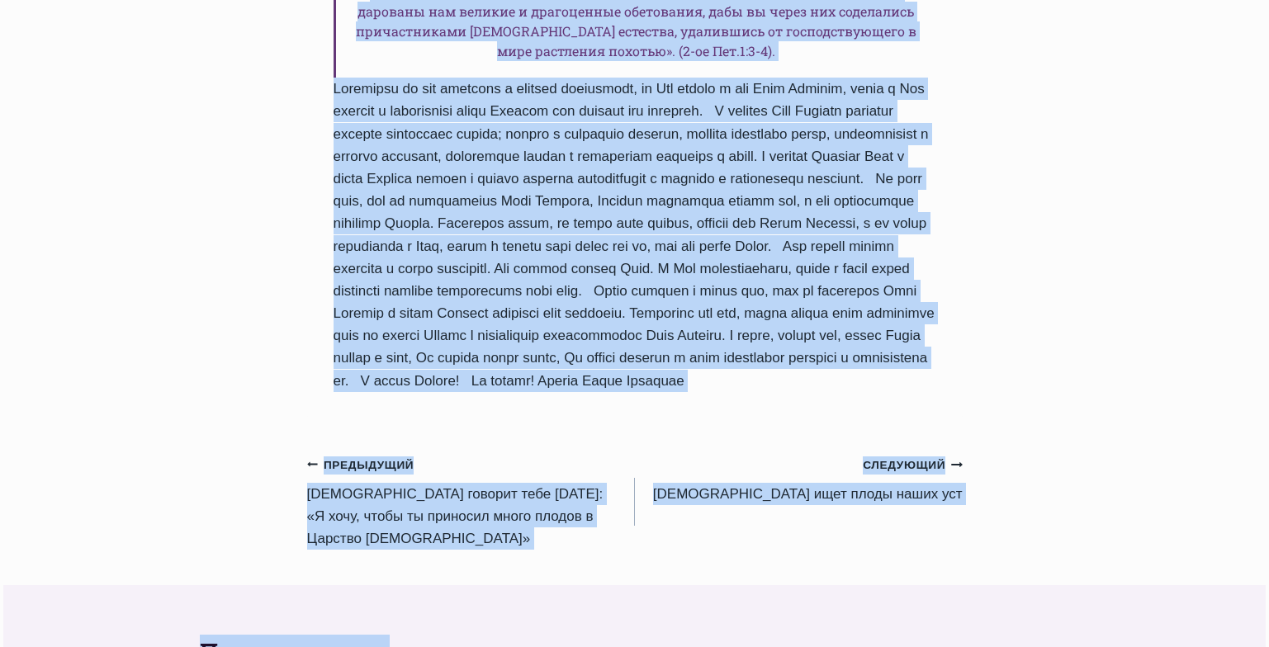
drag, startPoint x: 337, startPoint y: 239, endPoint x: 539, endPoint y: 408, distance: 263.8
copy div "Плод духа является совокупностью Божьего характера Автор Пастор Руфус Аджибойе …"
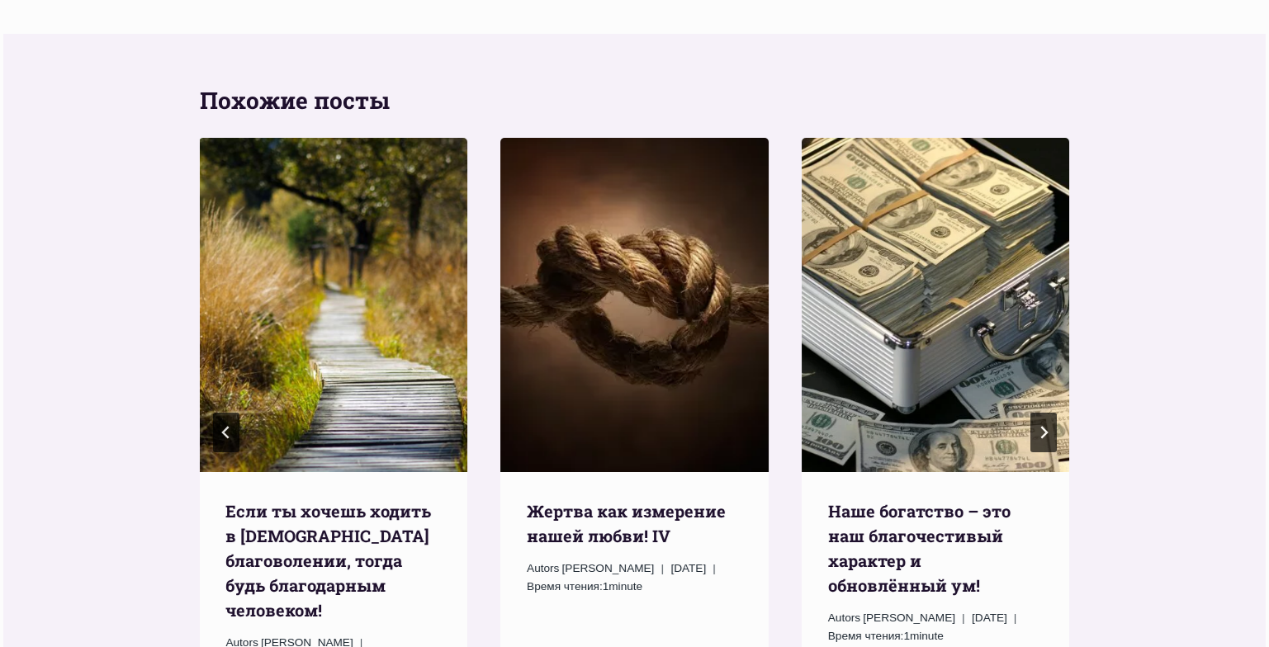
scroll to position [2361, 0]
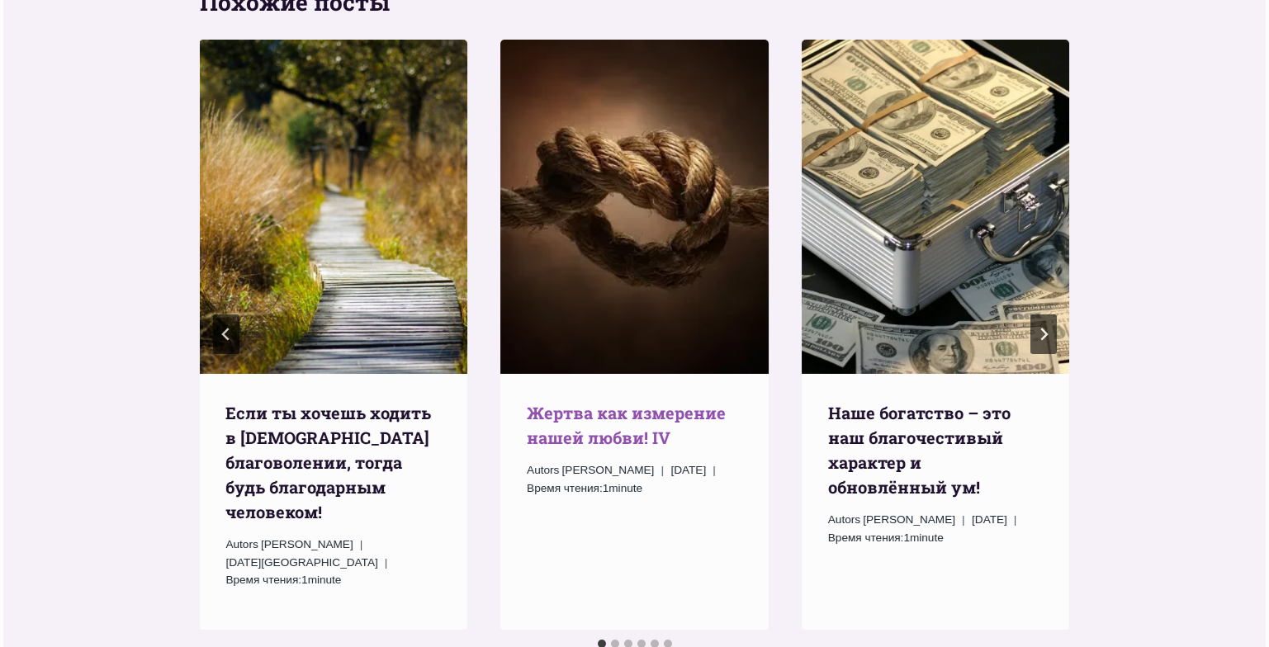
click at [571, 402] on link "Жертва как измерение нашей любви! IV" at bounding box center [626, 425] width 199 height 46
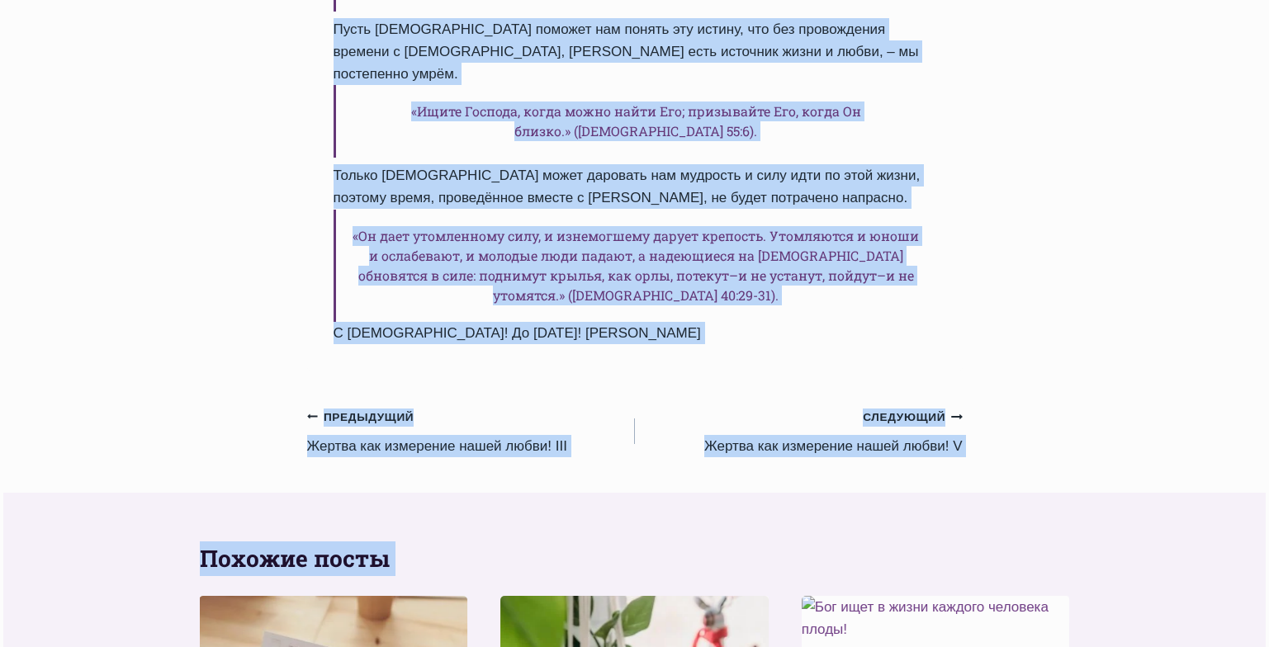
scroll to position [1050, 0]
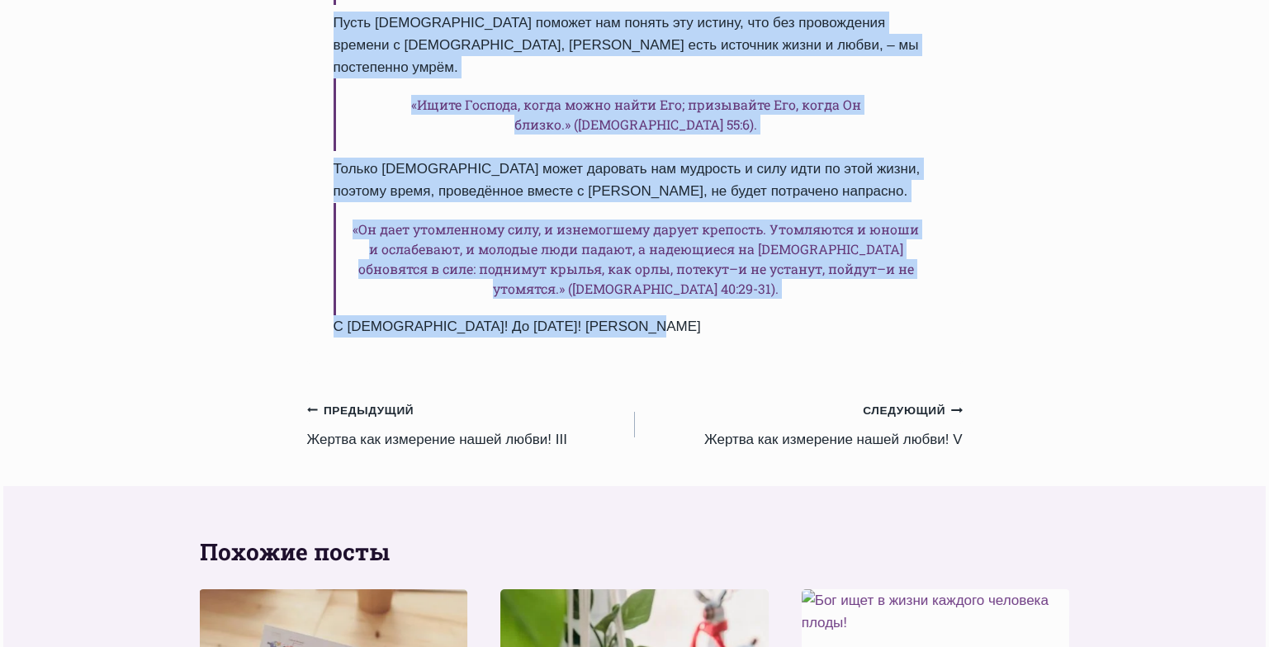
drag, startPoint x: 335, startPoint y: 417, endPoint x: 639, endPoint y: 307, distance: 323.1
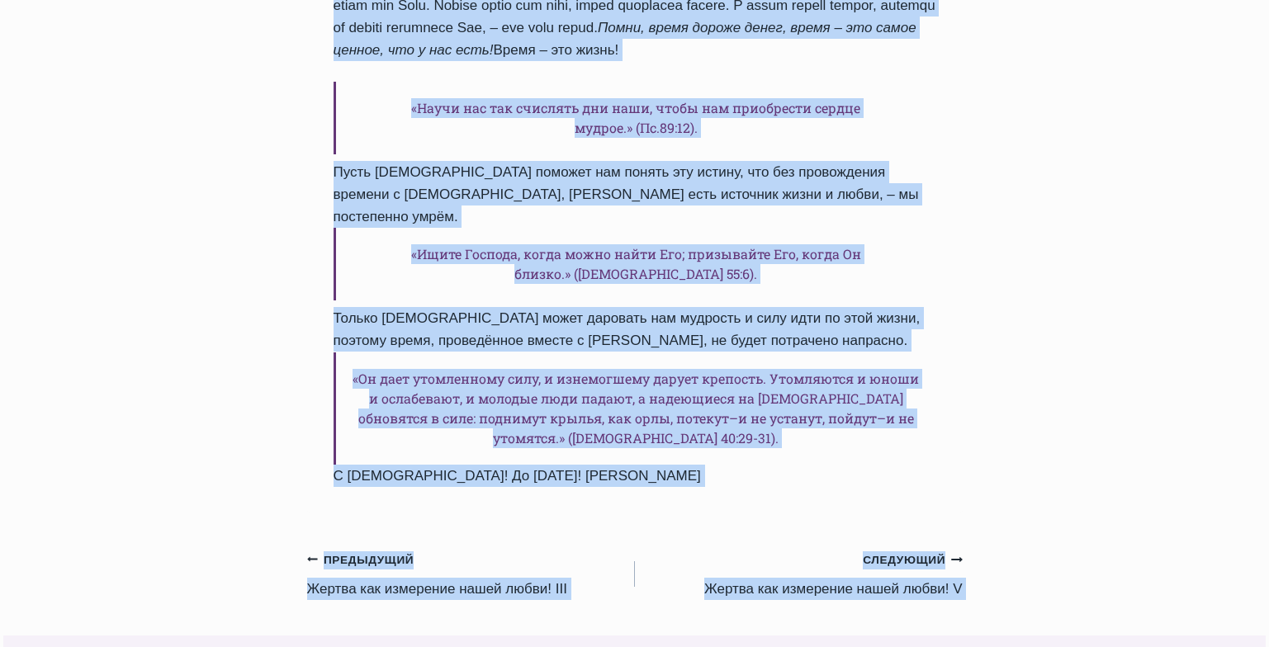
scroll to position [951, 0]
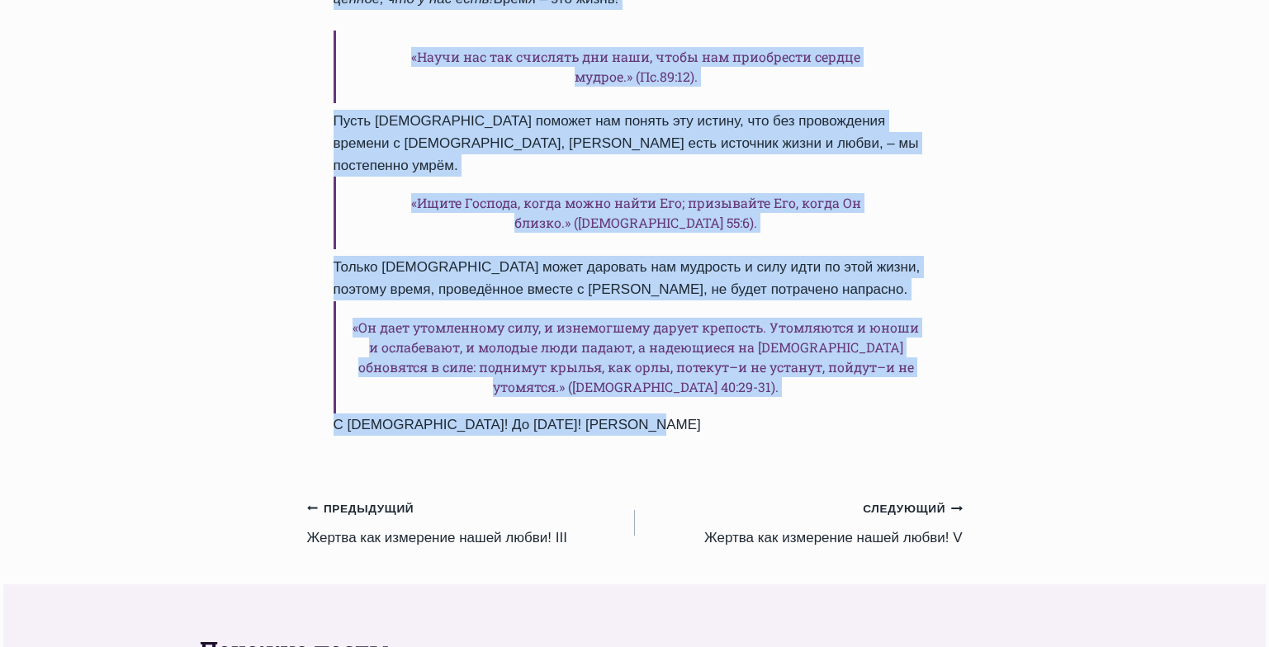
drag, startPoint x: 335, startPoint y: 238, endPoint x: 656, endPoint y: 396, distance: 357.1
copy div "Жертва как измерение нашей любви! IV Автор Пастор Руфус Аджибойе 2024-Август-16…"
click at [839, 497] on link "Следующий Продолжить Жертва как измерение нашей любви! V" at bounding box center [799, 523] width 328 height 52
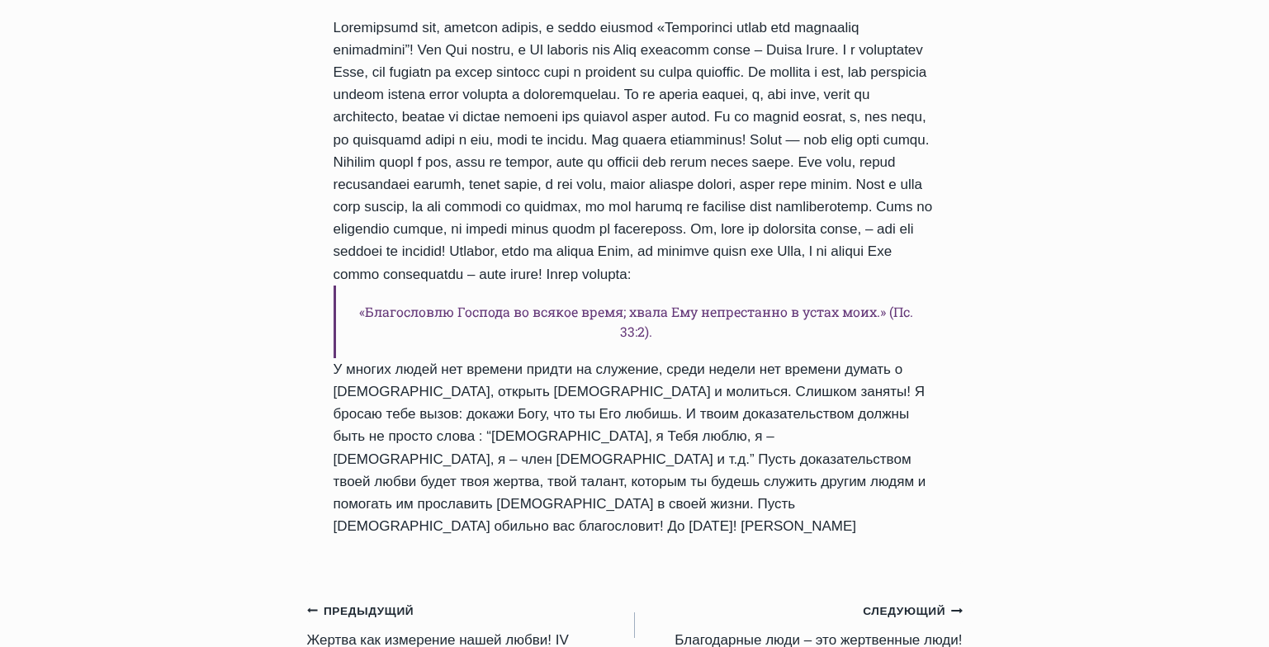
scroll to position [426, 0]
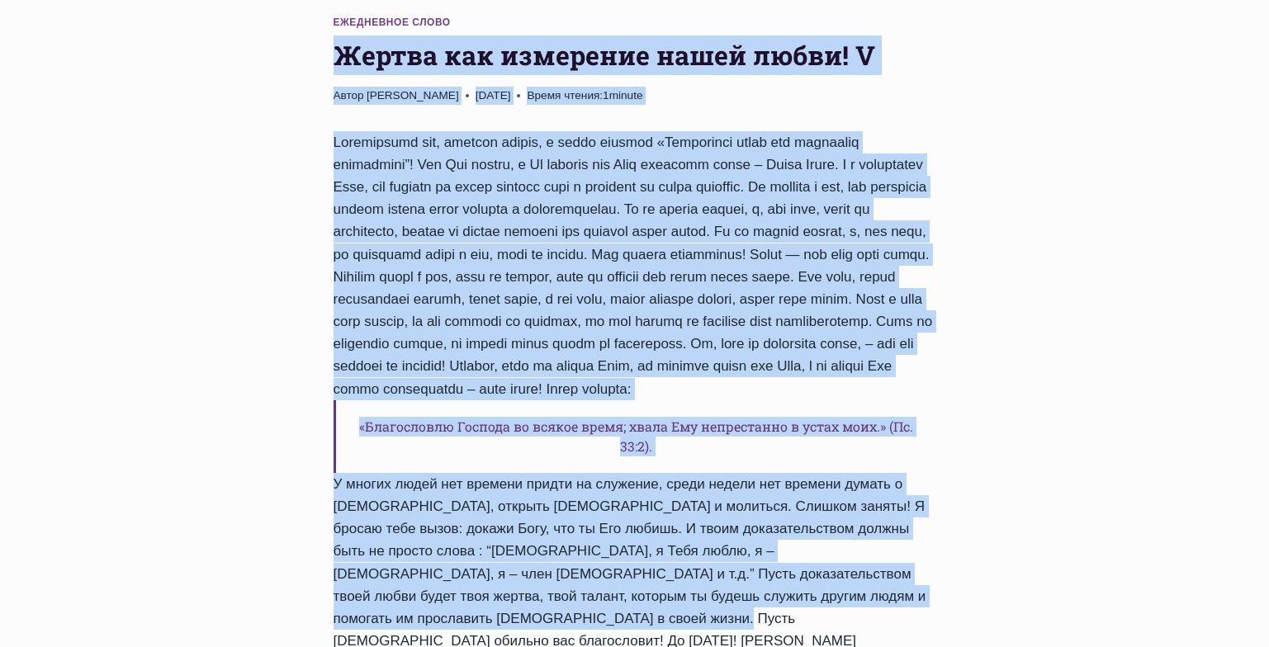
drag, startPoint x: 334, startPoint y: 416, endPoint x: 697, endPoint y: 577, distance: 396.7
click at [697, 577] on div "Ежедневное слово Жертва как измерение нашей любви! V Автор [PERSON_NAME] [DATE]…" at bounding box center [635, 333] width 656 height 690
copy div "Loremi dol sitametco adipi elits! D Eiusm Tempor Incid Utlabore 0768-Etdolo-77 …"
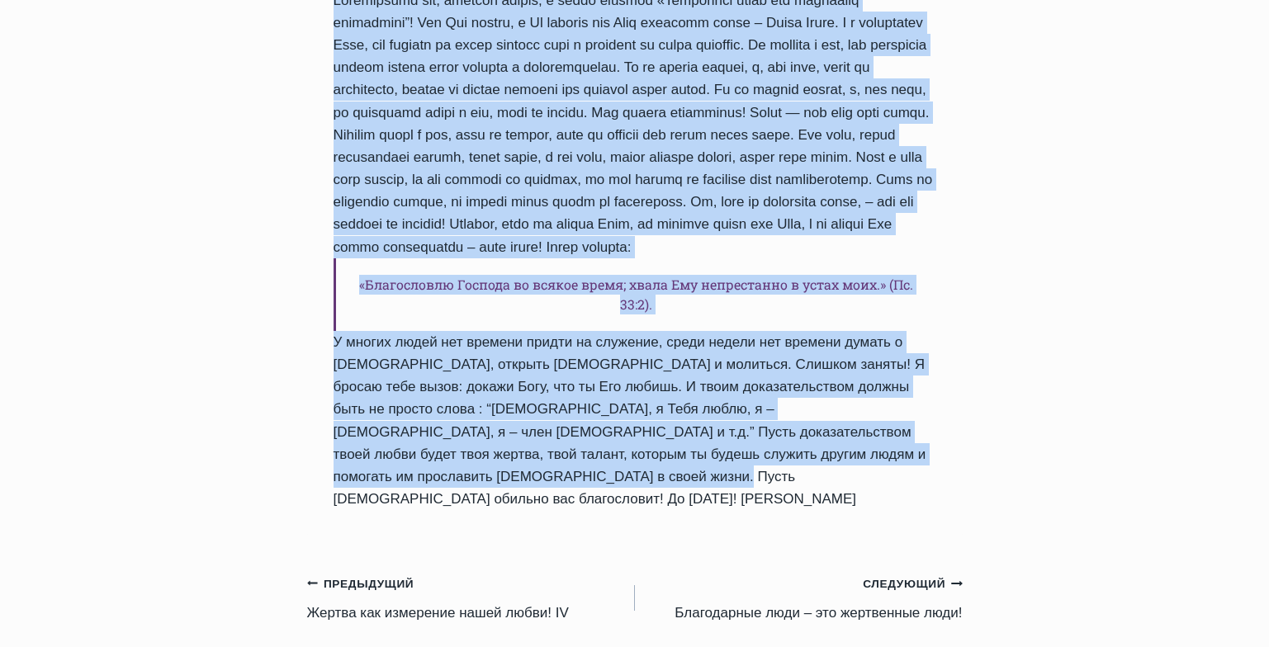
scroll to position [636, 0]
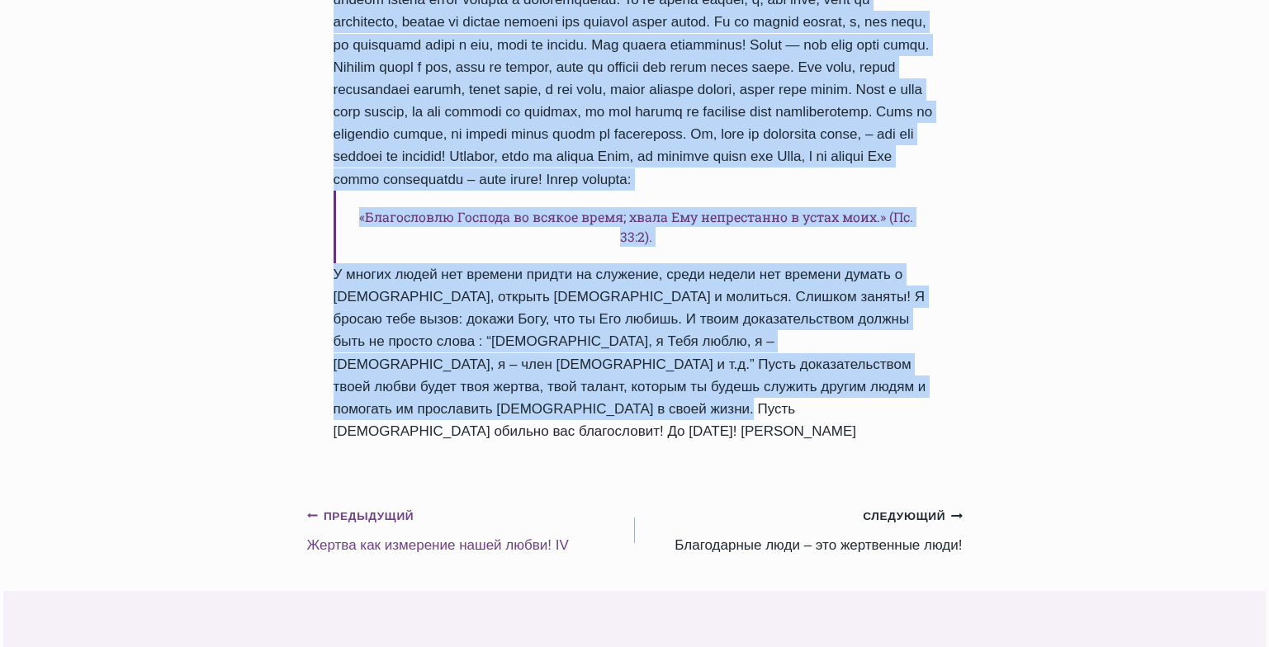
click at [350, 505] on link "Предыдущий Предыдущий Жертва как измерение нашей любви! IV" at bounding box center [471, 531] width 328 height 52
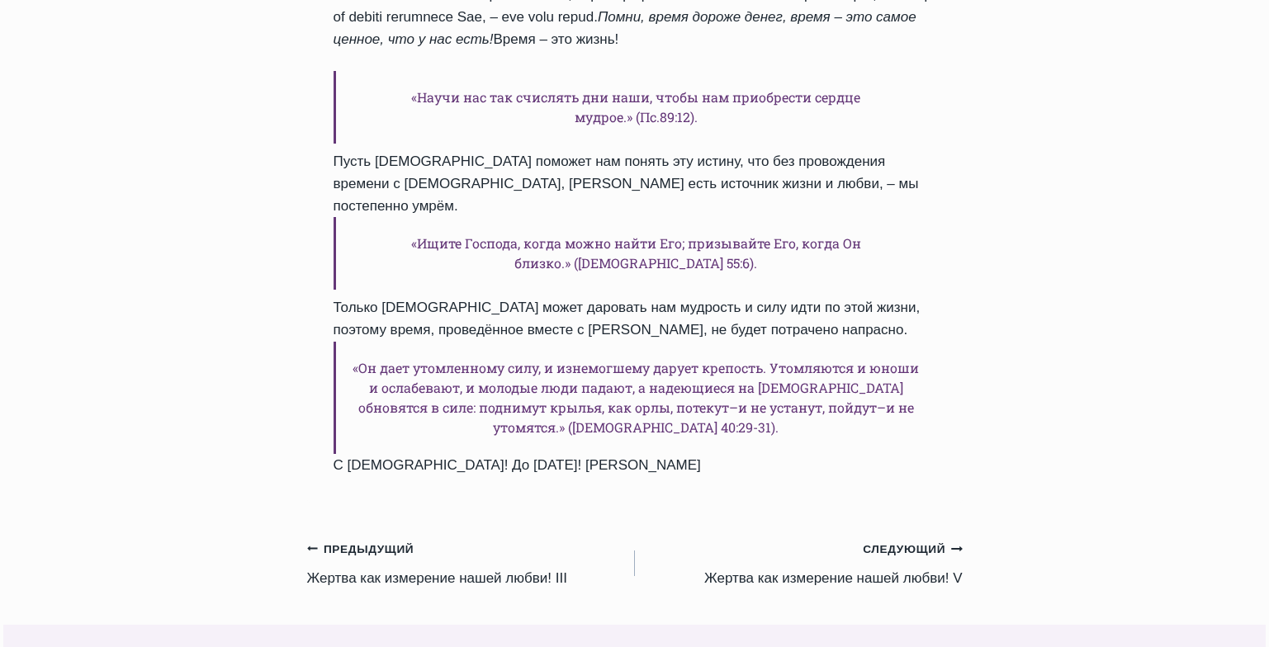
scroll to position [914, 0]
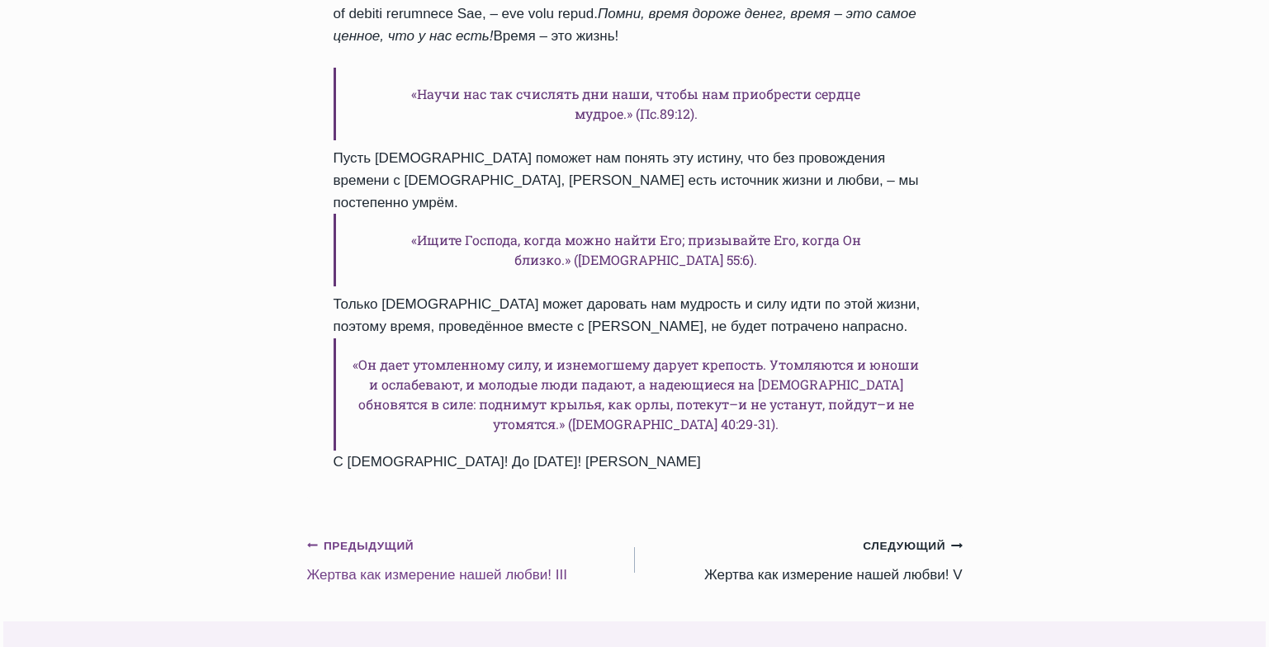
click at [438, 534] on link "Предыдущий Предыдущий Жертва как измерение нашей любви! III" at bounding box center [471, 560] width 328 height 52
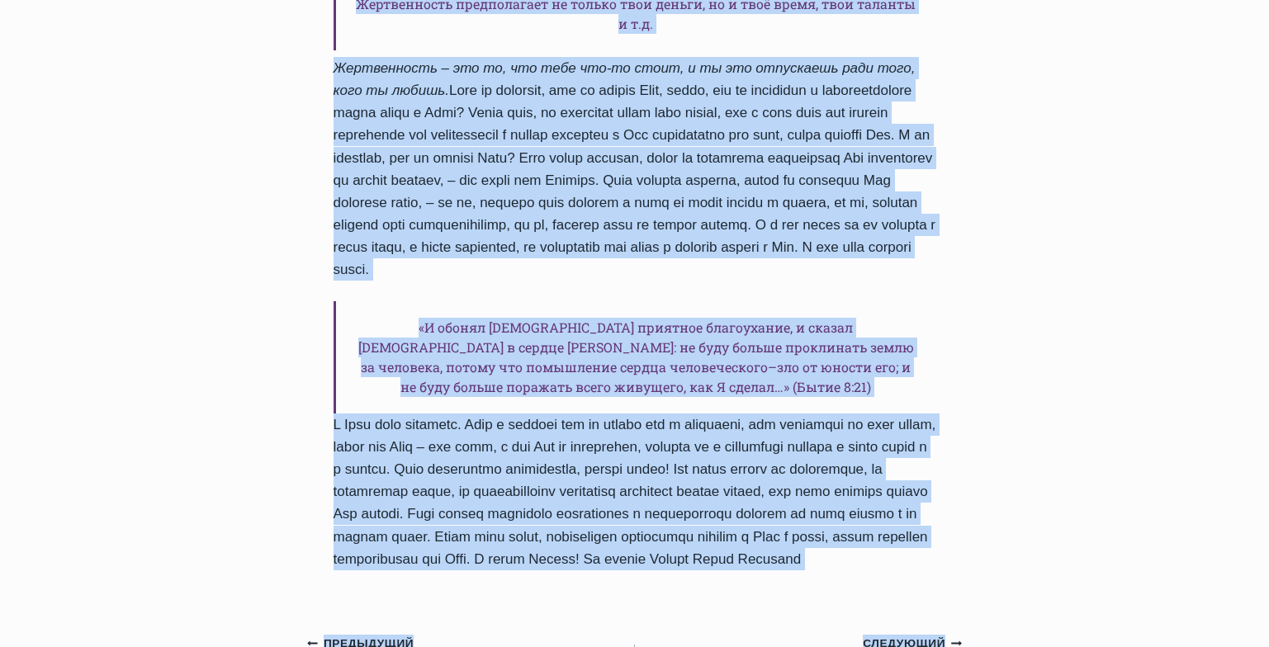
scroll to position [1168, 0]
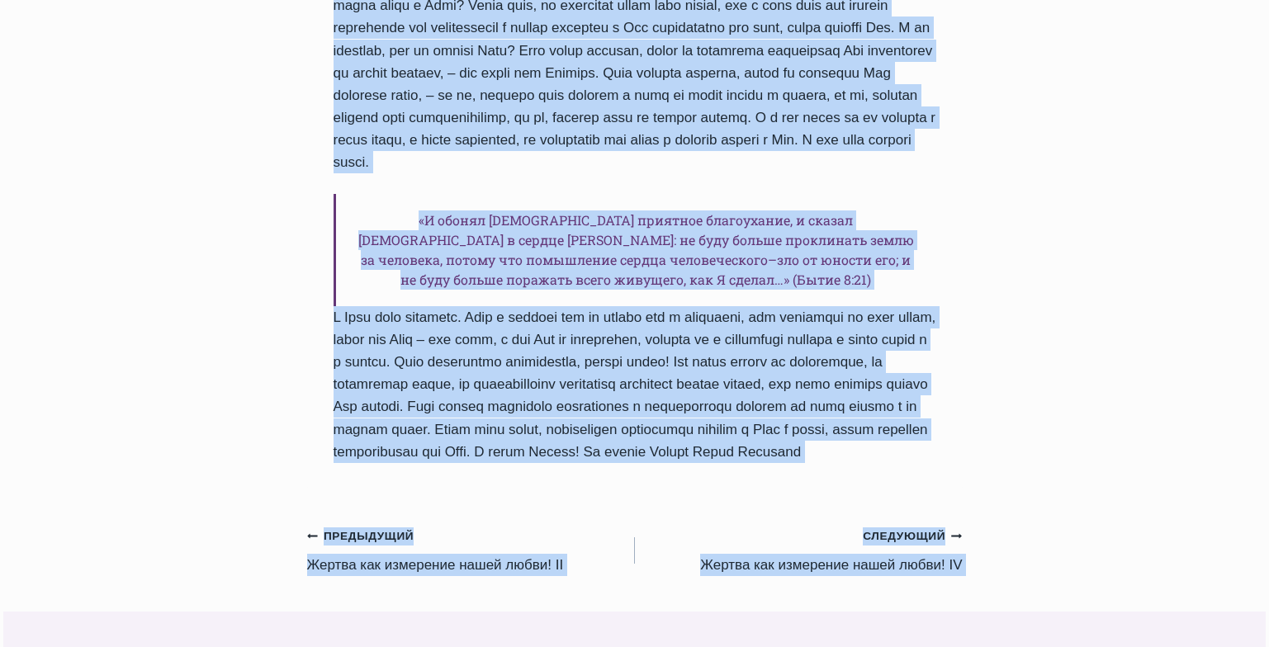
copy div "Жертва как измерение нашей любви! III Автор Пастор Руфус Аджибойе 2024-Август-1…"
click at [439, 524] on link "Предыдущий Предыдущий Жертва как измерение нашей любви! II" at bounding box center [471, 550] width 328 height 52
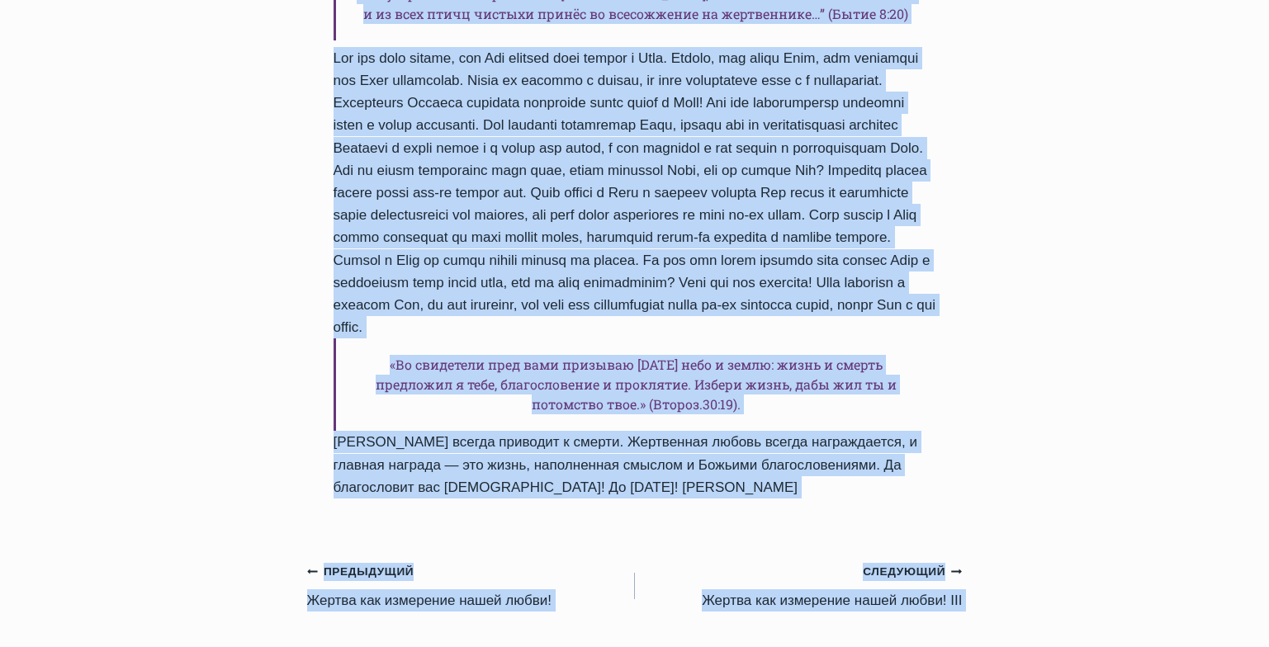
scroll to position [1365, 0]
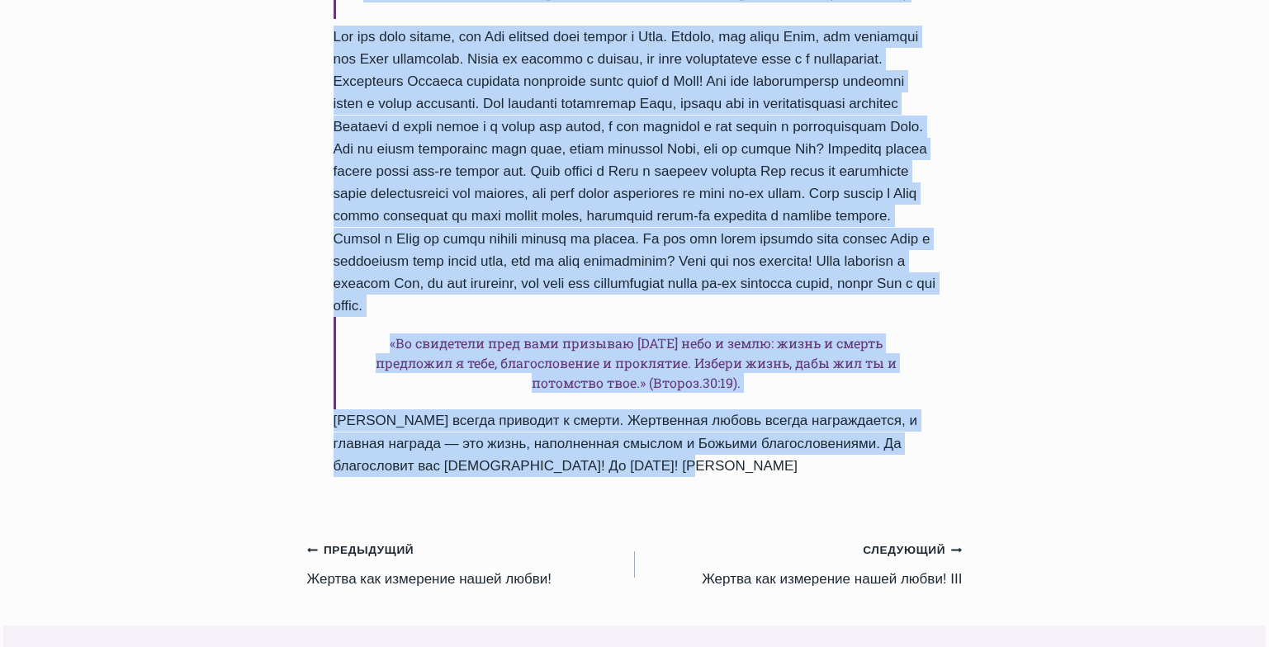
drag, startPoint x: 334, startPoint y: 412, endPoint x: 671, endPoint y: 326, distance: 347.7
copy div "Жертва как измерение нашей любви! II Автор Пастор Руфус Аджибойе 2024-Август-14…"
click at [412, 538] on link "Предыдущий Предыдущий Жертва как измерение нашей любви!" at bounding box center [471, 564] width 328 height 52
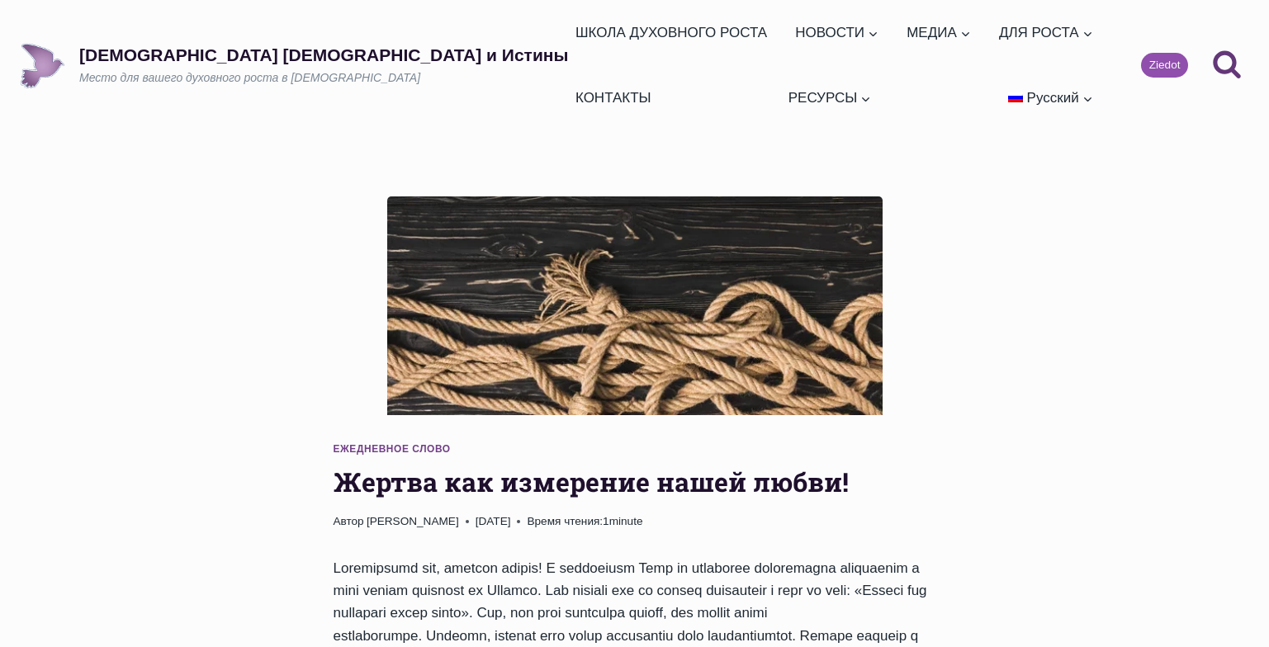
scroll to position [853, 0]
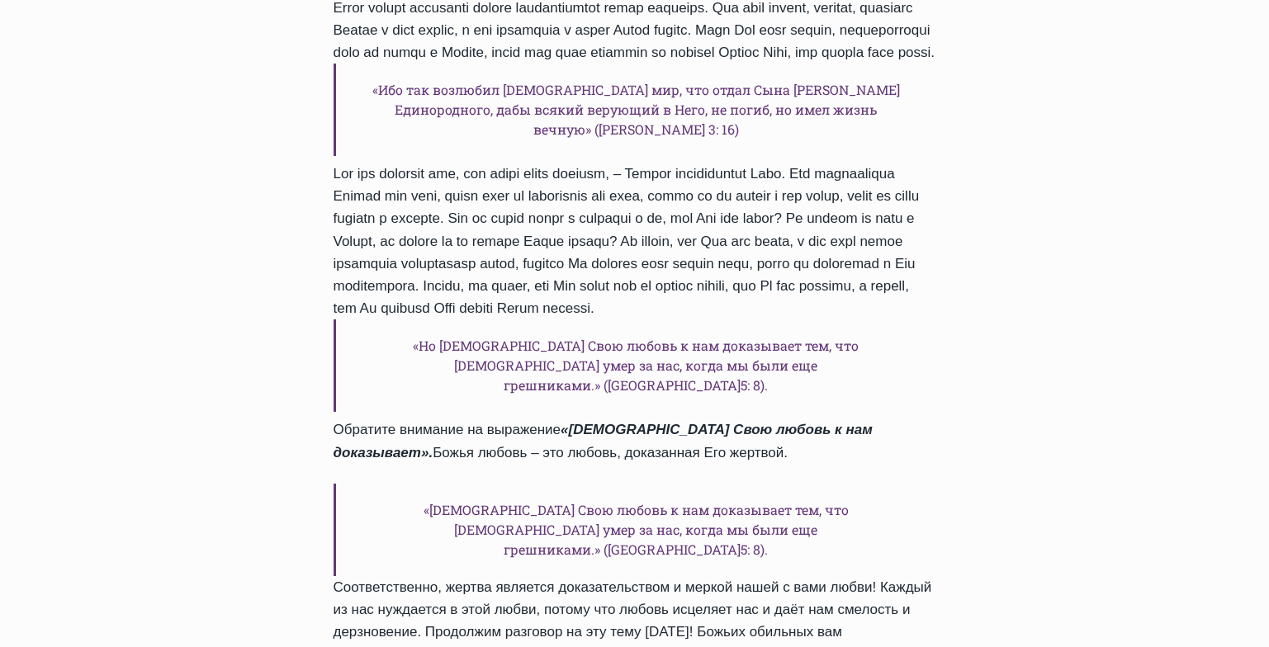
click at [1086, 373] on div "Ежедневное слово Жертва как измерение нашей любви! Автор [PERSON_NAME] [DATE] […" at bounding box center [634, 572] width 1269 height 2458
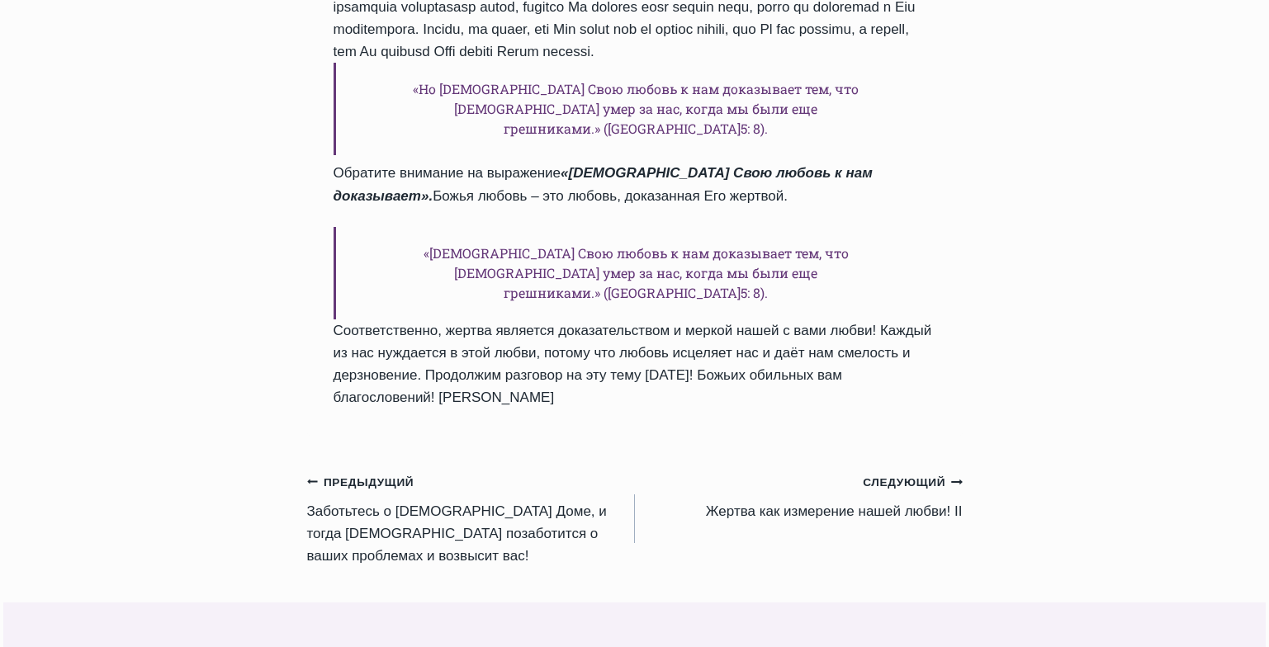
scroll to position [1129, 0]
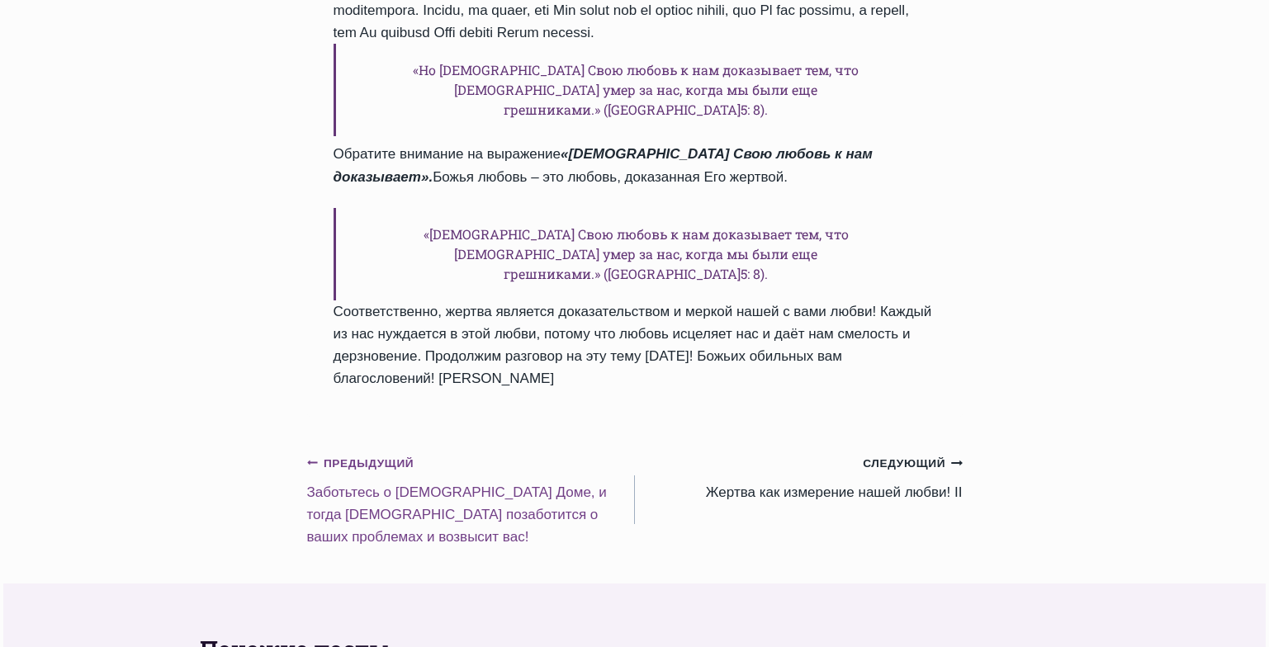
click at [442, 452] on link "Предыдущий Предыдущий Заботьтесь о Божьем Доме, и тогда Бог позаботится о ваших…" at bounding box center [471, 500] width 328 height 97
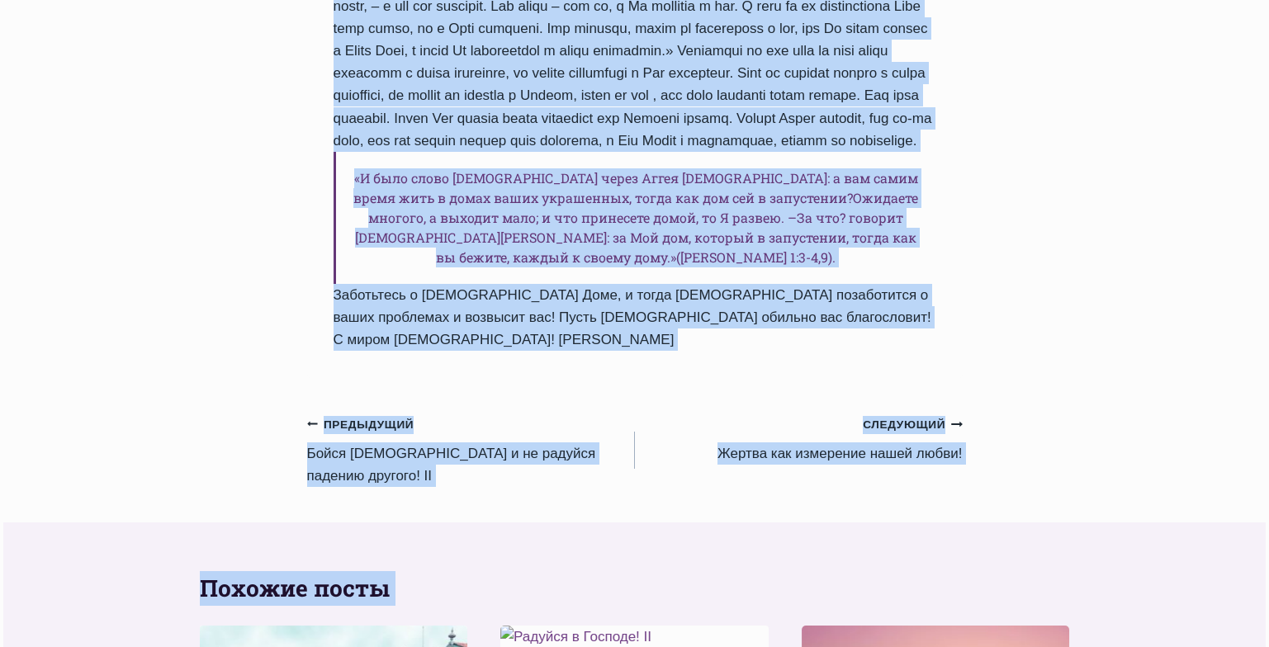
scroll to position [1259, 0]
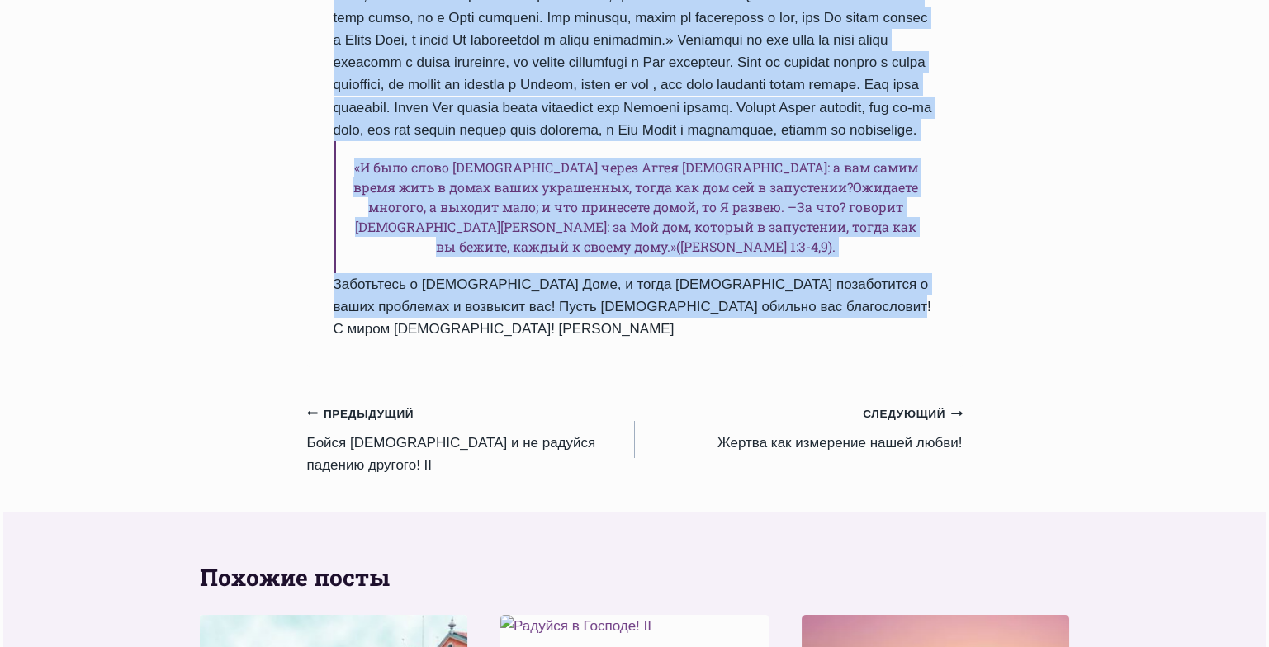
drag, startPoint x: 334, startPoint y: 405, endPoint x: 943, endPoint y: 361, distance: 610.3
copy div "Заботьтесь о Божьем Доме, и тогда Бог позаботится о ваших проблемах и возвысит …"
click at [1039, 299] on div "Ежедневное слово Заботьтесь о Божьем Доме, и тогда Бог позаботится о ваших проб…" at bounding box center [634, 102] width 1269 height 2328
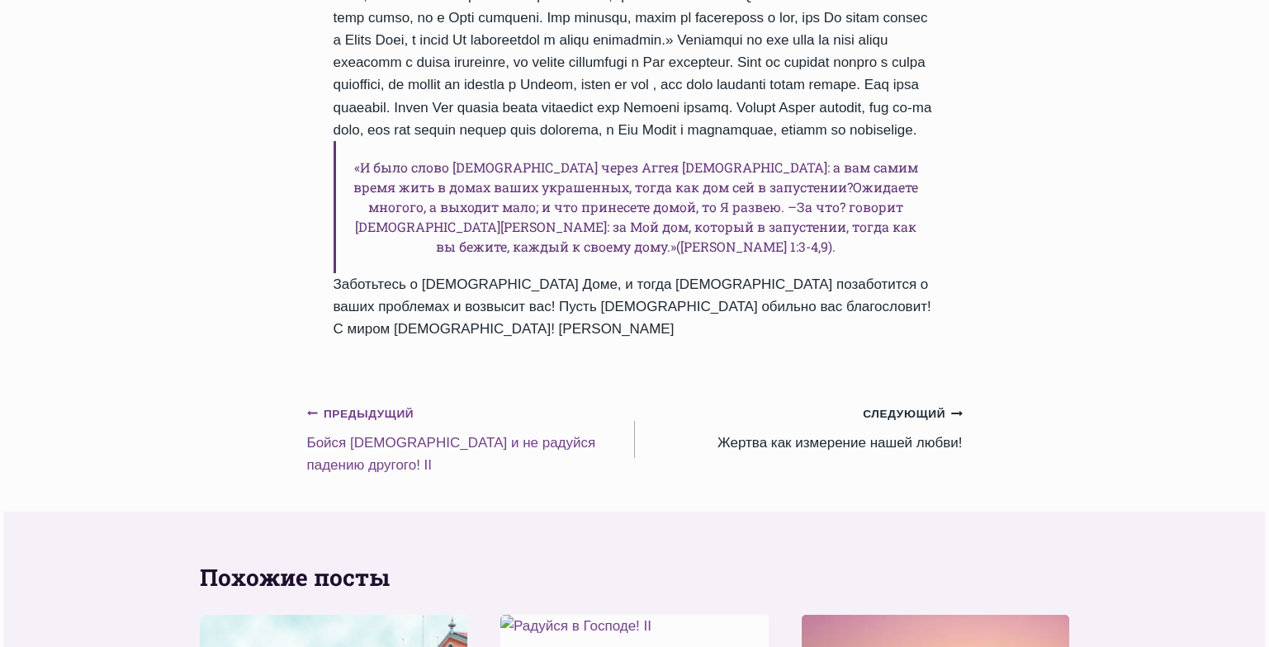
click at [501, 443] on link "Предыдущий Предыдущий Бойся Бога и не радуйся падению другого! II" at bounding box center [471, 439] width 328 height 74
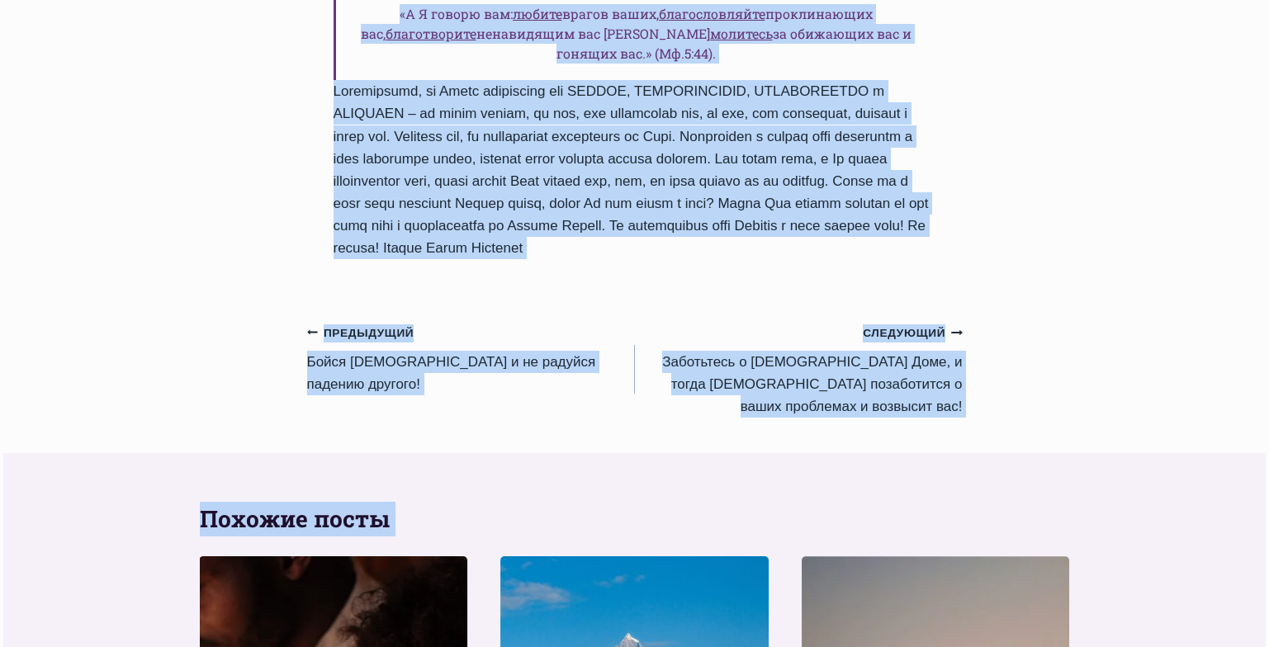
scroll to position [1230, 0]
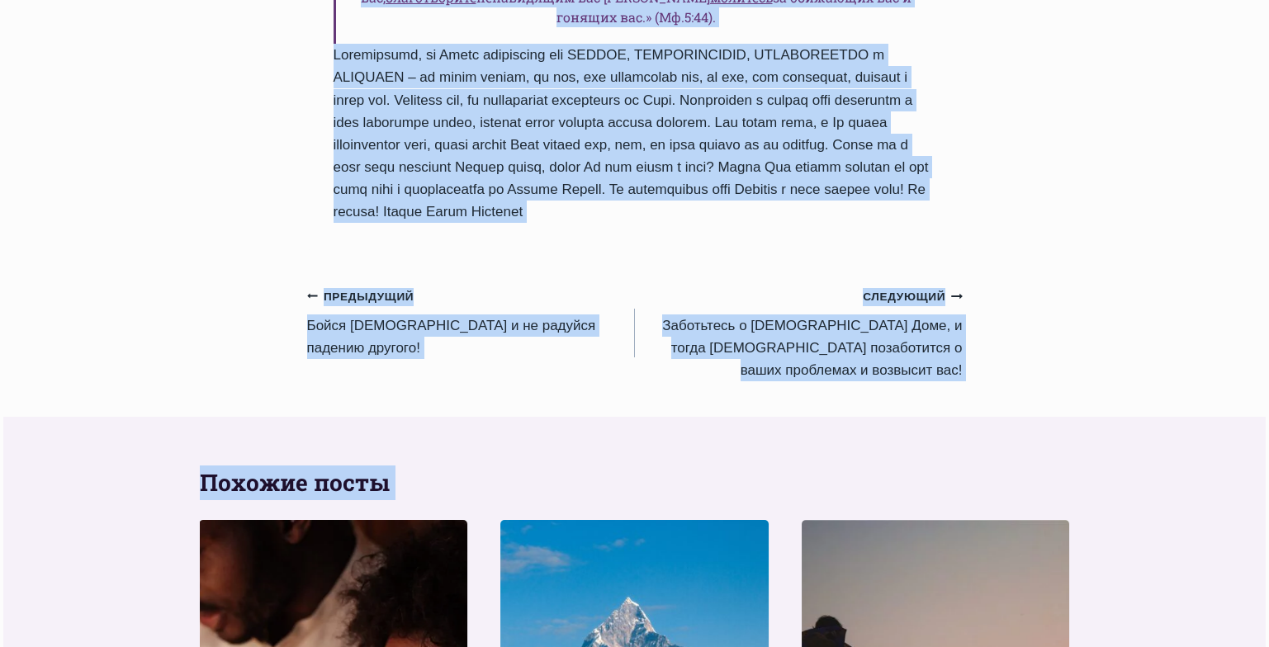
drag, startPoint x: 334, startPoint y: 416, endPoint x: 901, endPoint y: 201, distance: 606.9
copy div "Бойся Бога и не радуйся падению другого! II Автор Пастор Руфус Аджибойе 2024-Ав…"
click at [339, 306] on link "Предыдущий Предыдущий Бойся Бога и не радуйся падению другого!" at bounding box center [471, 322] width 328 height 74
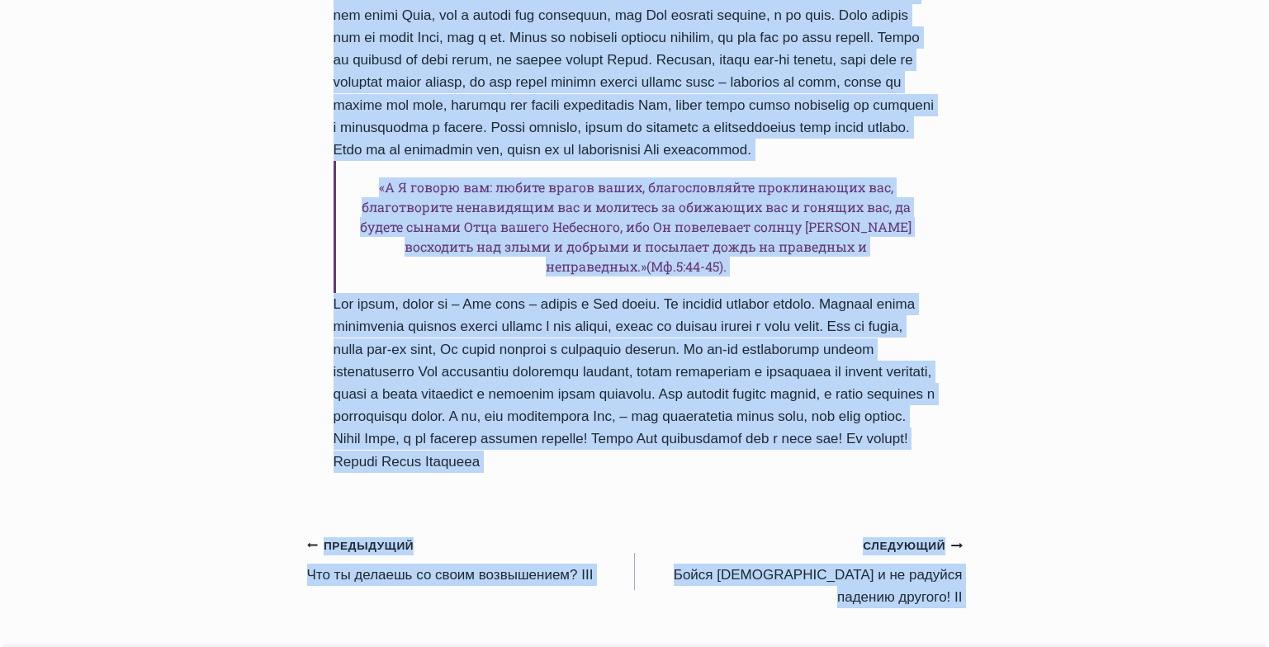
scroll to position [1271, 0]
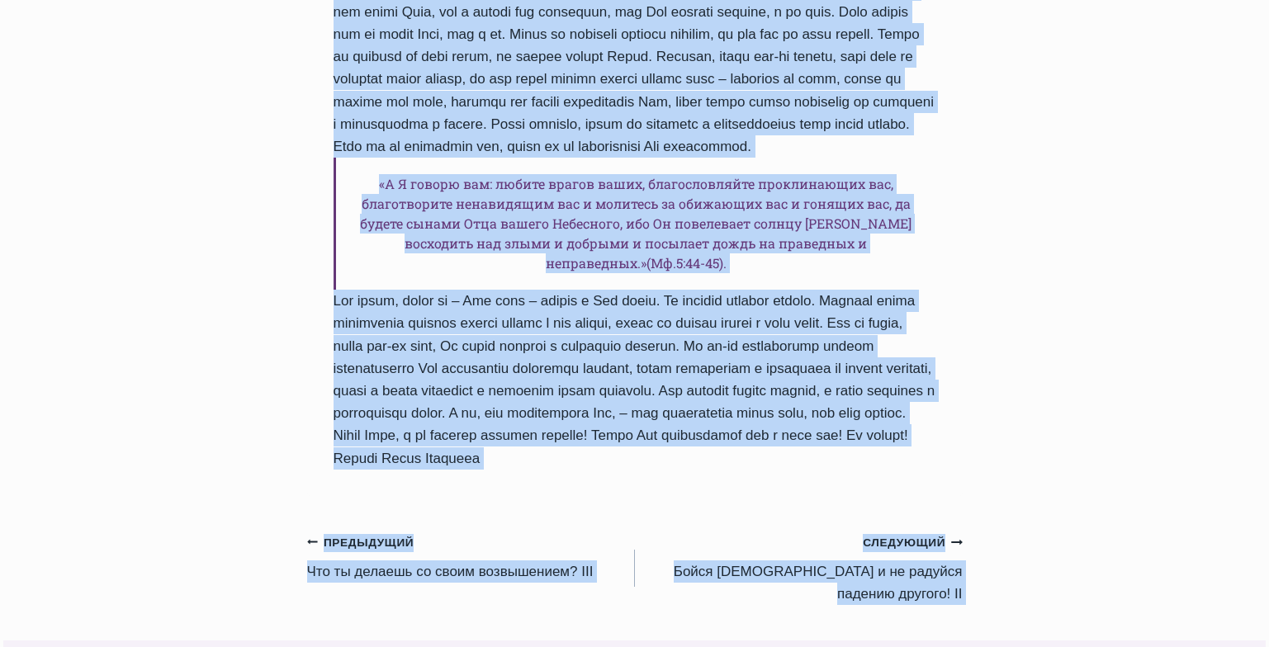
drag, startPoint x: 336, startPoint y: 420, endPoint x: 898, endPoint y: 443, distance: 562.9
copy div "Бойся Бога и не радуйся падению другого! Автор Пастор Руфус Аджибойе 2024-Авгус…"
click at [455, 535] on link "Предыдущий Предыдущий Что ты делаешь со своим возвышением? III" at bounding box center [471, 557] width 328 height 52
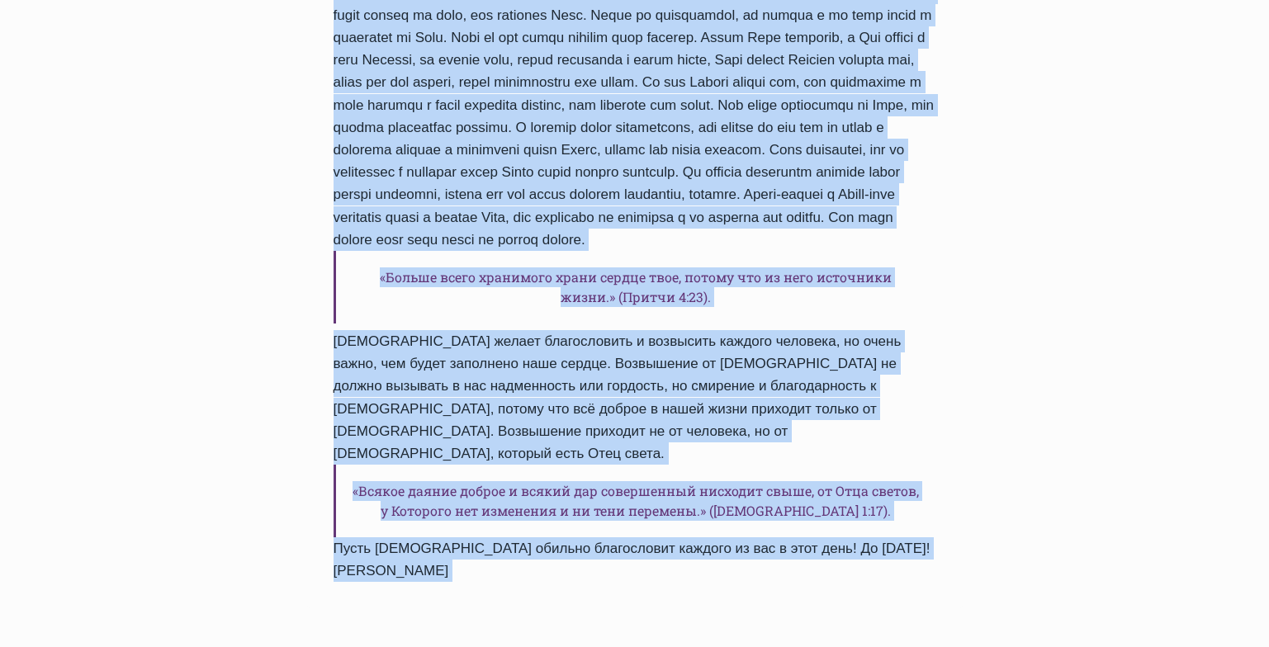
scroll to position [935, 0]
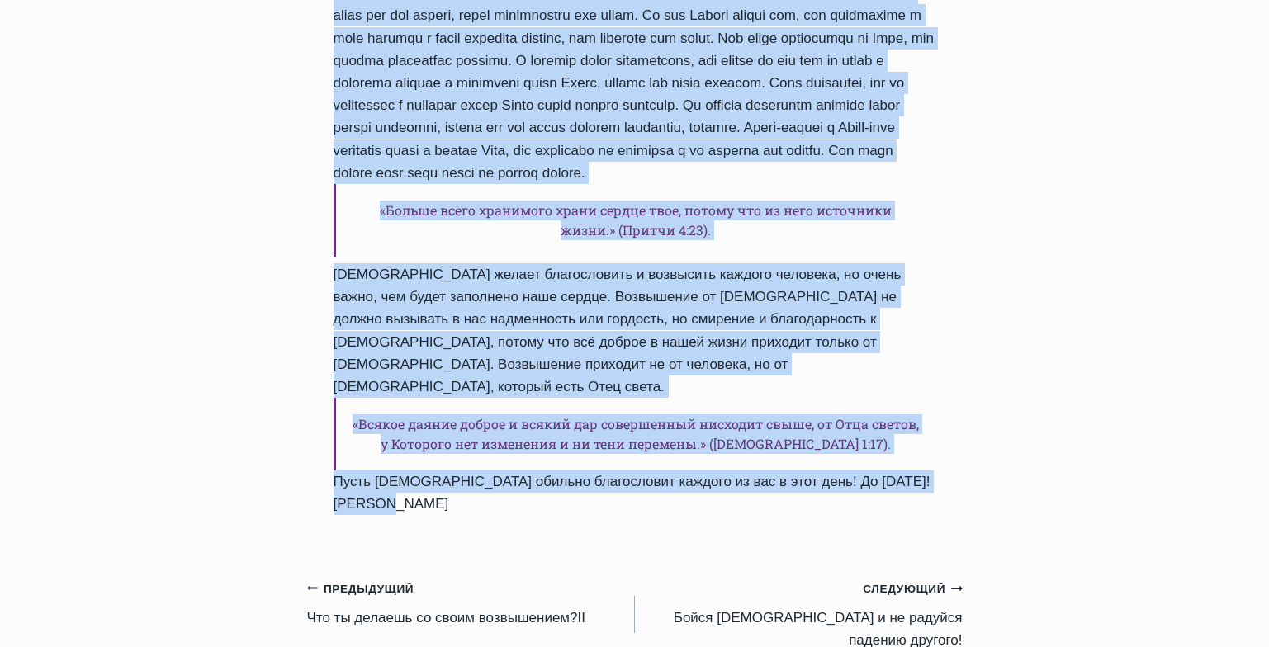
drag, startPoint x: 333, startPoint y: 216, endPoint x: 434, endPoint y: 495, distance: 297.0
click at [434, 495] on div "Ежедневное слово Что ты делаешь со своим возвышением? III Автор [PERSON_NAME] […" at bounding box center [635, 12] width 656 height 1062
copy div "Lor ip dolorsi am conse adipiscinge? SED Doeiu Tempor Incid Utlabore 8330-Etdol…"
click at [443, 578] on link "Предыдущий Предыдущий Что ты делаешь со своим возвышением?II" at bounding box center [471, 603] width 328 height 52
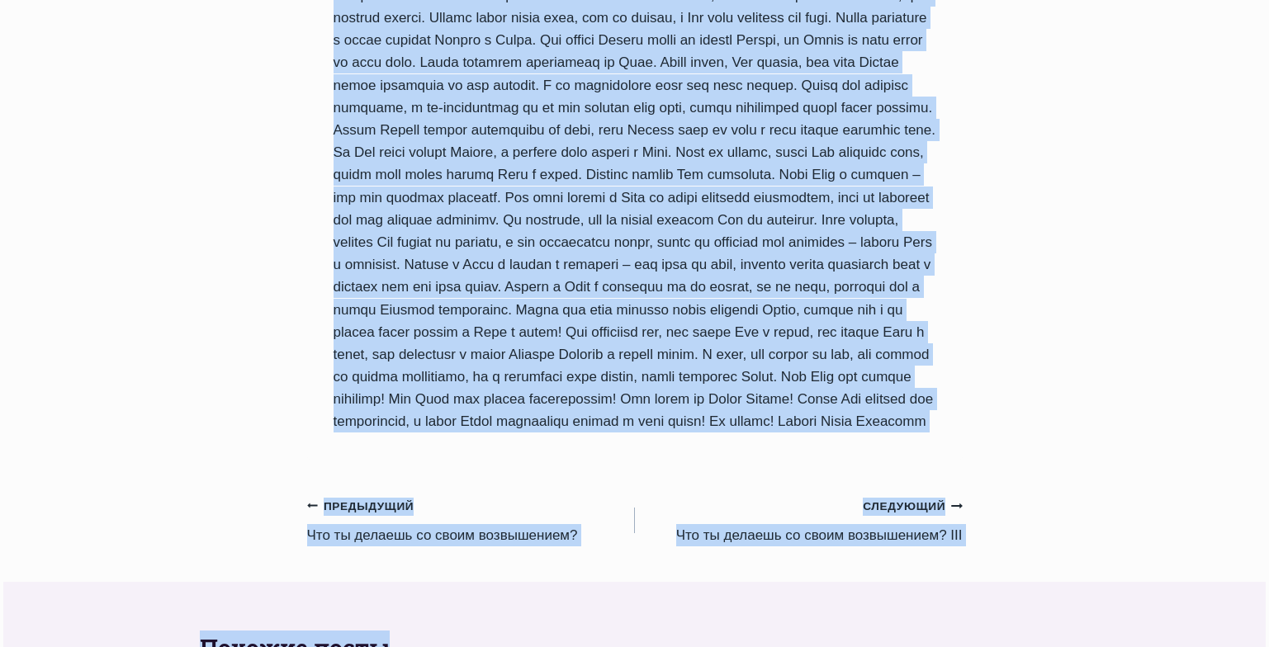
scroll to position [1264, 0]
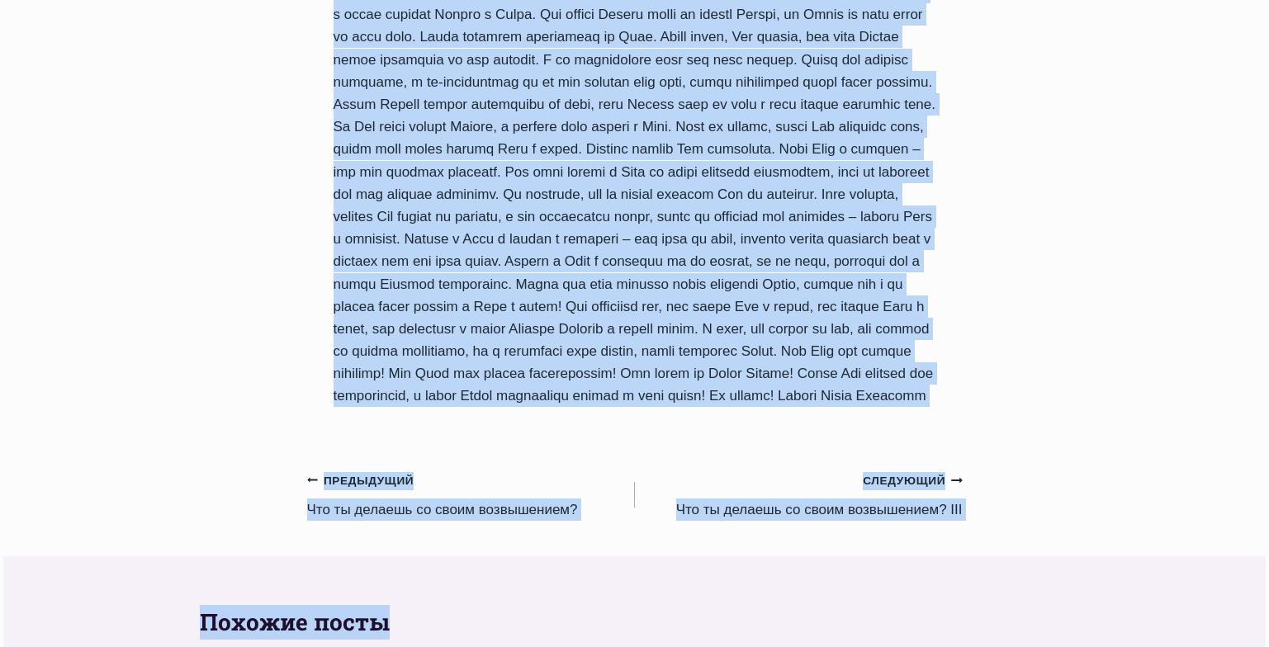
drag, startPoint x: 334, startPoint y: 130, endPoint x: 548, endPoint y: 477, distance: 408.6
copy div "Что ты делаешь со своим возвышением?II Автор Пастор Руфус Аджибойе 2024-Август-…"
click at [458, 521] on link "Предыдущий Предыдущий Что ты делаешь со своим возвышением?" at bounding box center [471, 495] width 328 height 52
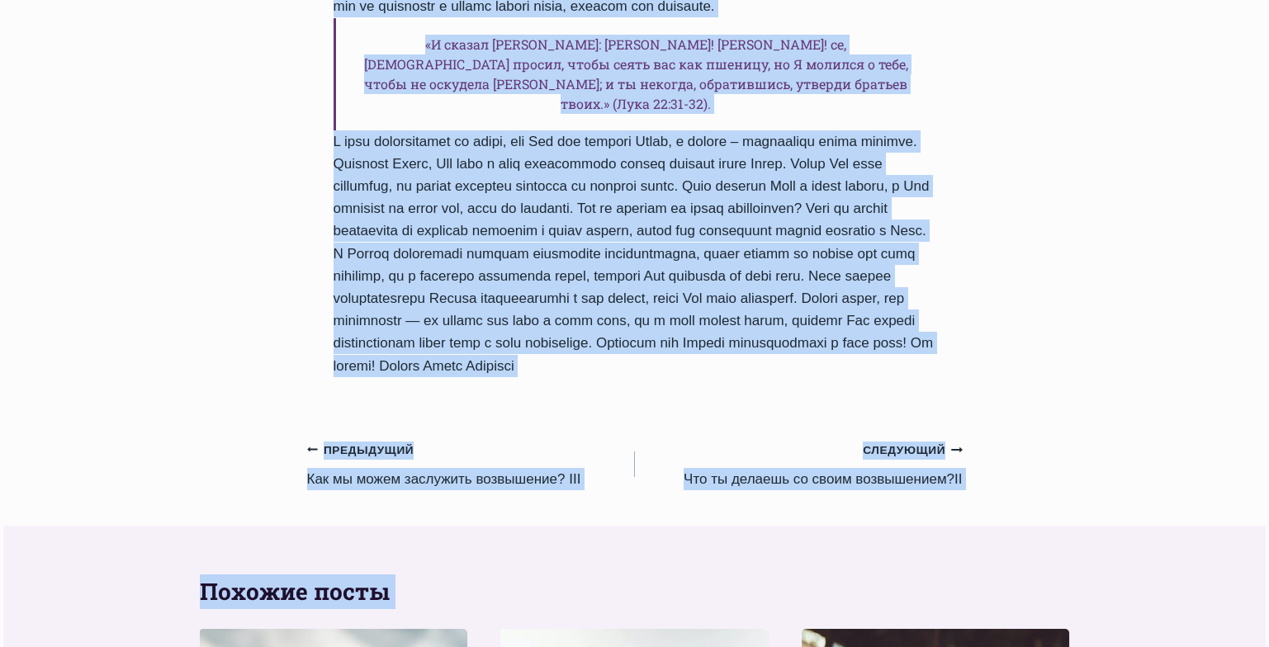
scroll to position [1294, 0]
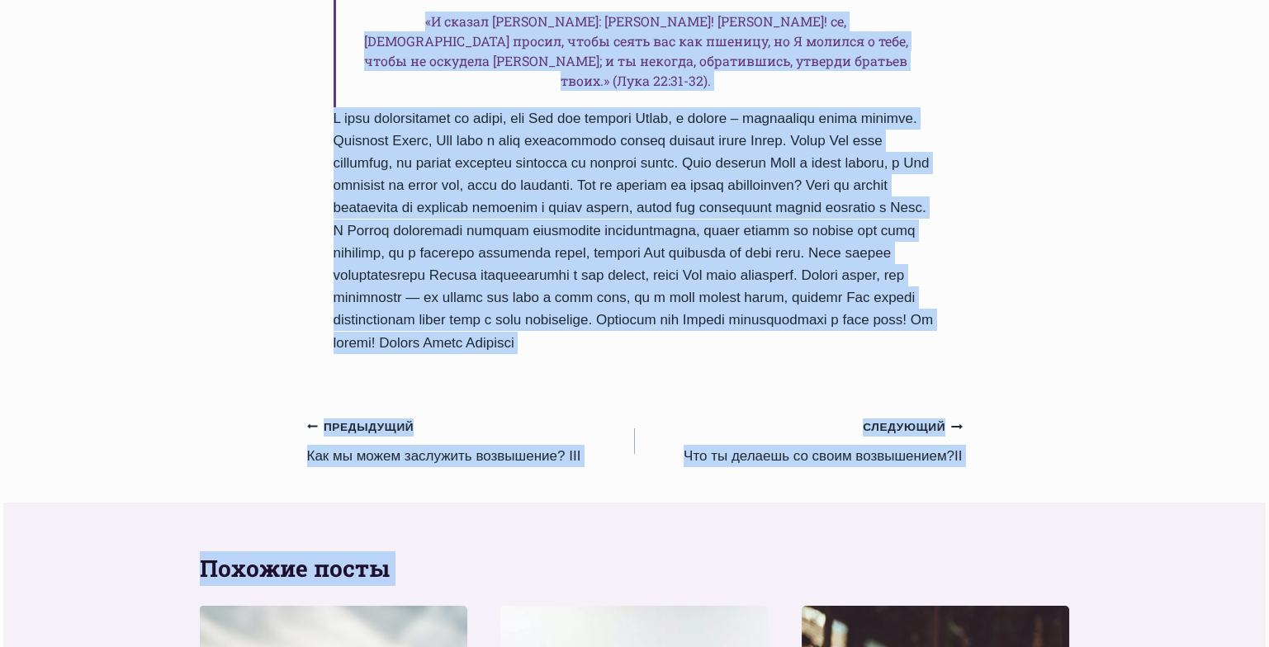
drag, startPoint x: 334, startPoint y: 339, endPoint x: 551, endPoint y: 306, distance: 219.7
copy div "Что ты делаешь со своим возвышением? Автор Пастор Руфус Аджибойе 2024-Август-7 …"
click at [1076, 276] on div "Ежедневное слово Что ты делаешь со своим возвышением? Автор Пастор Руфус Аджибо…" at bounding box center [634, 77] width 1269 height 2350
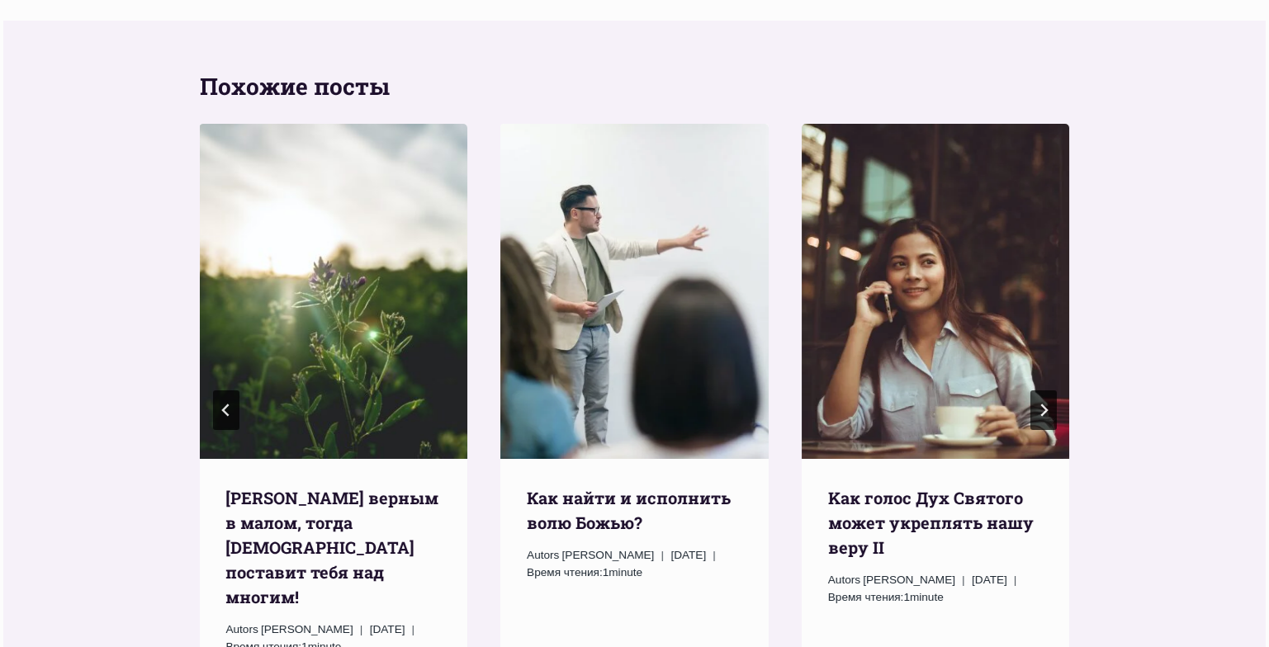
scroll to position [1802, 0]
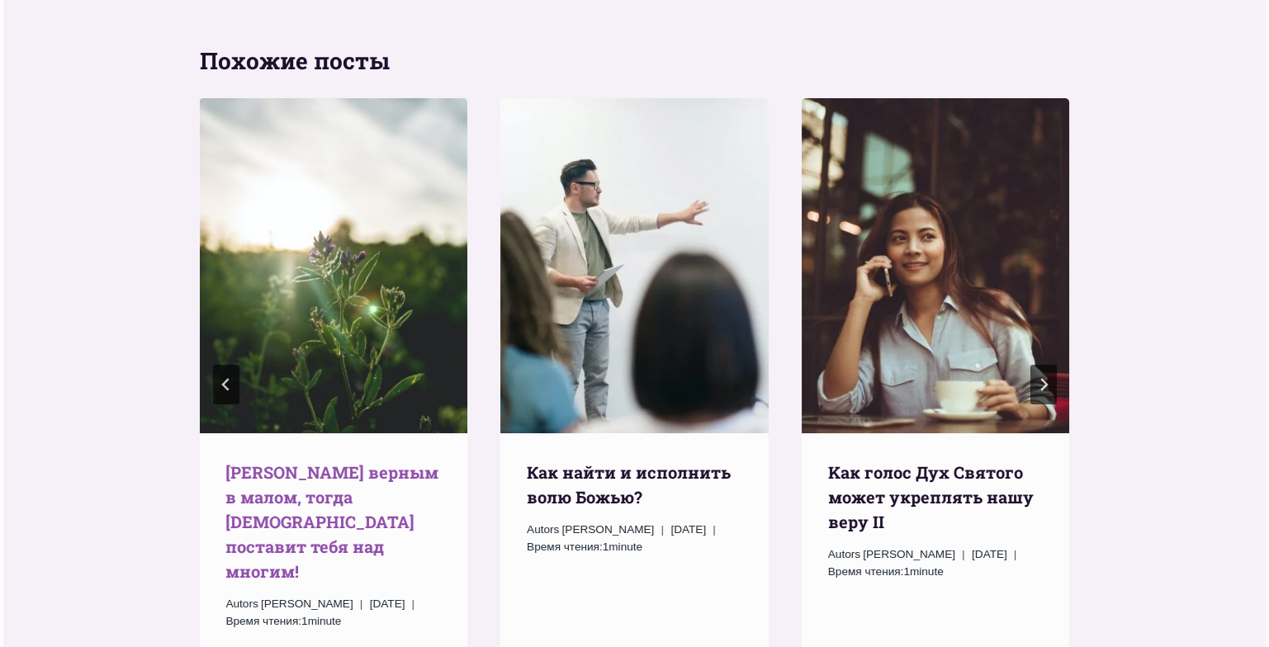
click at [282, 462] on link "Будь верным в малом, тогда Бог поставит тебя над многим!" at bounding box center [331, 522] width 213 height 121
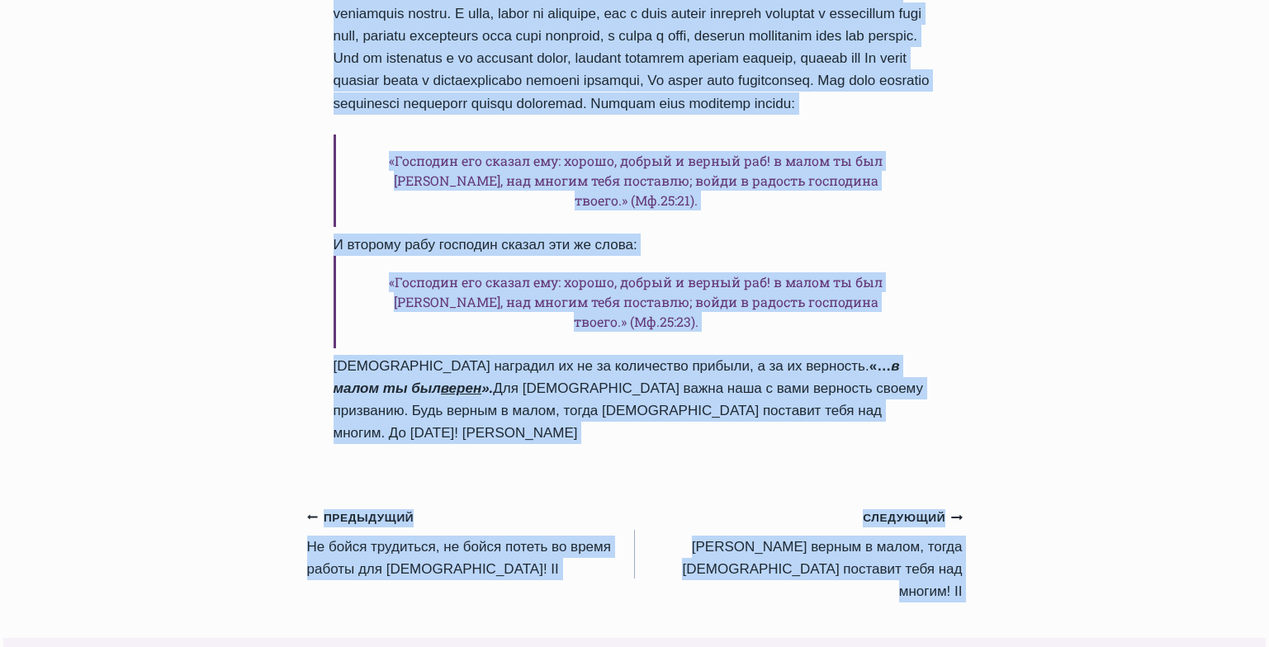
scroll to position [1510, 0]
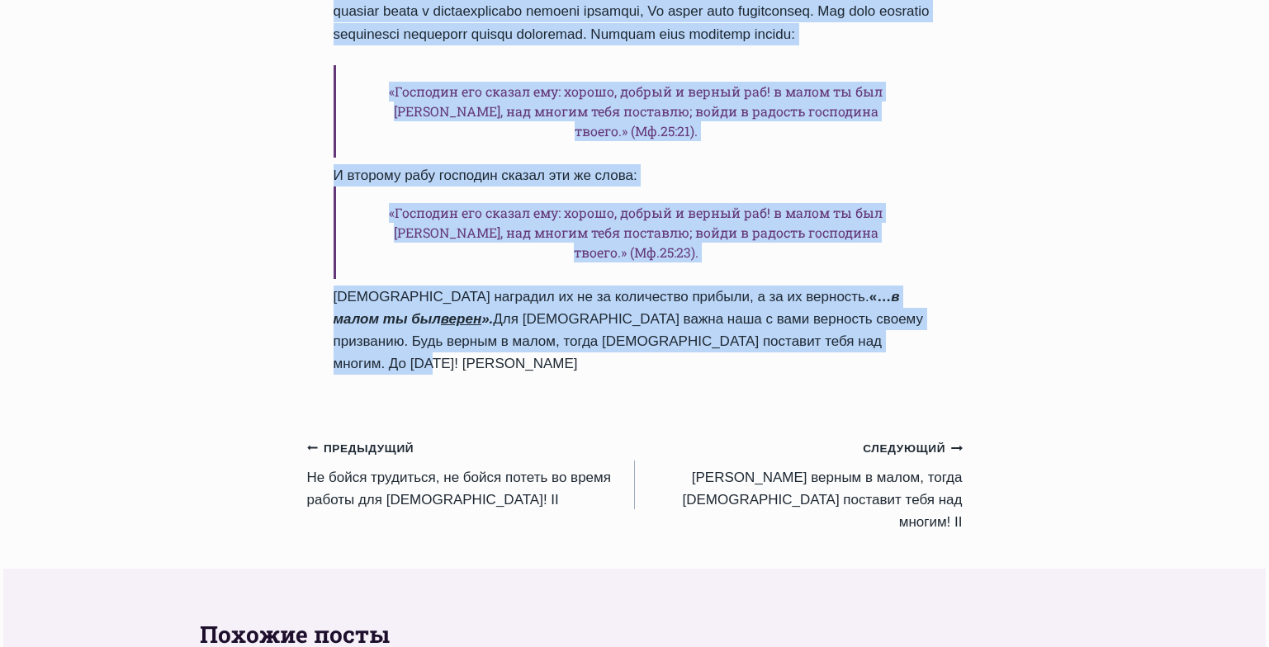
drag, startPoint x: 336, startPoint y: 228, endPoint x: 885, endPoint y: 247, distance: 549.5
copy div "Будь верным в малом, тогда Бог поставит тебя над многим! Автор Пастор Руфус Адж…"
click at [377, 437] on link "Предыдущий Предыдущий Не бойся трудиться, не бойся потеть во время работы для Б…" at bounding box center [471, 474] width 328 height 74
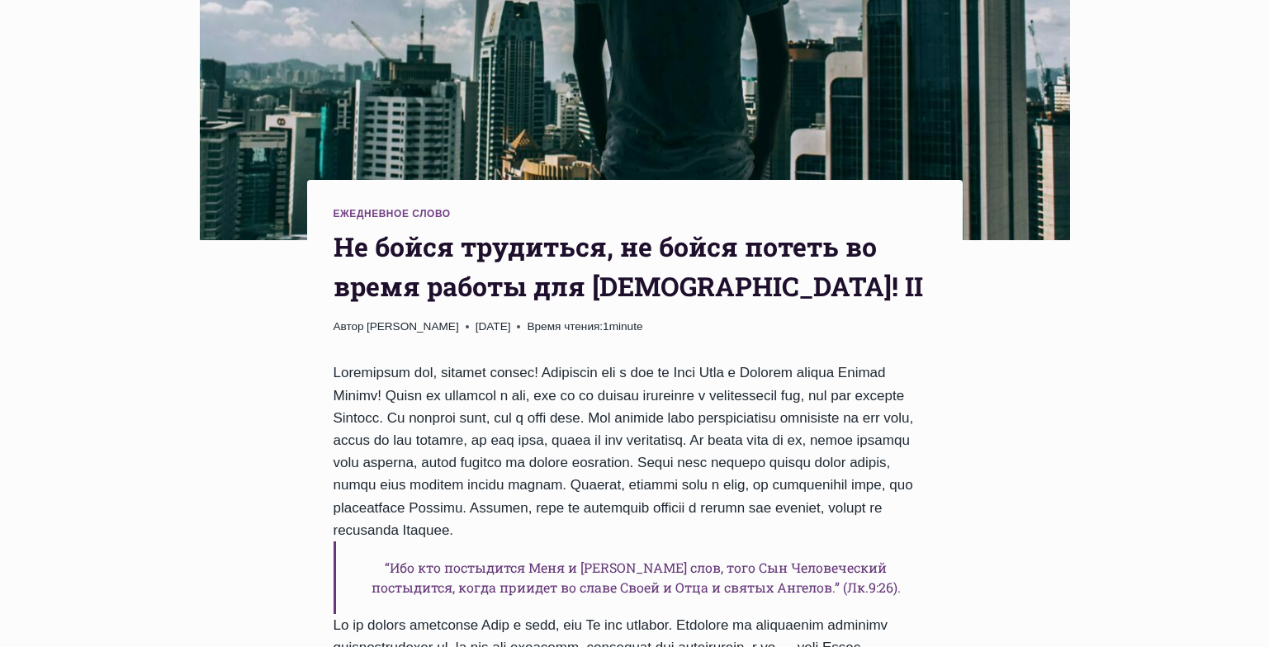
scroll to position [453, 0]
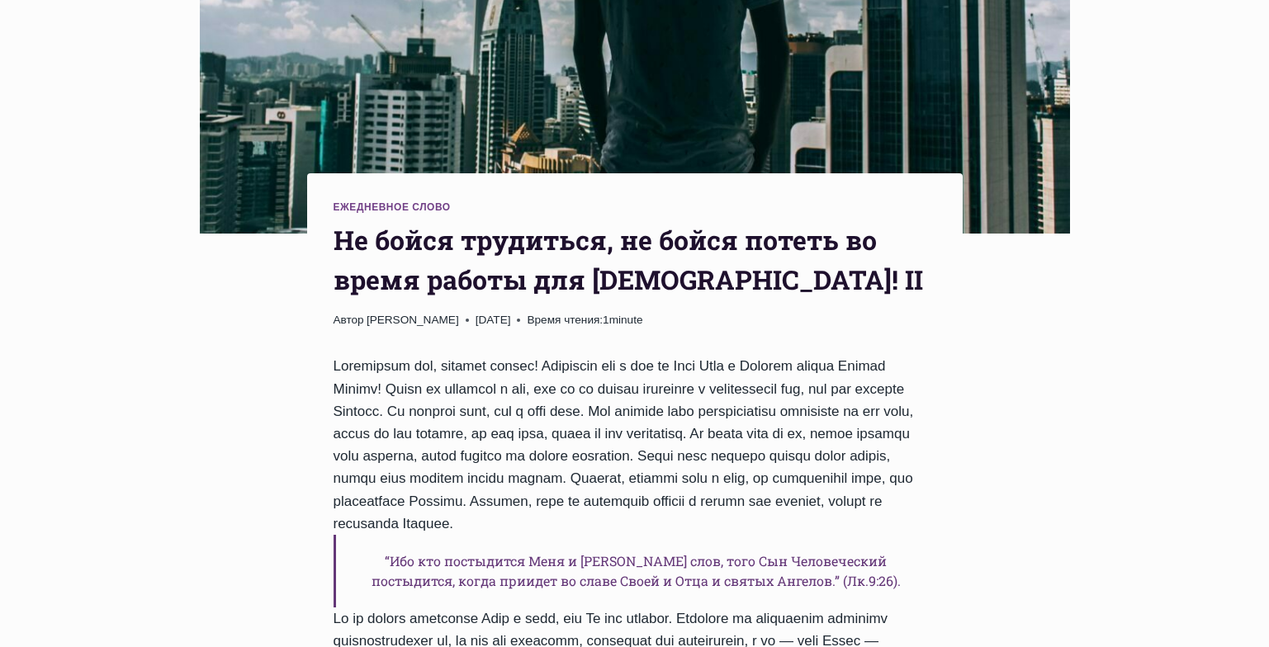
drag, startPoint x: 1275, startPoint y: 141, endPoint x: 1281, endPoint y: 246, distance: 105.0
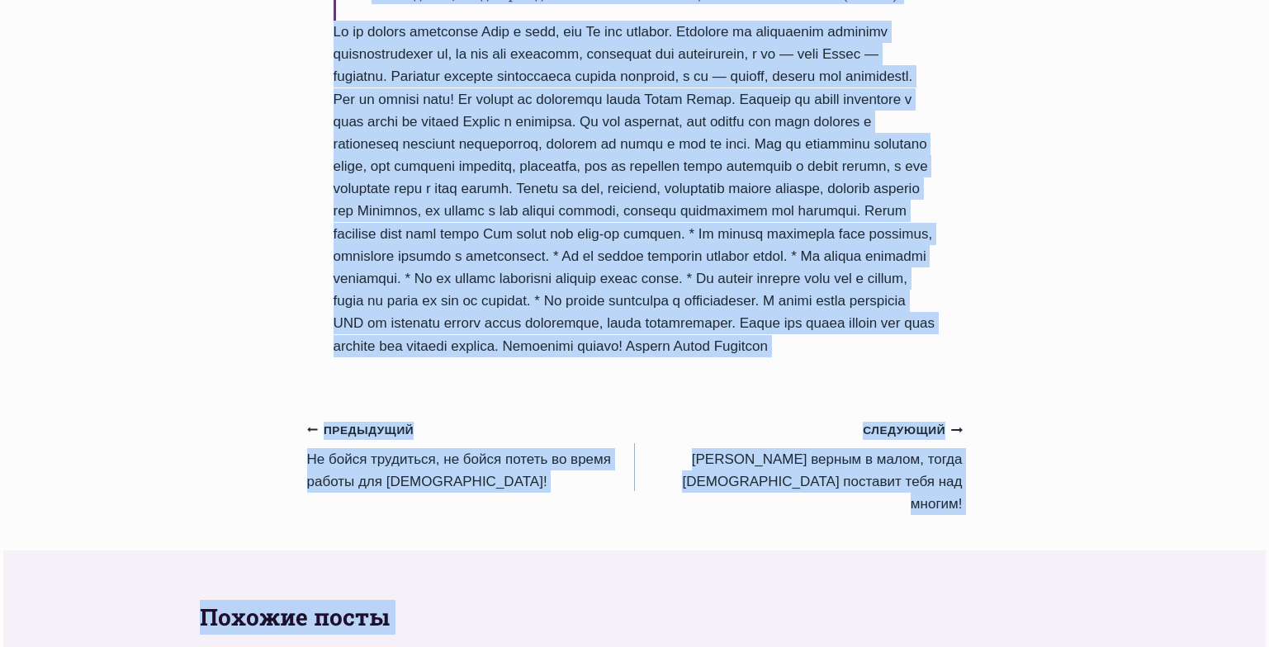
scroll to position [1043, 0]
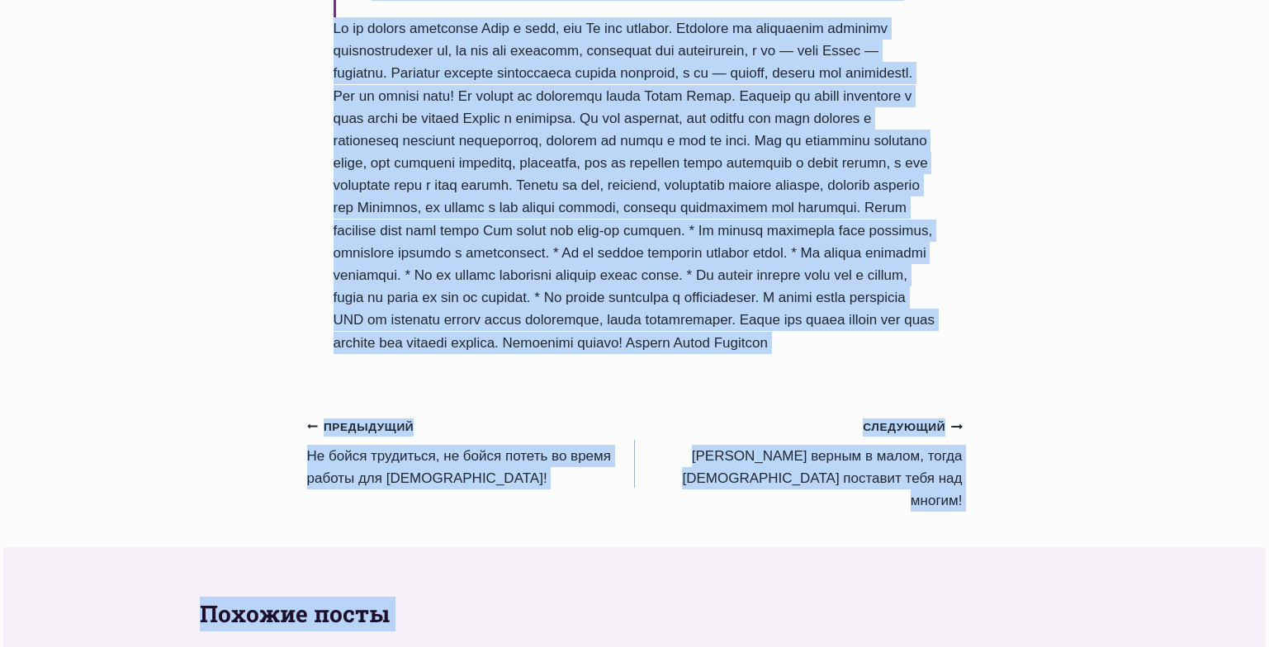
drag, startPoint x: 336, startPoint y: 173, endPoint x: 718, endPoint y: 329, distance: 412.7
copy div "Не бойся трудиться, не бойся потеть во время работы для Бога! II Автор Пастор Р…"
click at [385, 435] on link "Предыдущий Предыдущий Не бойся трудиться, не бойся потеть во время работы для Б…" at bounding box center [471, 452] width 328 height 74
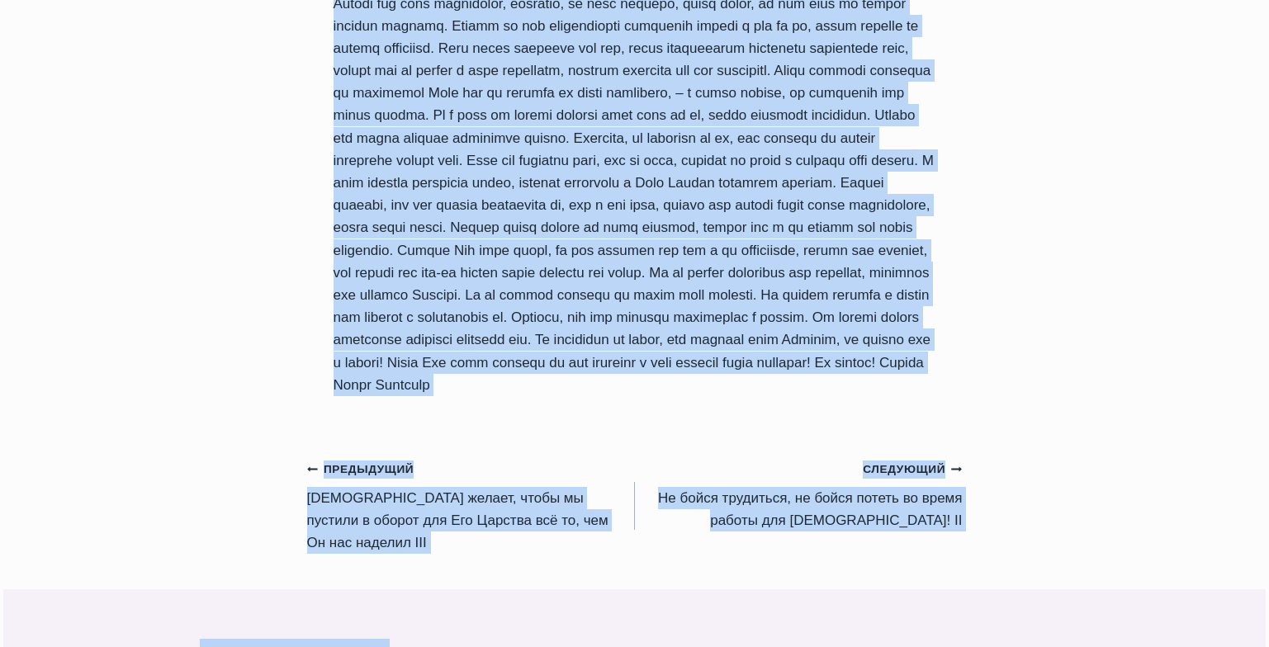
scroll to position [1358, 0]
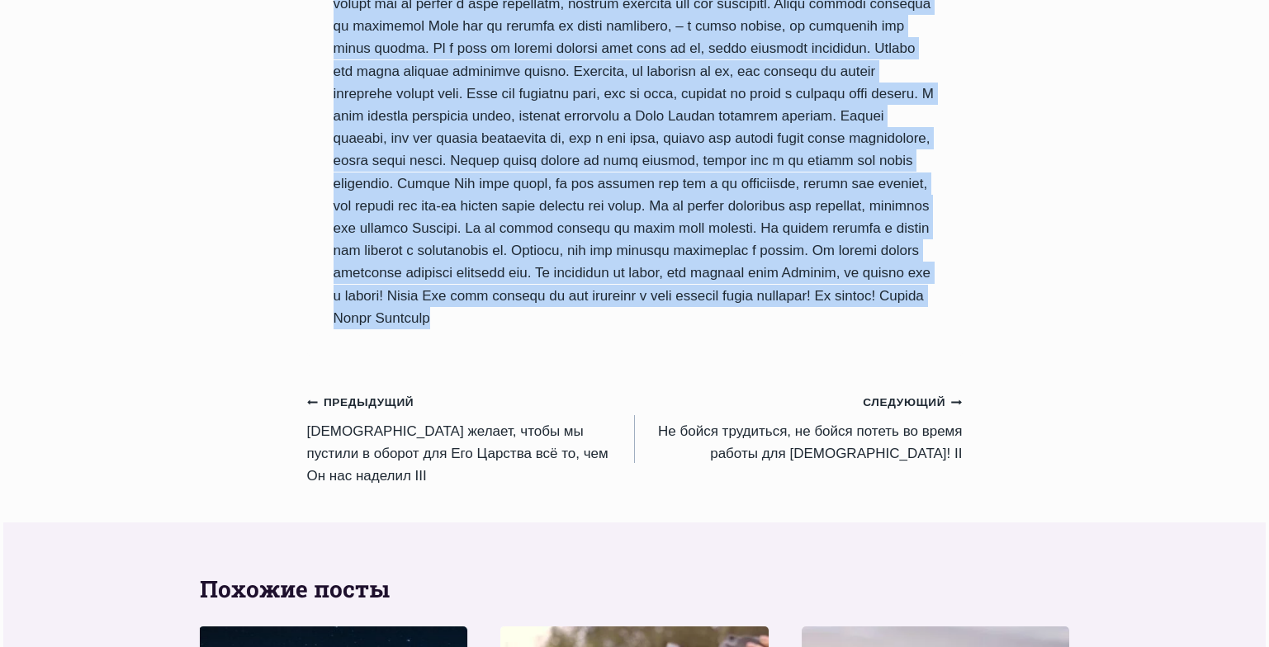
drag, startPoint x: 336, startPoint y: 120, endPoint x: 659, endPoint y: 330, distance: 385.0
copy div "Не бойся трудиться, не бойся потеть во время работы для Бога! Автор Пастор Руфу…"
drag, startPoint x: 468, startPoint y: 256, endPoint x: 491, endPoint y: 268, distance: 25.9
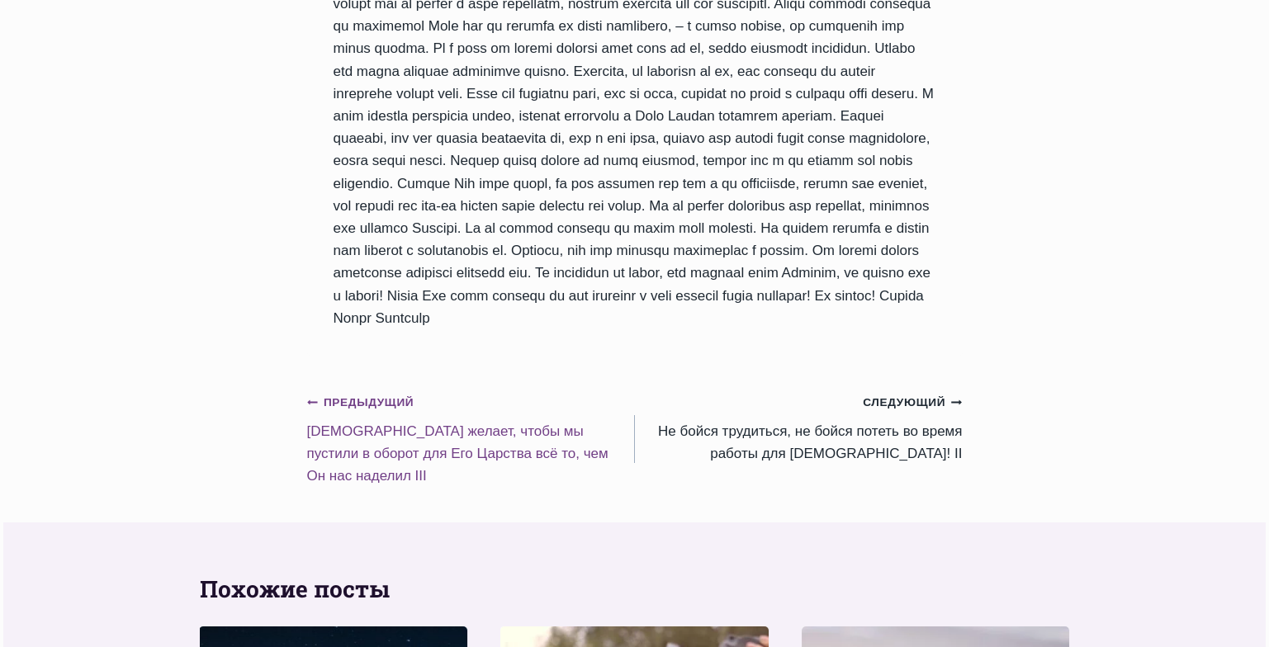
click at [430, 435] on link "Предыдущий Предыдущий Бог желает, чтобы мы пустили в оборот для Его Царства всё…" at bounding box center [471, 439] width 328 height 97
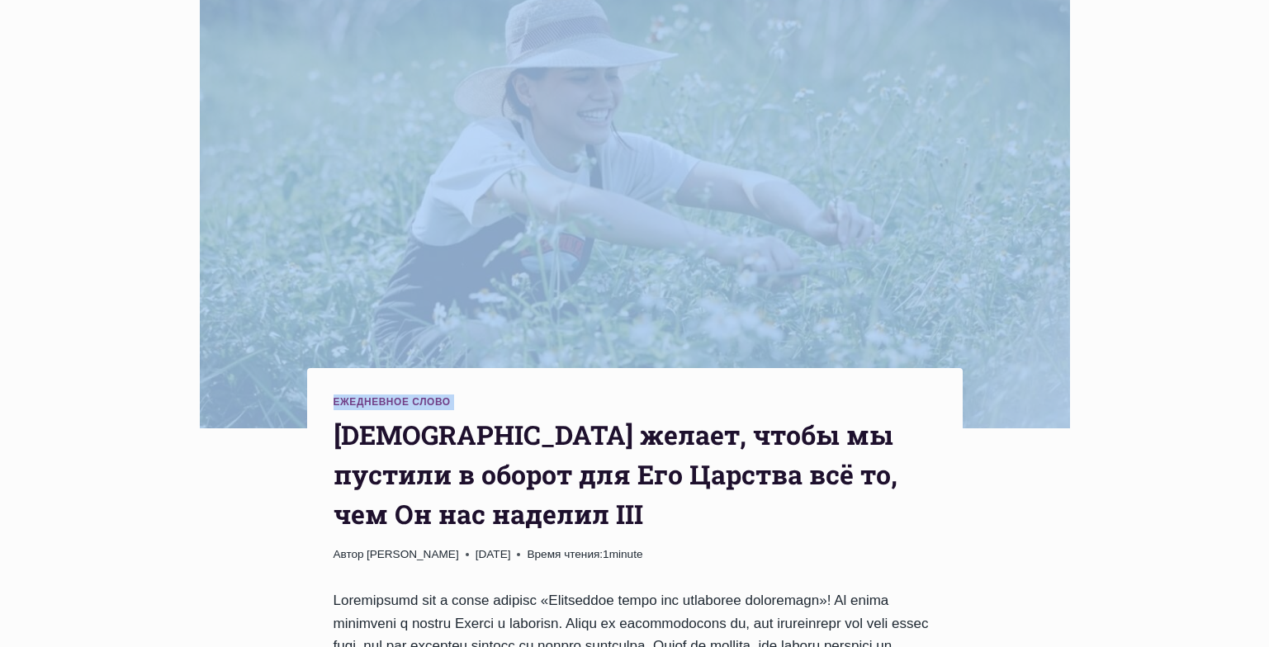
scroll to position [35, 0]
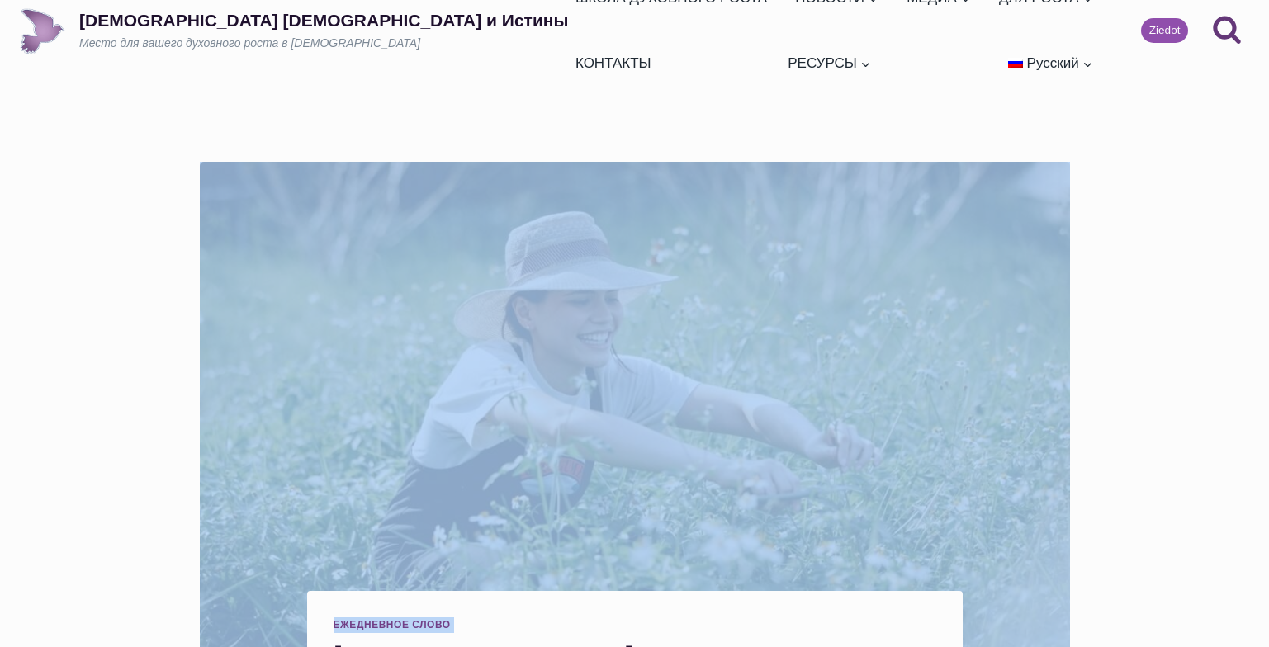
drag, startPoint x: 336, startPoint y: 145, endPoint x: 583, endPoint y: 305, distance: 294.3
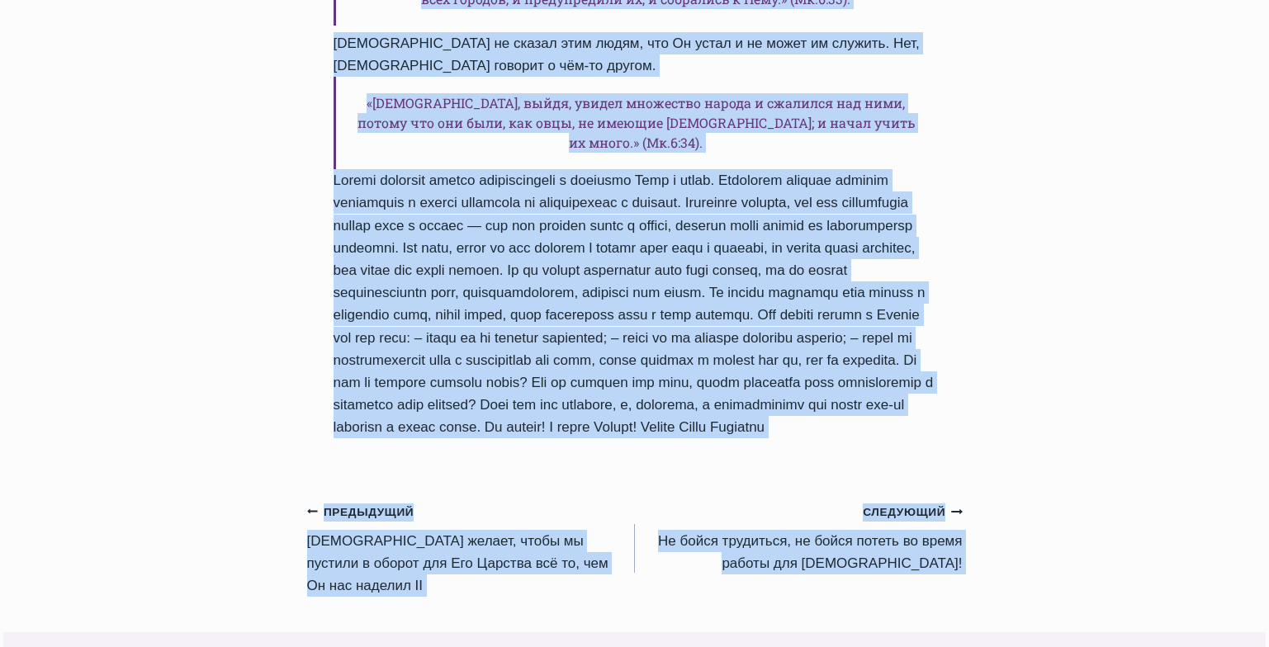
scroll to position [1532, 0]
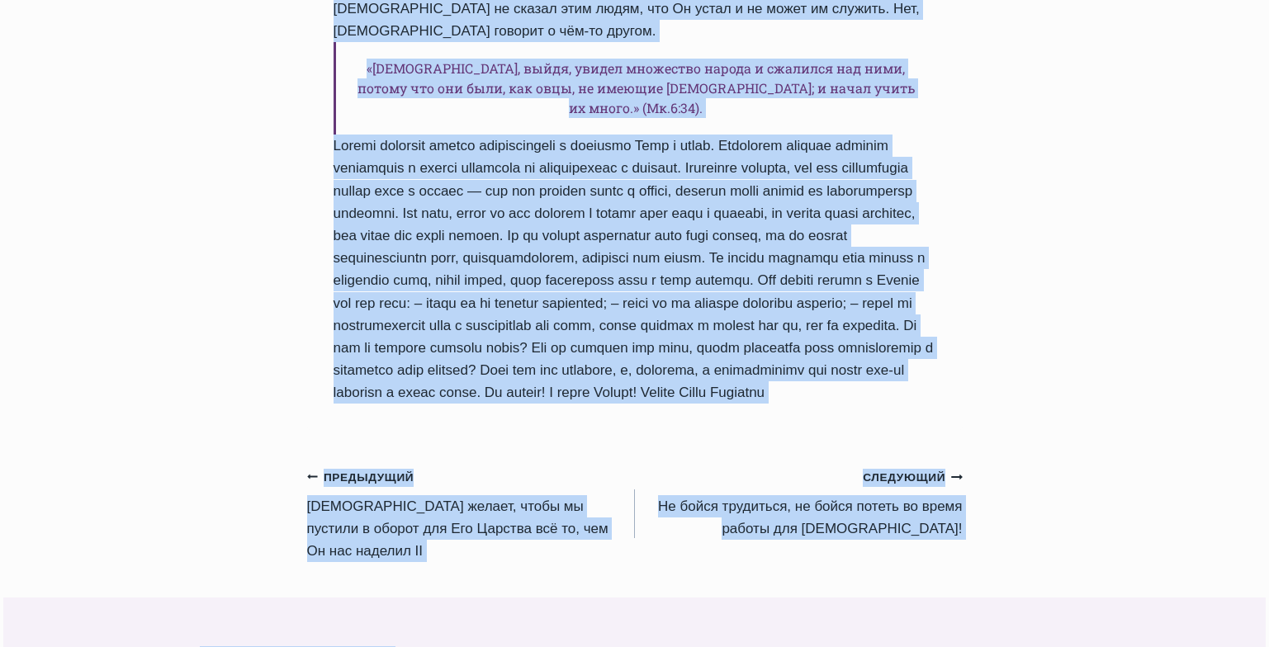
drag, startPoint x: 336, startPoint y: 189, endPoint x: 957, endPoint y: 277, distance: 627.2
copy div "Бог желает, чтобы мы пустили в оборот для Его Царства всё то, чем Он нас надели…"
click at [425, 466] on link "Предыдущий Предыдущий Бог желает, чтобы мы пустили в оборот для Его Царства всё…" at bounding box center [471, 514] width 328 height 97
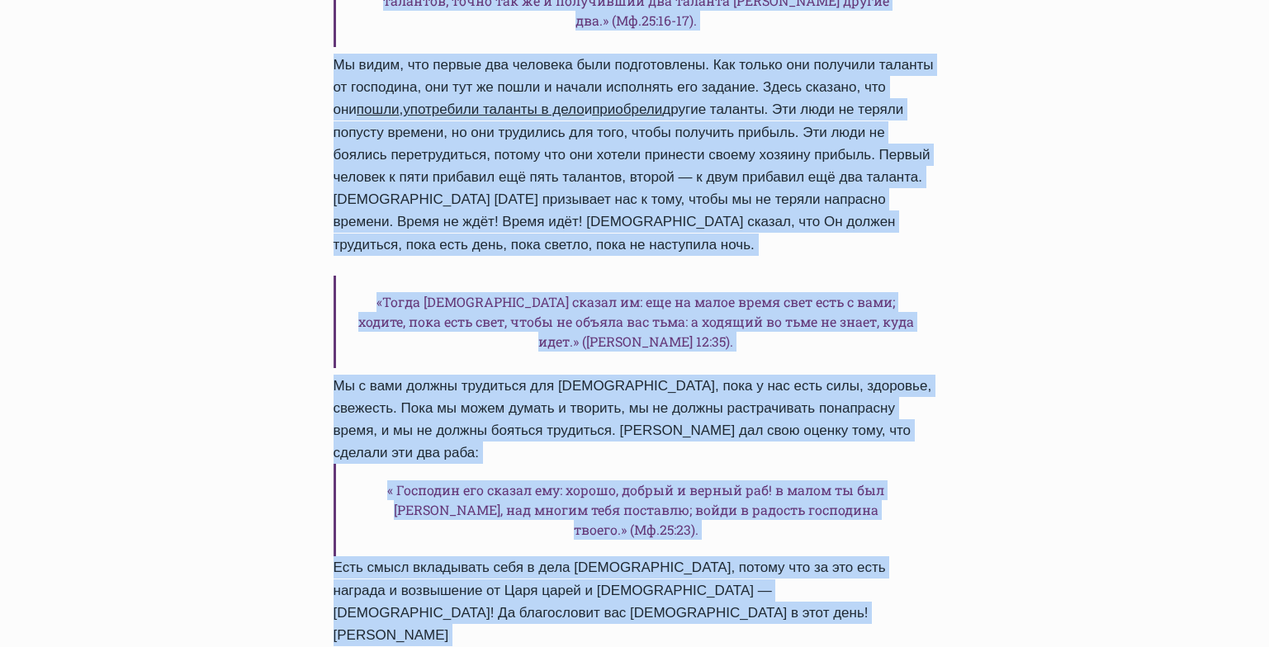
scroll to position [1545, 0]
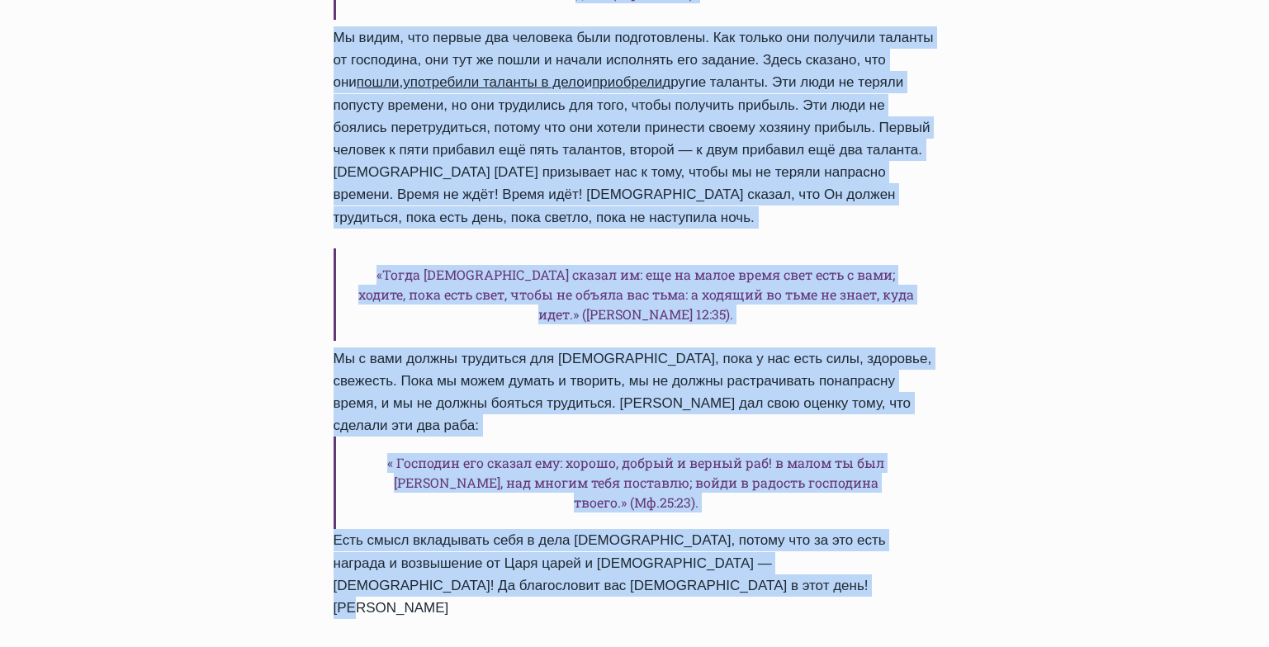
drag, startPoint x: 334, startPoint y: 77, endPoint x: 638, endPoint y: 443, distance: 475.1
copy div "Бог желает, чтобы мы пустили в оборот для Его Царства всё то, чем Он нас надели…"
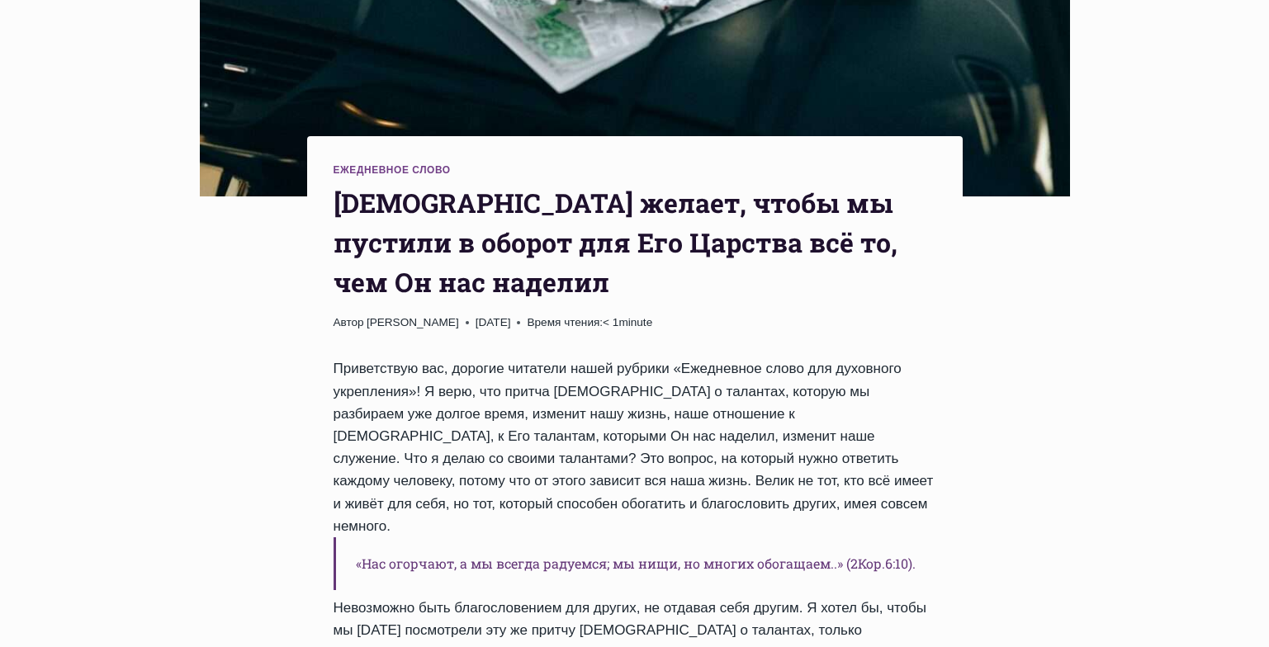
scroll to position [500, 0]
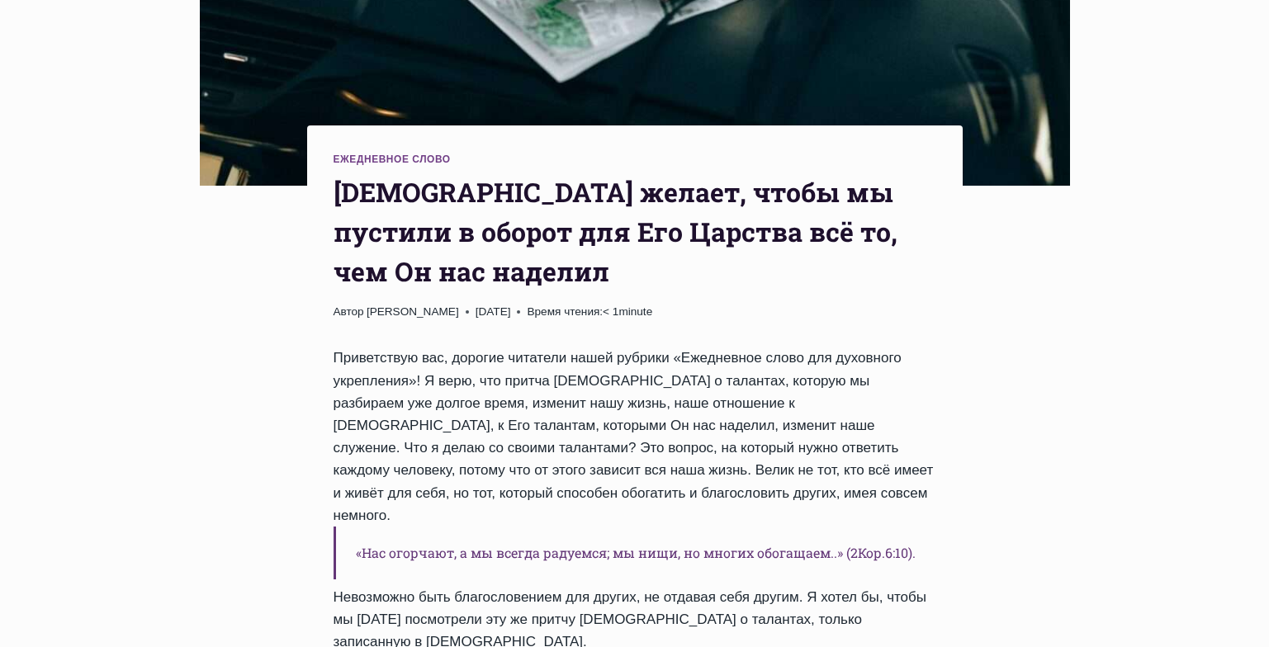
drag, startPoint x: 1274, startPoint y: 115, endPoint x: 1275, endPoint y: 229, distance: 114.0
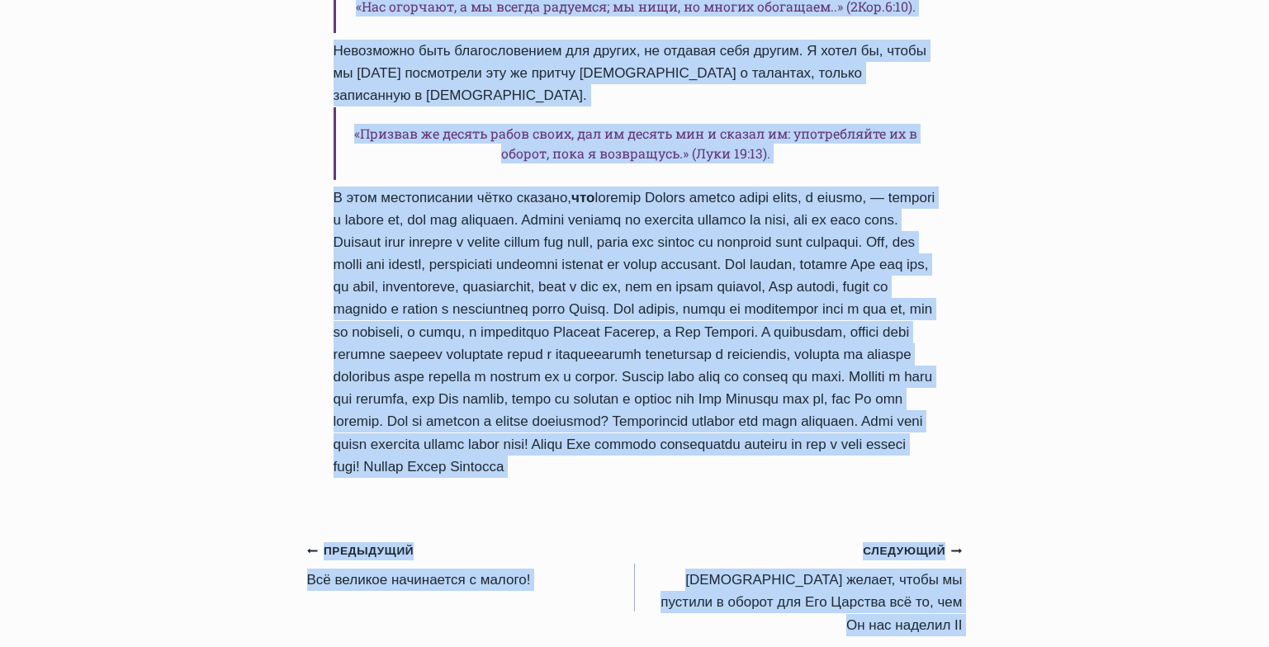
scroll to position [1078, 0]
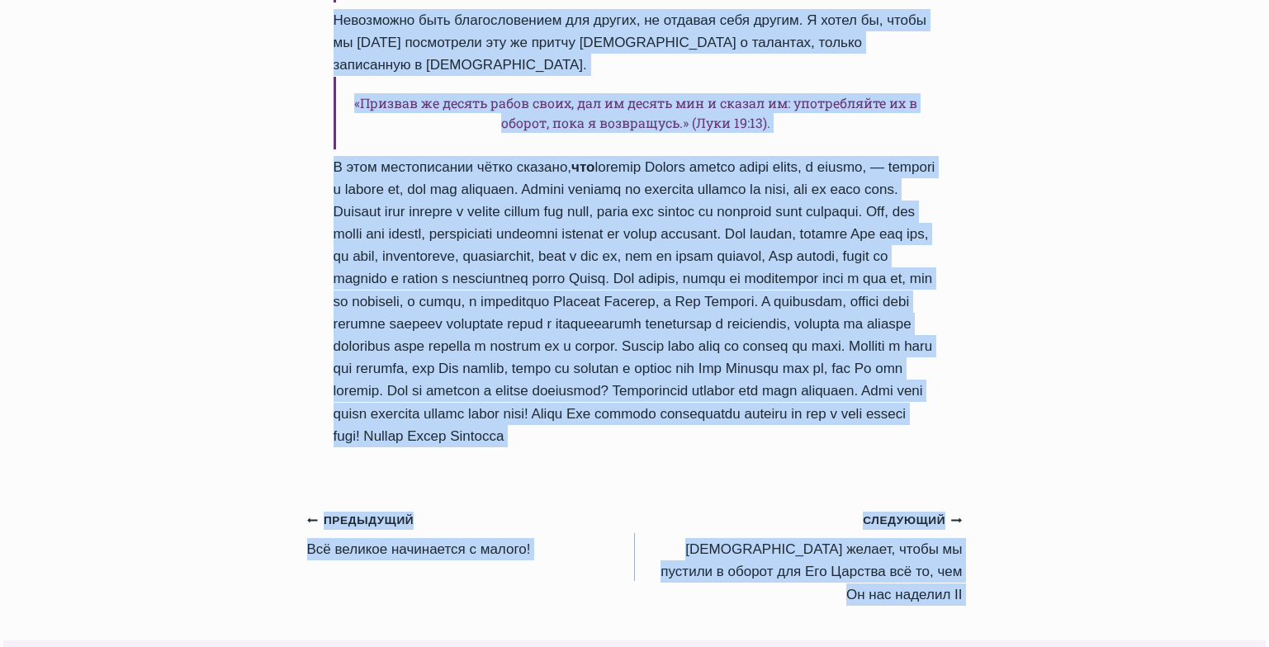
drag, startPoint x: 336, startPoint y: 126, endPoint x: 848, endPoint y: 330, distance: 550.8
click at [848, 330] on div "Ежедневное слово Бог желает, чтобы мы пустили в оборот для Его Царства всё то, …" at bounding box center [635, 11] width 656 height 926
copy div "Бог желает, чтобы мы пустили в оборот для Его Царства всё то, чем Он нас надели…"
click at [372, 509] on link "Предыдущий Предыдущий Всё великое начинается с малого!" at bounding box center [471, 535] width 328 height 52
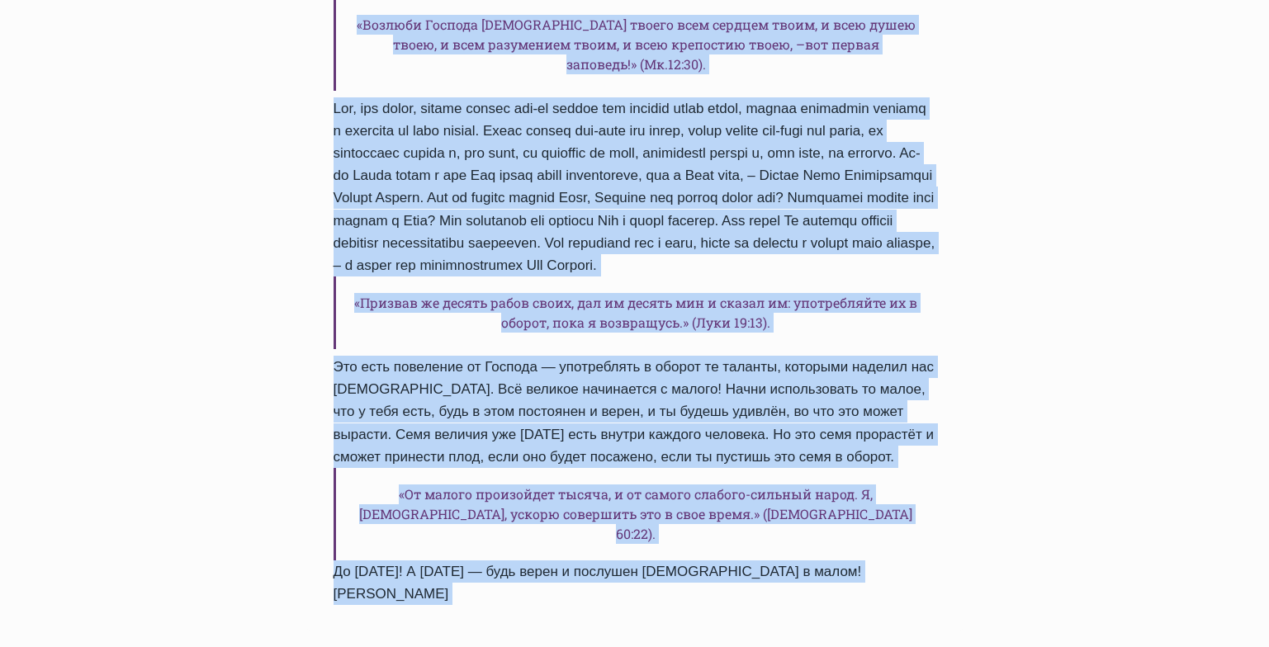
scroll to position [924, 0]
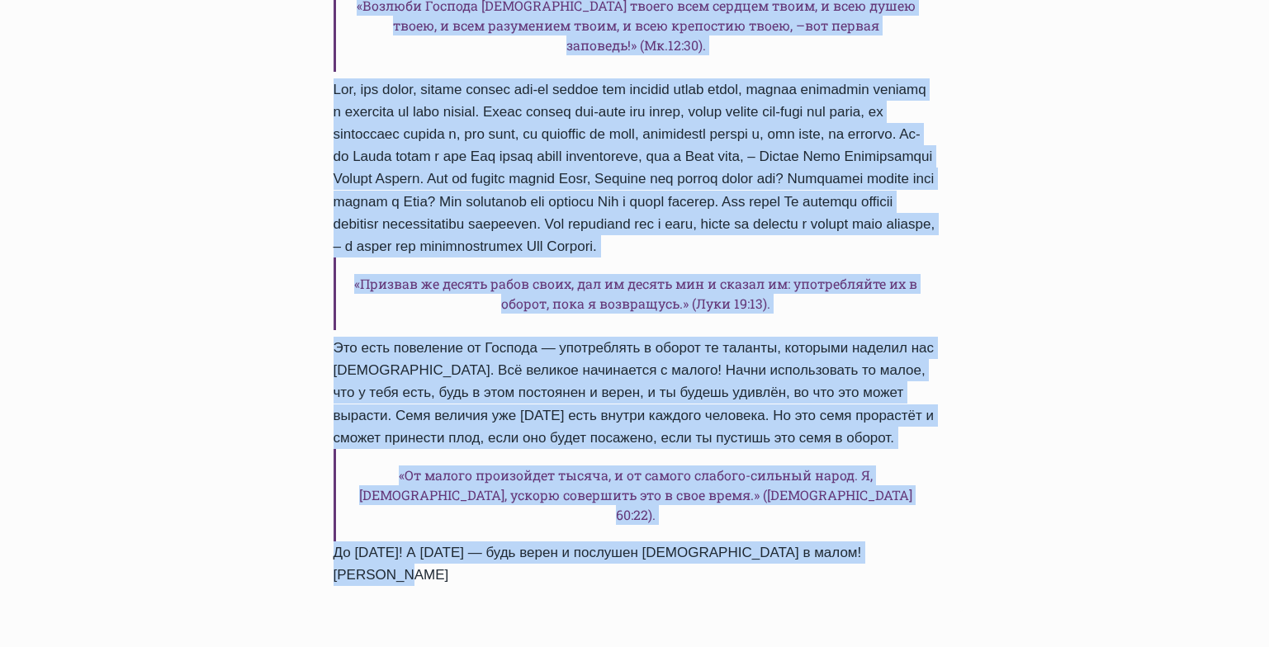
drag, startPoint x: 334, startPoint y: 149, endPoint x: 938, endPoint y: 477, distance: 687.0
click at [938, 477] on div "Ежедневное слово Всё великое начинается с малого! Автор Пастор Руфус Аджибойе 2…" at bounding box center [635, 157] width 656 height 911
copy div "Всё великое начинается с малого! Автор Пастор Руфус Аджибойе 2024-Июль-7 2016-И…"
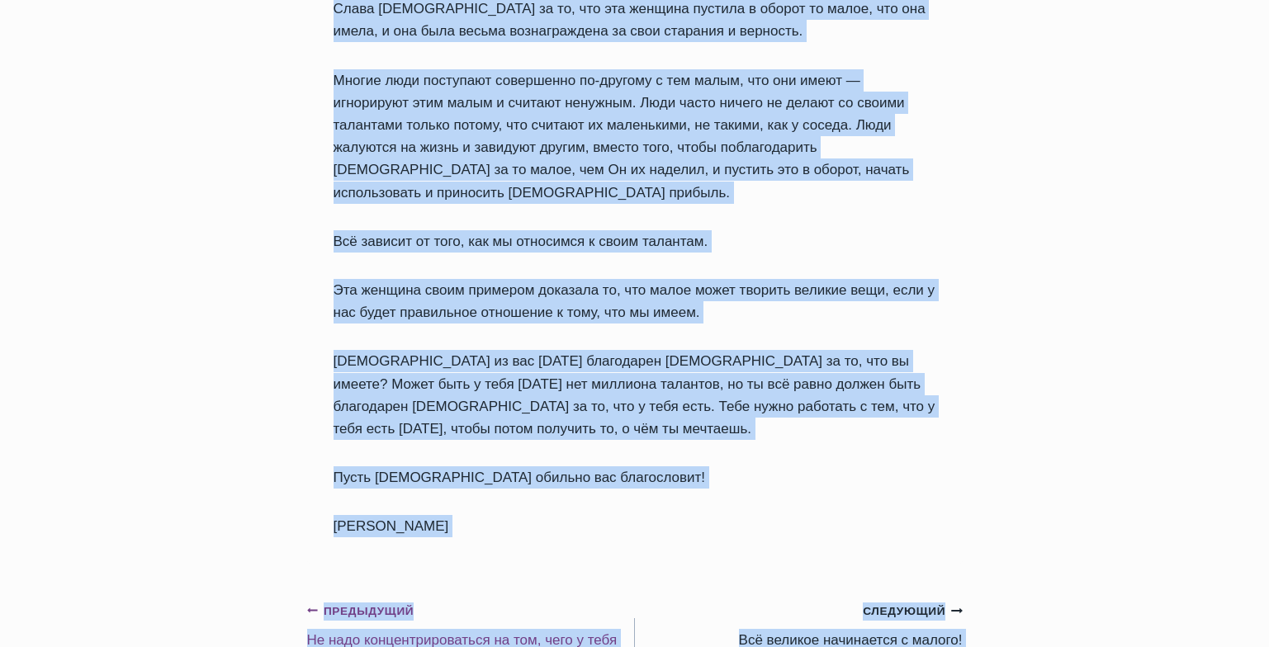
scroll to position [1593, 0]
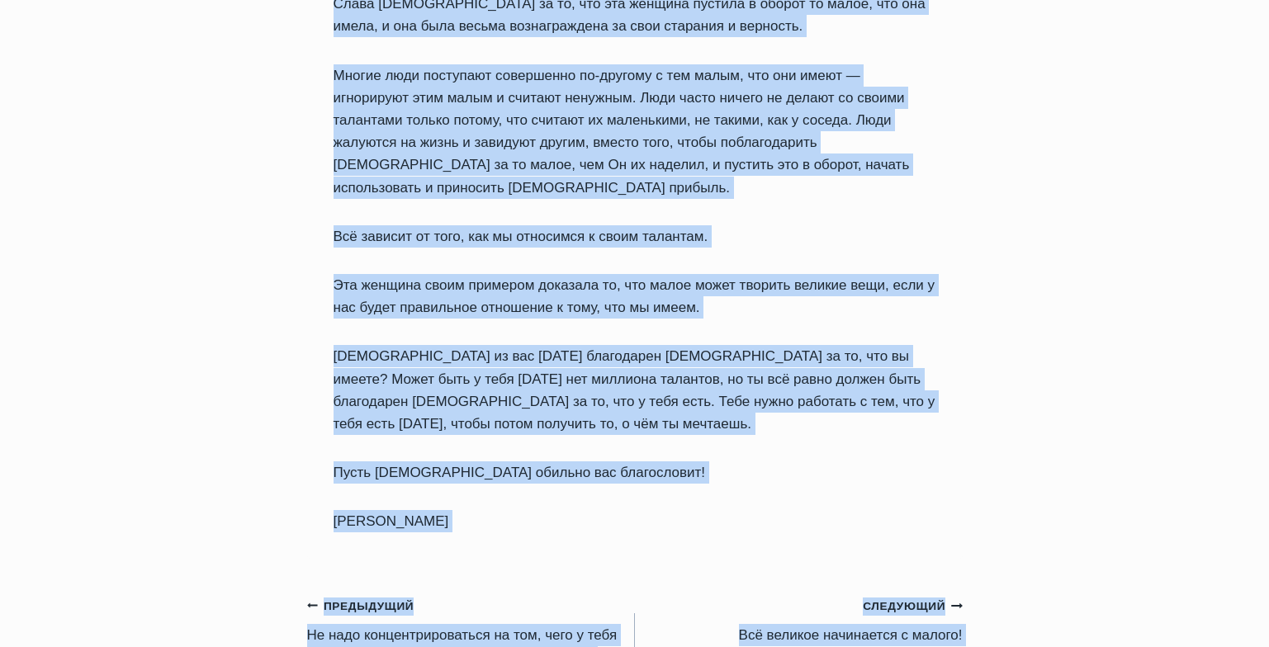
drag, startPoint x: 337, startPoint y: 193, endPoint x: 531, endPoint y: 494, distance: 357.8
copy div "Не надо концентрироваться на том, чего у тебя нет, нужно использовать то, что у…"
click at [465, 597] on link "Предыдущий Предыдущий Не надо концентрироваться на том, чего у тебя нет, нужно …" at bounding box center [471, 632] width 328 height 74
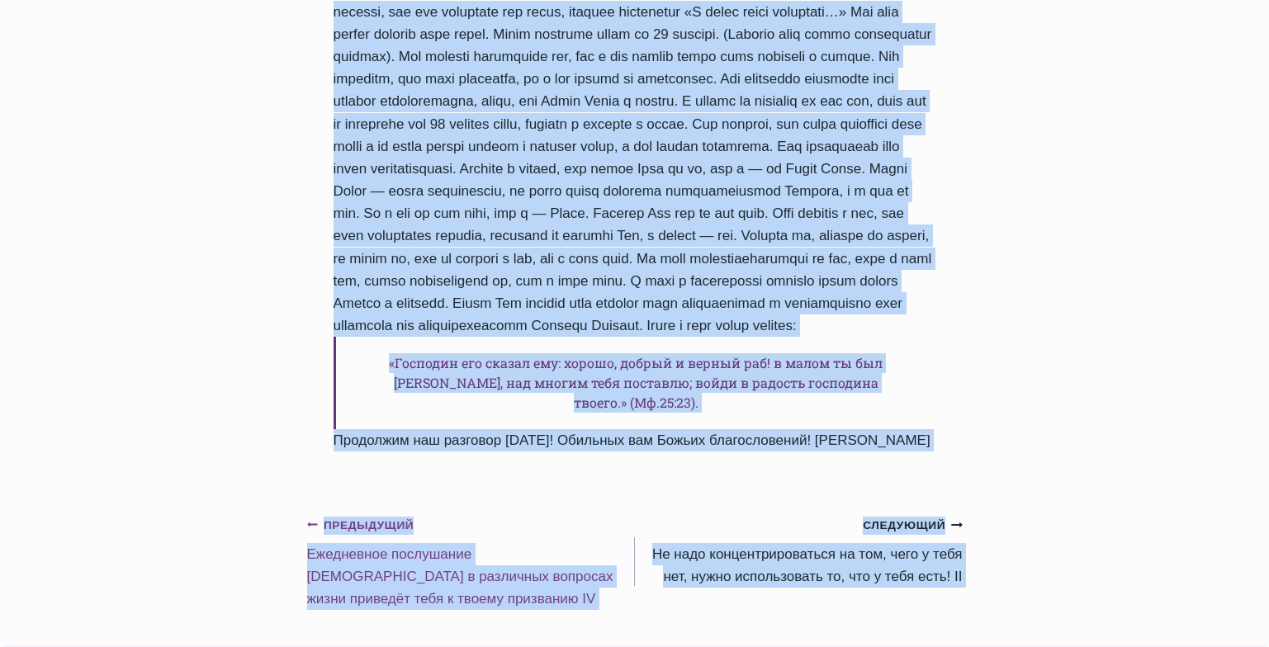
scroll to position [1436, 0]
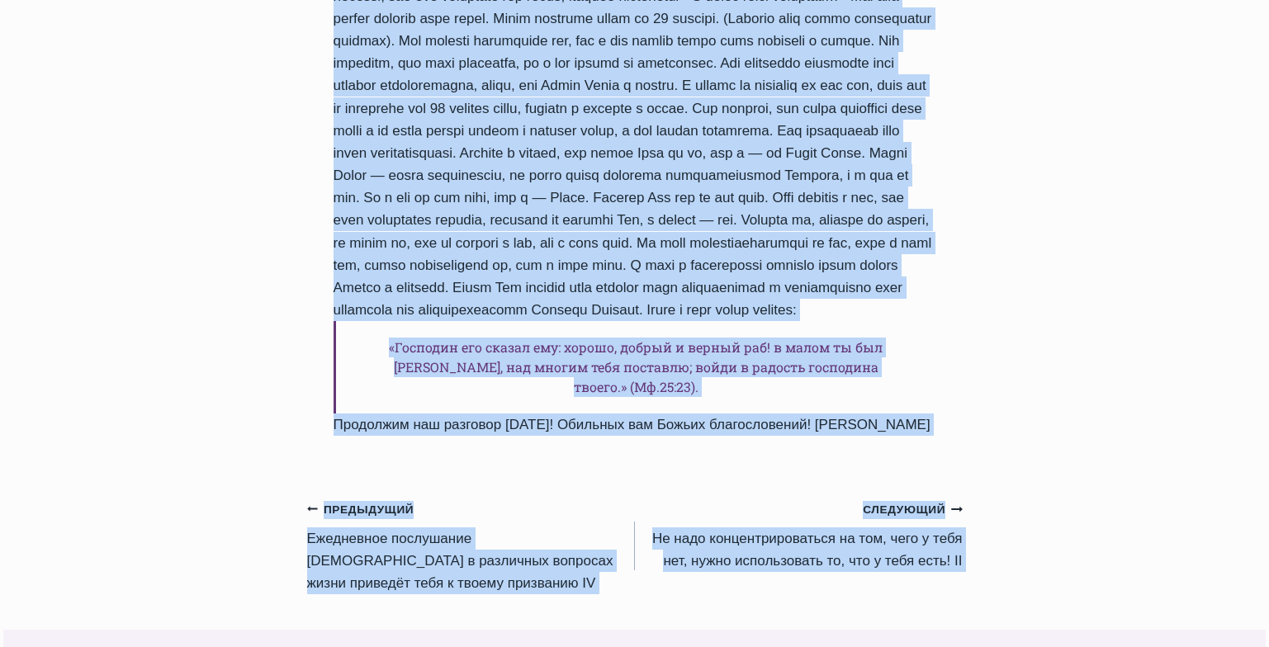
drag, startPoint x: 336, startPoint y: 104, endPoint x: 537, endPoint y: 437, distance: 388.6
copy div "Lo ipsu dolorsitametconse ad eli, sedd e temp inc, utlab etdoloremagn al, eni a…"
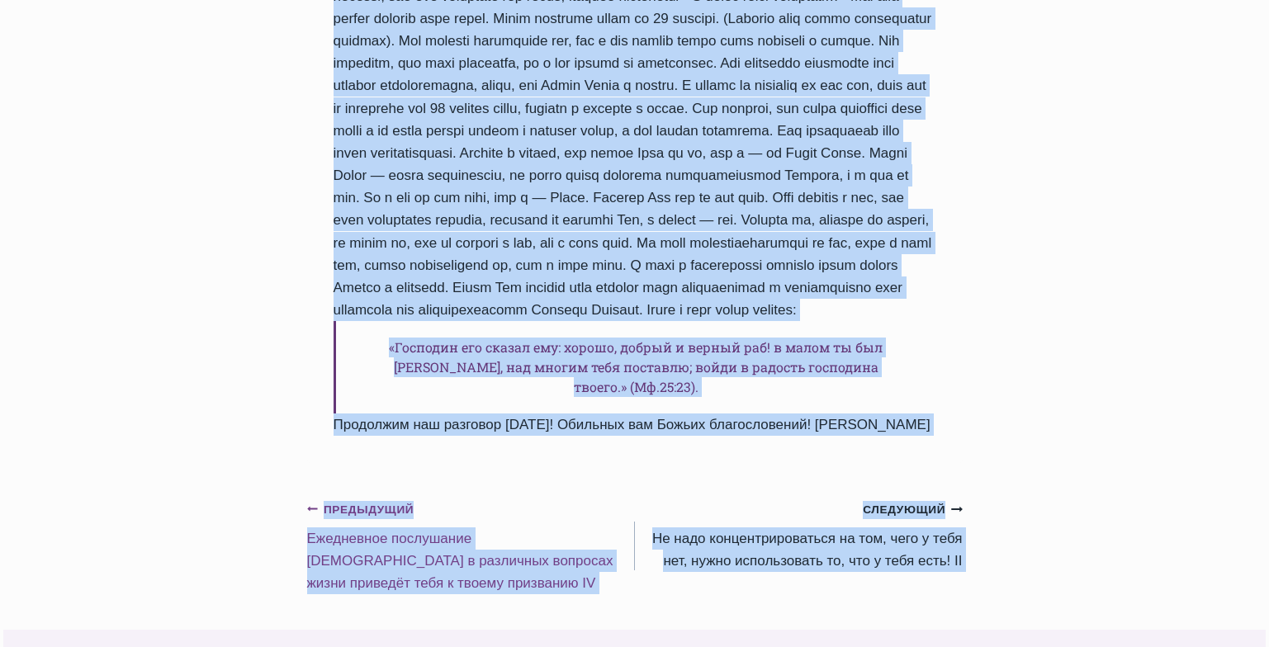
click at [452, 520] on link "Предыдущий Предыдущий Ежедневное послушание Богу в различных вопросах жизни при…" at bounding box center [471, 546] width 328 height 97
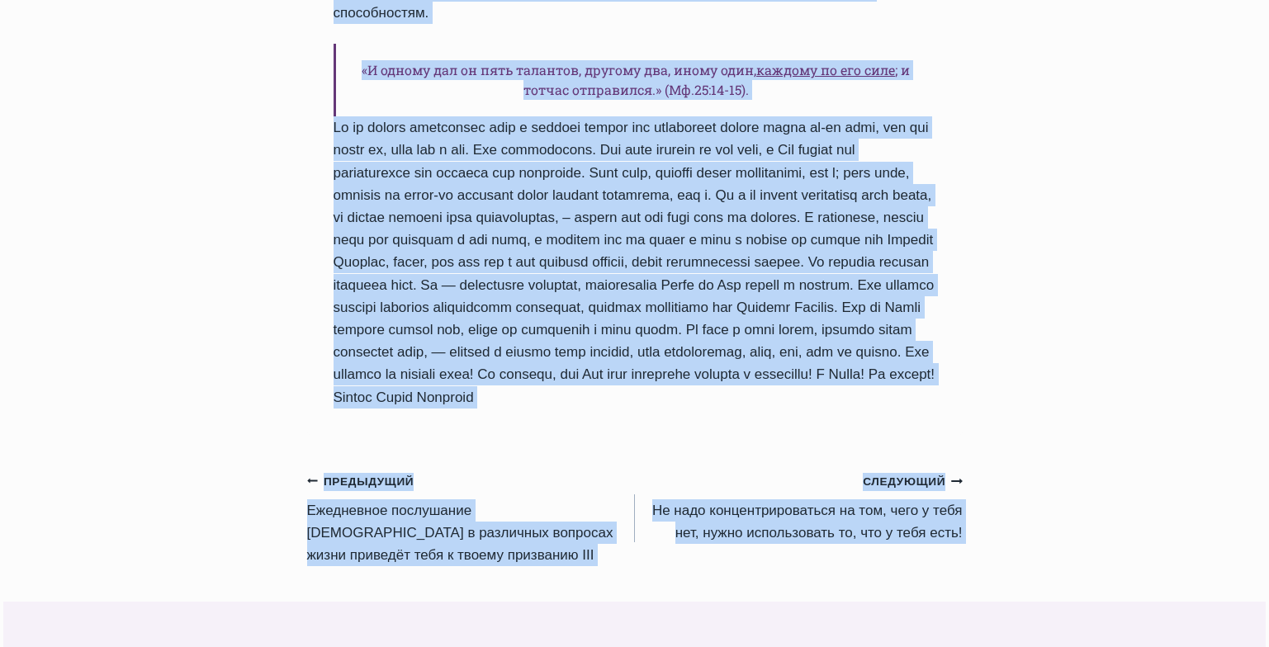
scroll to position [1897, 0]
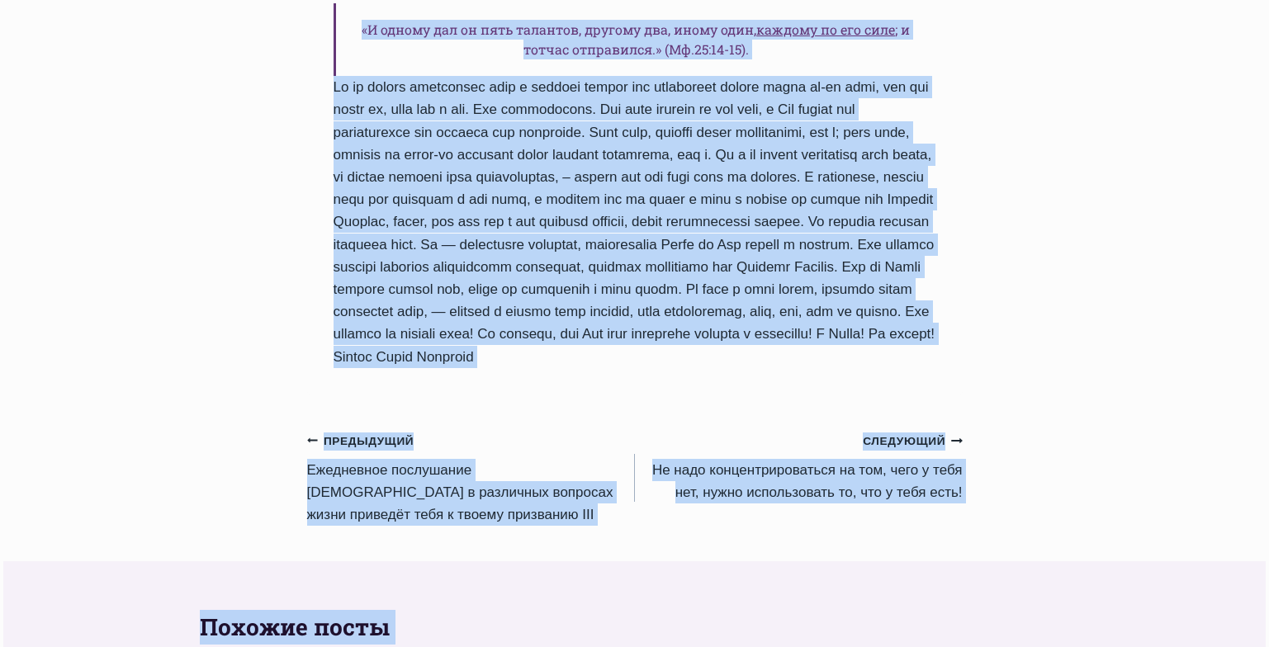
drag, startPoint x: 334, startPoint y: 240, endPoint x: 722, endPoint y: 261, distance: 387.9
copy div "Ежедневное послушание Богу в различных вопросах жизни приведёт тебя к твоему пр…"
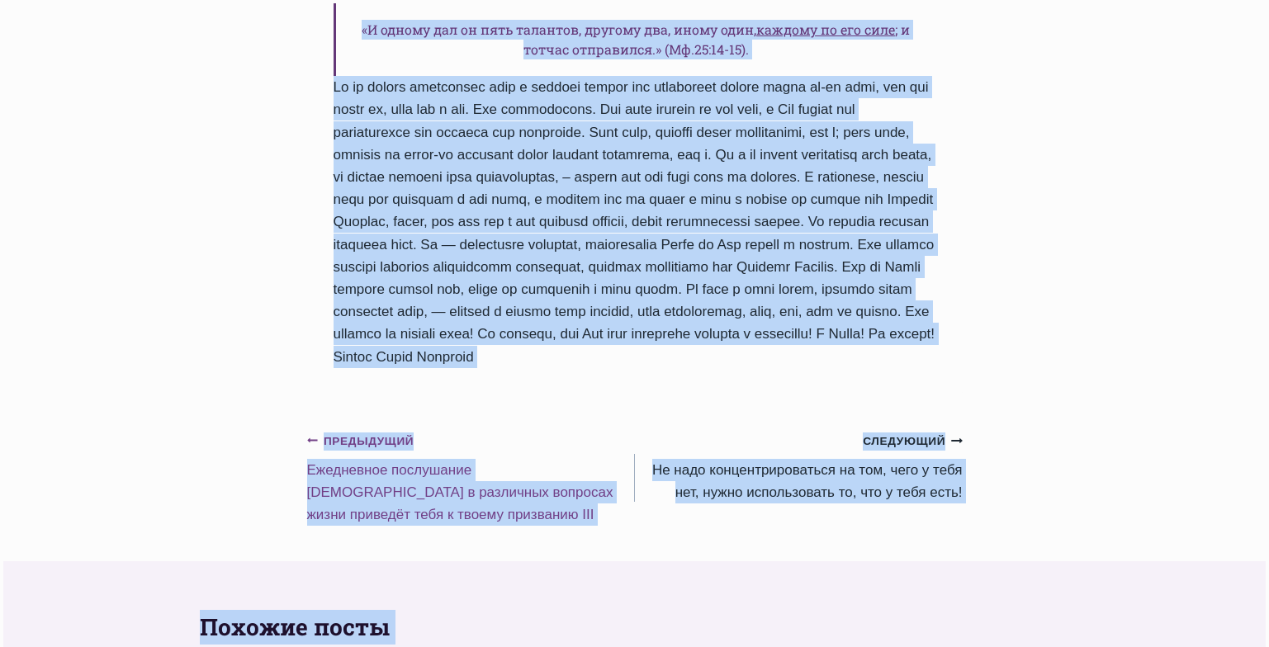
click at [438, 429] on link "Предыдущий Предыдущий Ежедневное послушание Богу в различных вопросах жизни при…" at bounding box center [471, 477] width 328 height 97
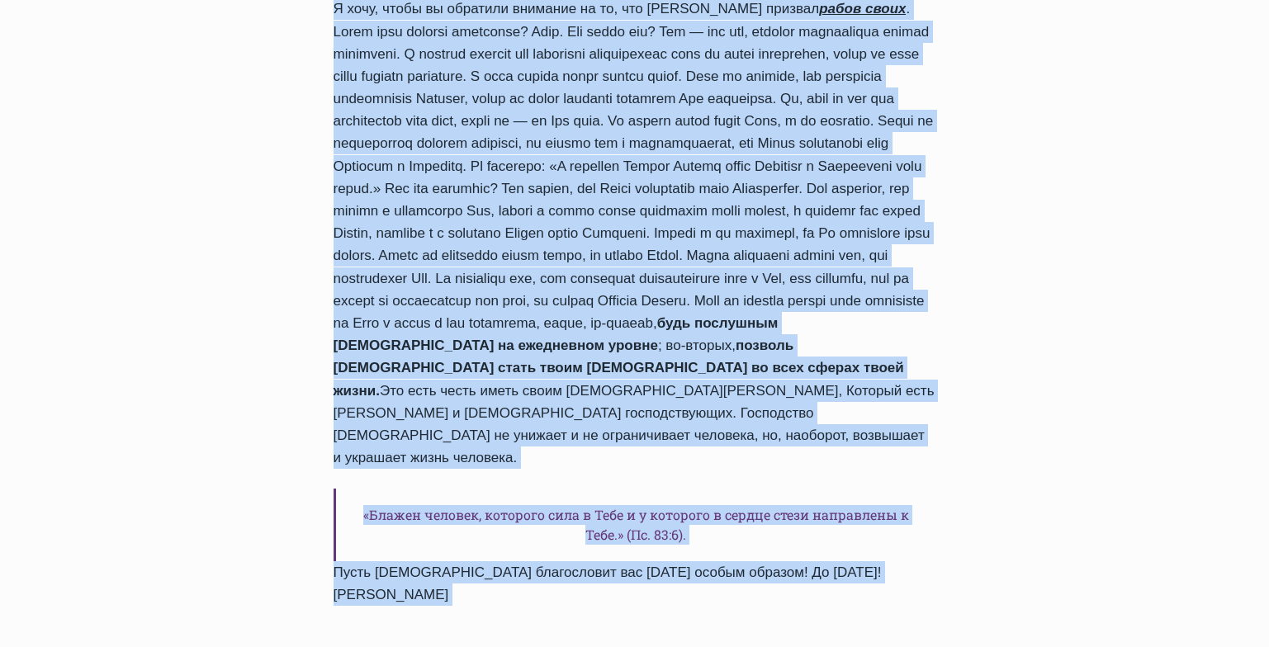
scroll to position [1301, 0]
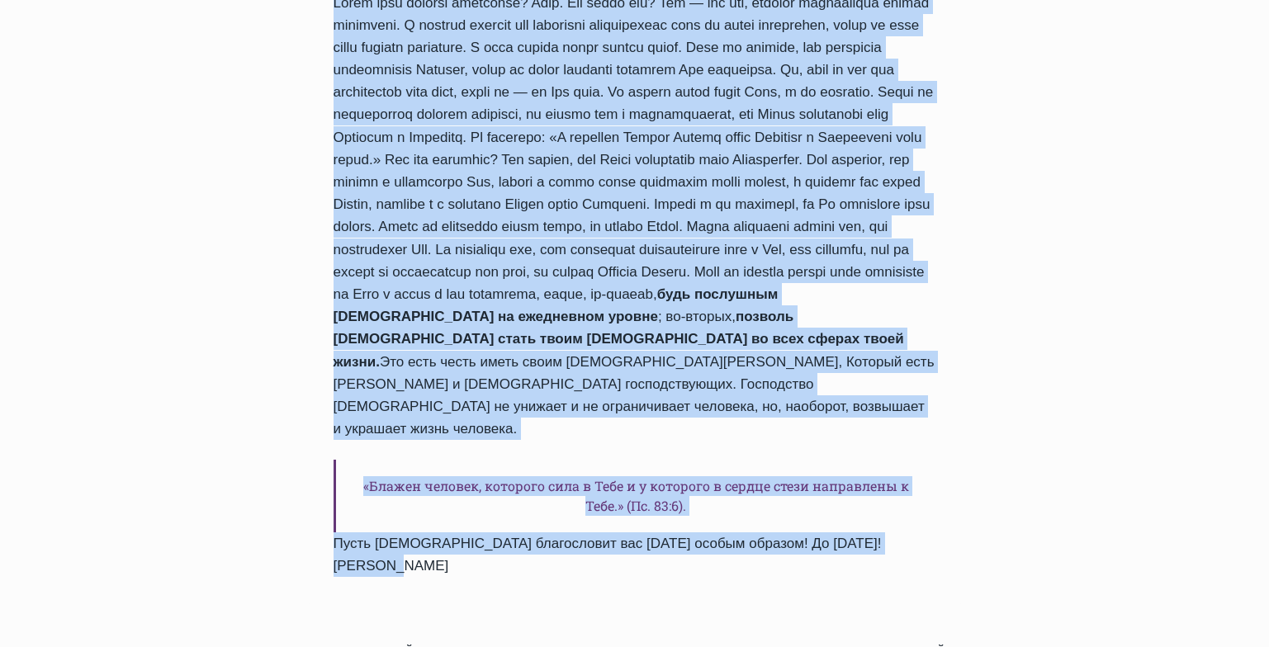
drag, startPoint x: 335, startPoint y: 228, endPoint x: 939, endPoint y: 426, distance: 635.4
copy div "Ежедневное послушание Богу в различных вопросах жизни приведёт тебя к твоему пр…"
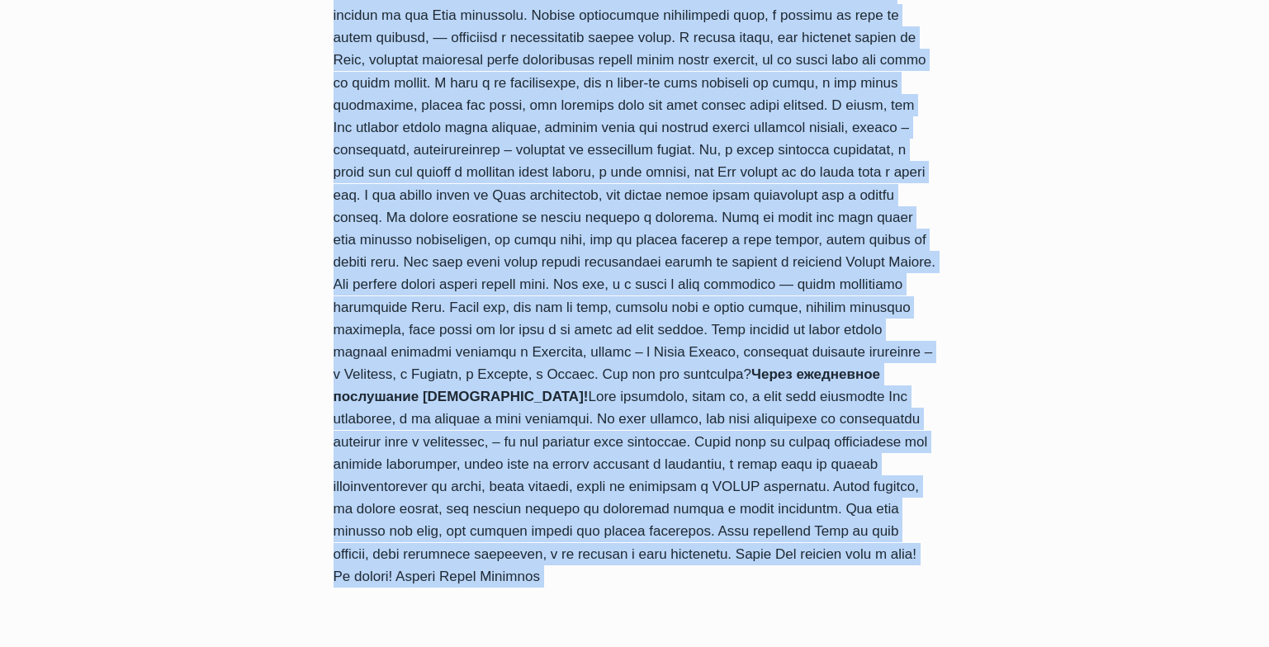
scroll to position [1775, 0]
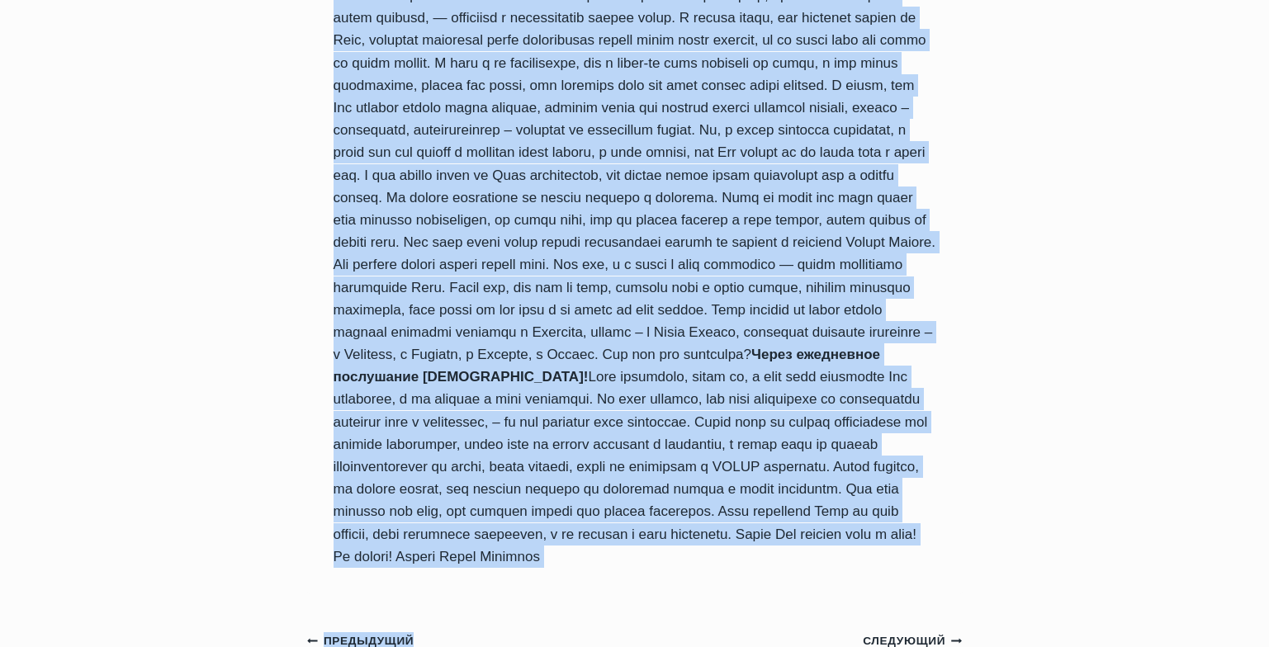
drag, startPoint x: 334, startPoint y: 138, endPoint x: 865, endPoint y: 485, distance: 634.2
copy div "Ежедневное послушание Богу в различных вопросах жизни приведёт тебя к твоему пр…"
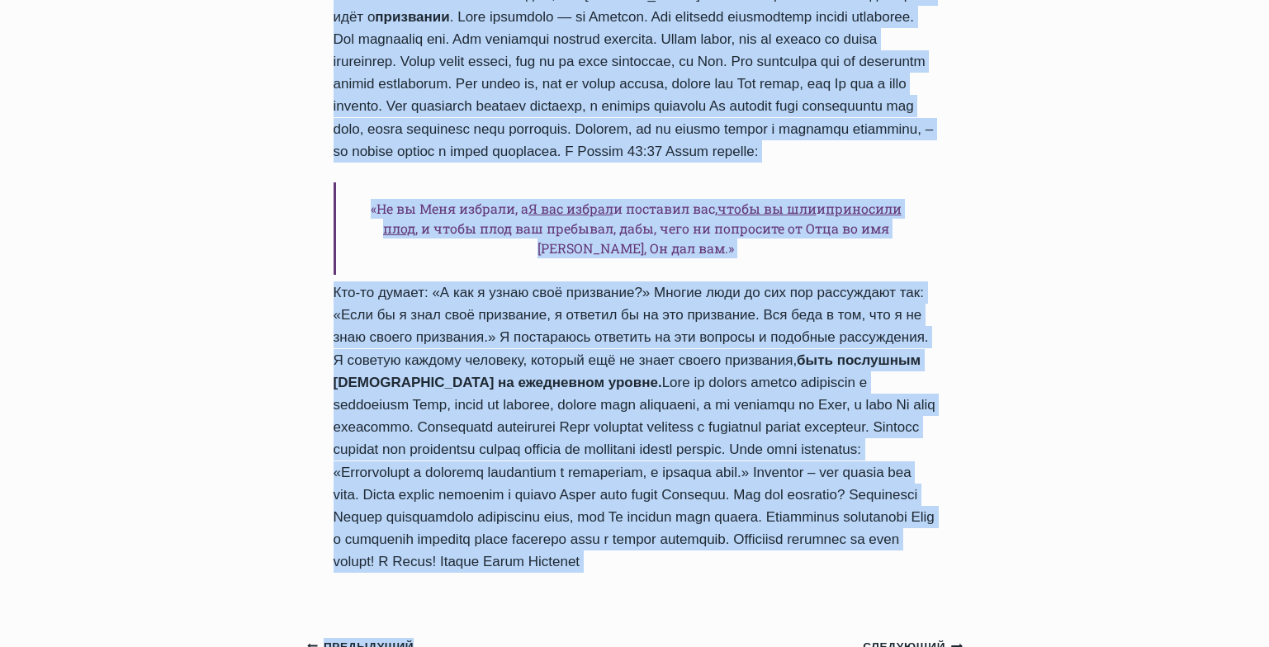
scroll to position [1688, 0]
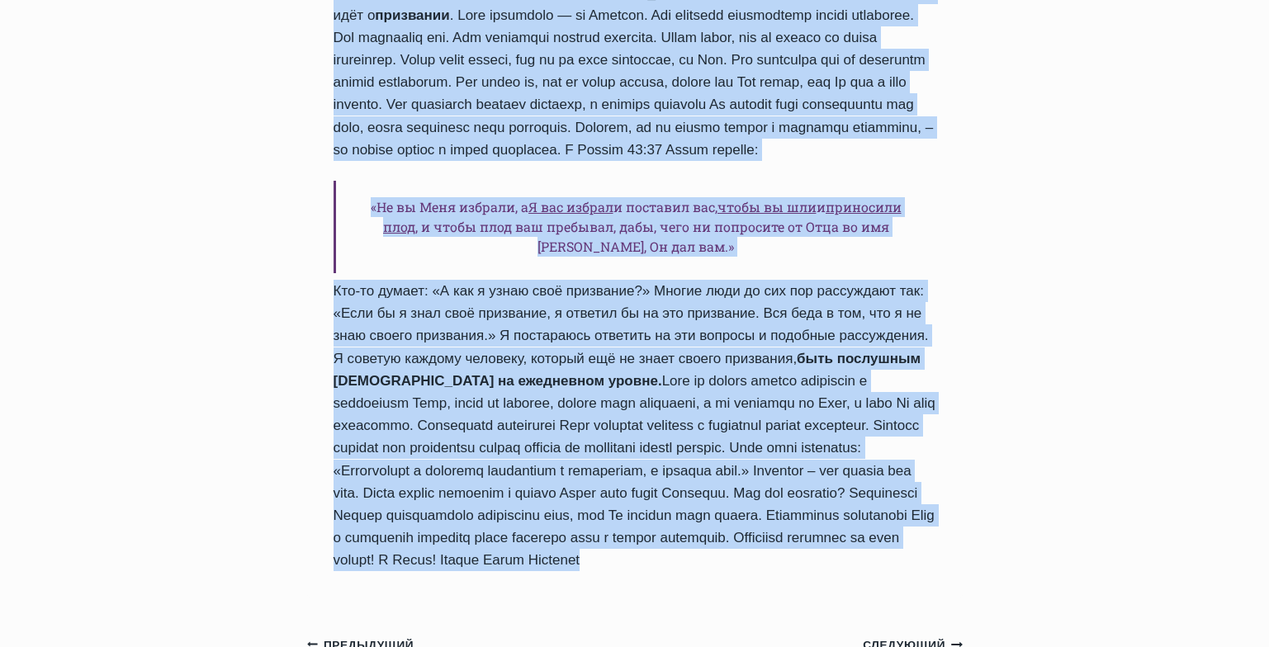
drag, startPoint x: 336, startPoint y: 164, endPoint x: 910, endPoint y: 510, distance: 669.8
copy div "Ежедневное послушание Богу в различных вопросах жизни приведёт тебя к твоему пр…"
click at [1027, 511] on div "Ежедневное слово Ежедневное послушание Богу в различных вопросах жизни приведёт…" at bounding box center [634, 0] width 1269 height 2982
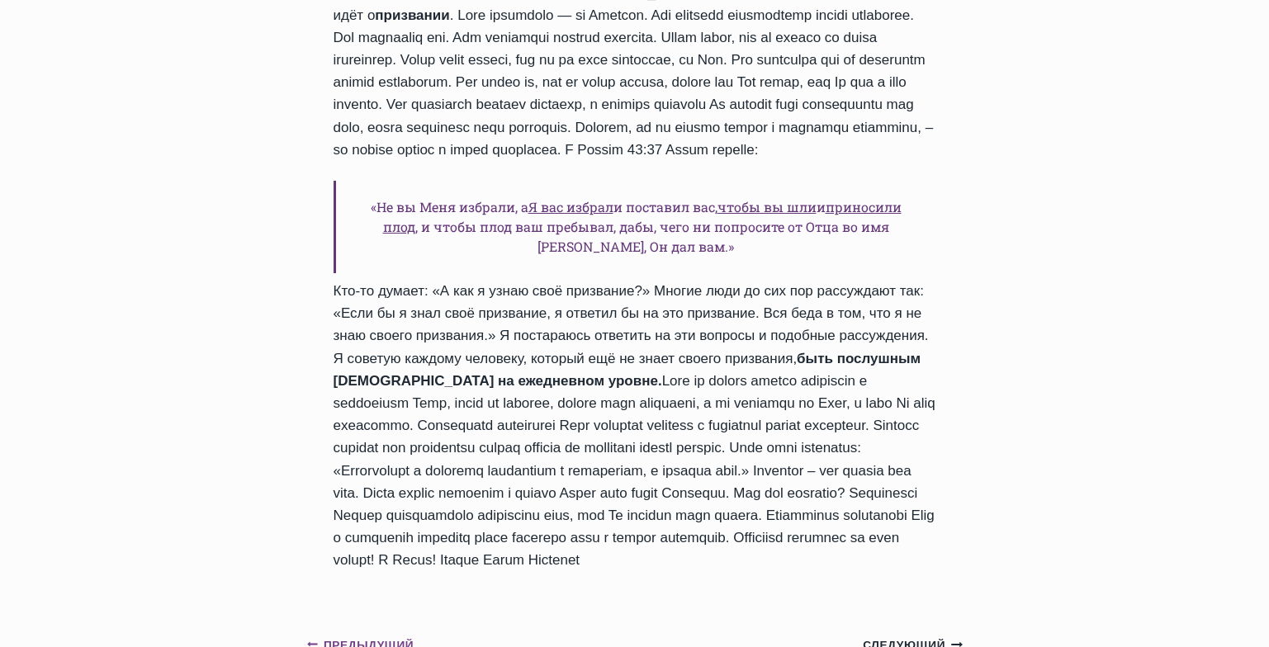
click at [449, 633] on link "Предыдущий Предыдущий Что ты делаешь с твоим потенциалом?" at bounding box center [471, 659] width 328 height 52
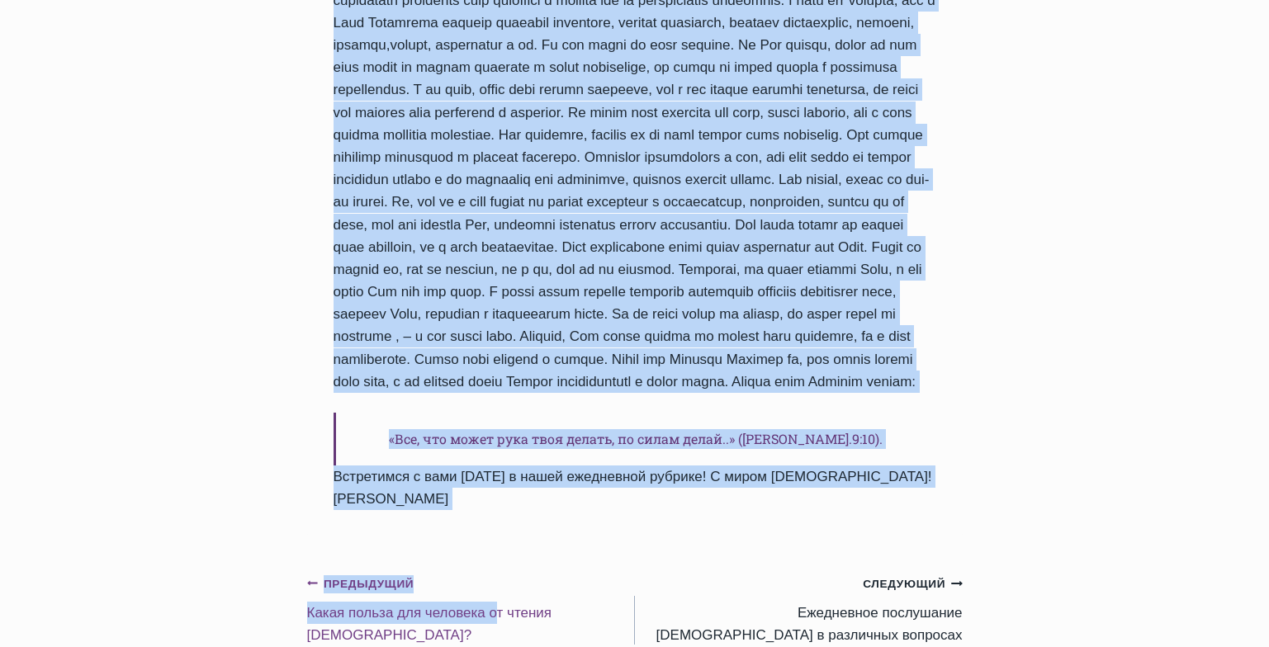
scroll to position [1135, 0]
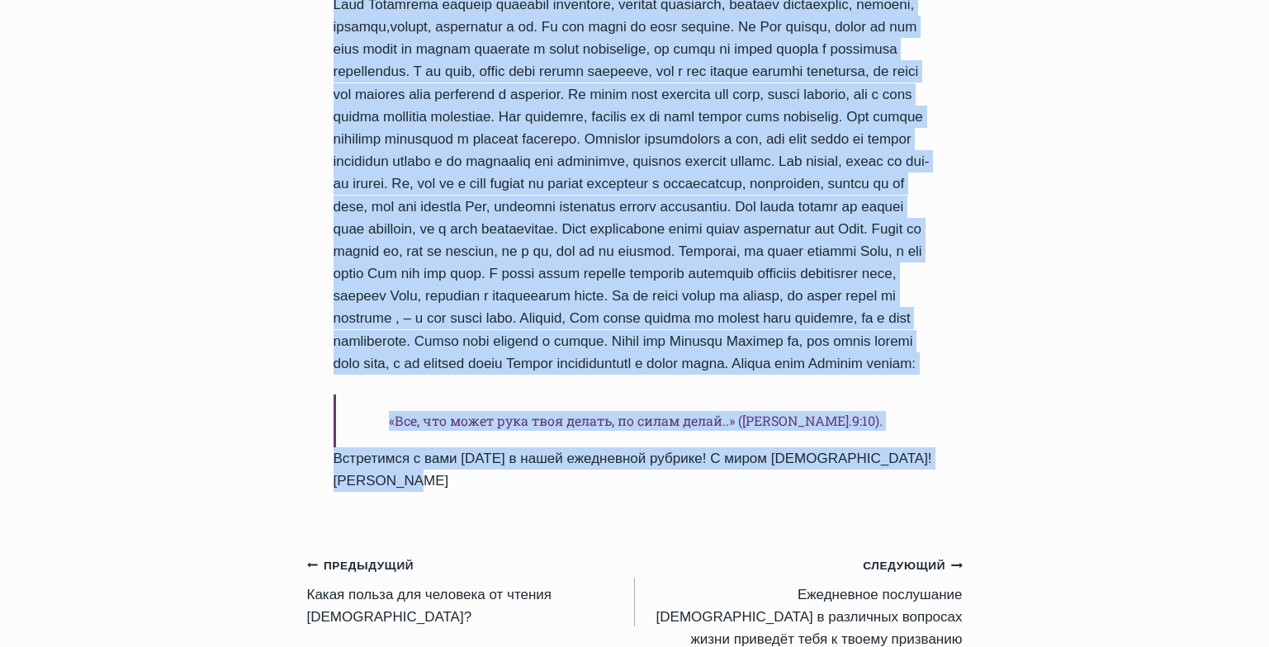
drag, startPoint x: 334, startPoint y: 164, endPoint x: 501, endPoint y: 530, distance: 402.4
click at [501, 519] on div "Ежедневное слово Что ты делаешь с твоим потенциалом? Автор Пастор Руфус Аджибой…" at bounding box center [635, 5] width 656 height 1027
copy div "Что ты делаешь с твоим потенциалом? Автор Пастор Руфус Аджибойе 2024-Июнь-30 20…"
click at [1033, 434] on div "Ежедневное слово Что ты делаешь с твоим потенциалом? Автор Пастор Руфус Аджибой…" at bounding box center [634, 236] width 1269 height 2349
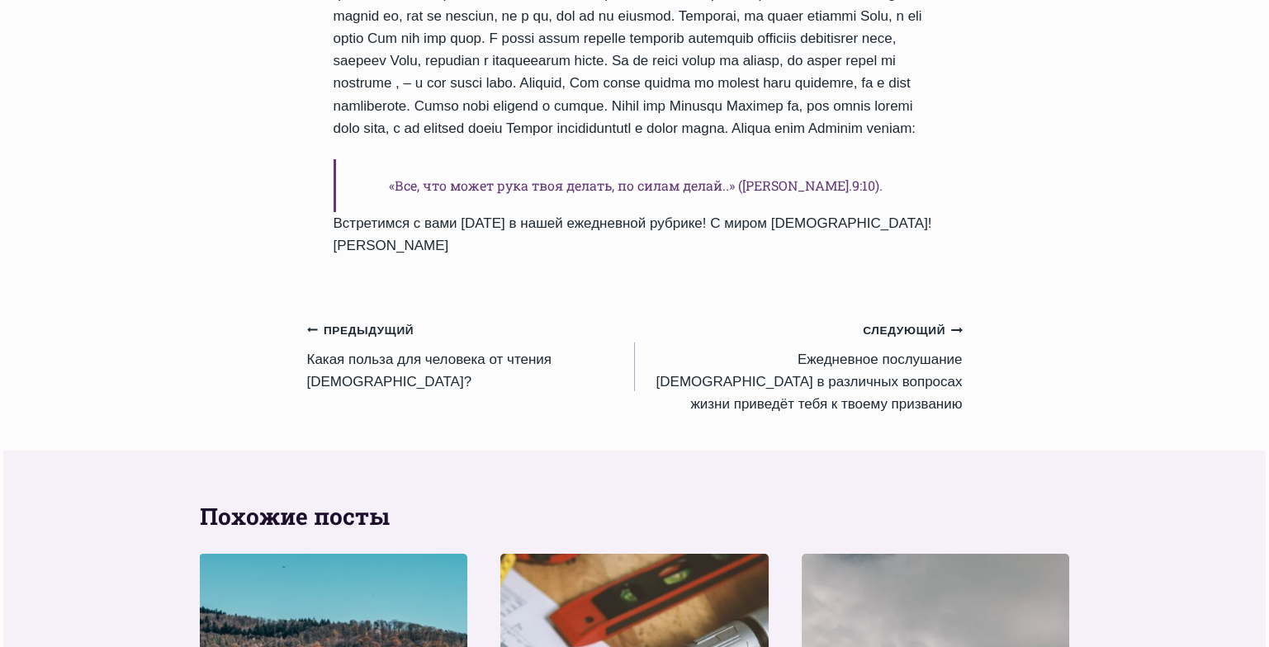
scroll to position [1374, 0]
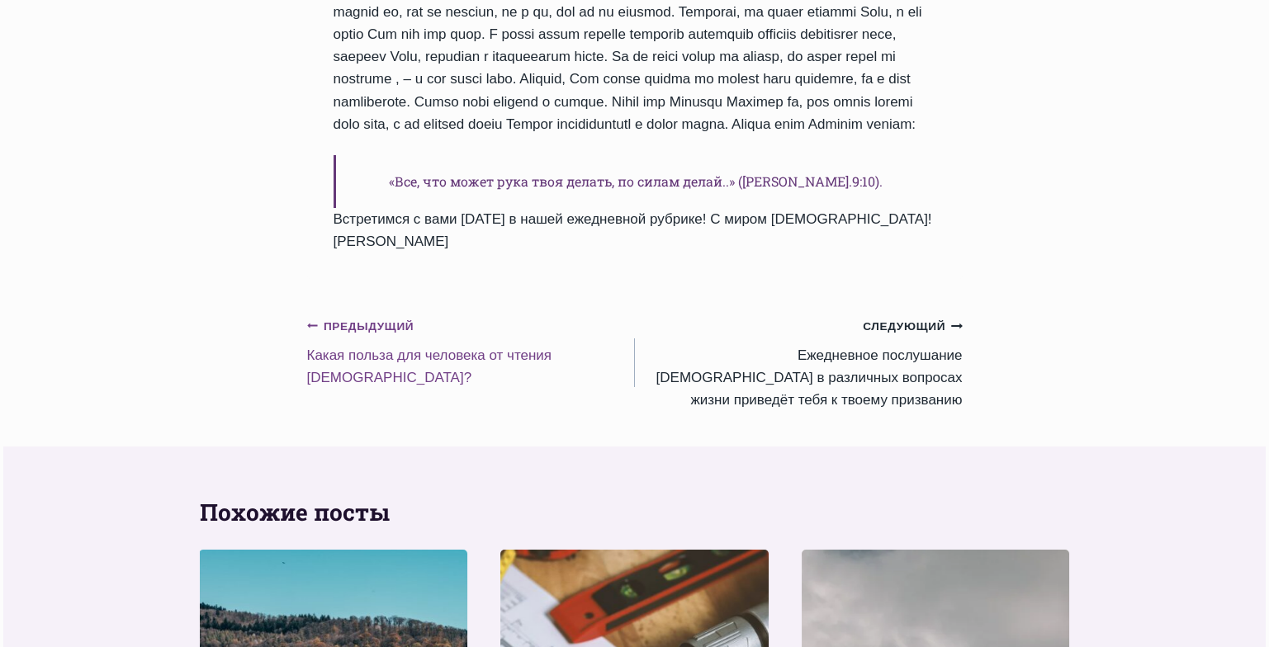
click at [443, 381] on link "Предыдущий Предыдущий Какая польза для человека от чтения Библии?" at bounding box center [471, 352] width 328 height 74
click at [422, 382] on link "Предыдущий Предыдущий Какая польза для человека от чтения Библии?" at bounding box center [471, 352] width 328 height 74
click at [391, 378] on link "Предыдущий Предыдущий Какая польза для человека от чтения Библии?" at bounding box center [471, 352] width 328 height 74
click at [387, 381] on link "Предыдущий Предыдущий Какая польза для человека от чтения Библии?" at bounding box center [471, 352] width 328 height 74
click at [529, 381] on link "Предыдущий Предыдущий Какая польза для человека от чтения Библии?" at bounding box center [471, 352] width 328 height 74
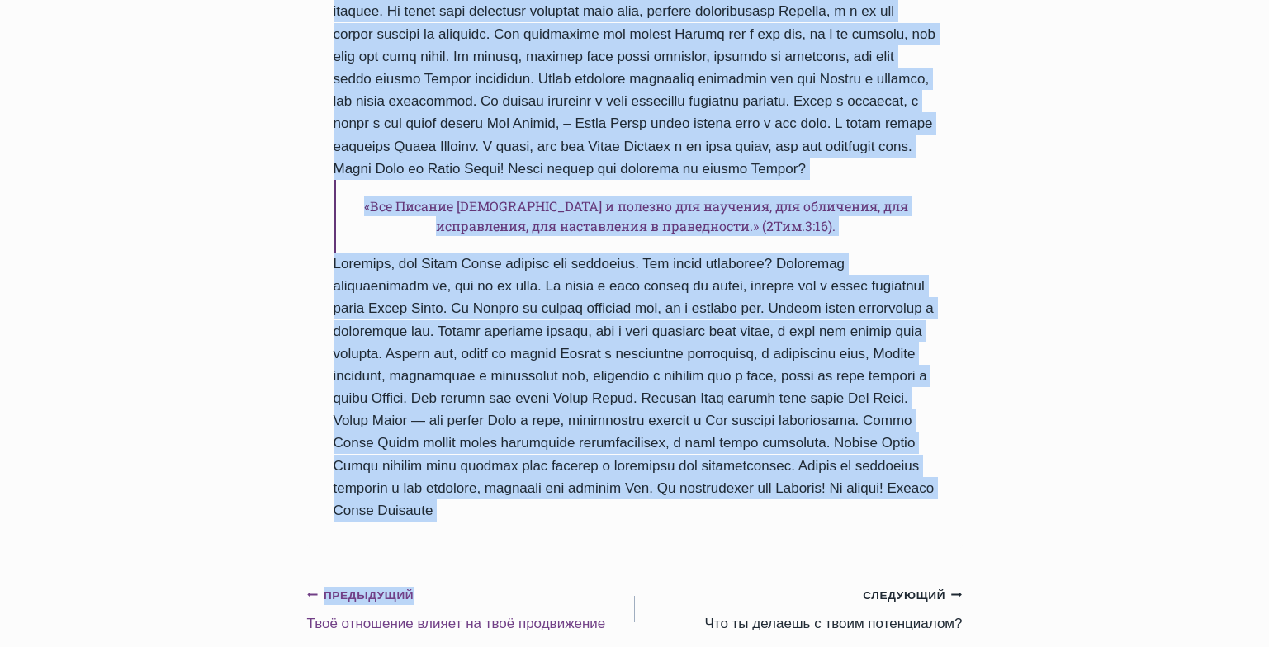
scroll to position [1369, 0]
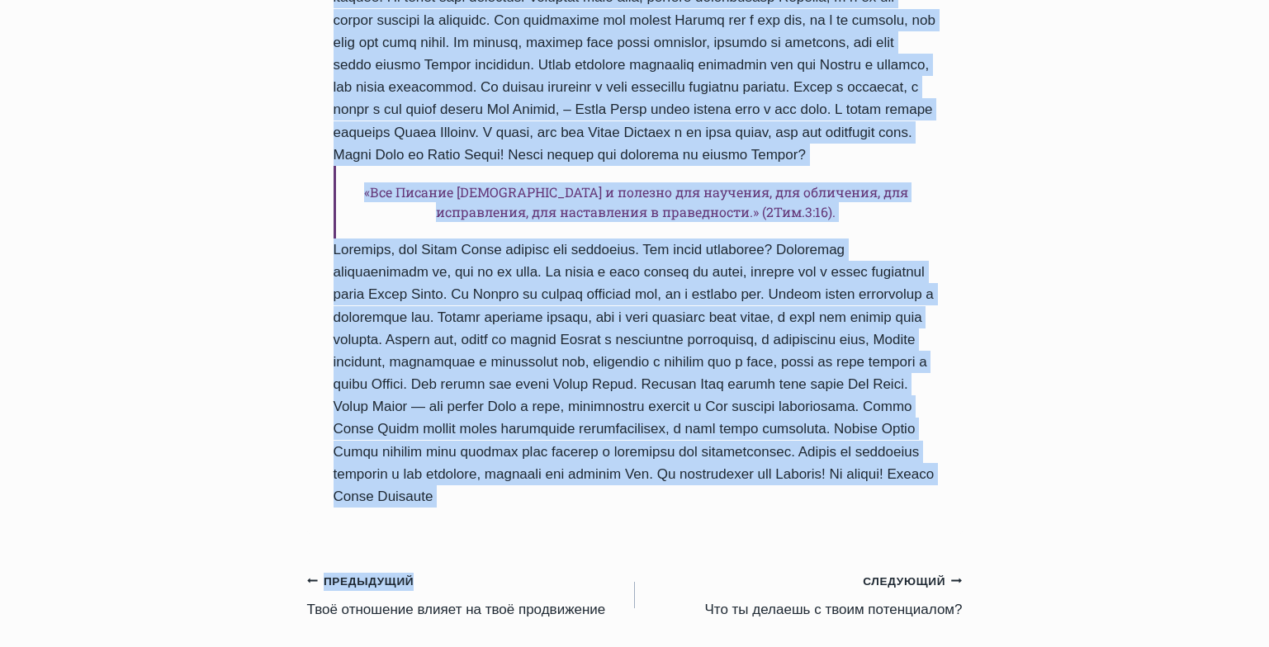
drag, startPoint x: 337, startPoint y: 127, endPoint x: 476, endPoint y: 552, distance: 447.6
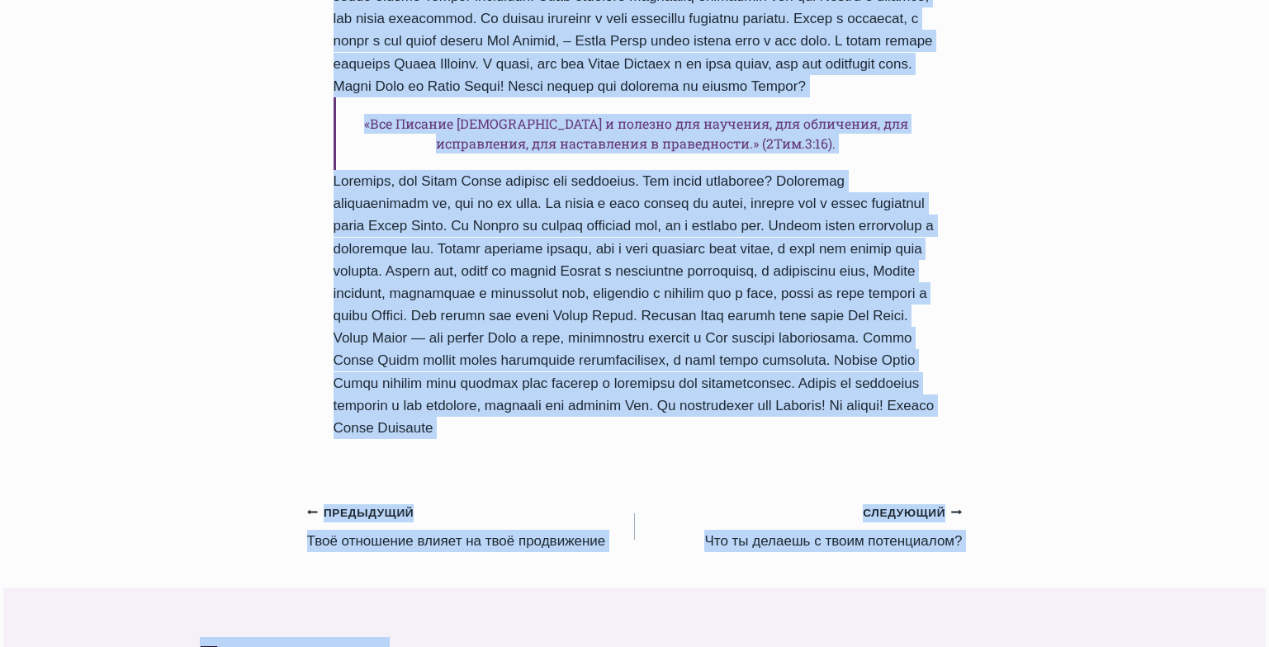
scroll to position [1444, 0]
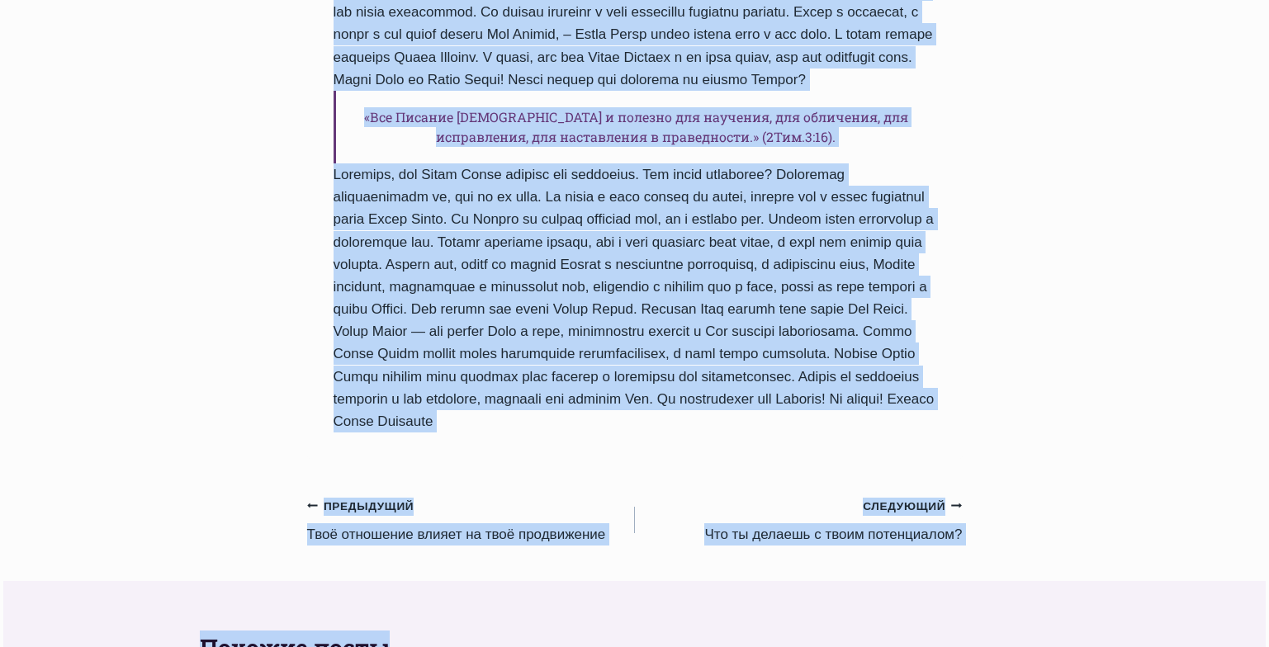
drag, startPoint x: 335, startPoint y: 34, endPoint x: 504, endPoint y: 476, distance: 473.6
copy div "Какая польза для человека от чтения Библии? Автор Пастор Руфус Аджибойе 2024-Ию…"
click at [391, 547] on link "Предыдущий Предыдущий Твоё отношение влияет на твоё продвижение" at bounding box center [471, 521] width 328 height 52
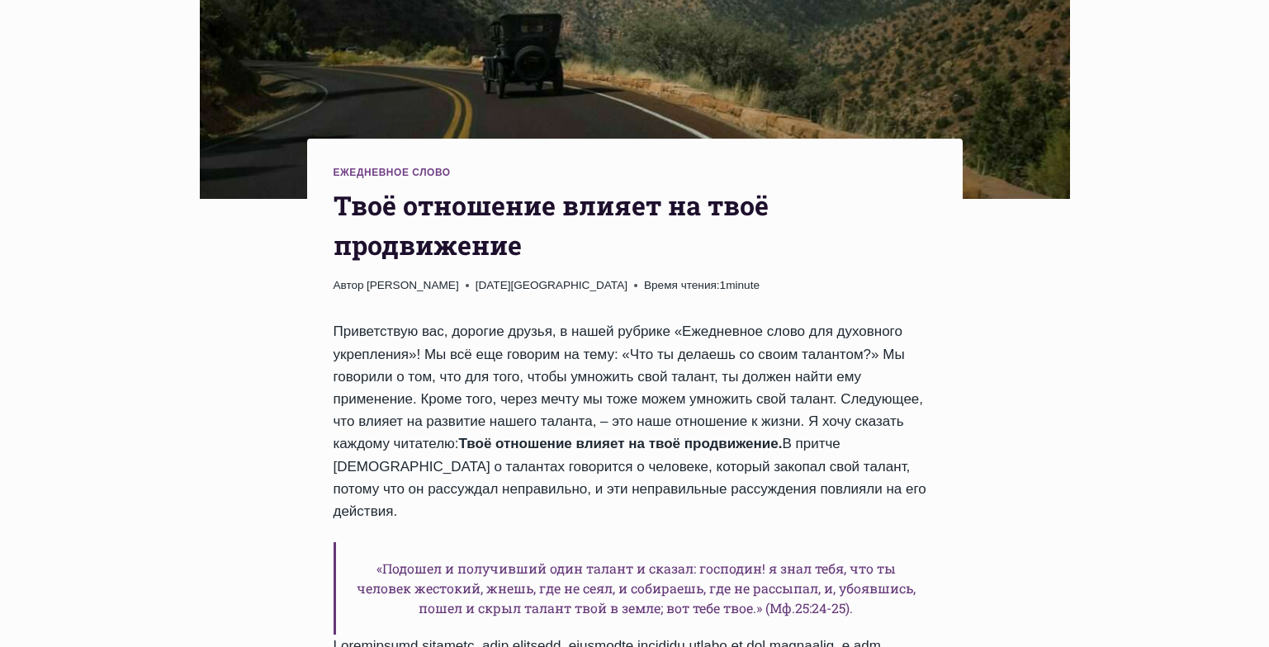
drag, startPoint x: 1271, startPoint y: 120, endPoint x: 1280, endPoint y: 219, distance: 99.5
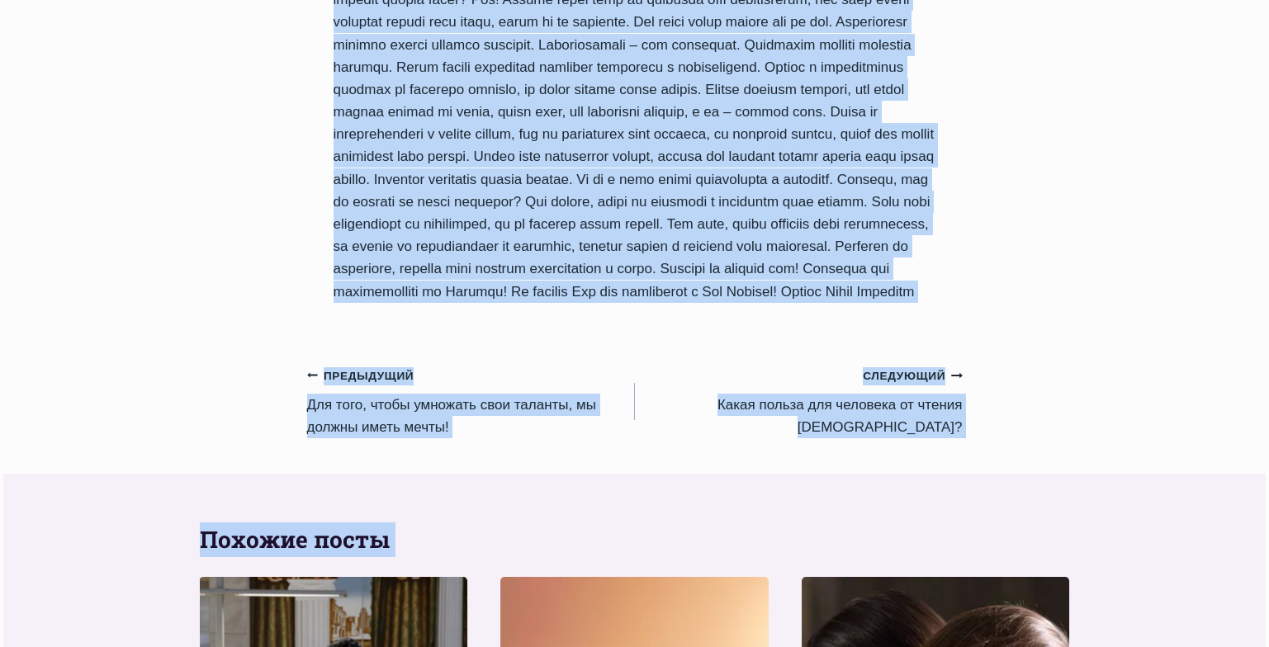
scroll to position [1510, 0]
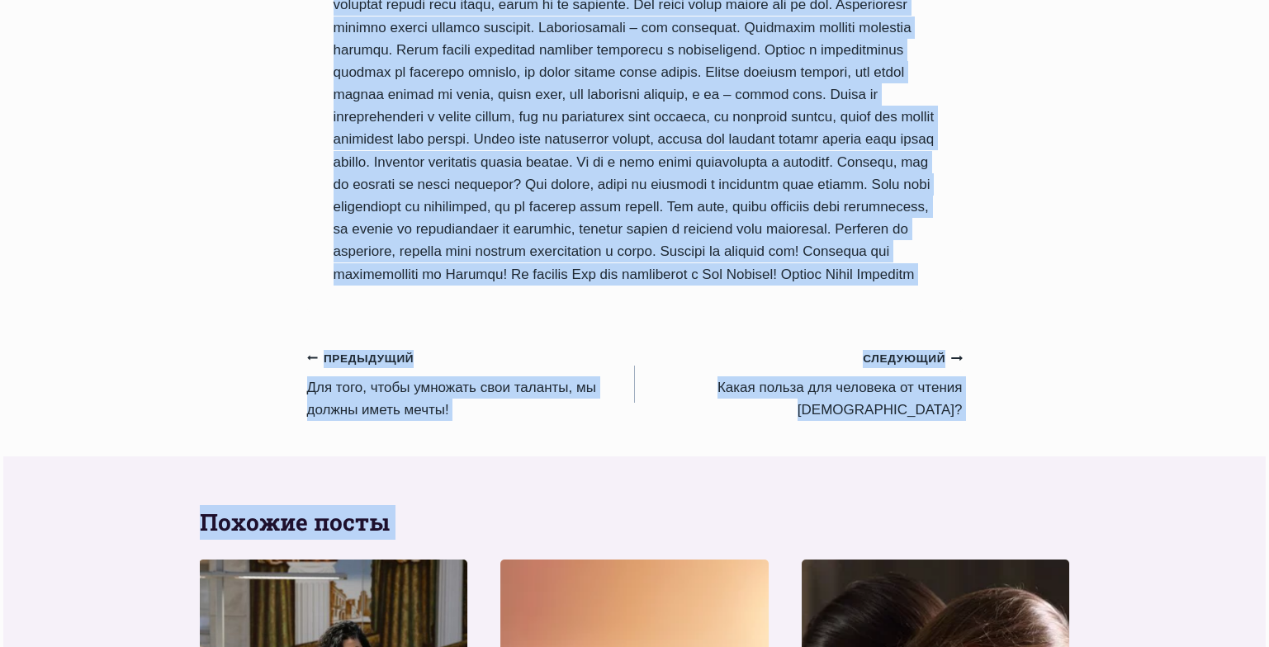
drag, startPoint x: 338, startPoint y: 132, endPoint x: 823, endPoint y: 276, distance: 505.6
copy div "Твоё отношение влияет на твоё продвижение Автор Пастор Руфус Аджибойе 2024-Июнь…"
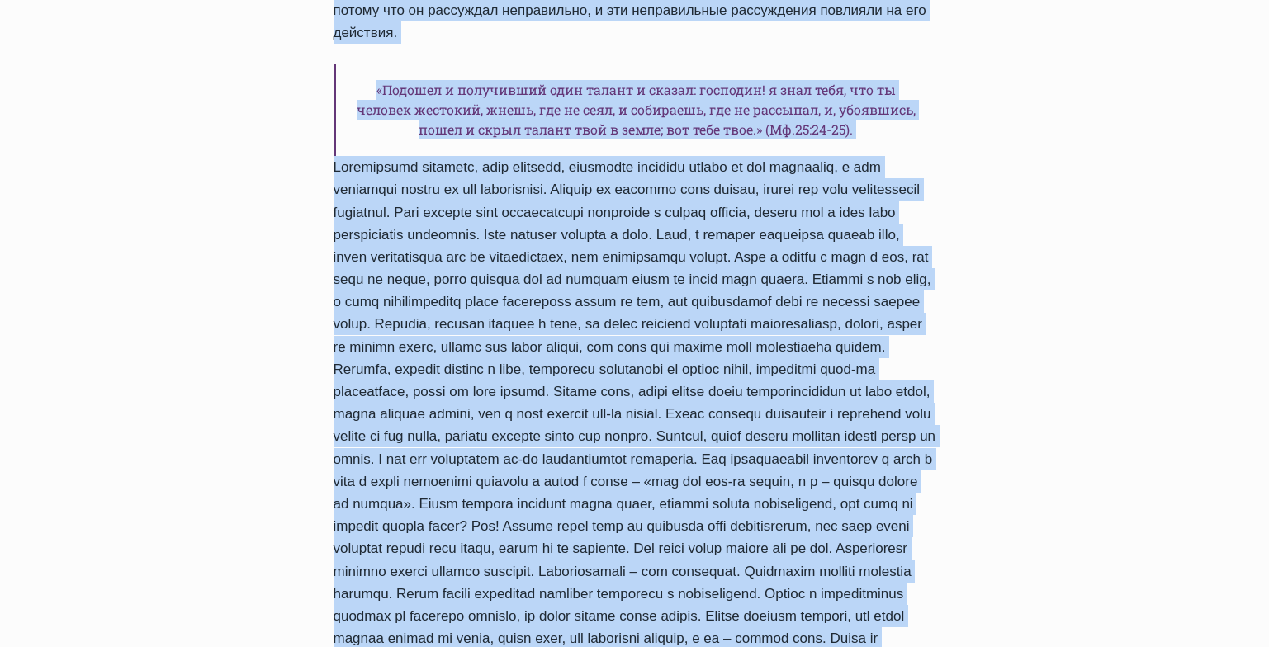
scroll to position [970, 0]
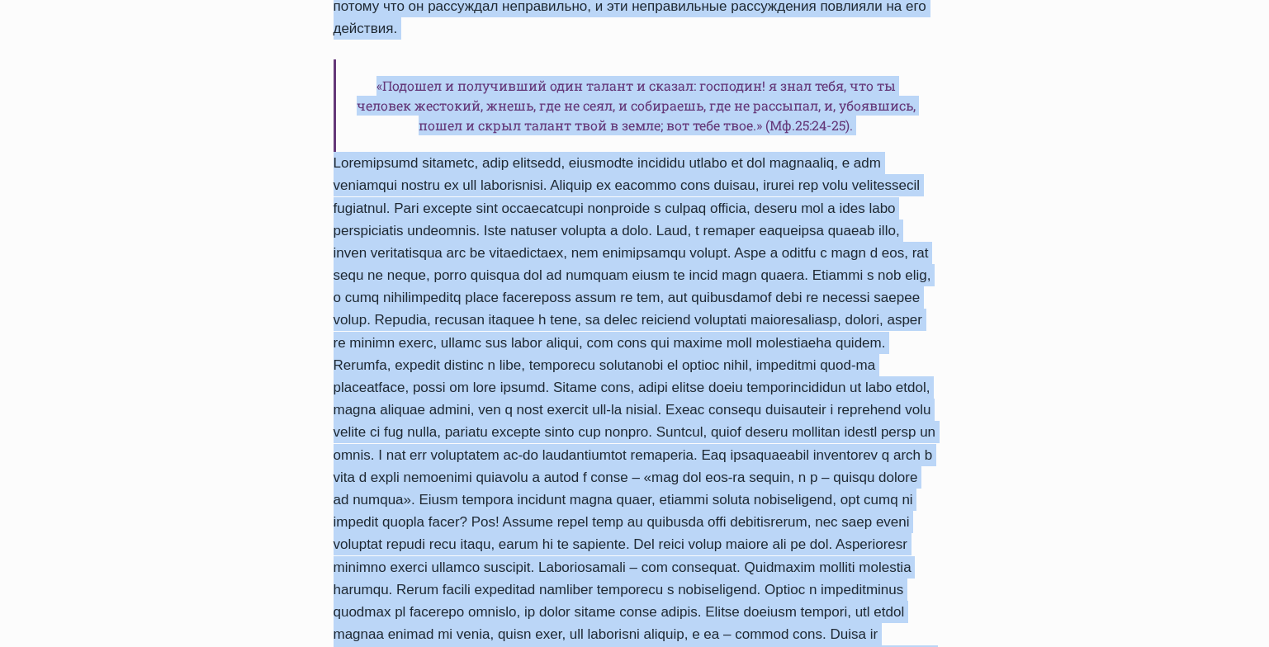
copy div "Твоё отношение влияет на твоё продвижение Автор Пастор Руфус Аджибойе 2024-Июнь…"
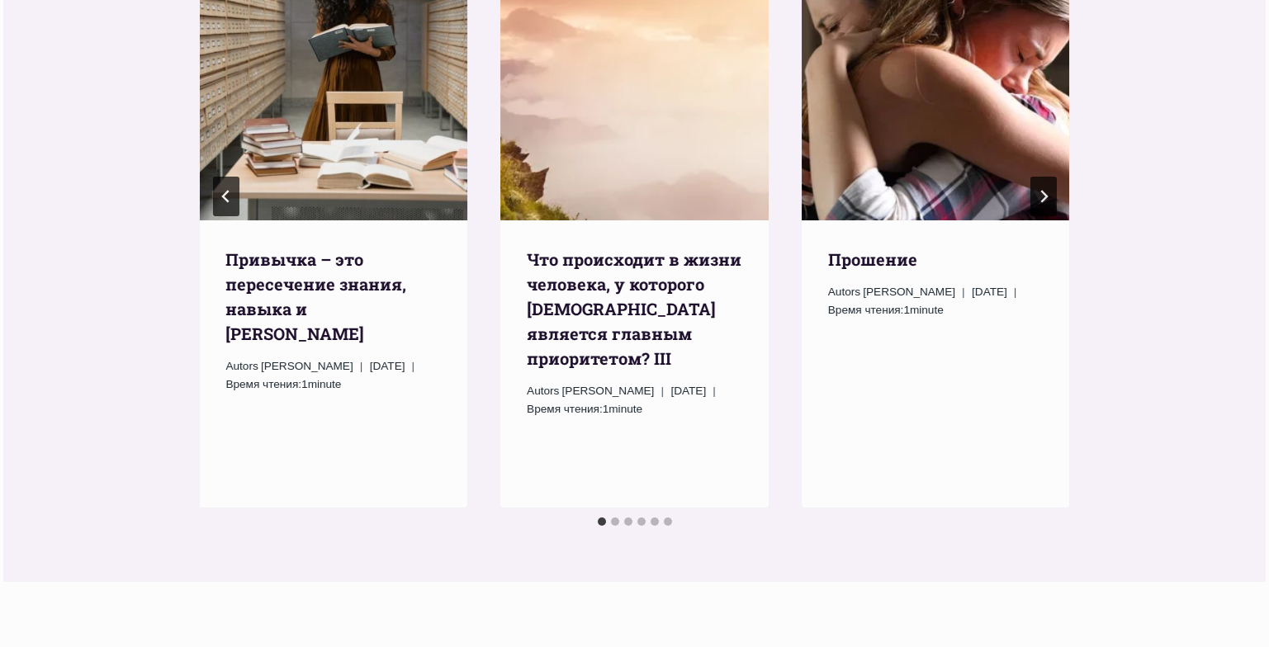
scroll to position [2193, 0]
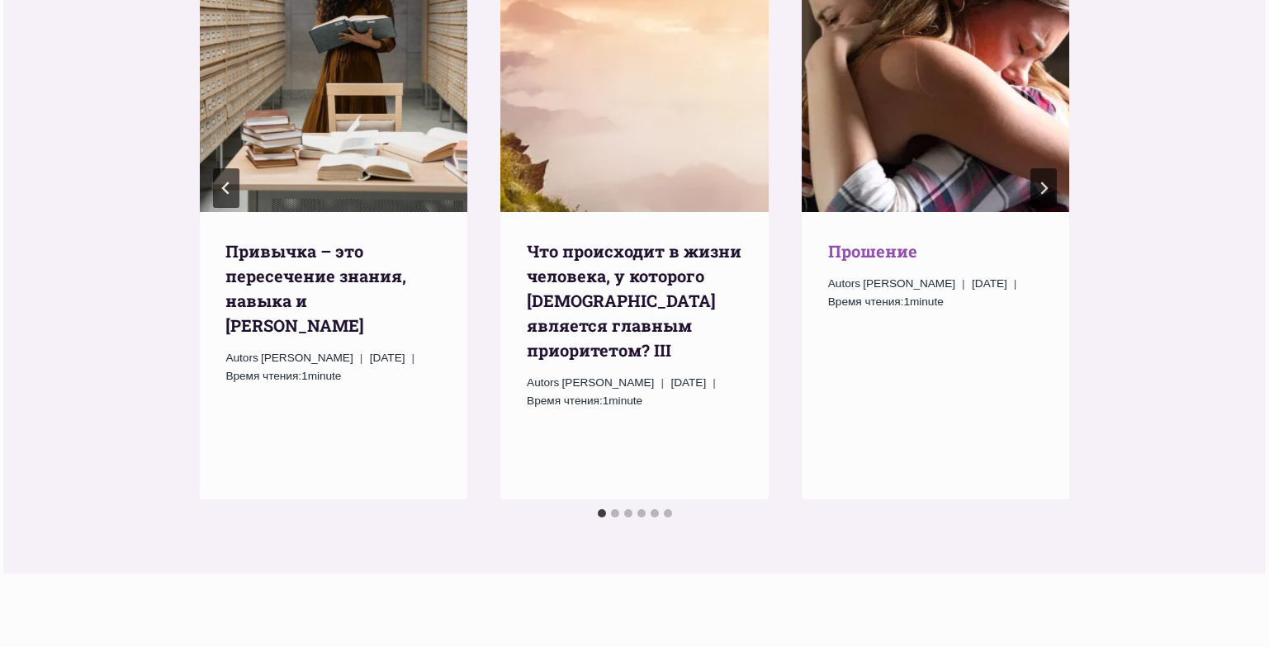
click at [876, 254] on link "Прошение" at bounding box center [872, 250] width 89 height 21
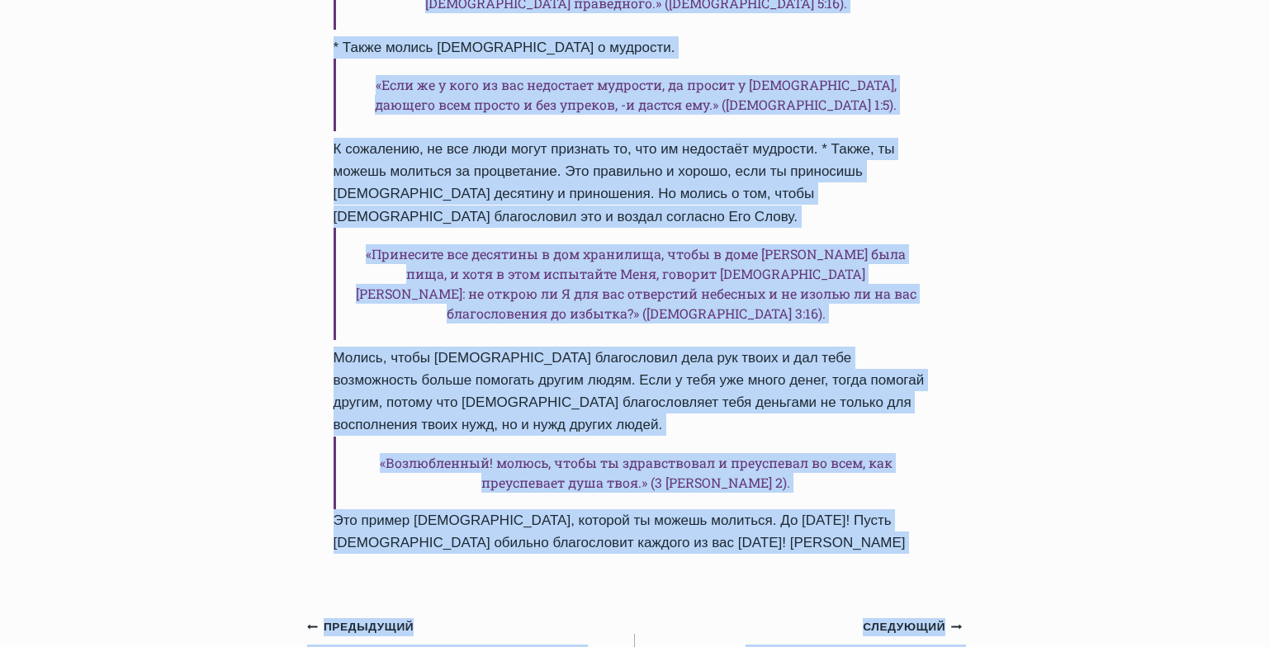
scroll to position [1100, 0]
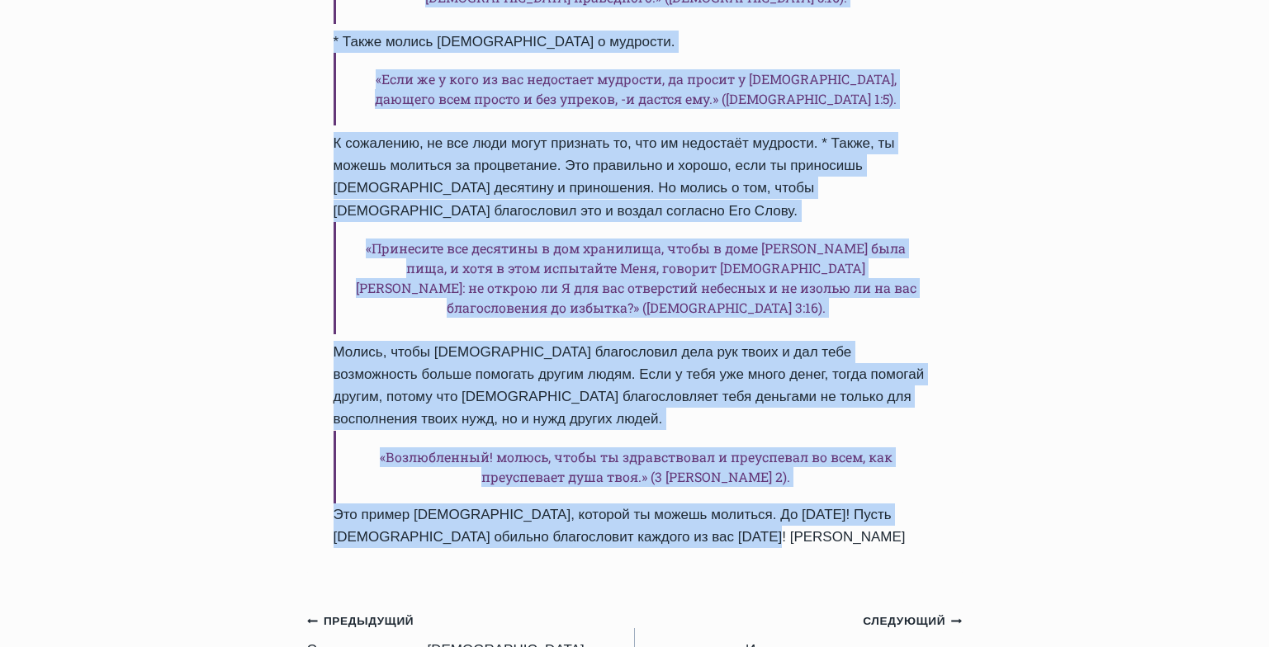
drag, startPoint x: 336, startPoint y: 110, endPoint x: 766, endPoint y: 382, distance: 508.6
copy div "Loremips Dolor Sitame Conse Adipisci 3434-Elitse-4 3686-Doeiusm-4 Tempo incidi:…"
click at [1139, 314] on div "Ежедневное слово Прошение Автор [PERSON_NAME] [DATE] [DATE] Время чтения: 1 min…" at bounding box center [634, 370] width 1269 height 2547
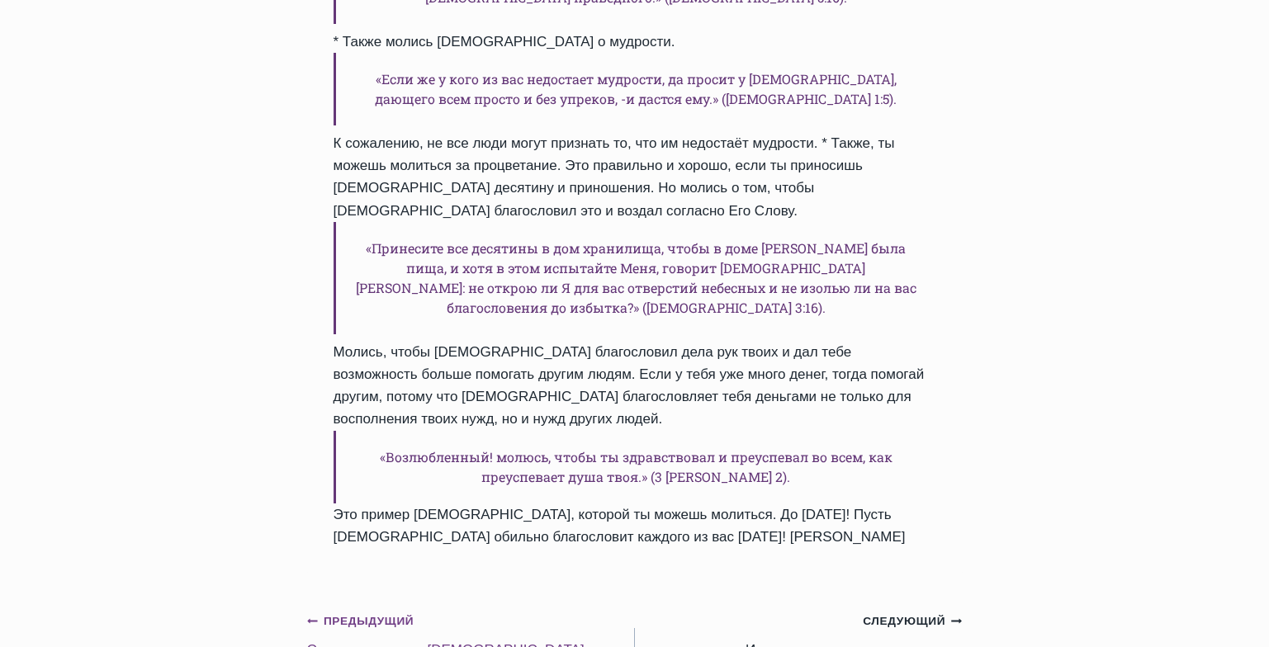
click at [388, 609] on link "Предыдущий Предыдущий Cотрудничество с Богом" at bounding box center [471, 635] width 328 height 52
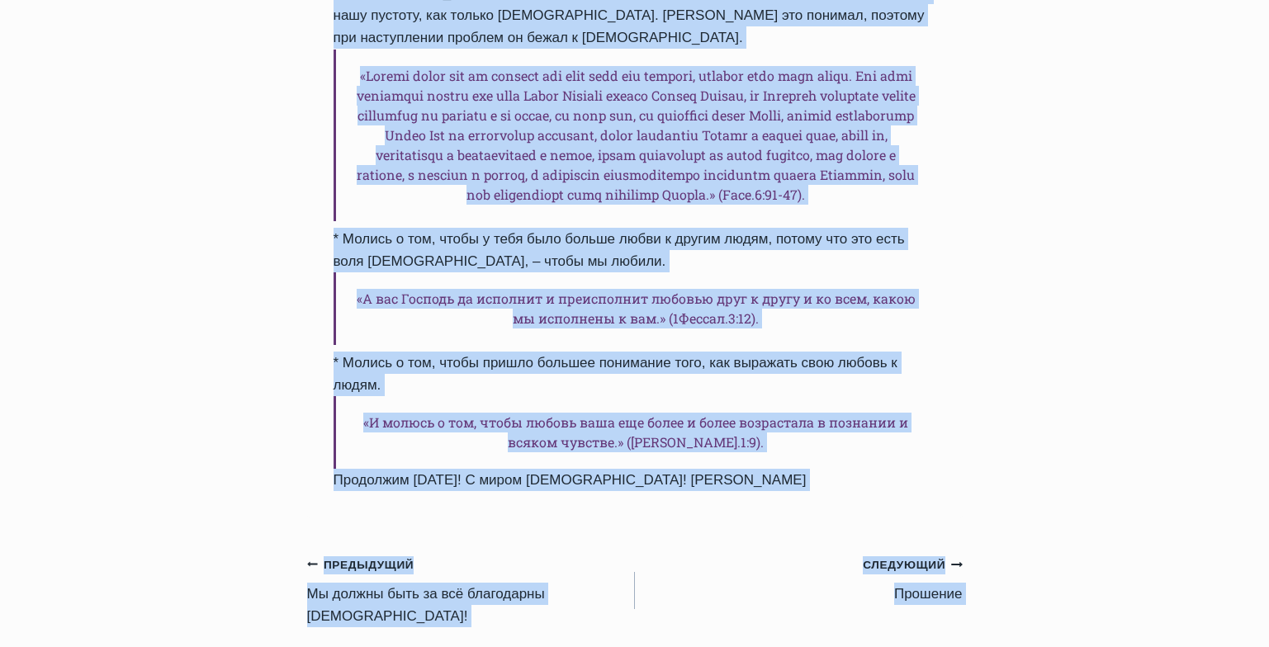
scroll to position [1637, 0]
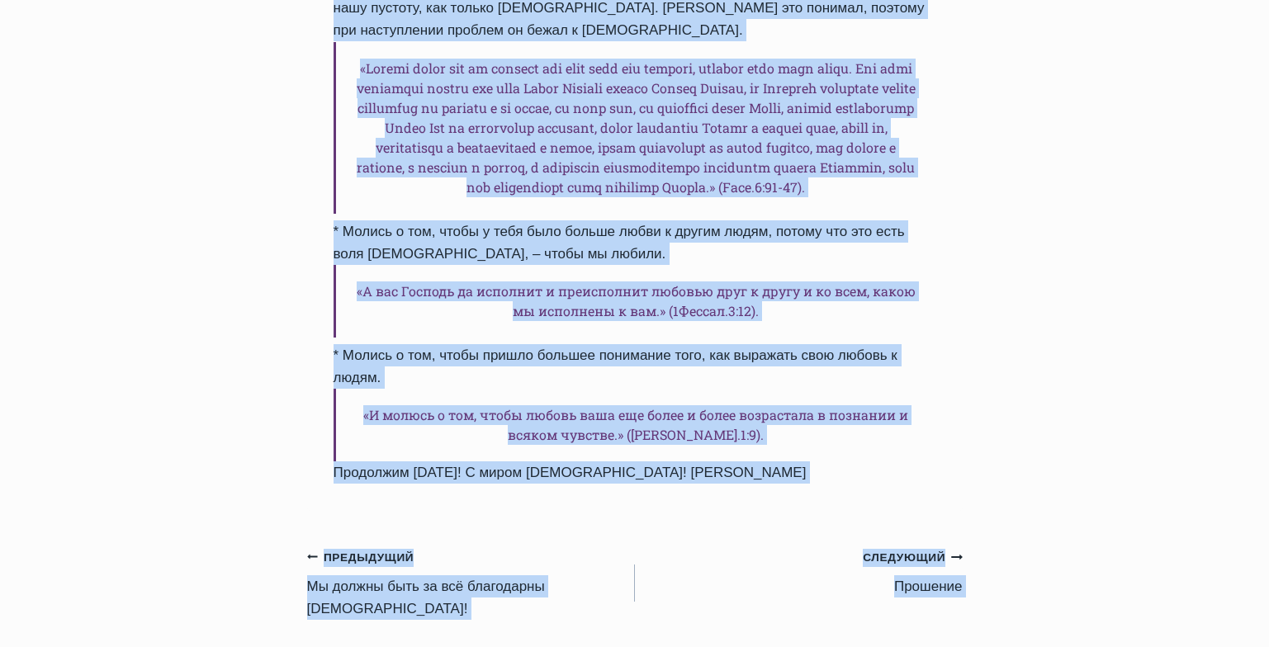
drag, startPoint x: 334, startPoint y: 419, endPoint x: 796, endPoint y: 355, distance: 466.0
copy div "Cотрудничество с Богом Автор Пастор Руфус Аджибойе 2024-Ноябрь-2 2016-Октябрь-7…"
click at [359, 546] on link "Предыдущий Предыдущий Мы должны быть за всё благодарны Богу!" at bounding box center [471, 583] width 328 height 74
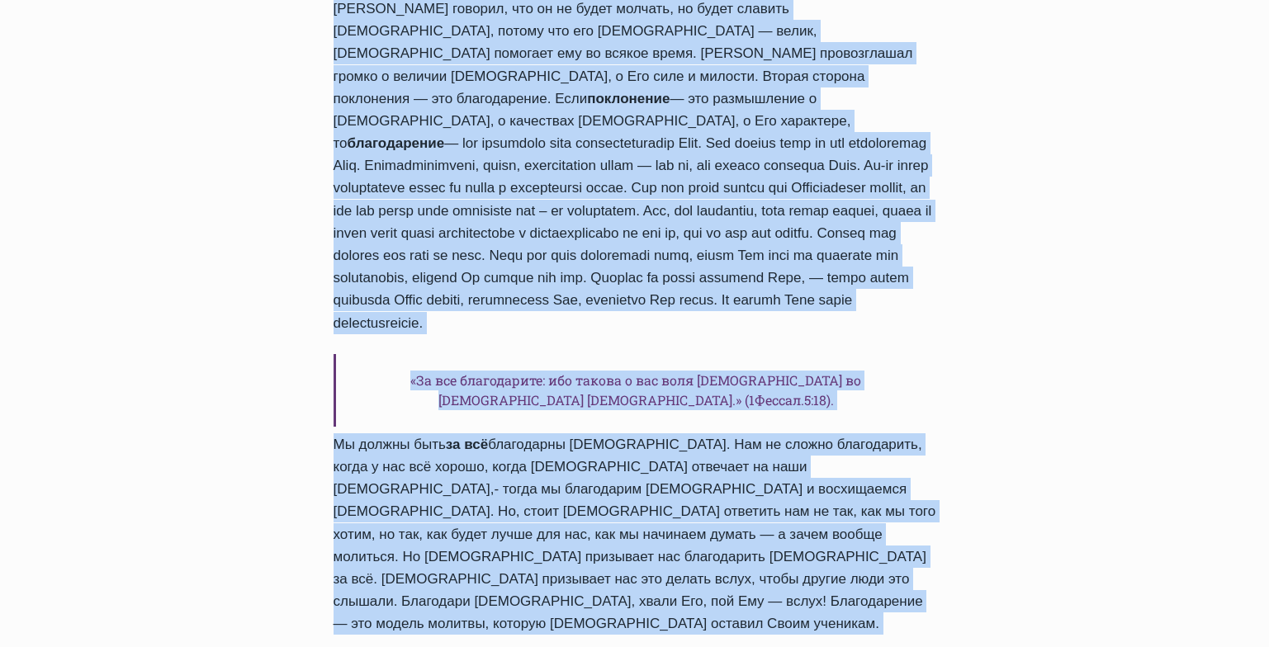
scroll to position [1397, 0]
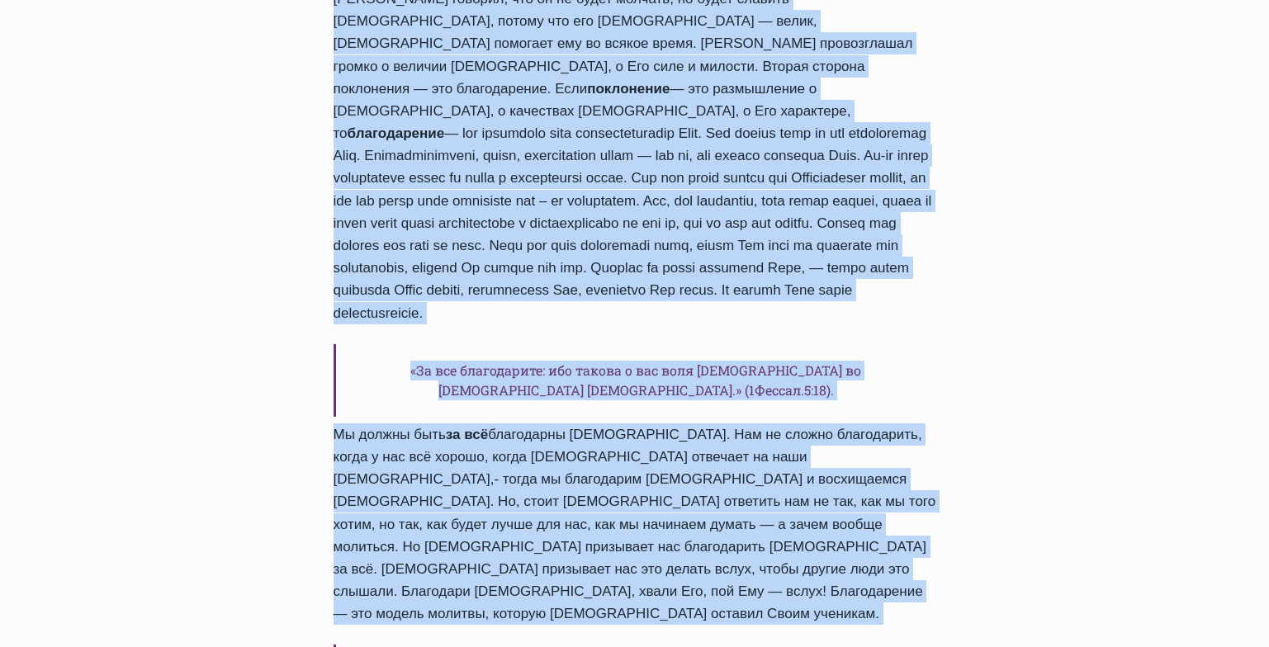
drag, startPoint x: 335, startPoint y: 140, endPoint x: 803, endPoint y: 509, distance: 595.6
copy div "Мы должны быть за всё благодарны Богу! Автор Пастор Руфус Аджибойе 2024-Ноябрь-…"
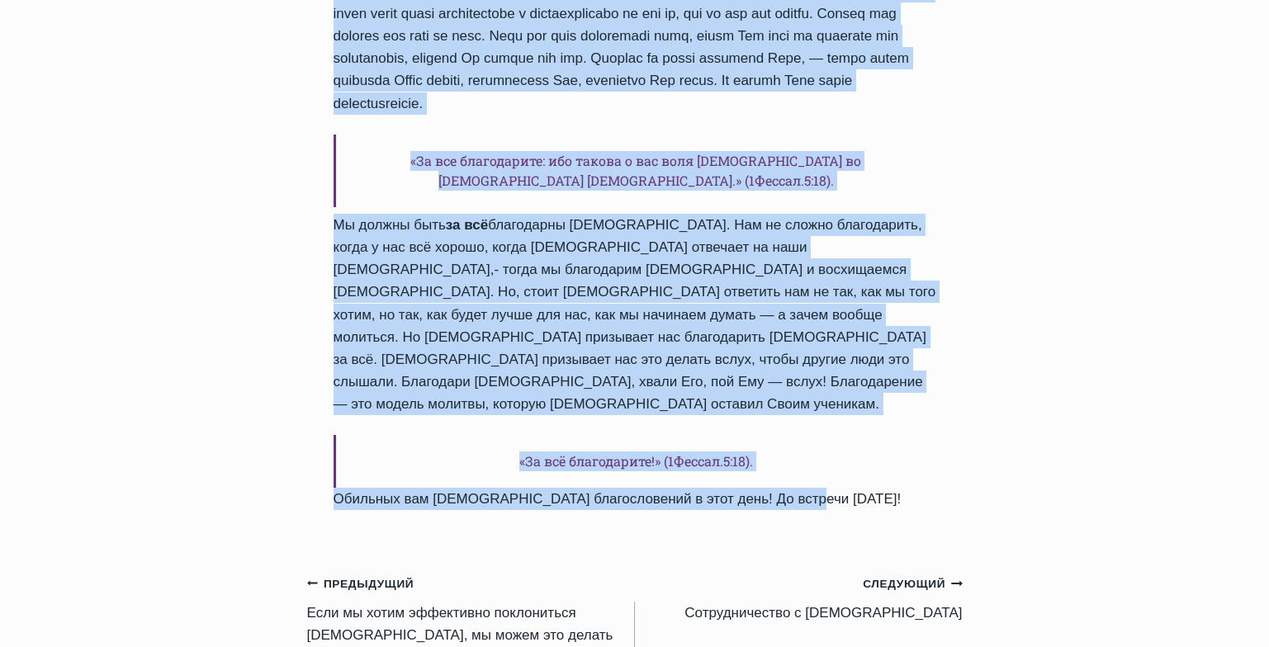
scroll to position [1615, 0]
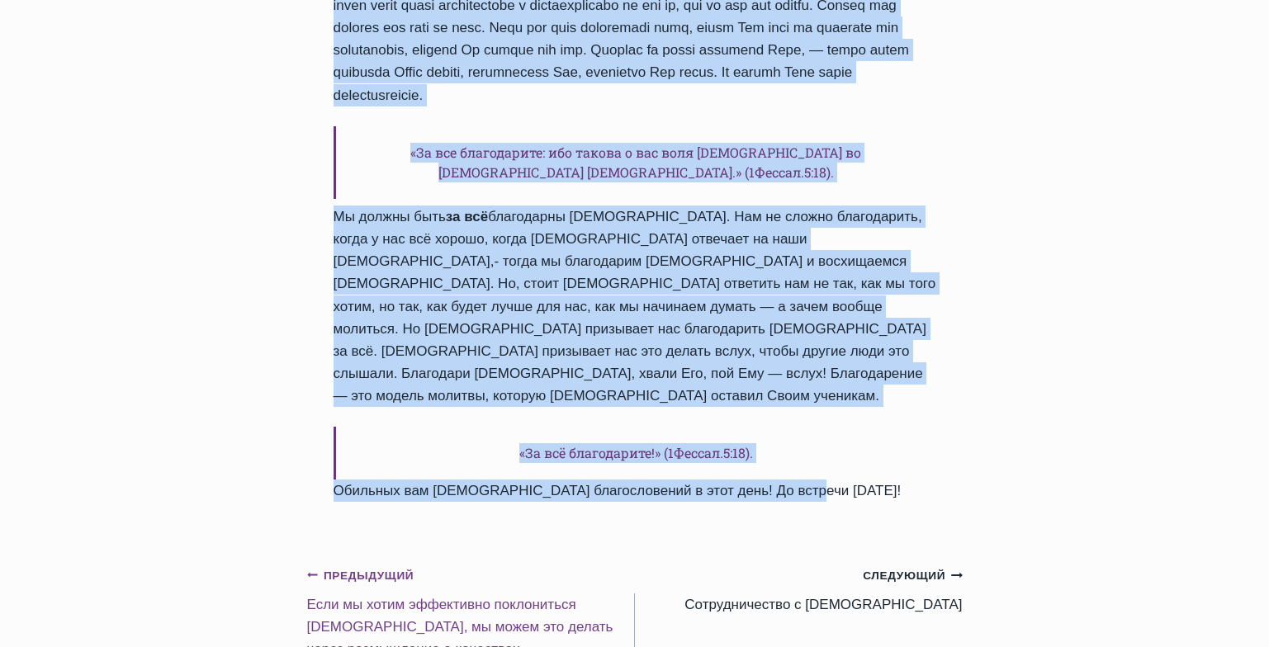
click at [430, 564] on link "Предыдущий Предыдущий Если мы хотим эффективно поклониться Богу, мы можем это д…" at bounding box center [471, 623] width 328 height 119
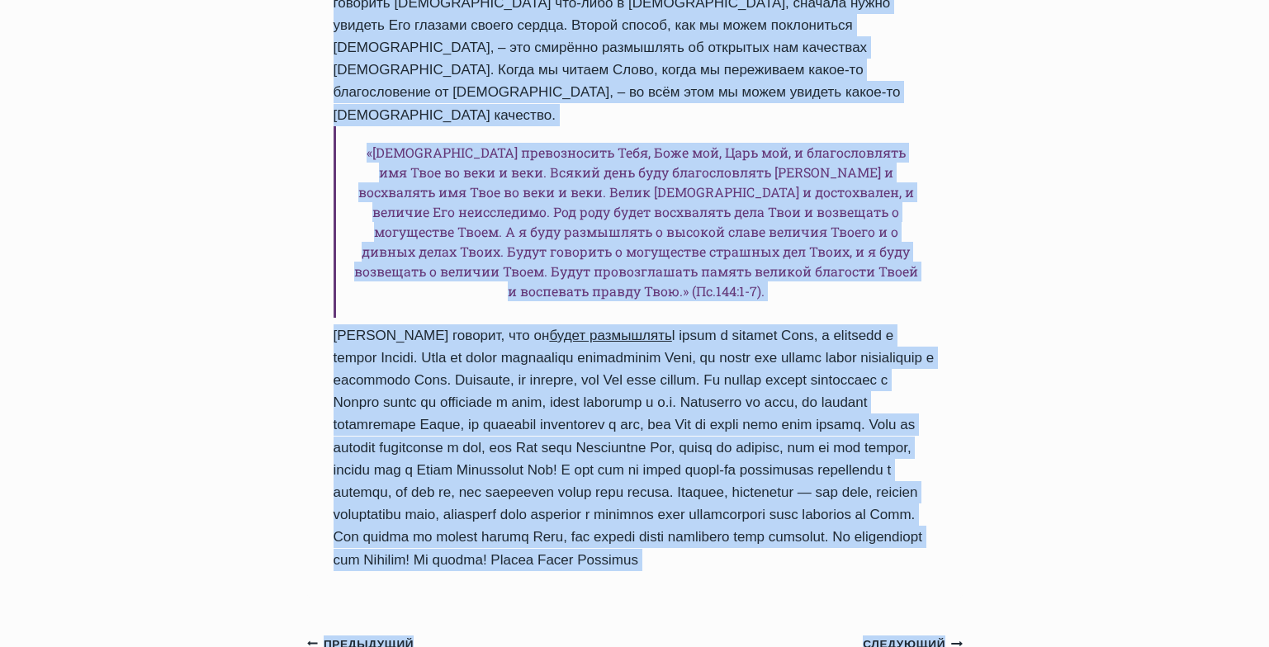
scroll to position [1498, 0]
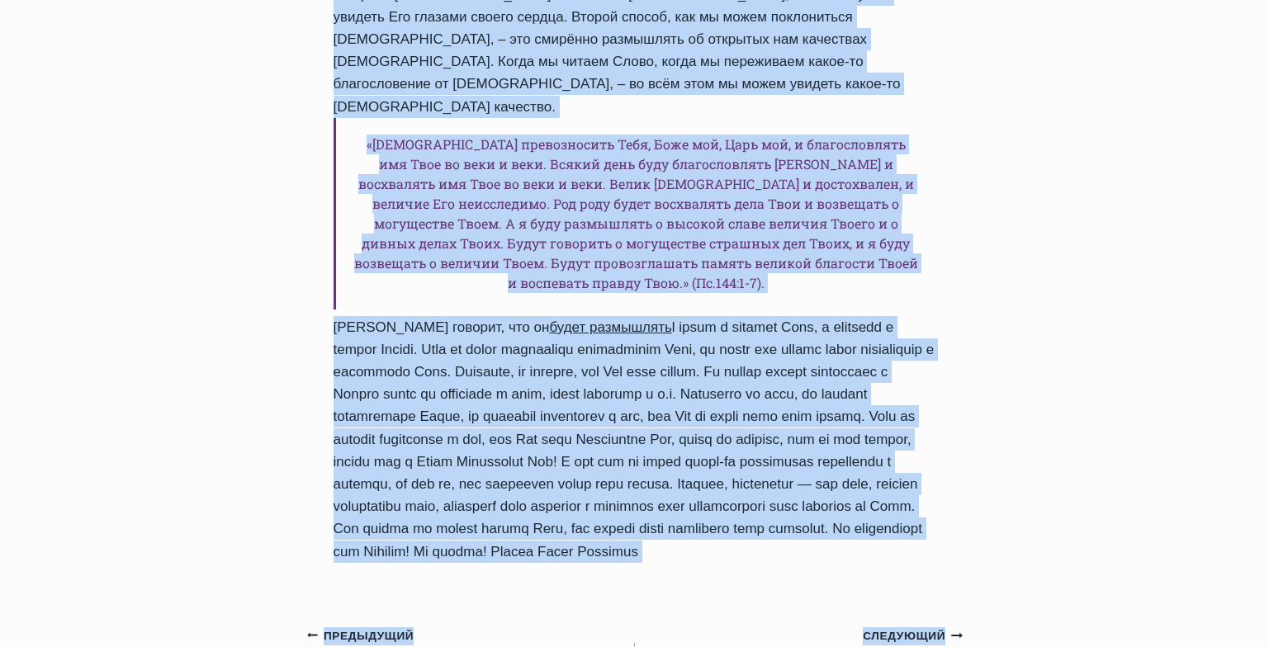
drag, startPoint x: 336, startPoint y: 145, endPoint x: 747, endPoint y: 414, distance: 491.5
copy div "Если мы хотим эффективно поклониться Богу, мы можем это делать через размышлени…"
click at [1211, 372] on div "Ежедневное слово Если мы хотим эффективно поклониться Богу, мы можем это делать…" at bounding box center [634, 116] width 1269 height 2835
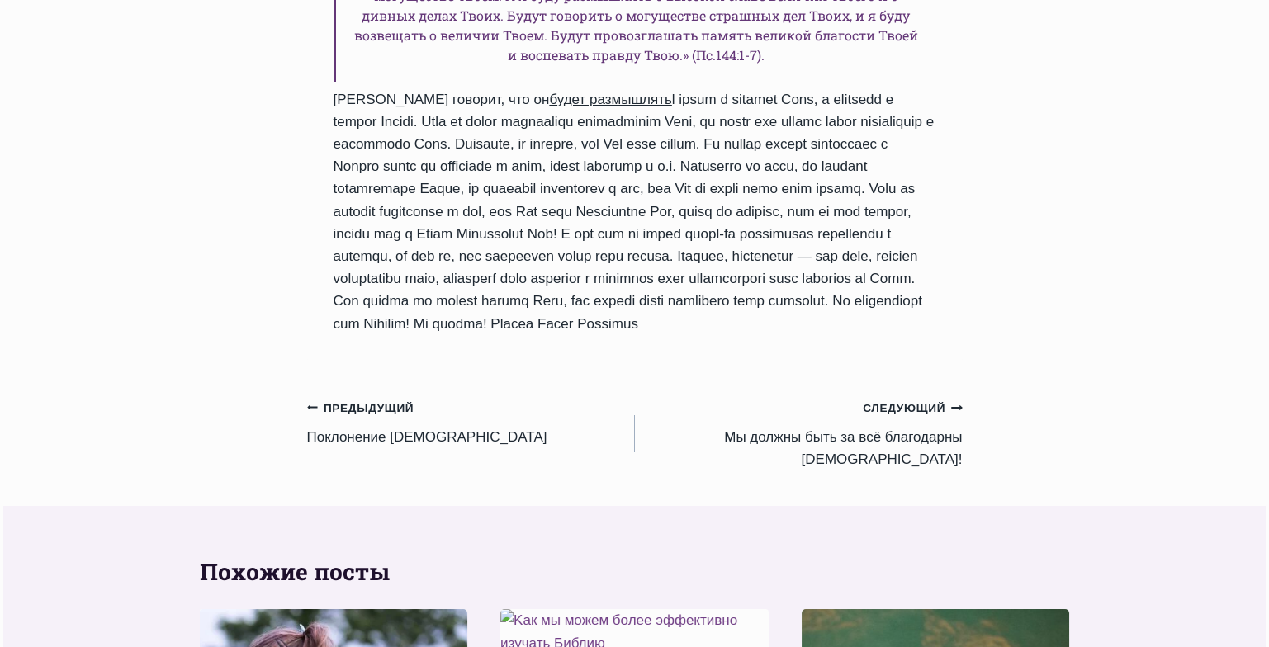
scroll to position [1743, 0]
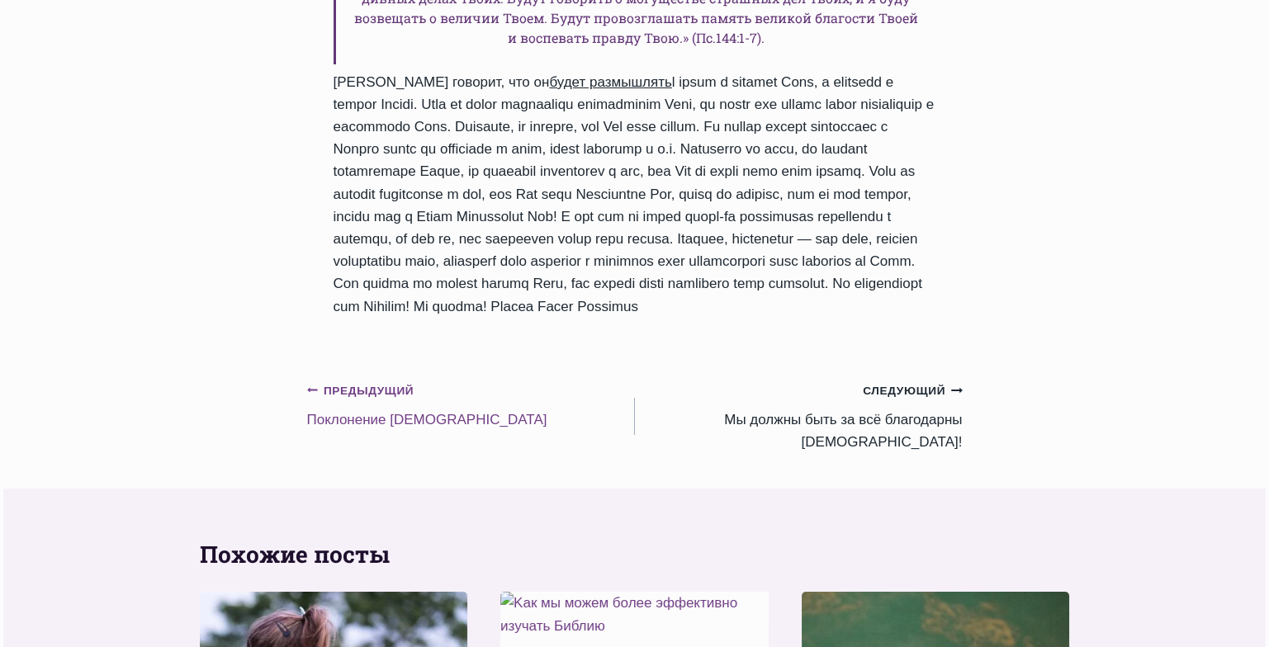
click at [348, 379] on link "Предыдущий Предыдущий Поклонение Богу" at bounding box center [471, 405] width 328 height 52
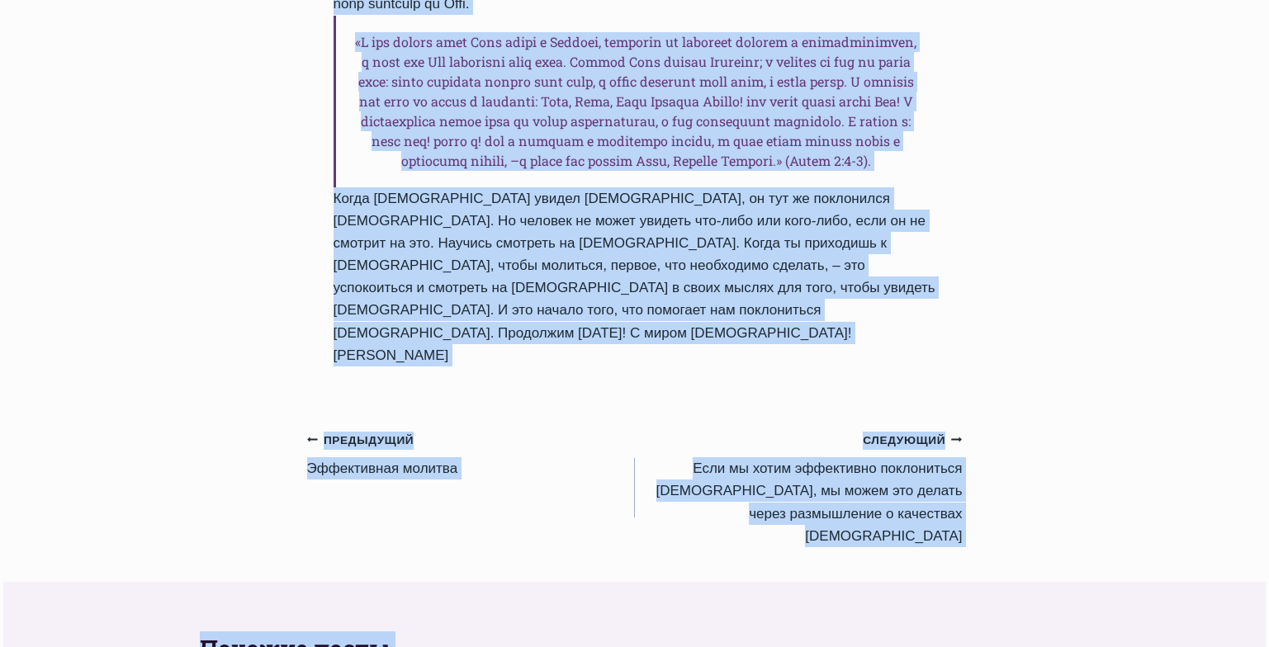
scroll to position [1215, 0]
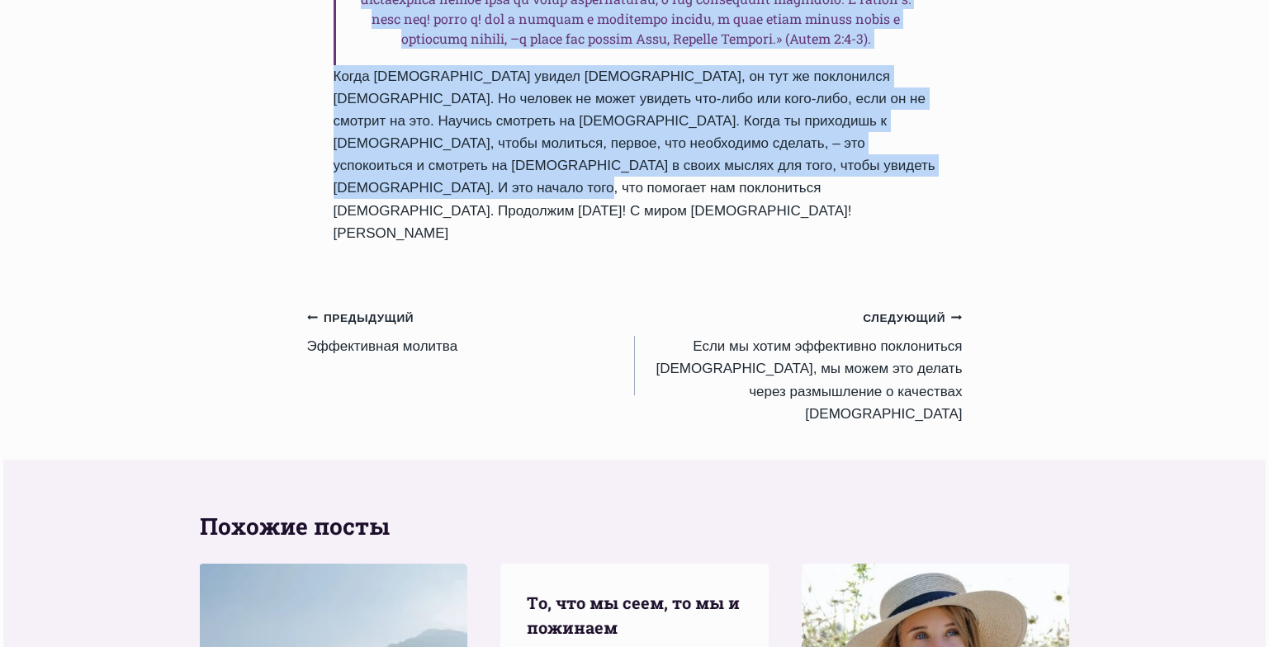
drag, startPoint x: 334, startPoint y: 415, endPoint x: 537, endPoint y: 213, distance: 285.5
copy div "Поклонение Богу Автор Пастор Руфус Аджибойе 2024-Октябрь-30 2016-Октябрь-4 Врем…"
click at [369, 306] on link "Предыдущий Предыдущий Эффективная молитва" at bounding box center [471, 332] width 328 height 52
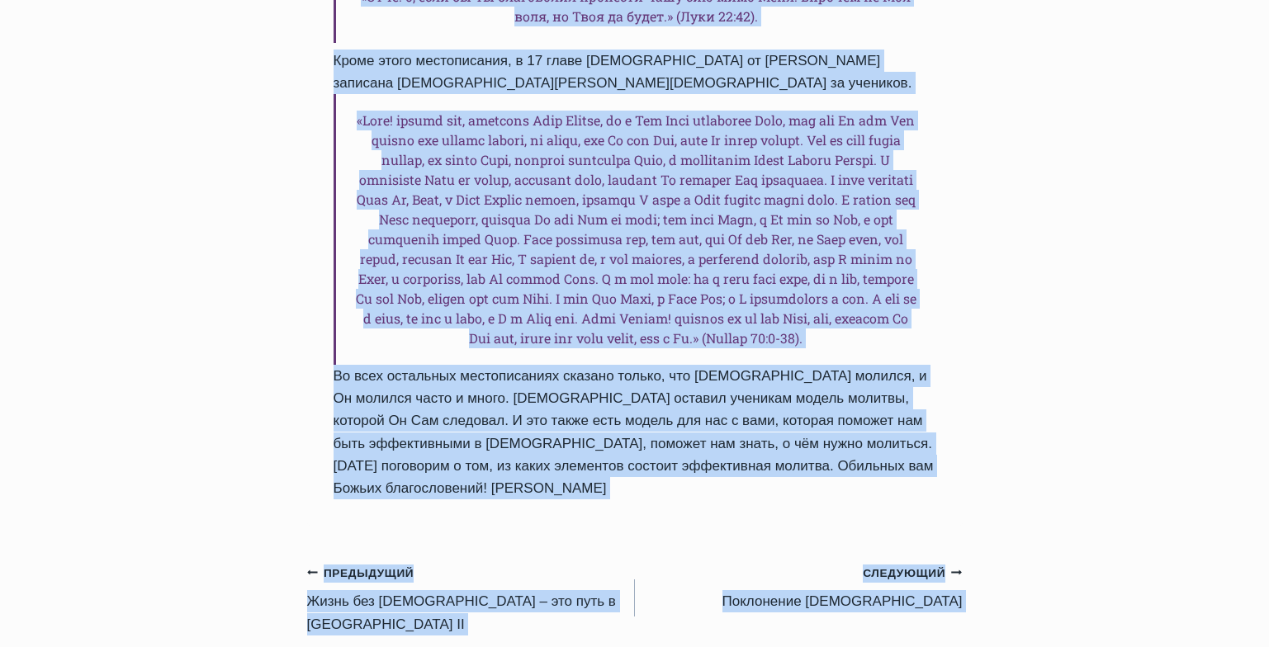
scroll to position [1677, 0]
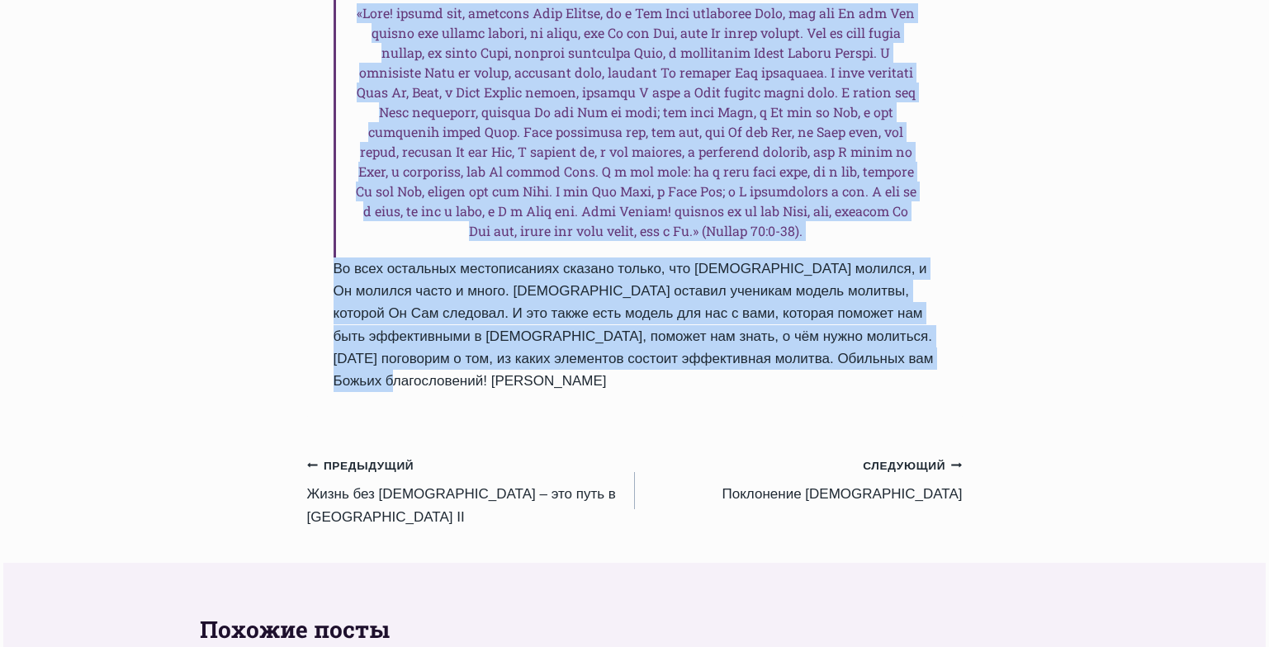
drag, startPoint x: 334, startPoint y: 415, endPoint x: 942, endPoint y: 266, distance: 625.7
copy div "Loremipsumd sitamet Conse Adipis Elits Doeiusmo 1438-Tempori-07 2196-Utlabor-9 …"
click at [426, 454] on link "Предыдущий Предыдущий Жизнь без молитвы – это путь в никуда II" at bounding box center [471, 491] width 328 height 74
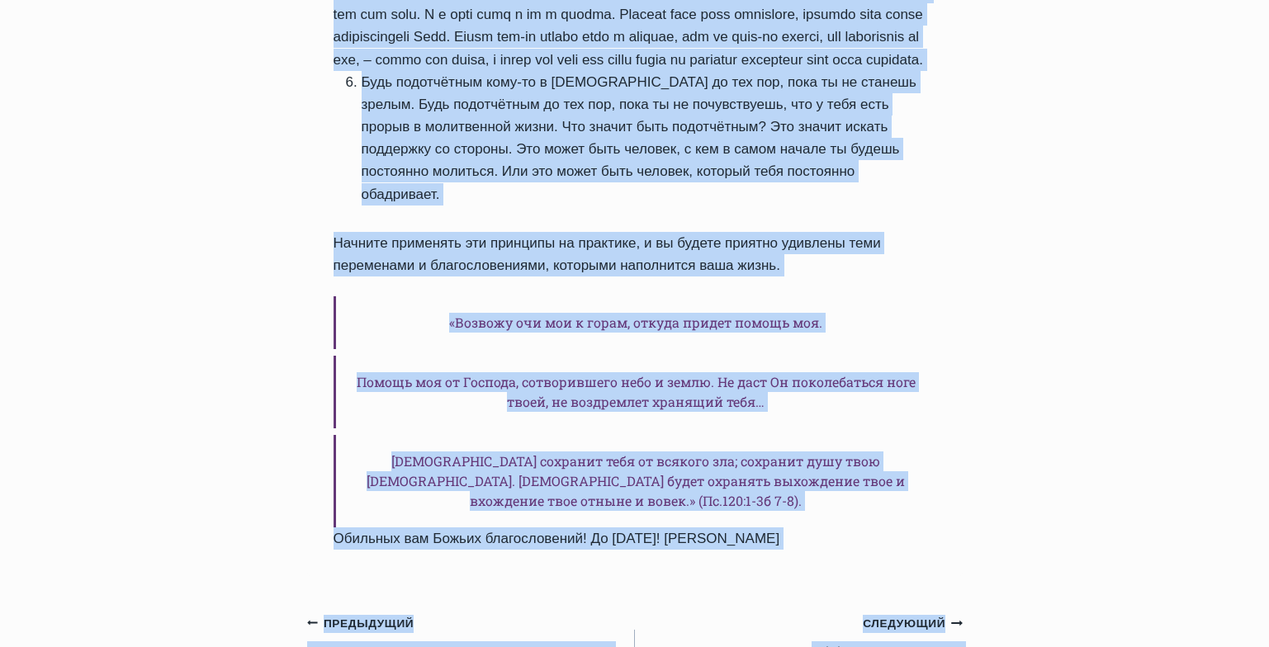
scroll to position [1701, 0]
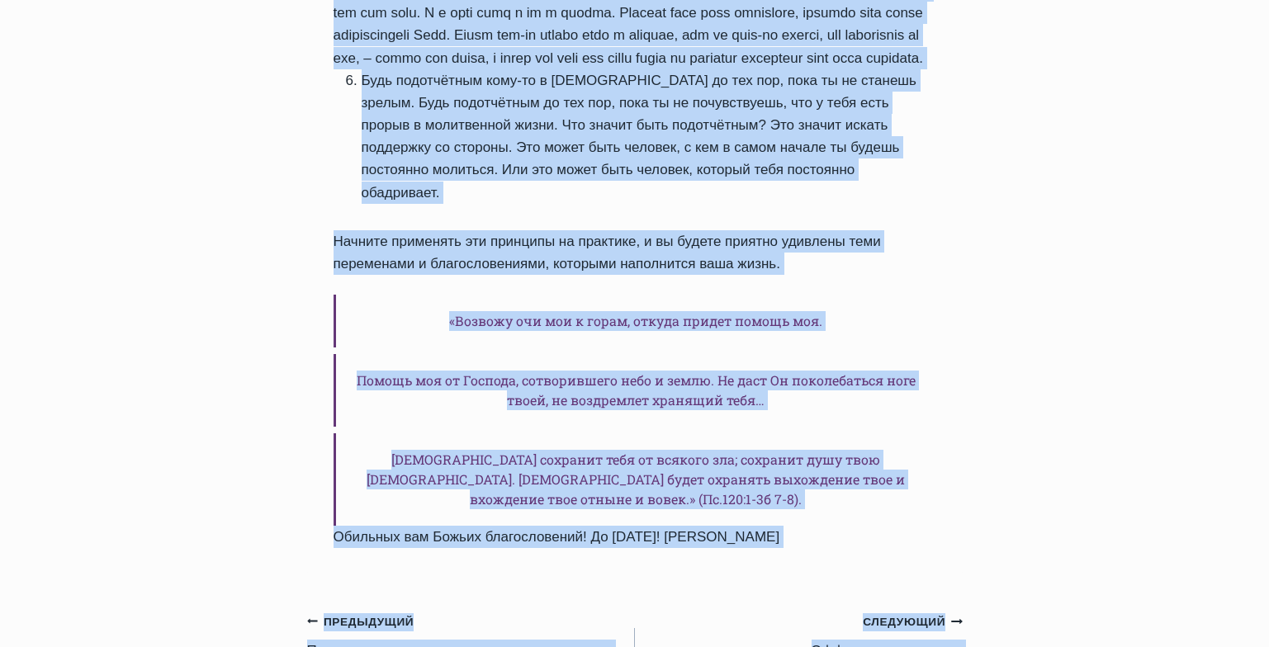
drag, startPoint x: 336, startPoint y: 197, endPoint x: 871, endPoint y: 435, distance: 585.9
copy div "Жизнь без молитвы – это путь в никуда II Автор Пастор Руфус Аджибойе 2024-Октяб…"
drag, startPoint x: 534, startPoint y: 64, endPoint x: 559, endPoint y: 75, distance: 27.0
click at [559, 75] on li "Будь подотчётным кому-то в молитве до тех пор, пока ты не станешь зрелым. Будь …" at bounding box center [649, 136] width 575 height 135
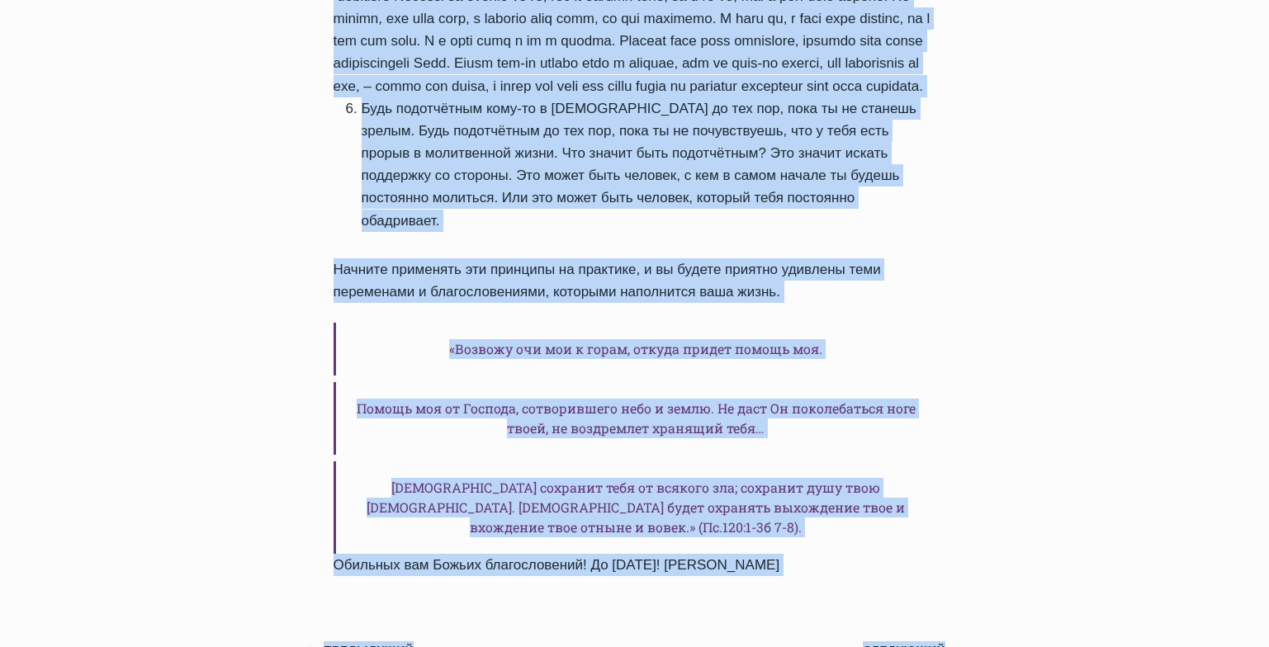
scroll to position [1751, 0]
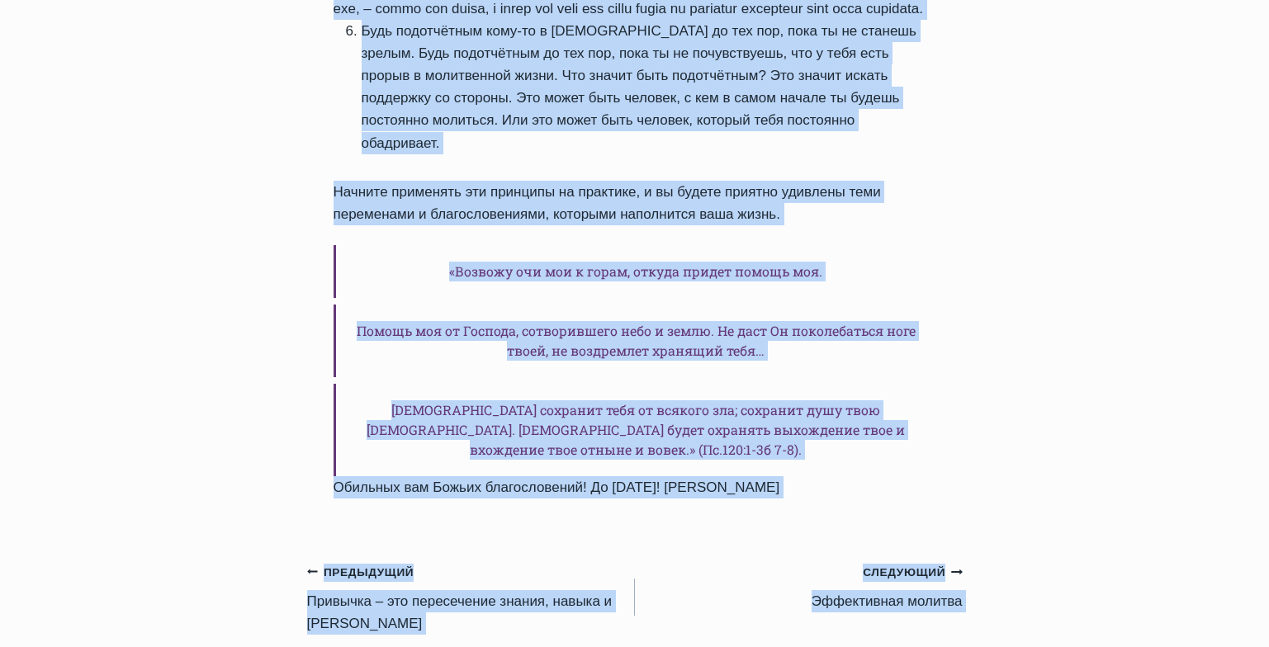
drag, startPoint x: 337, startPoint y: 221, endPoint x: 861, endPoint y: 388, distance: 549.5
copy div "Жизнь без молитвы – это путь в никуда II Автор Пастор Руфус Аджибойе 2024-Октяб…"
click at [873, 561] on link "Следующий Продолжить Эффективная молитва" at bounding box center [799, 587] width 328 height 52
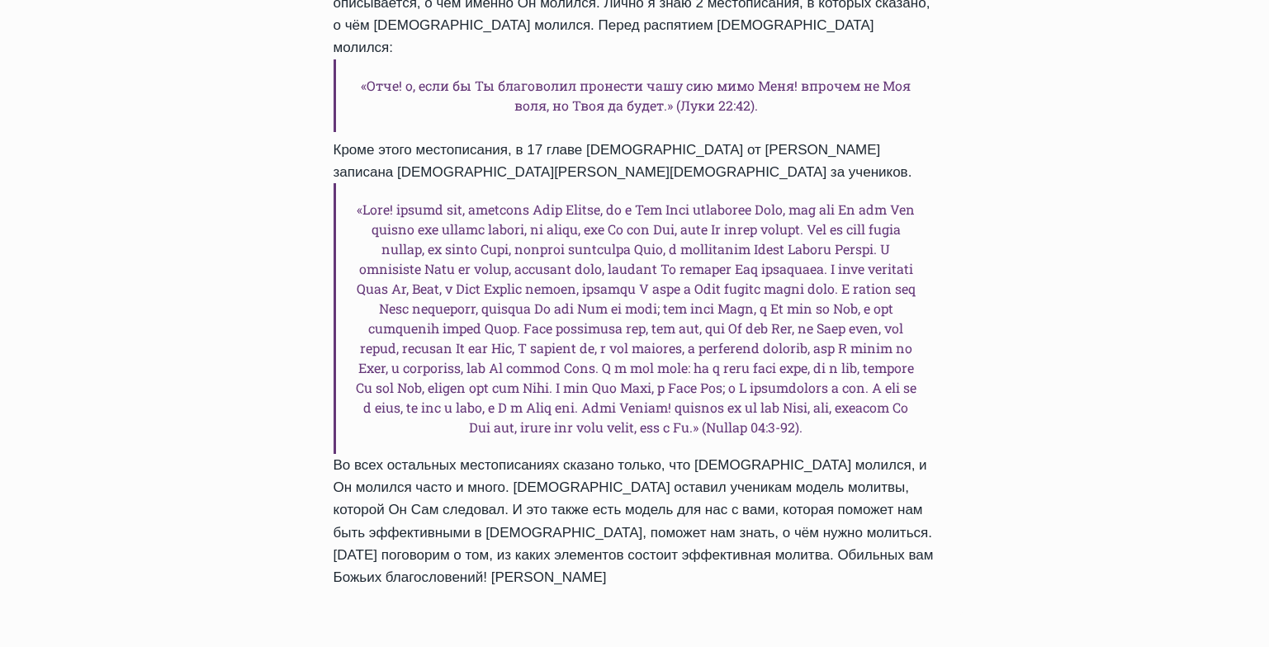
scroll to position [1472, 0]
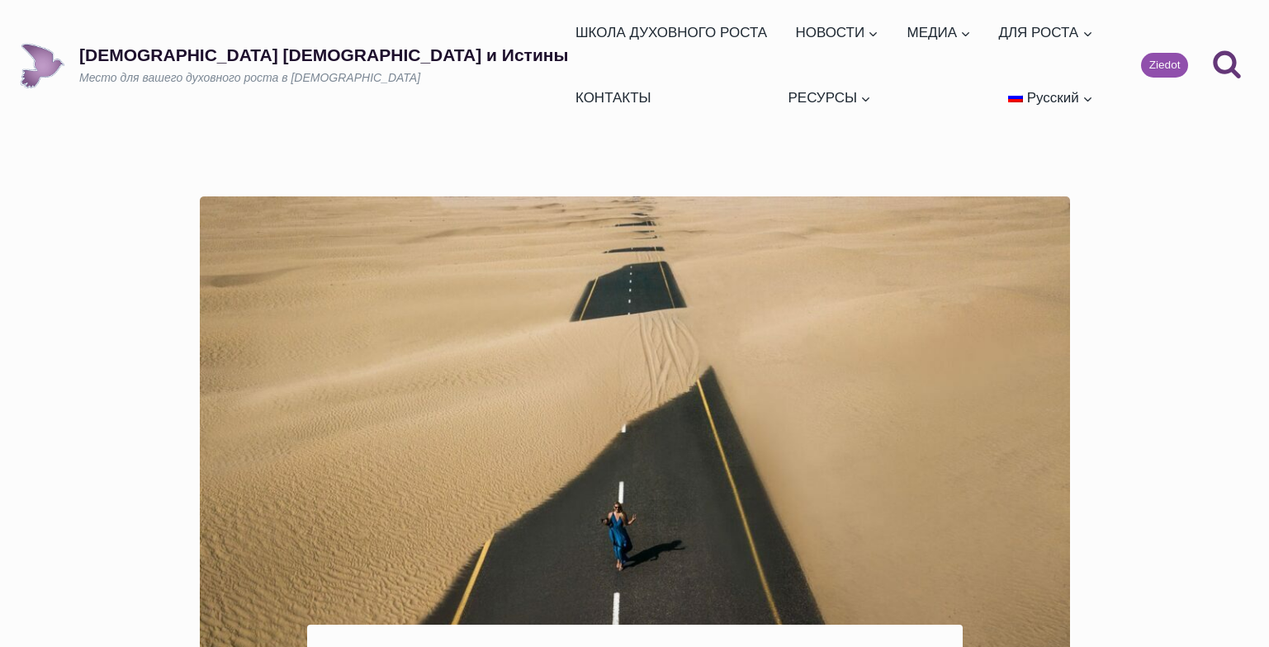
scroll to position [1749, 0]
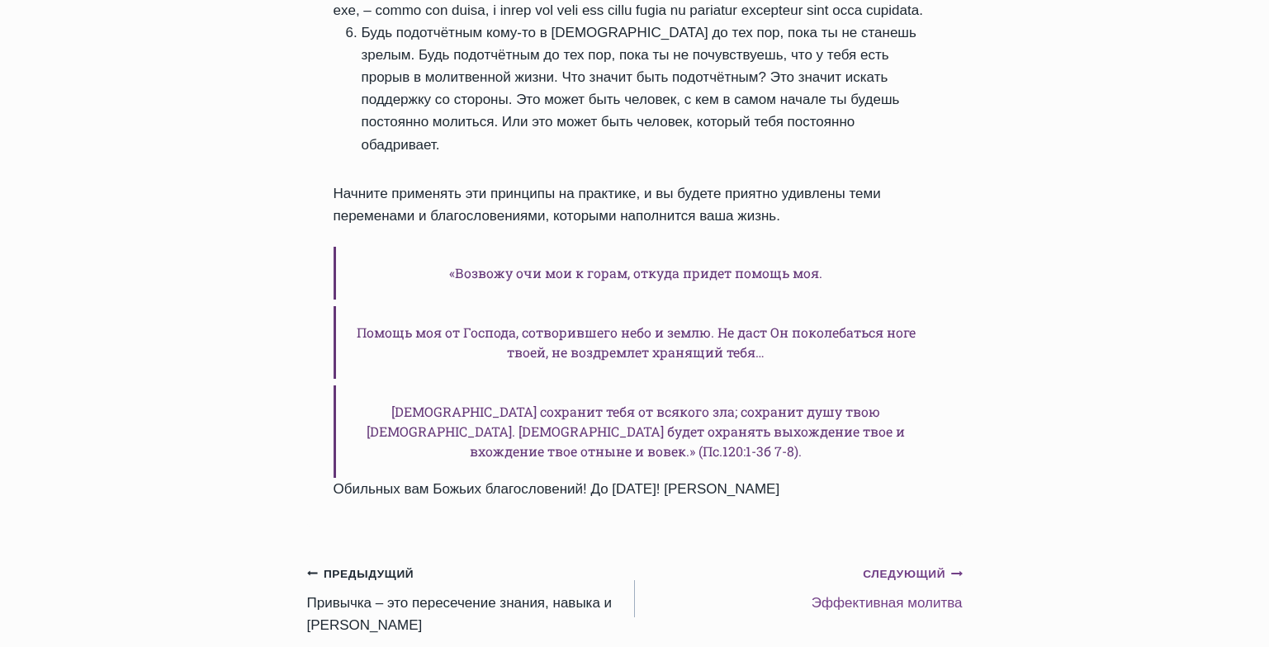
click at [905, 562] on link "Следующий Продолжить Эффективная молитва" at bounding box center [799, 588] width 328 height 52
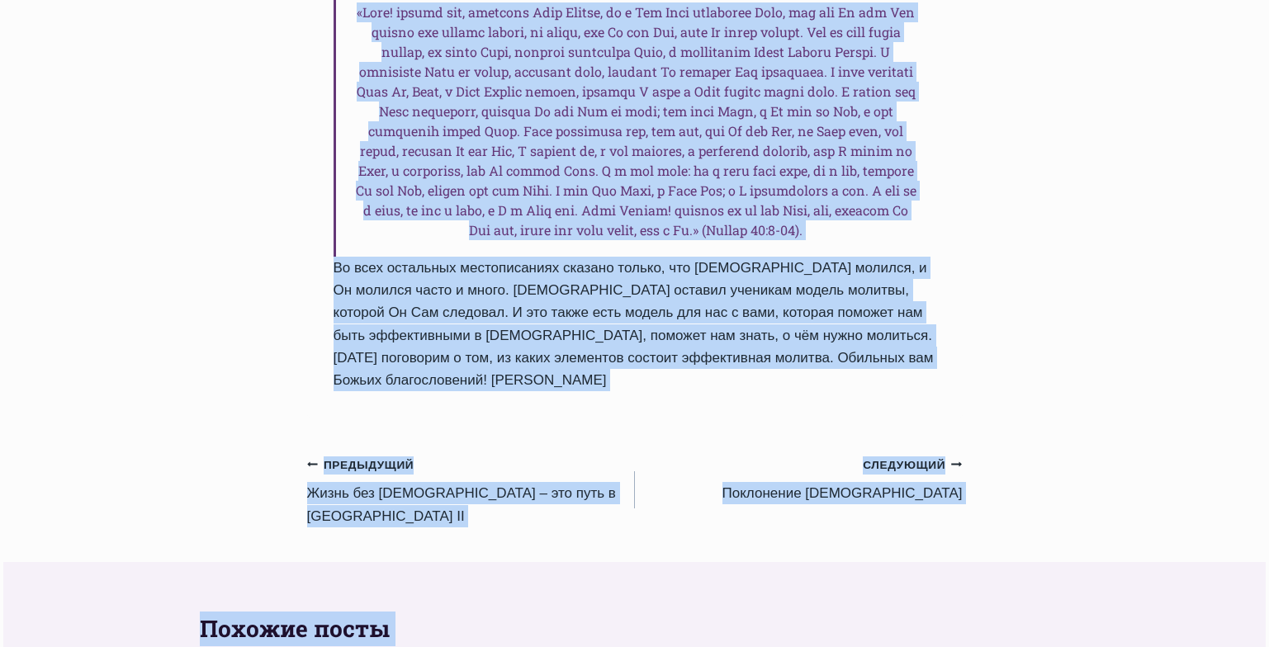
scroll to position [1680, 0]
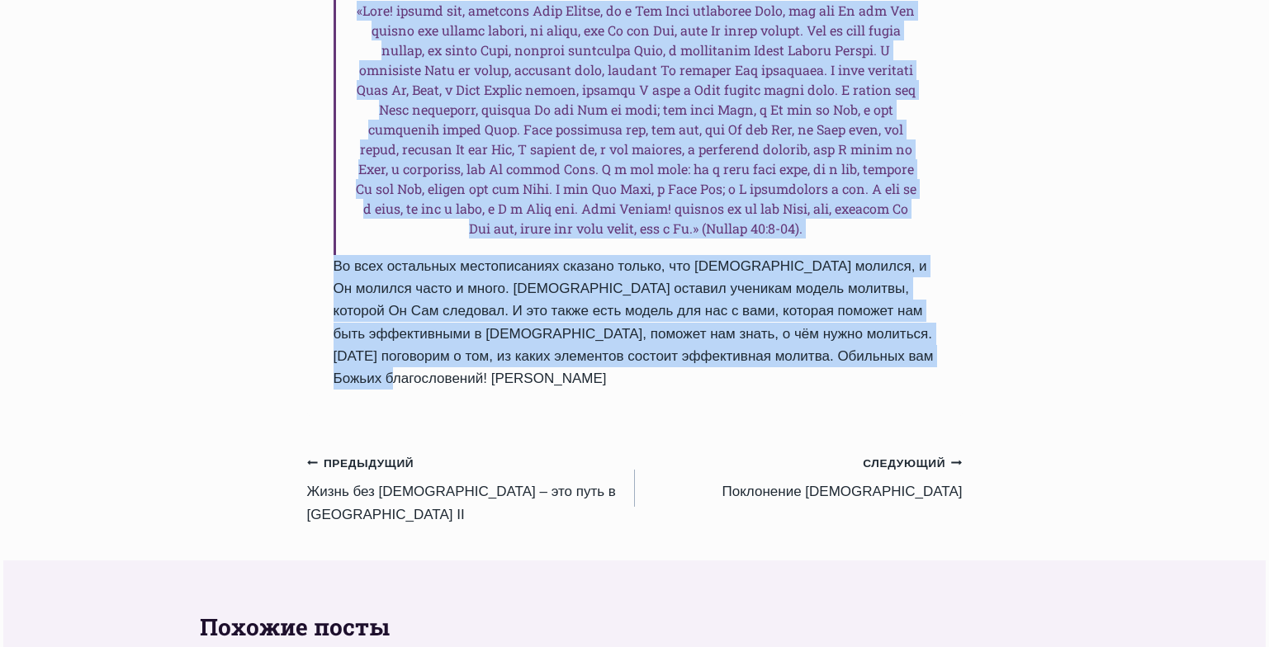
drag, startPoint x: 334, startPoint y: 420, endPoint x: 935, endPoint y: 295, distance: 613.2
copy div "Эффективная молитва Автор Пастор Руфус Аджибойе 2024-Октябрь-29 2016-Октябрь-3 …"
click at [483, 452] on link "Предыдущий Предыдущий Жизнь без молитвы – это путь в никуда II" at bounding box center [471, 489] width 328 height 74
